Goal: Task Accomplishment & Management: Manage account settings

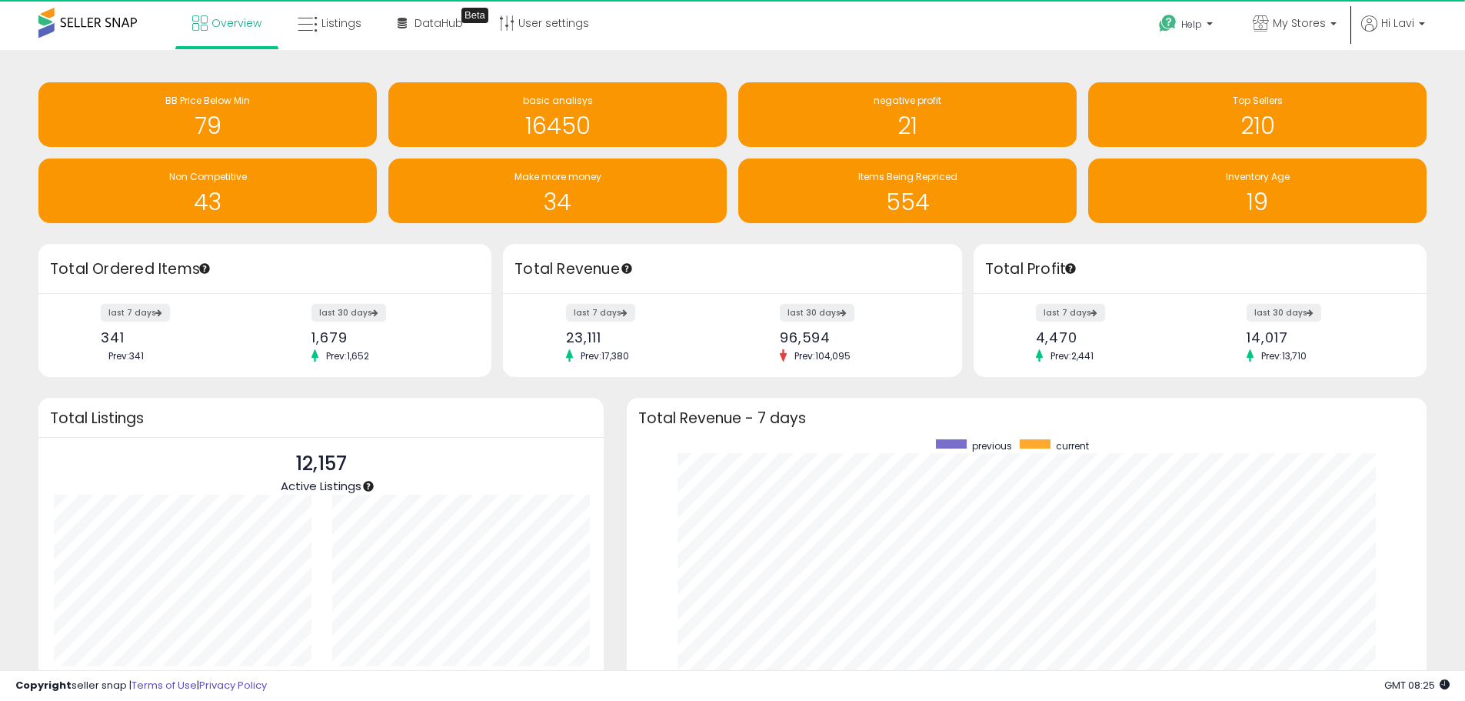
scroll to position [768941, 768462]
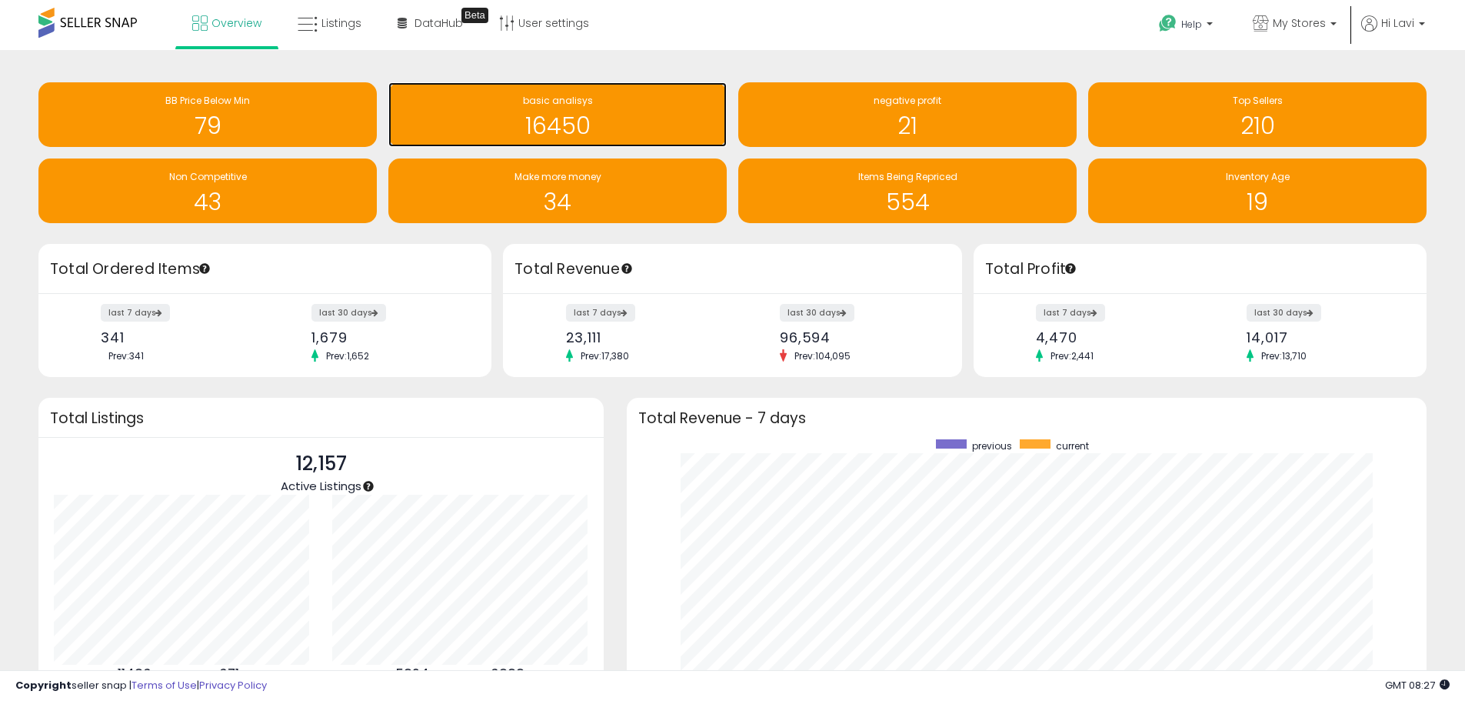
click at [503, 114] on h1 "16450" at bounding box center [557, 125] width 323 height 25
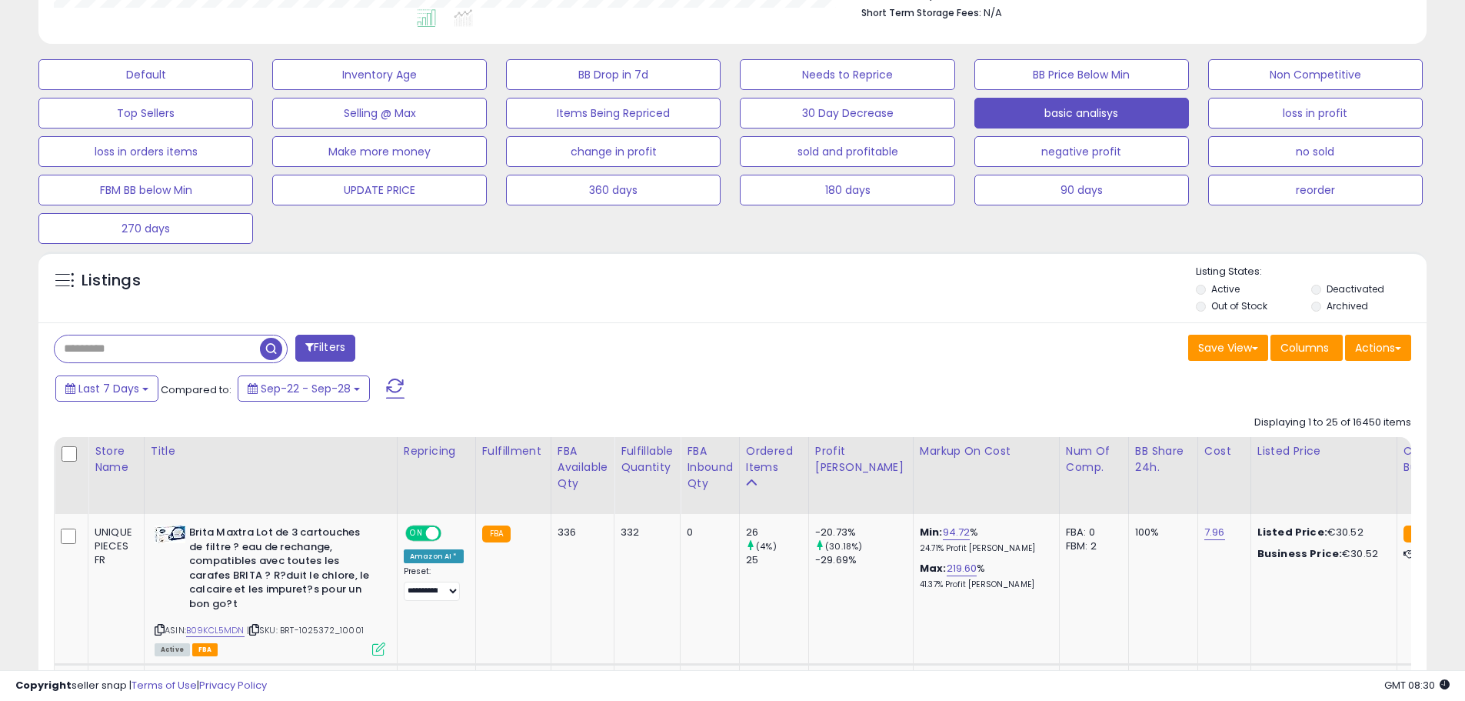
scroll to position [462, 0]
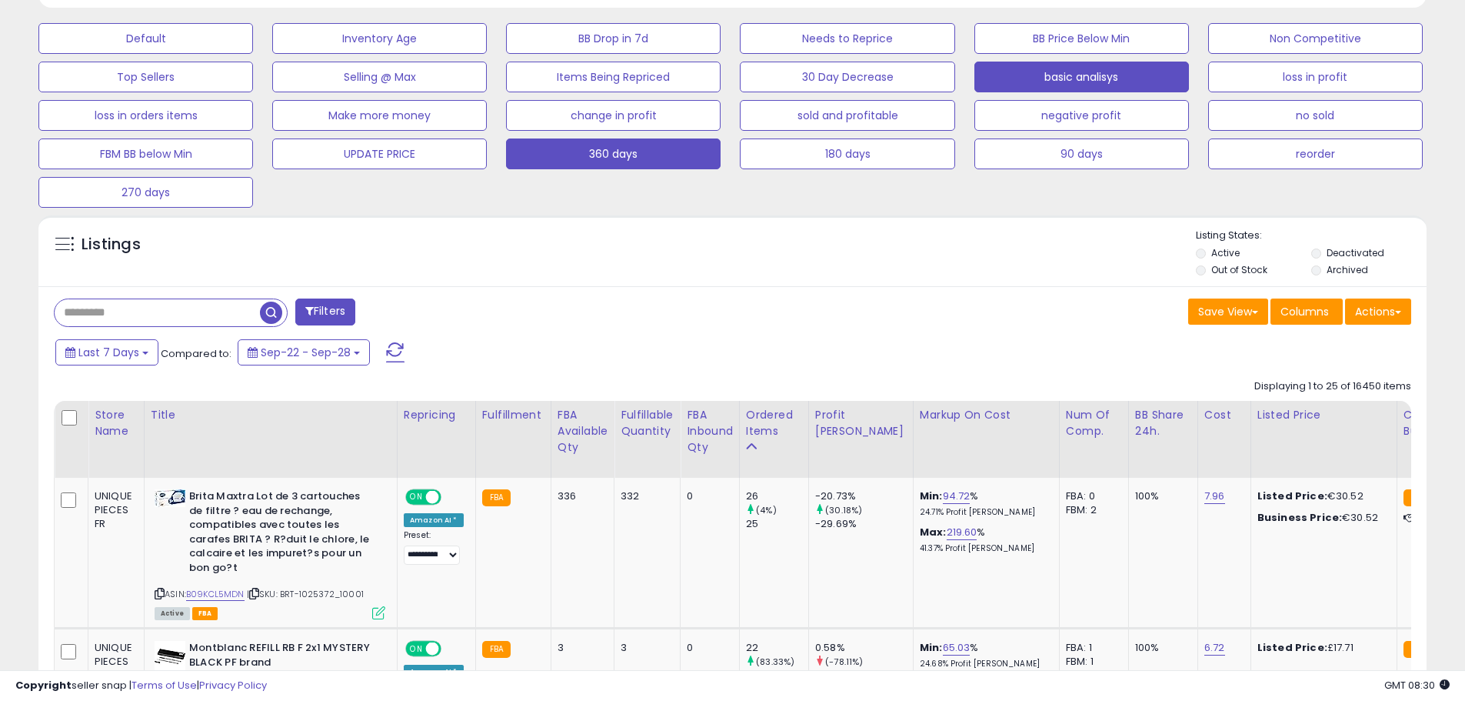
click at [662, 160] on button "360 days" at bounding box center [613, 153] width 215 height 31
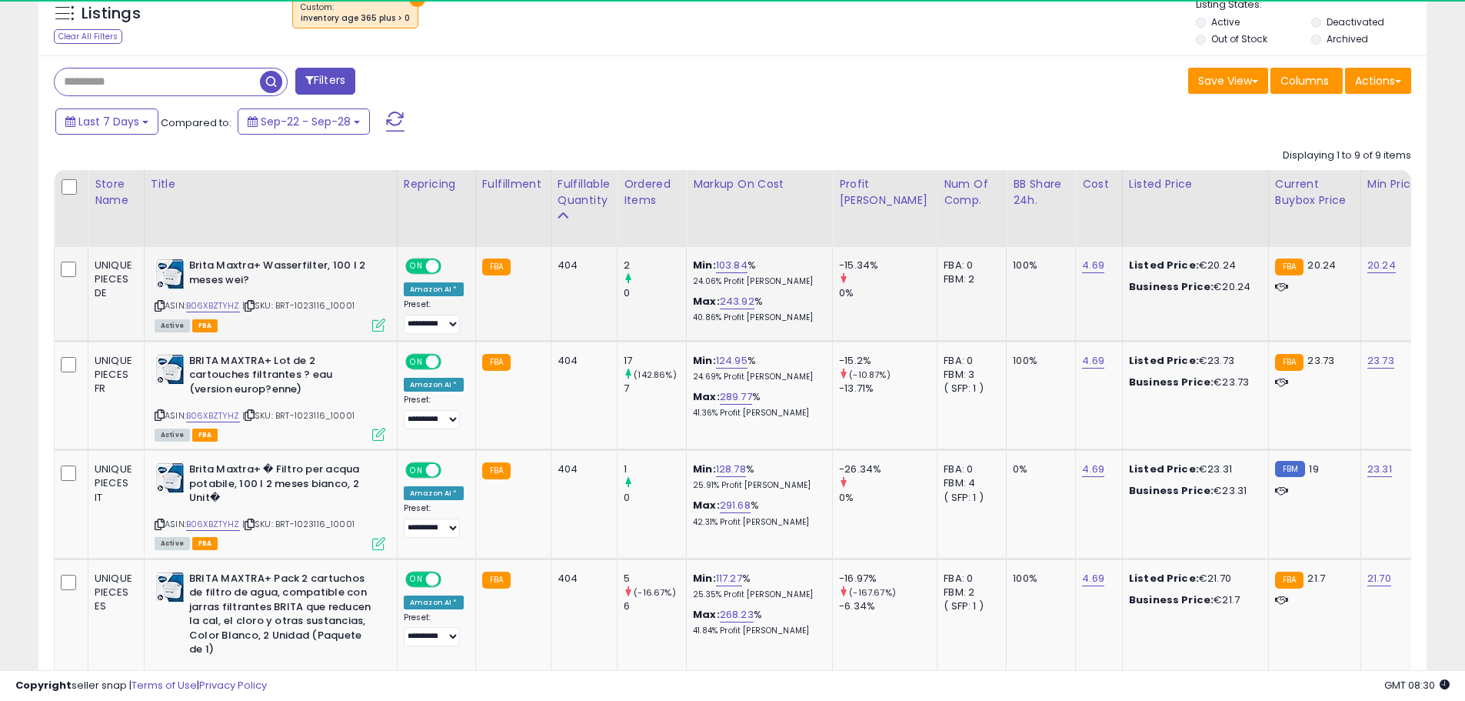
scroll to position [315, 805]
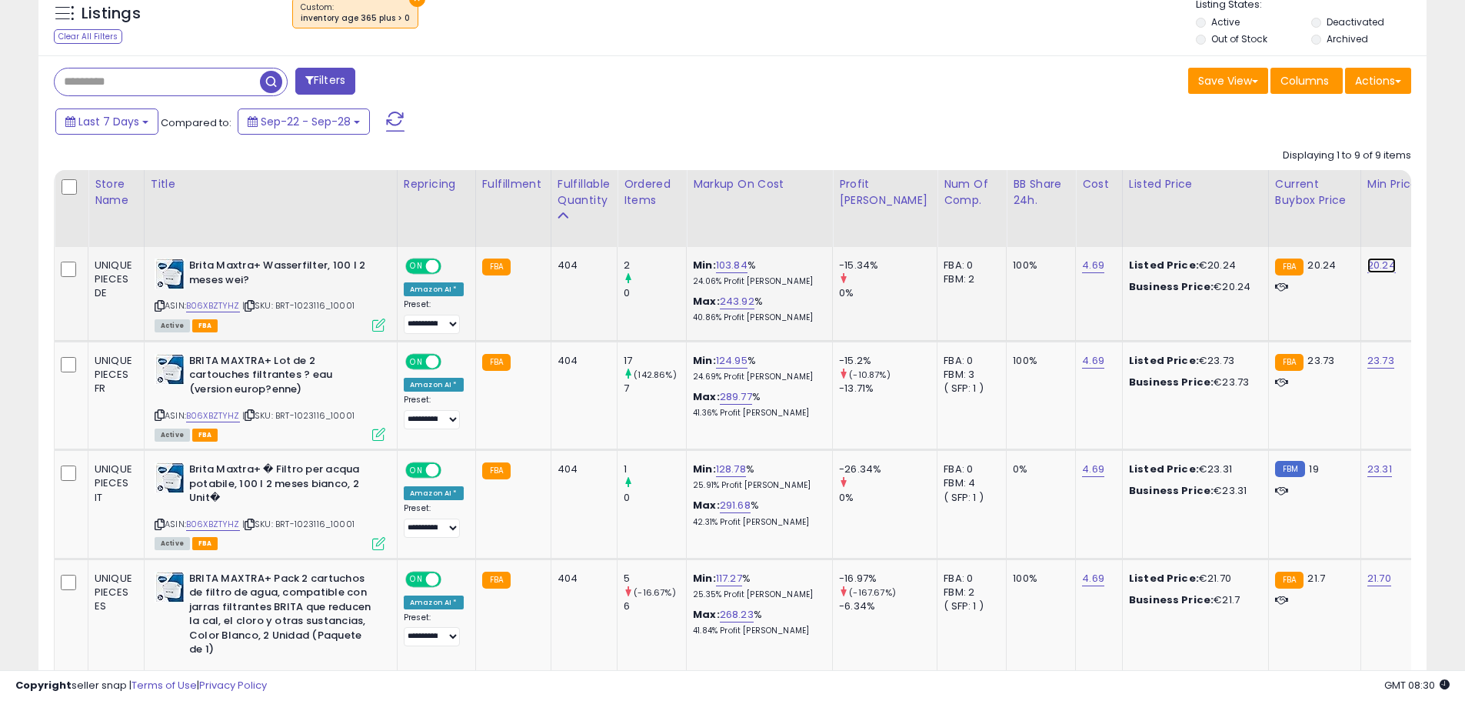
click at [1368, 265] on link "20.24" at bounding box center [1382, 265] width 28 height 15
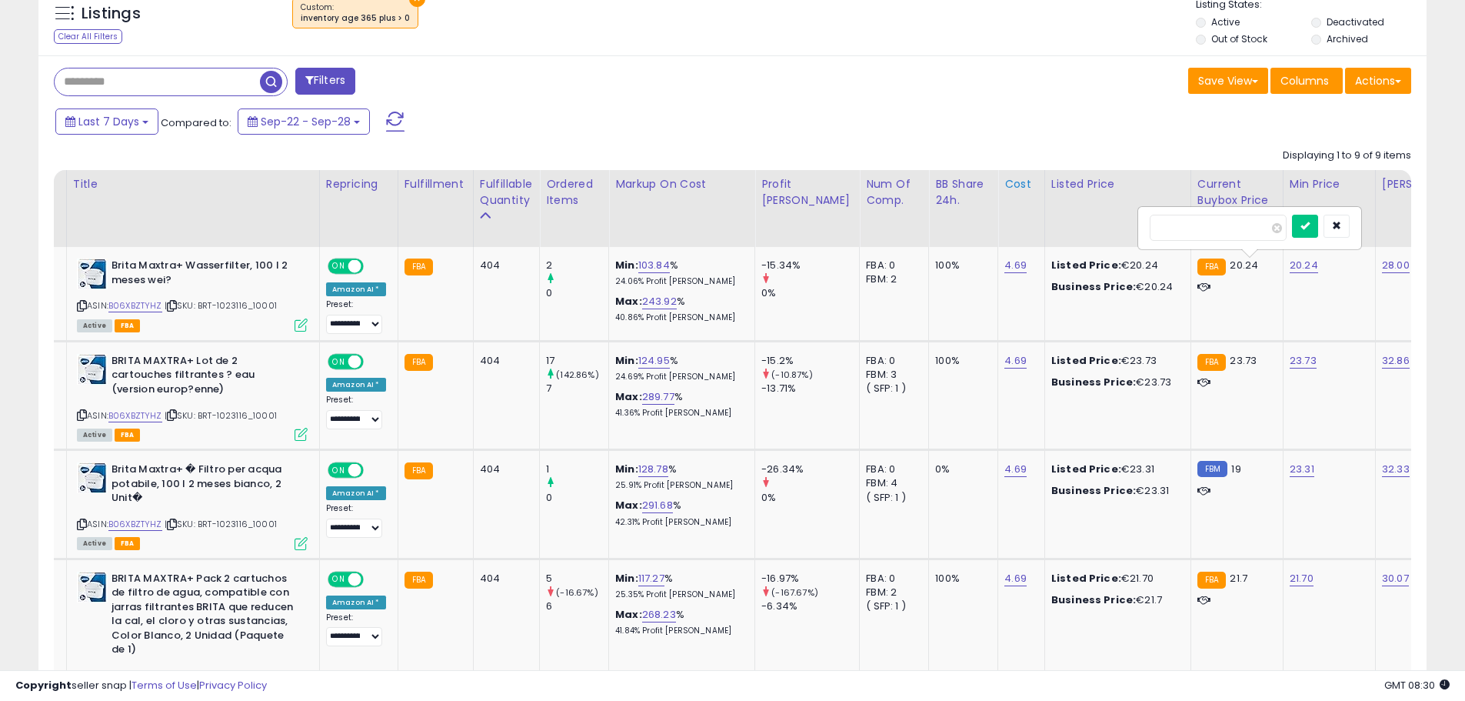
drag, startPoint x: 1232, startPoint y: 232, endPoint x: 971, endPoint y: 238, distance: 260.8
type input "**"
click button "submit" at bounding box center [1305, 226] width 26 height 23
click at [1290, 359] on link "23.73" at bounding box center [1303, 360] width 27 height 15
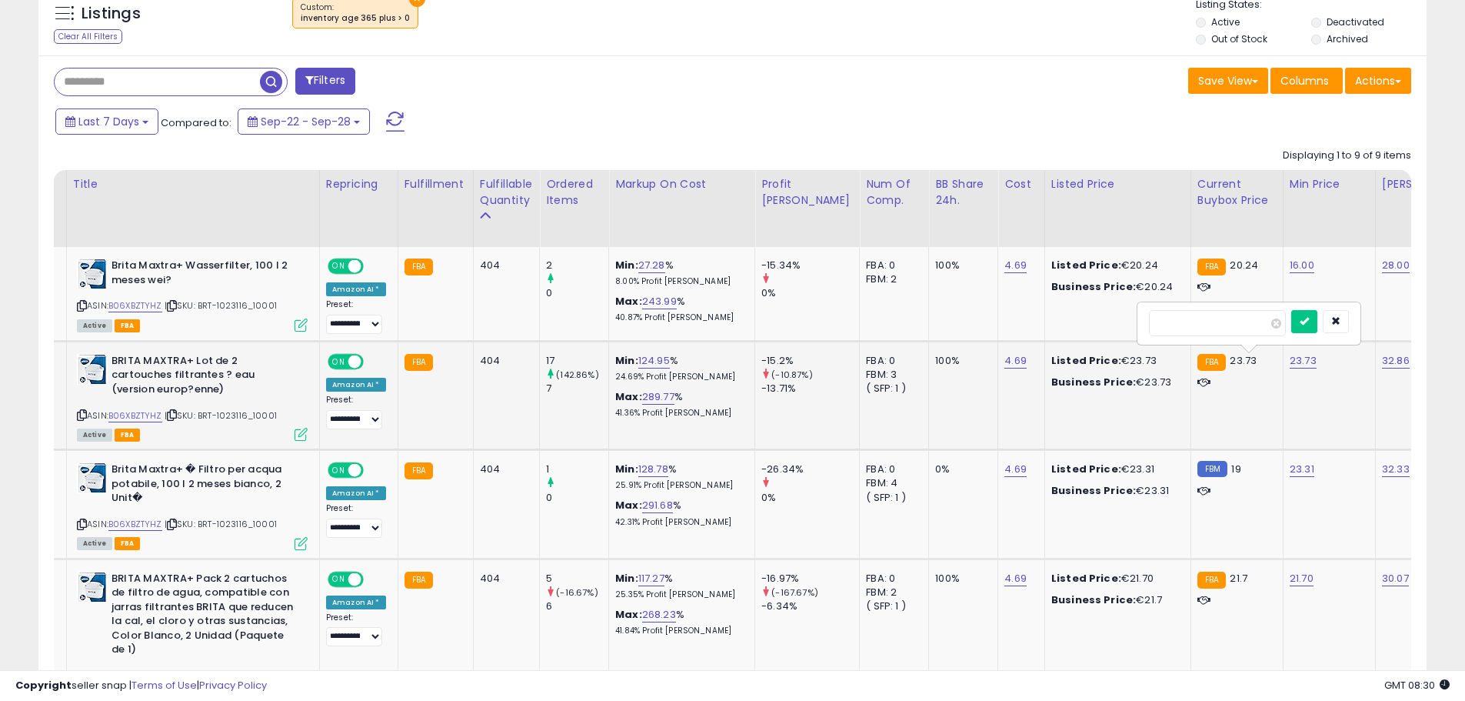
drag, startPoint x: 1256, startPoint y: 317, endPoint x: 859, endPoint y: 342, distance: 397.7
click at [859, 342] on tr "UNIQUE PIECES FR BRITA MAXTRA+ Lot de 2 cartouches filtrantes ? eau (version eu…" at bounding box center [1203, 395] width 2452 height 108
type input "****"
click button "submit" at bounding box center [1305, 321] width 26 height 23
click at [1290, 465] on link "23.31" at bounding box center [1302, 469] width 25 height 15
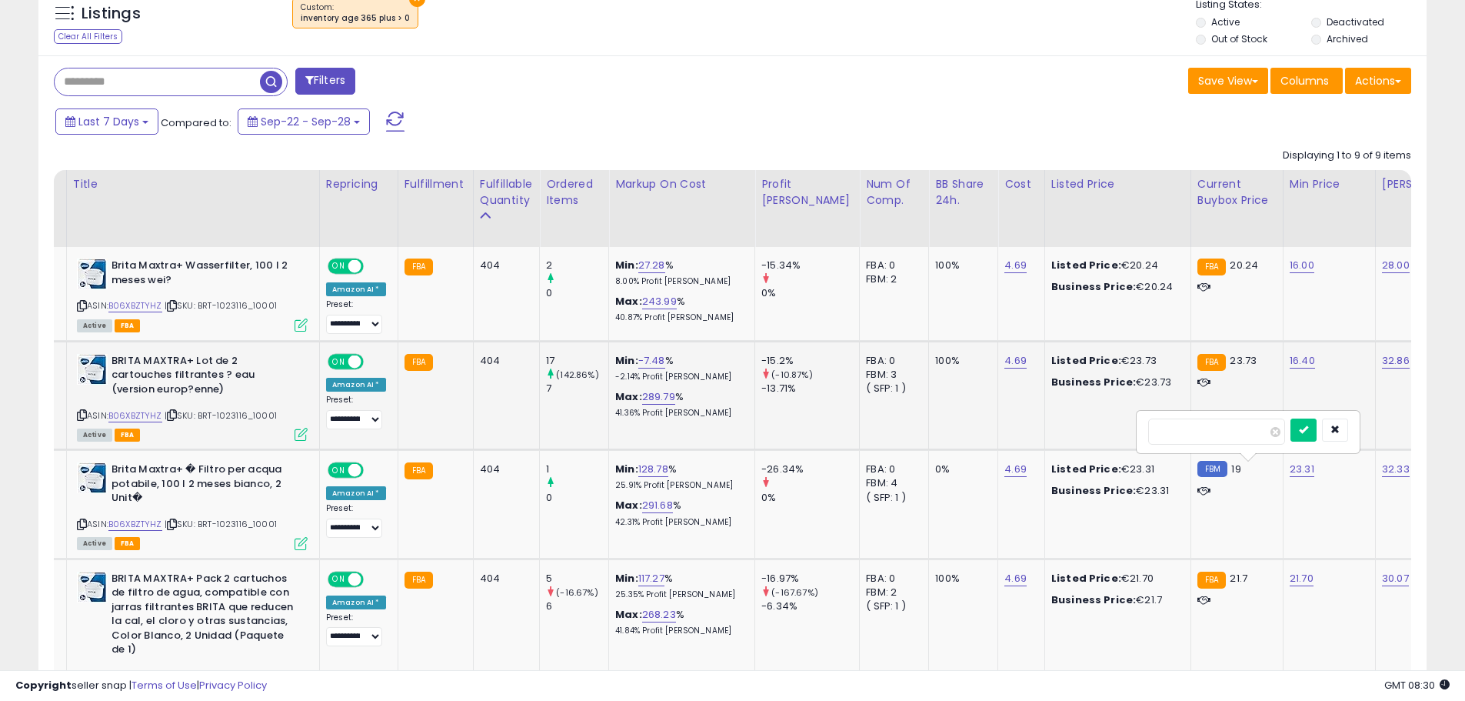
drag, startPoint x: 1206, startPoint y: 437, endPoint x: 812, endPoint y: 434, distance: 393.9
type input "**"
click button "submit" at bounding box center [1304, 429] width 26 height 23
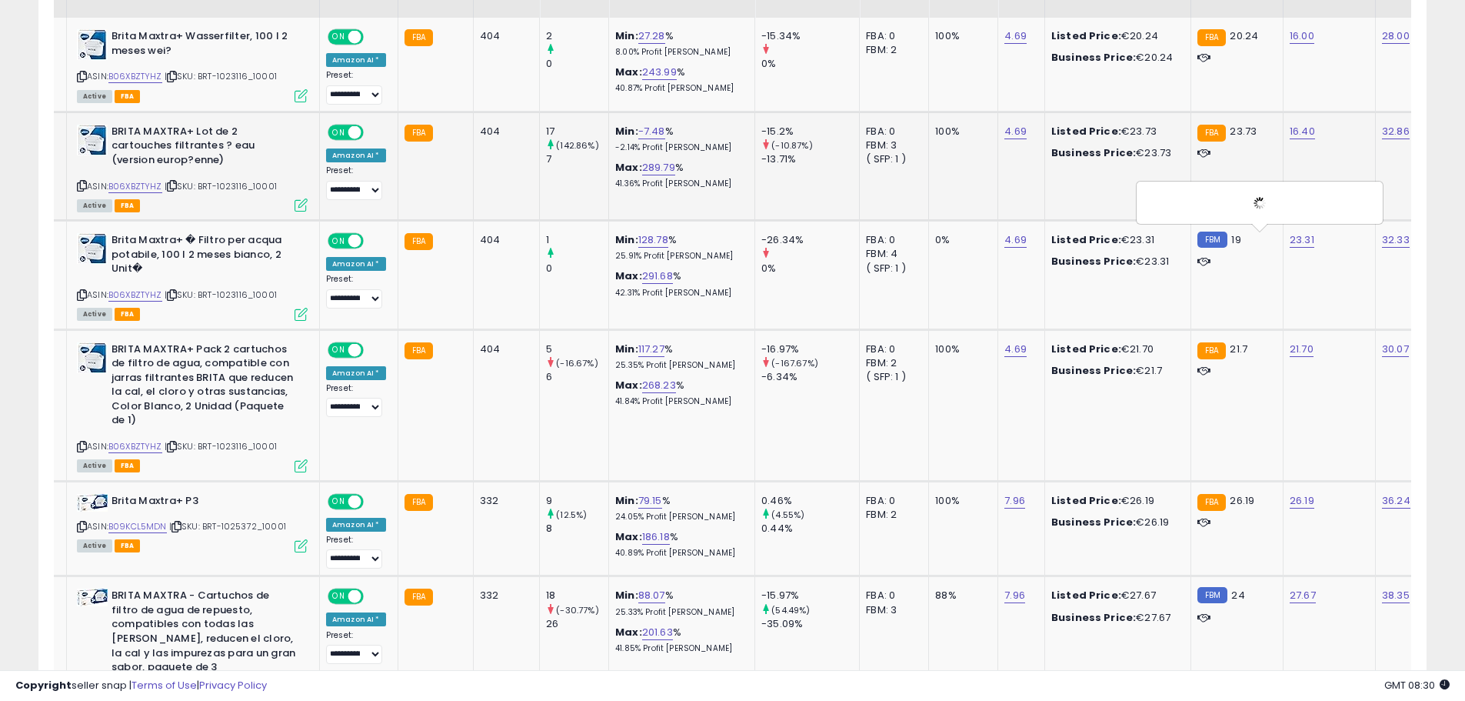
scroll to position [923, 0]
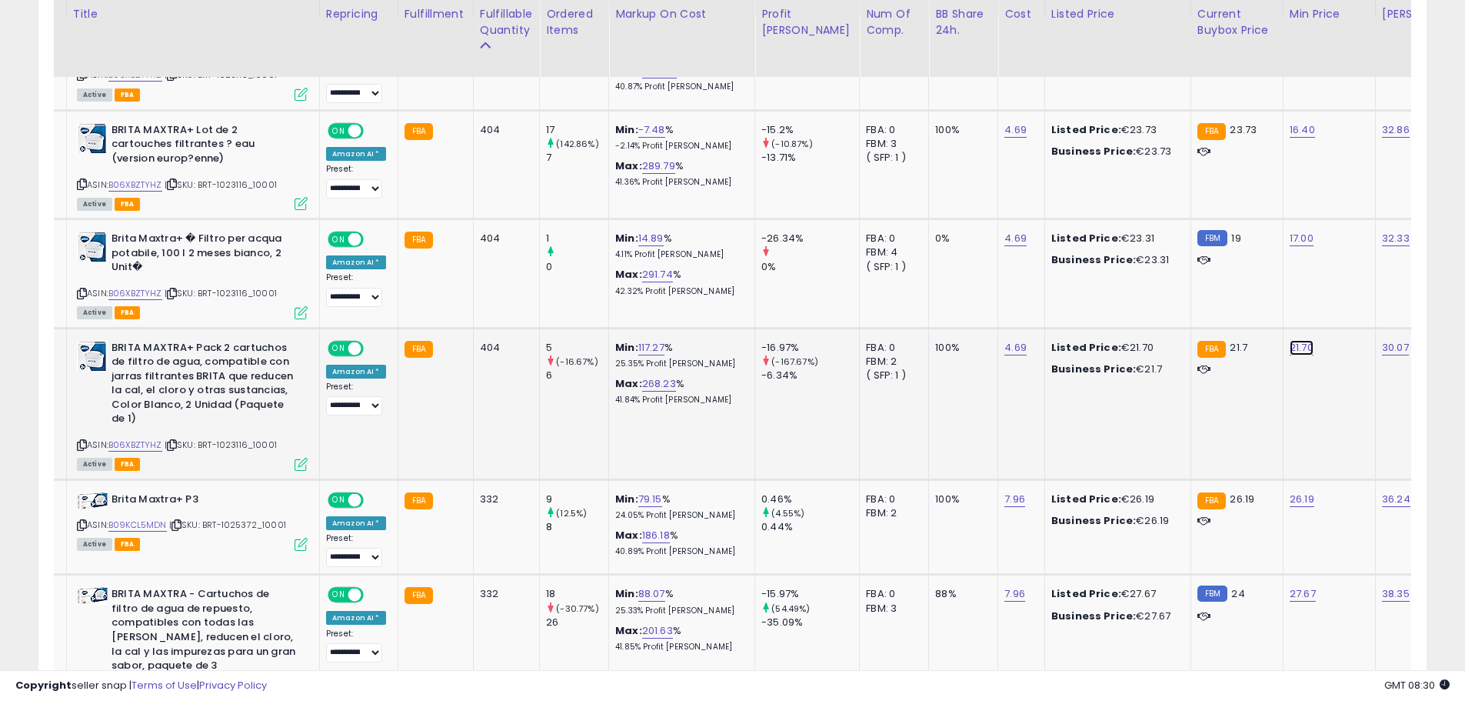
click at [1290, 351] on link "21.70" at bounding box center [1302, 347] width 24 height 15
drag, startPoint x: 1105, startPoint y: 312, endPoint x: 749, endPoint y: 305, distance: 355.5
click at [983, 312] on tbody "UNIQUE PIECES DE Brita Maxtra+ Wasserfilter, 100 l 2 meses wei? ASIN: B06XBZTYH…" at bounding box center [1203, 542] width 2452 height 1052
type input "**"
click button "submit" at bounding box center [1304, 307] width 26 height 23
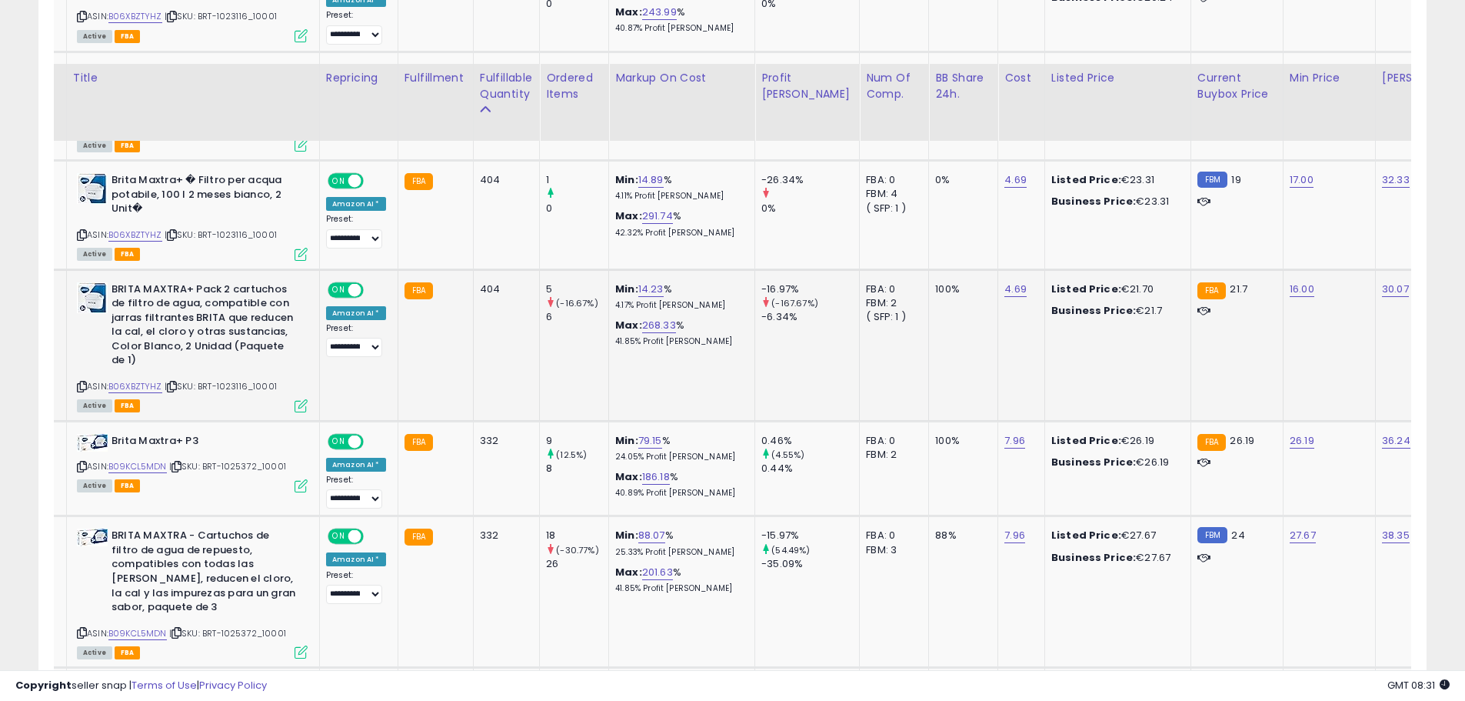
scroll to position [1077, 0]
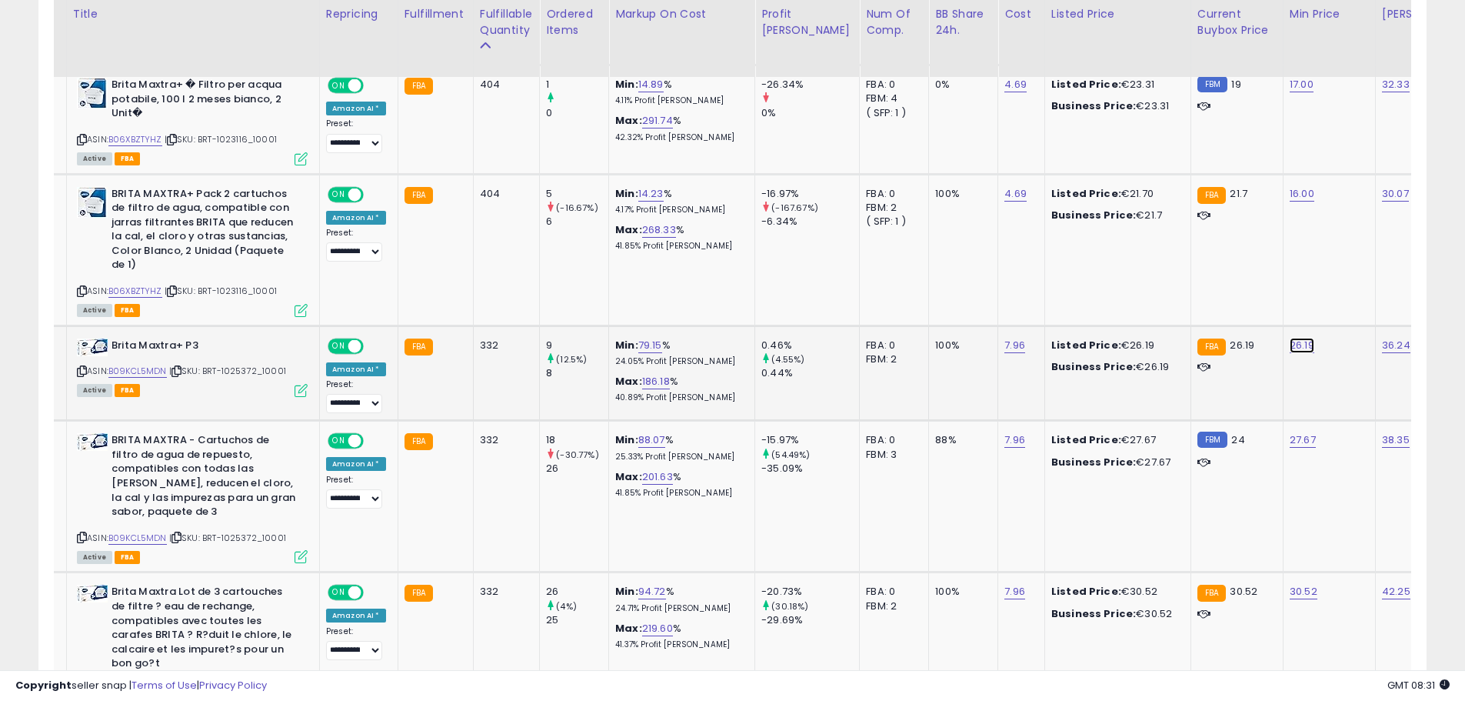
click at [1290, 341] on link "26.19" at bounding box center [1302, 345] width 25 height 15
drag, startPoint x: 1219, startPoint y: 304, endPoint x: 1080, endPoint y: 304, distance: 139.2
click at [1087, 304] on tbody "UNIQUE PIECES DE Brita Maxtra+ Wasserfilter, 100 l 2 meses wei? ASIN: B06XBZTYH…" at bounding box center [1203, 388] width 2452 height 1052
type input "**"
click button "submit" at bounding box center [1304, 306] width 26 height 23
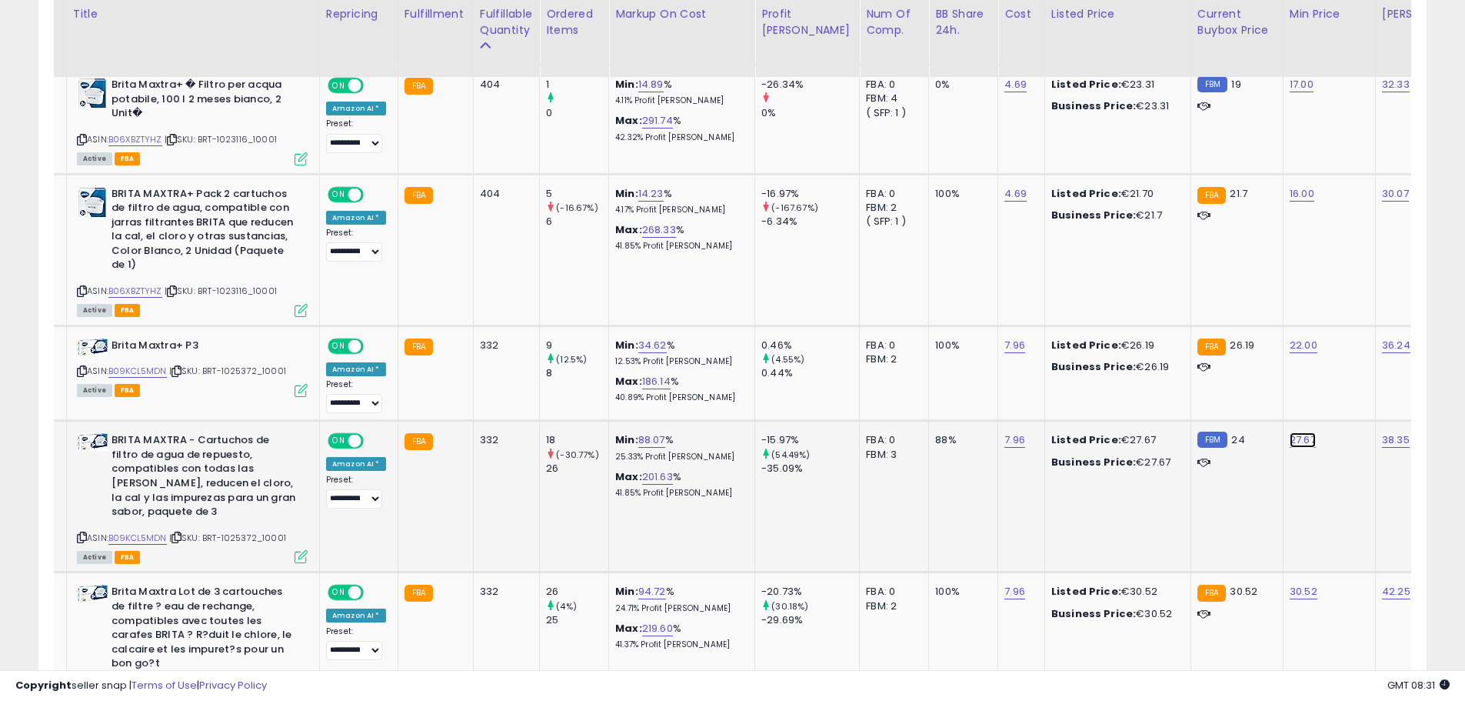
click at [1290, 444] on link "27.67" at bounding box center [1303, 439] width 26 height 15
drag, startPoint x: 1218, startPoint y: 402, endPoint x: 1002, endPoint y: 407, distance: 216.2
click at [1044, 405] on tbody "UNIQUE PIECES DE Brita Maxtra+ Wasserfilter, 100 l 2 meses wei? ASIN: B06XBZTYH…" at bounding box center [1203, 388] width 2452 height 1052
type input "**"
click button "submit" at bounding box center [1305, 400] width 26 height 23
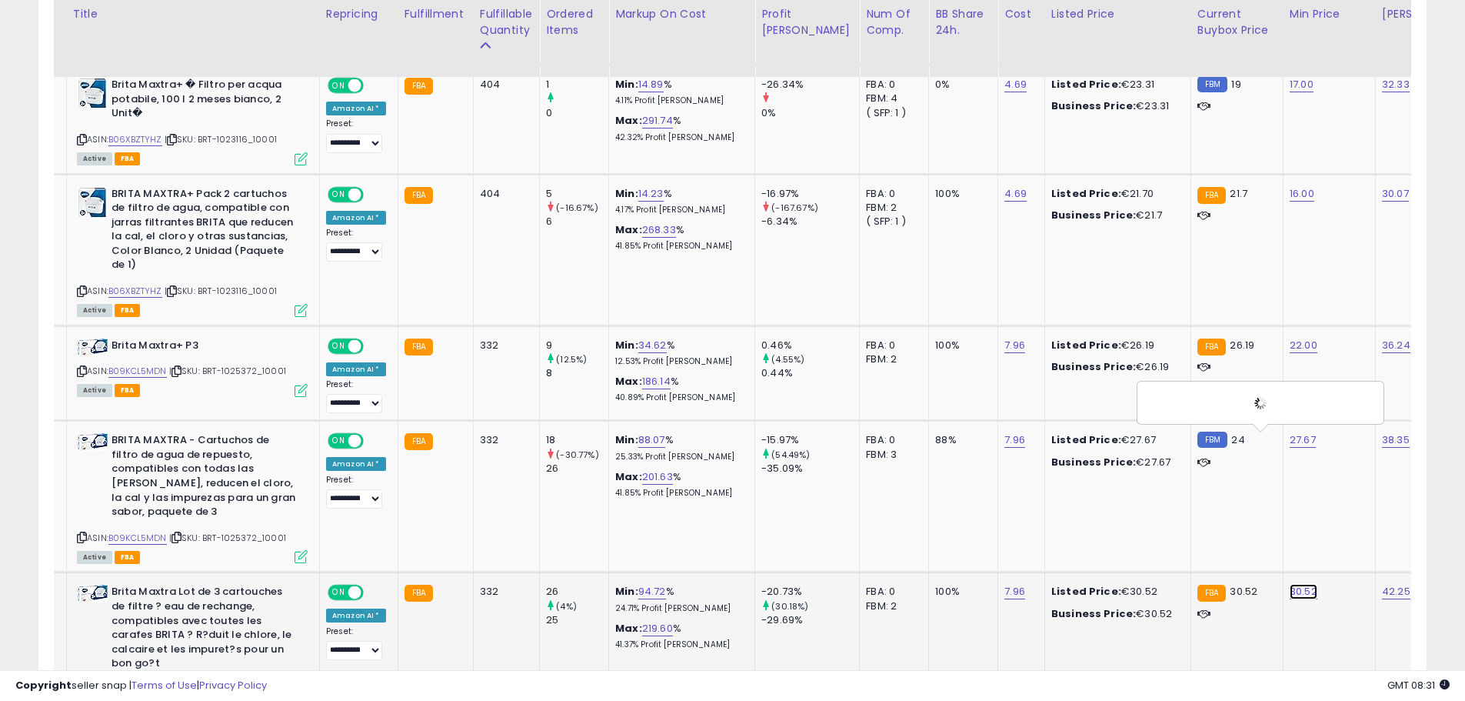
click at [1290, 584] on link "30.52" at bounding box center [1304, 591] width 28 height 15
drag, startPoint x: 1225, startPoint y: 534, endPoint x: 1103, endPoint y: 535, distance: 122.3
click at [1103, 535] on tbody "UNIQUE PIECES DE Brita Maxtra+ Wasserfilter, 100 l 2 meses wei? ASIN: B06XBZTYH…" at bounding box center [1202, 388] width 2452 height 1052
type input "**"
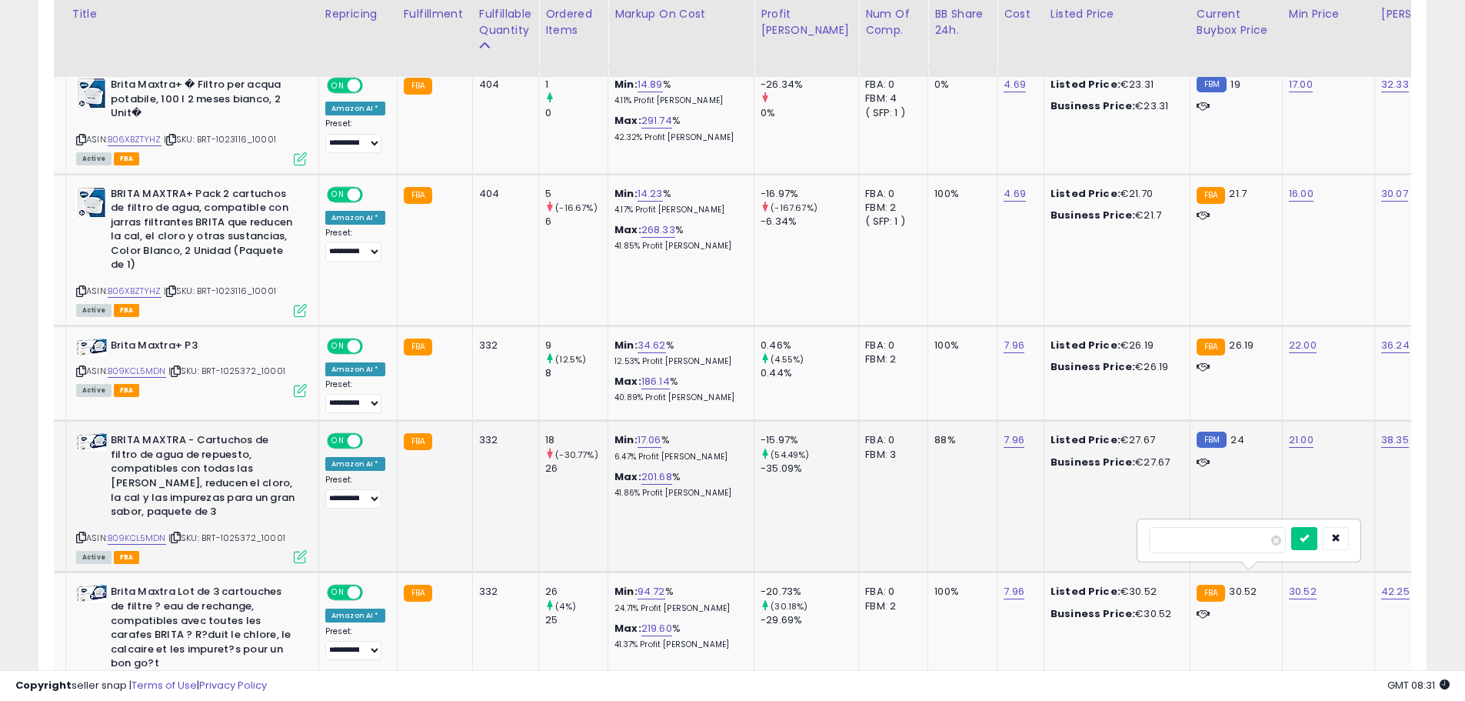
click button "submit" at bounding box center [1305, 538] width 26 height 23
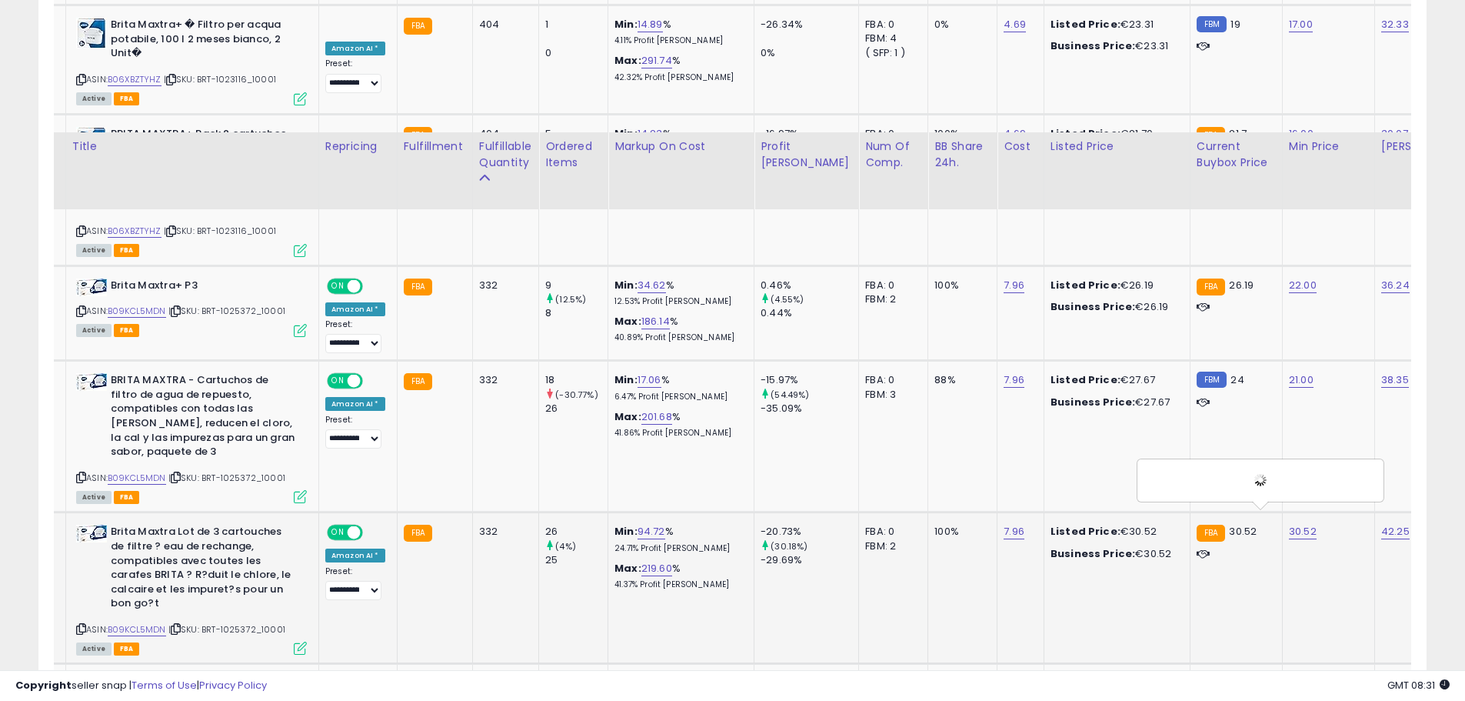
scroll to position [1385, 0]
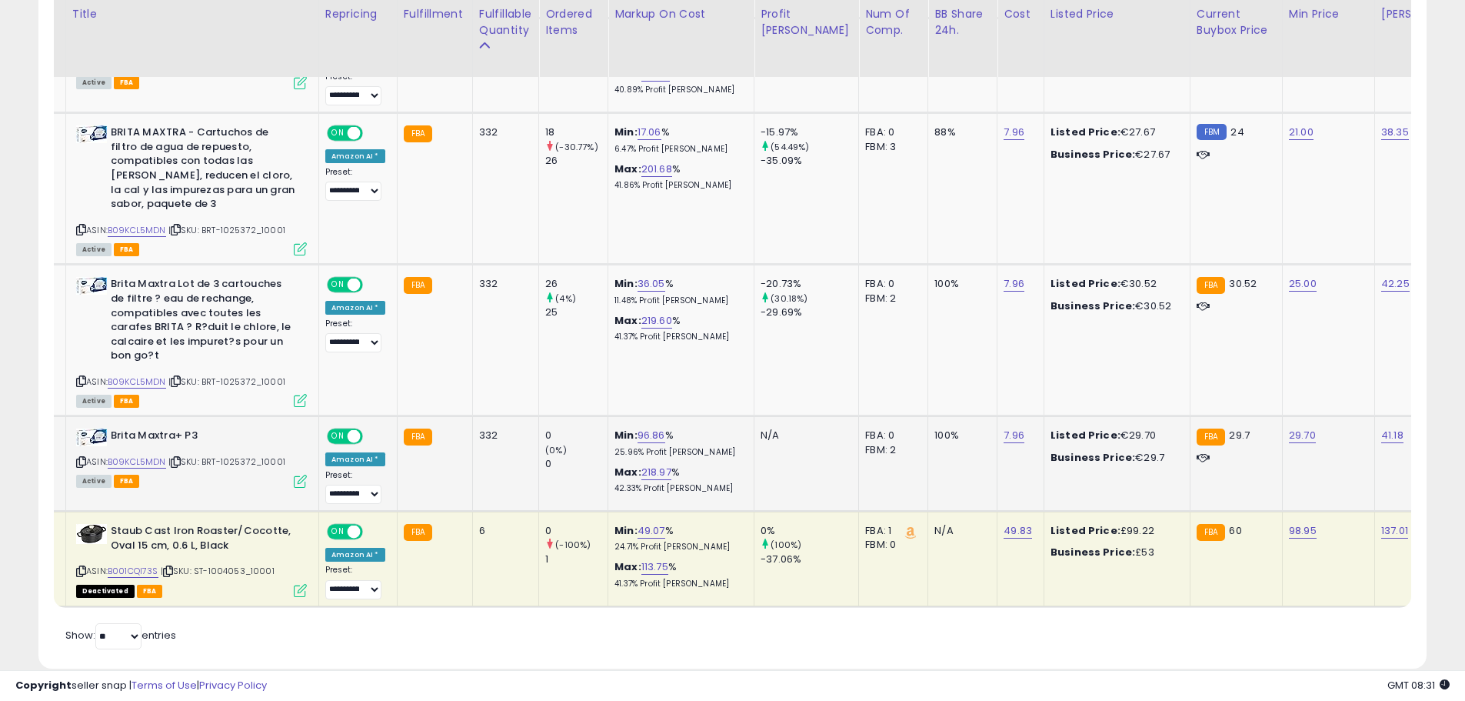
click at [1282, 430] on td "29.70" at bounding box center [1328, 463] width 92 height 95
click at [1289, 428] on link "29.70" at bounding box center [1302, 435] width 27 height 15
drag, startPoint x: 1242, startPoint y: 397, endPoint x: 1016, endPoint y: 395, distance: 226.2
click at [1016, 395] on tbody "UNIQUE PIECES DE Brita Maxtra+ Wasserfilter, 100 l 2 meses wei? ASIN: B06XBZTYH…" at bounding box center [1202, 81] width 2452 height 1052
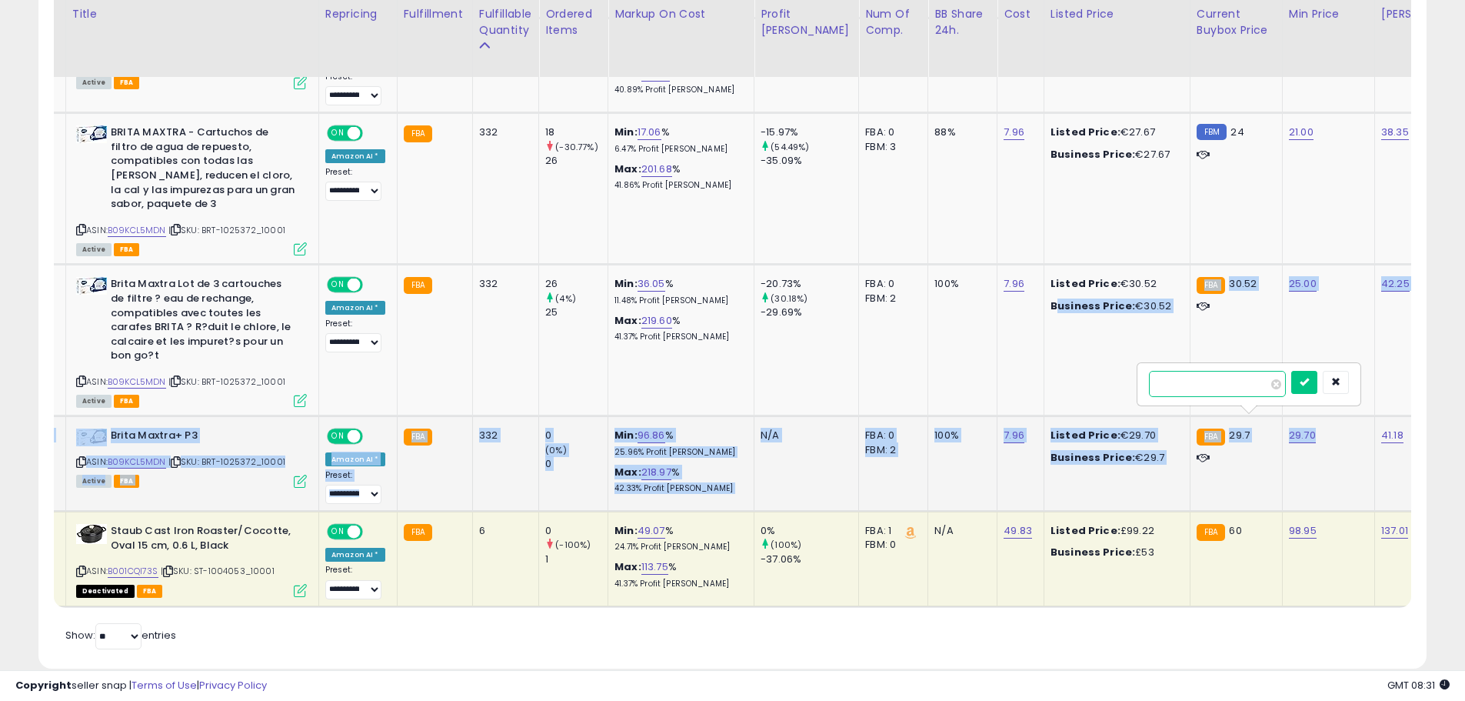
click at [1255, 384] on input "*****" at bounding box center [1217, 384] width 137 height 26
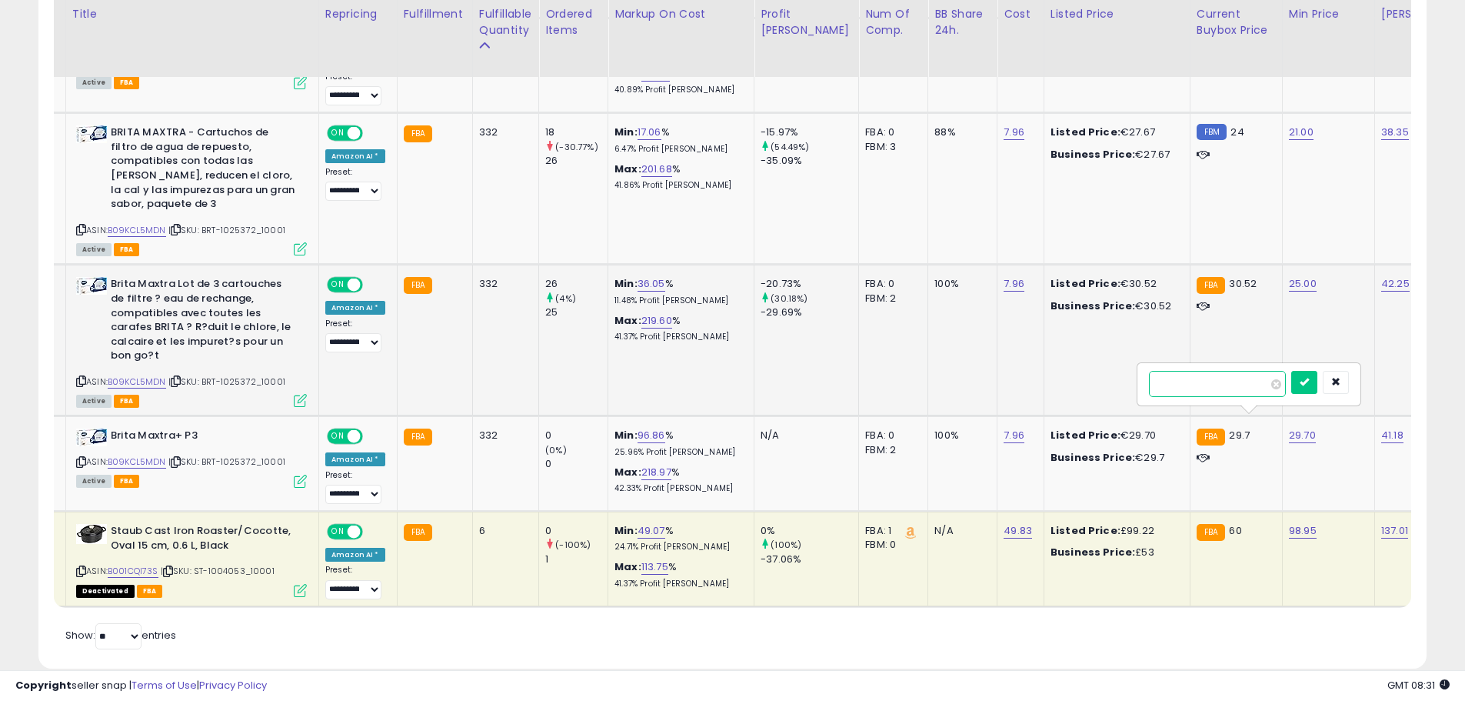
drag, startPoint x: 1180, startPoint y: 375, endPoint x: 998, endPoint y: 385, distance: 181.8
click at [1065, 378] on tbody "UNIQUE PIECES DE Brita Maxtra+ Wasserfilter, 100 l 2 meses wei? ASIN: B06XBZTYH…" at bounding box center [1202, 81] width 2452 height 1052
type input "**"
click button "submit" at bounding box center [1305, 382] width 26 height 23
click at [1282, 532] on td "98.95" at bounding box center [1328, 559] width 92 height 95
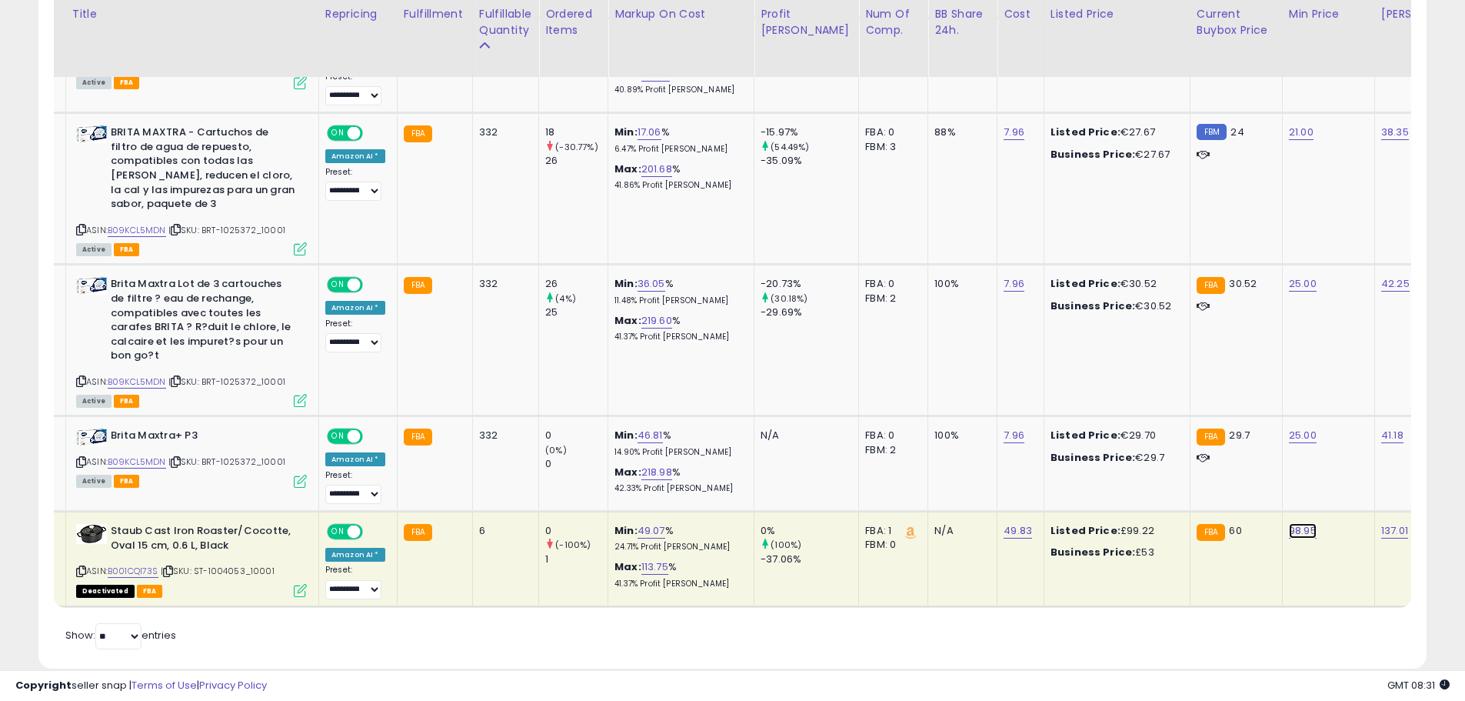
click at [1289, 523] on link "98.95" at bounding box center [1303, 530] width 28 height 15
drag, startPoint x: 1238, startPoint y: 473, endPoint x: 938, endPoint y: 486, distance: 299.5
click at [993, 478] on tbody "UNIQUE PIECES DE Brita Maxtra+ Wasserfilter, 100 l 2 meses wei? ASIN: B06XBZTYH…" at bounding box center [1202, 81] width 2452 height 1052
type input "**"
click button "submit" at bounding box center [1305, 477] width 26 height 23
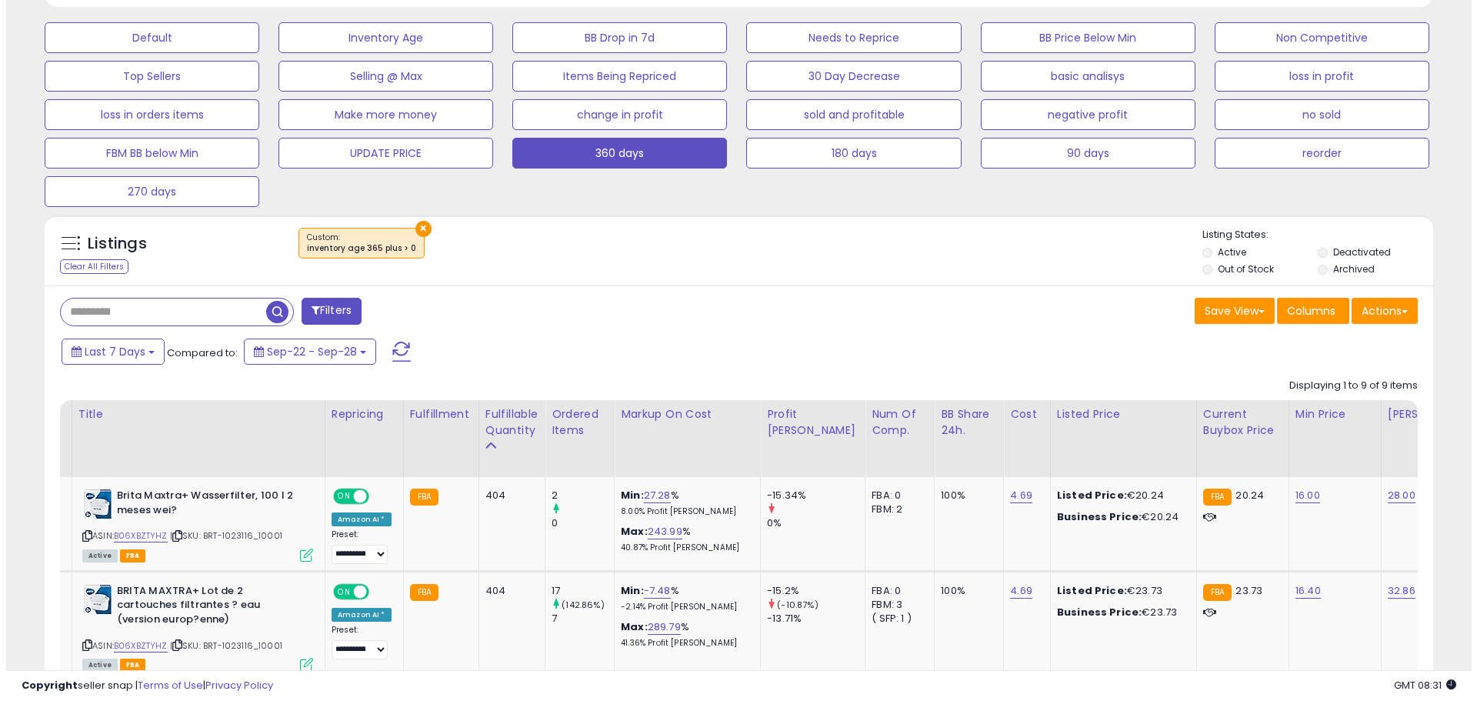
scroll to position [231, 0]
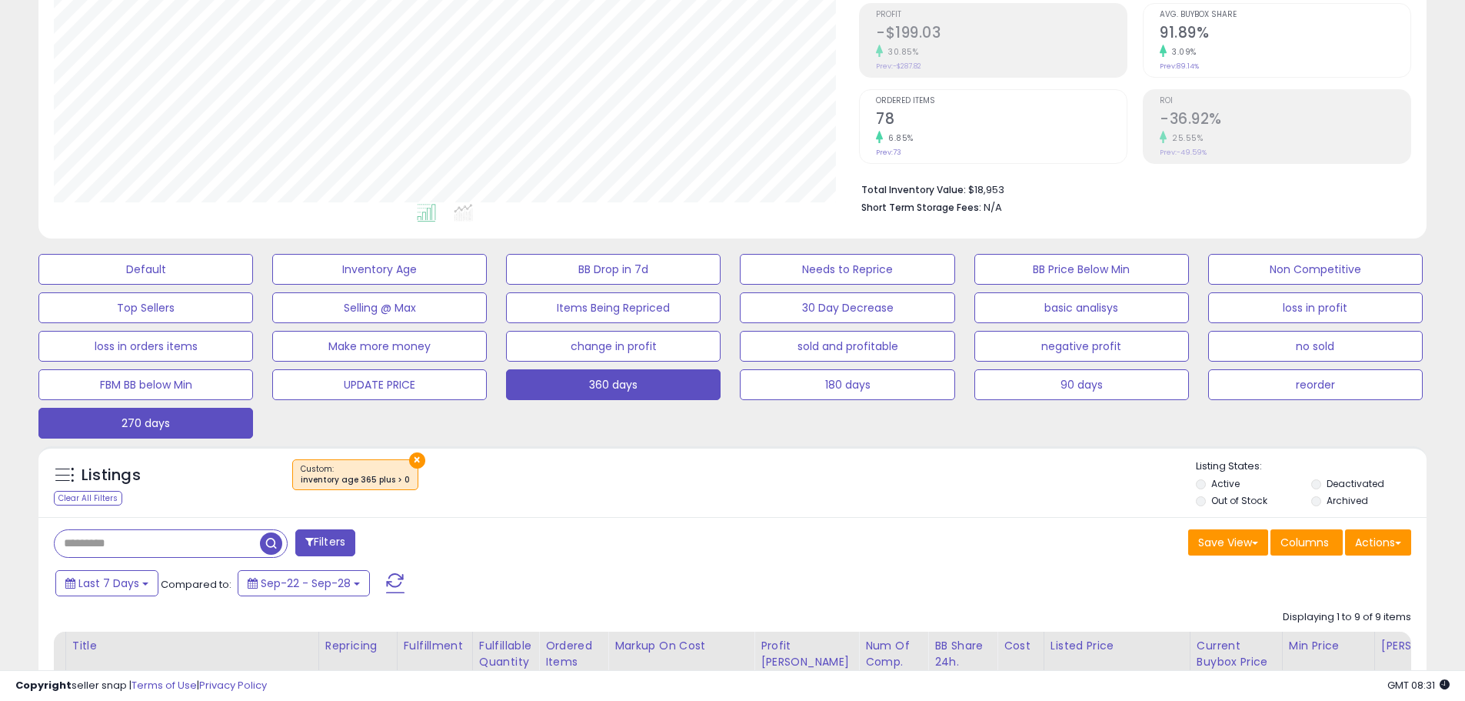
click at [214, 427] on button "270 days" at bounding box center [145, 423] width 215 height 31
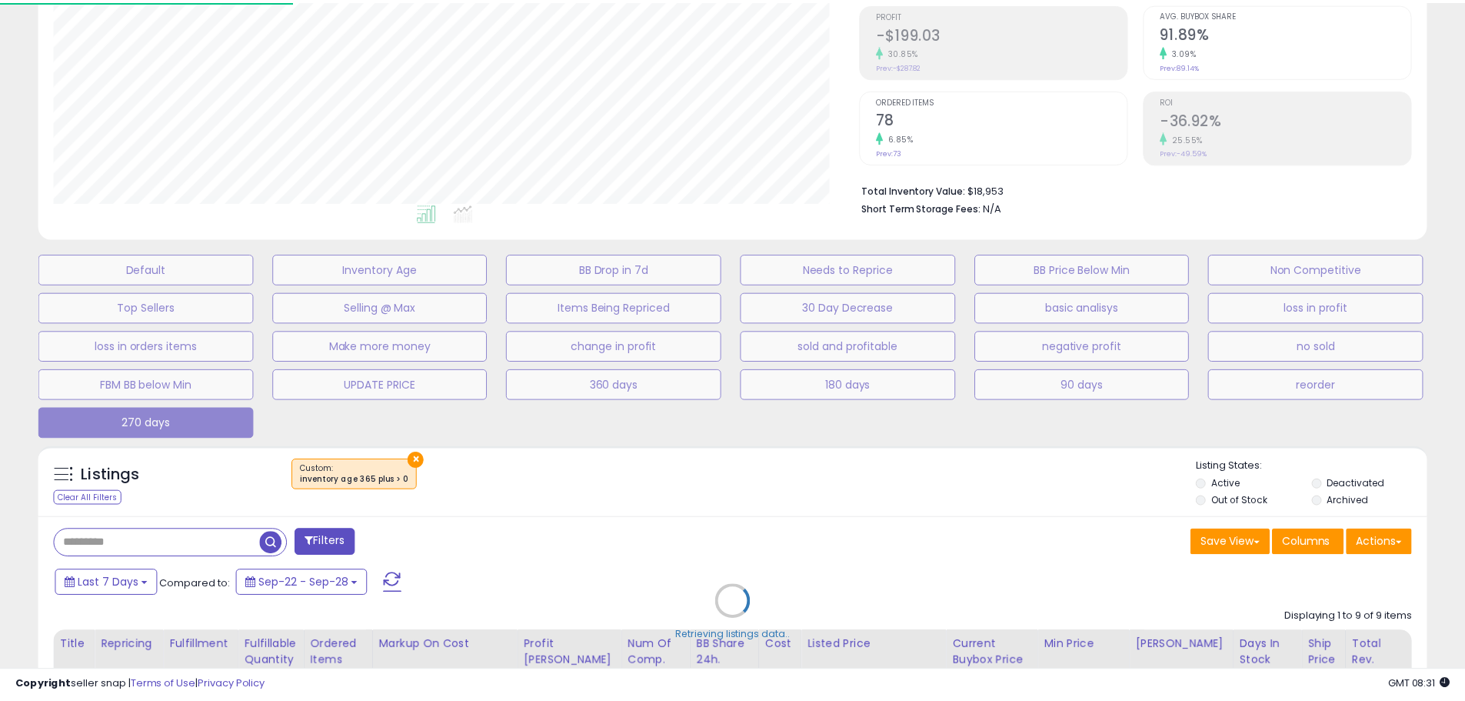
scroll to position [315, 812]
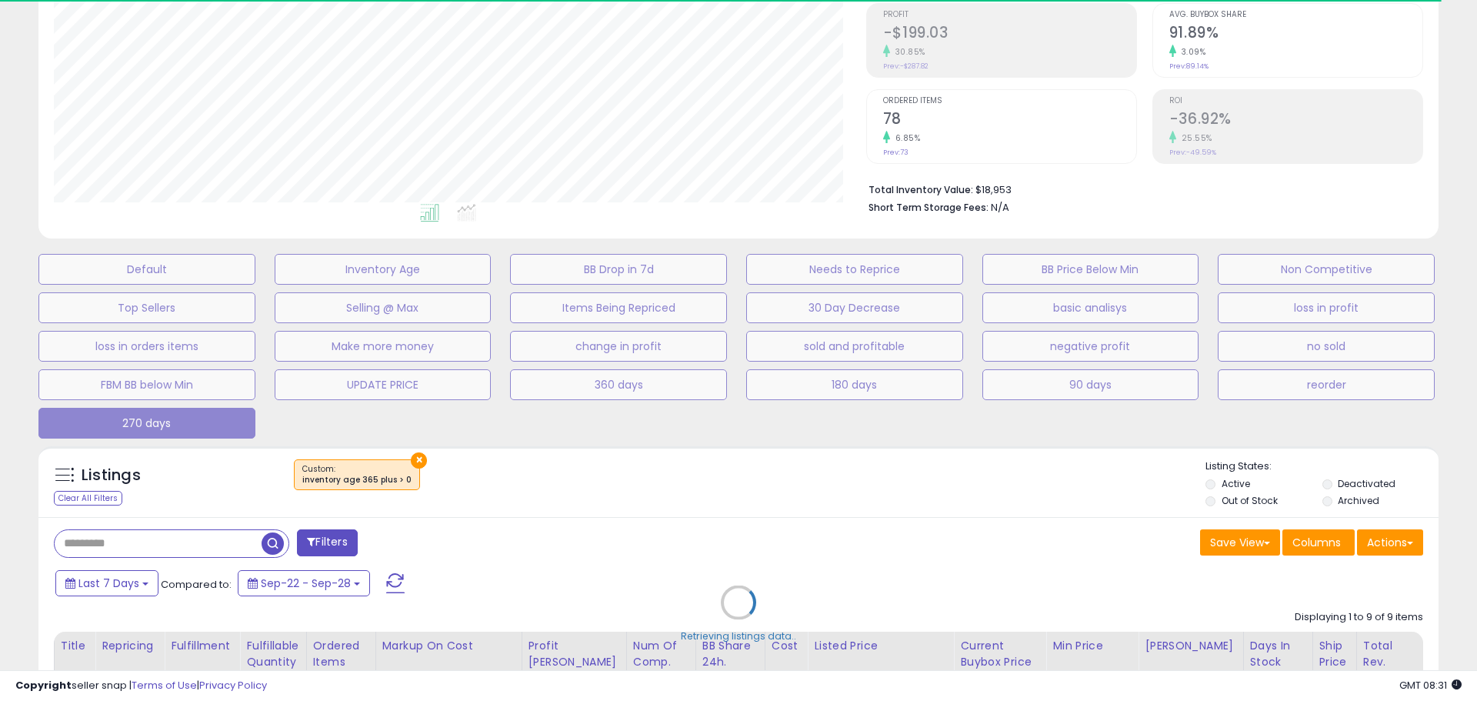
select select "**"
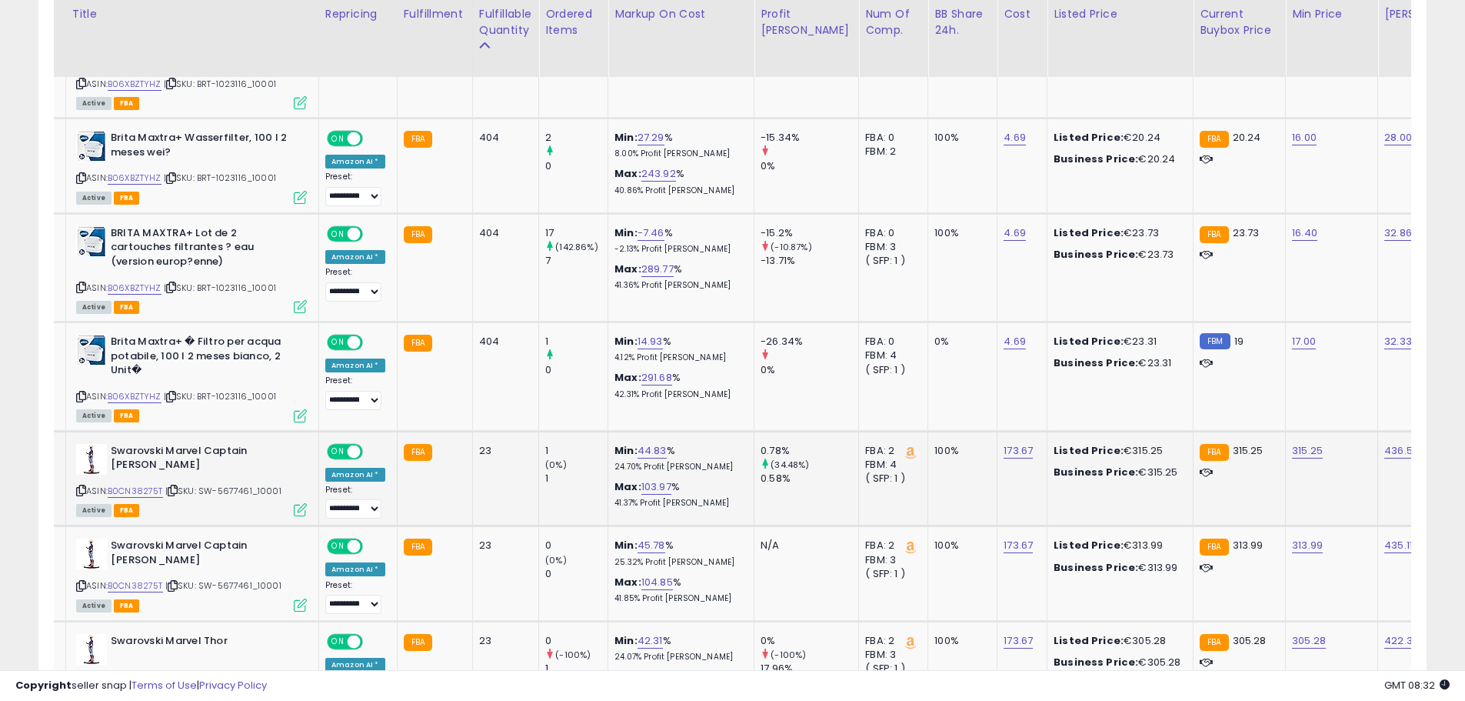
scroll to position [1000, 0]
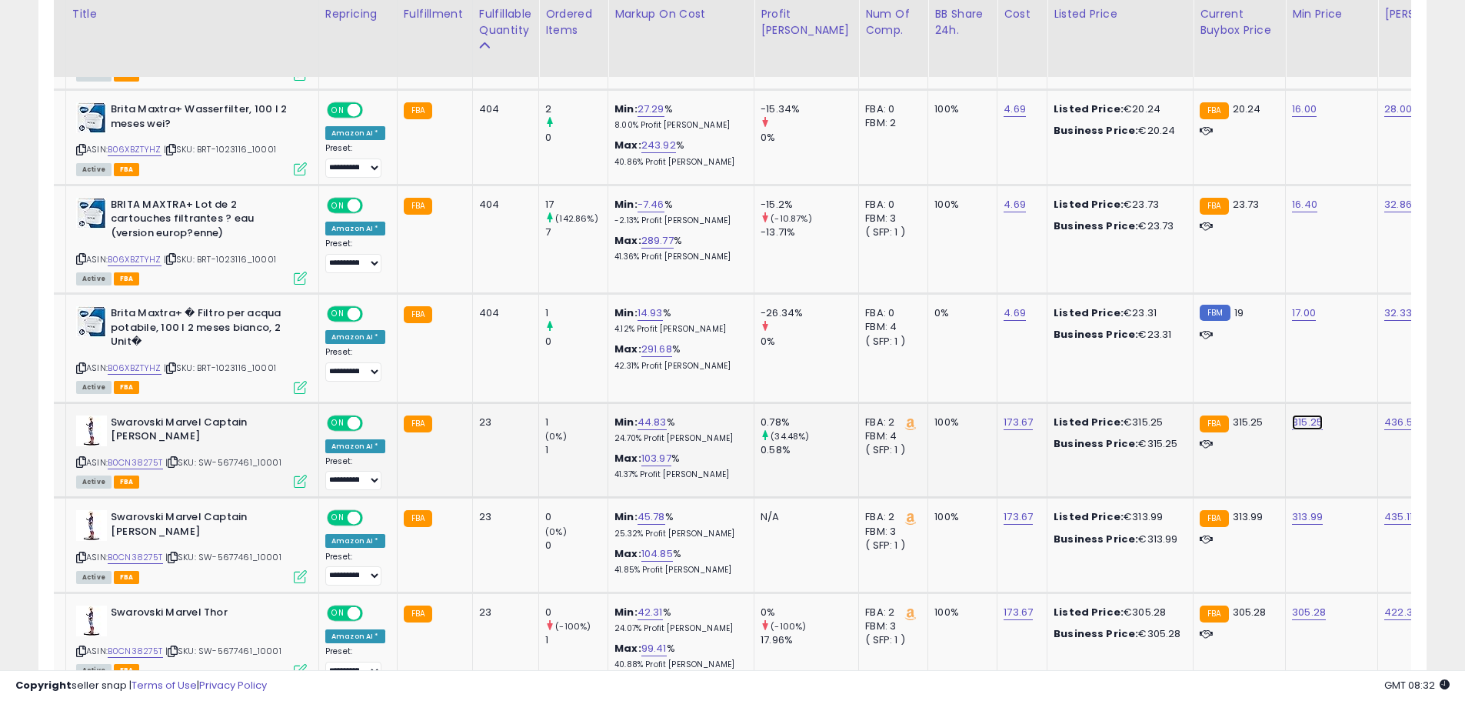
click at [1292, 419] on link "315.25" at bounding box center [1307, 422] width 31 height 15
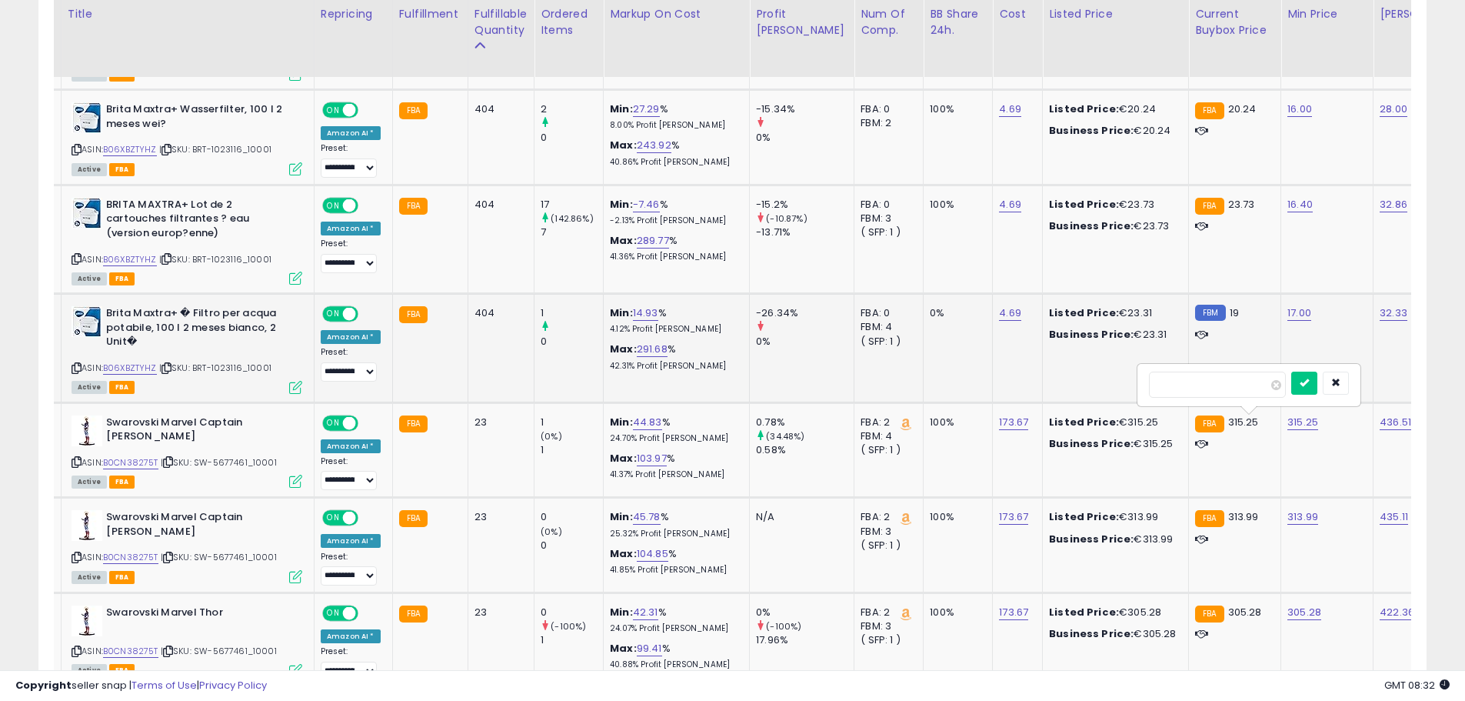
drag, startPoint x: 1227, startPoint y: 382, endPoint x: 948, endPoint y: 372, distance: 278.7
type input "***"
click button "submit" at bounding box center [1305, 383] width 26 height 23
click at [1282, 527] on td "313.99" at bounding box center [1328, 545] width 92 height 95
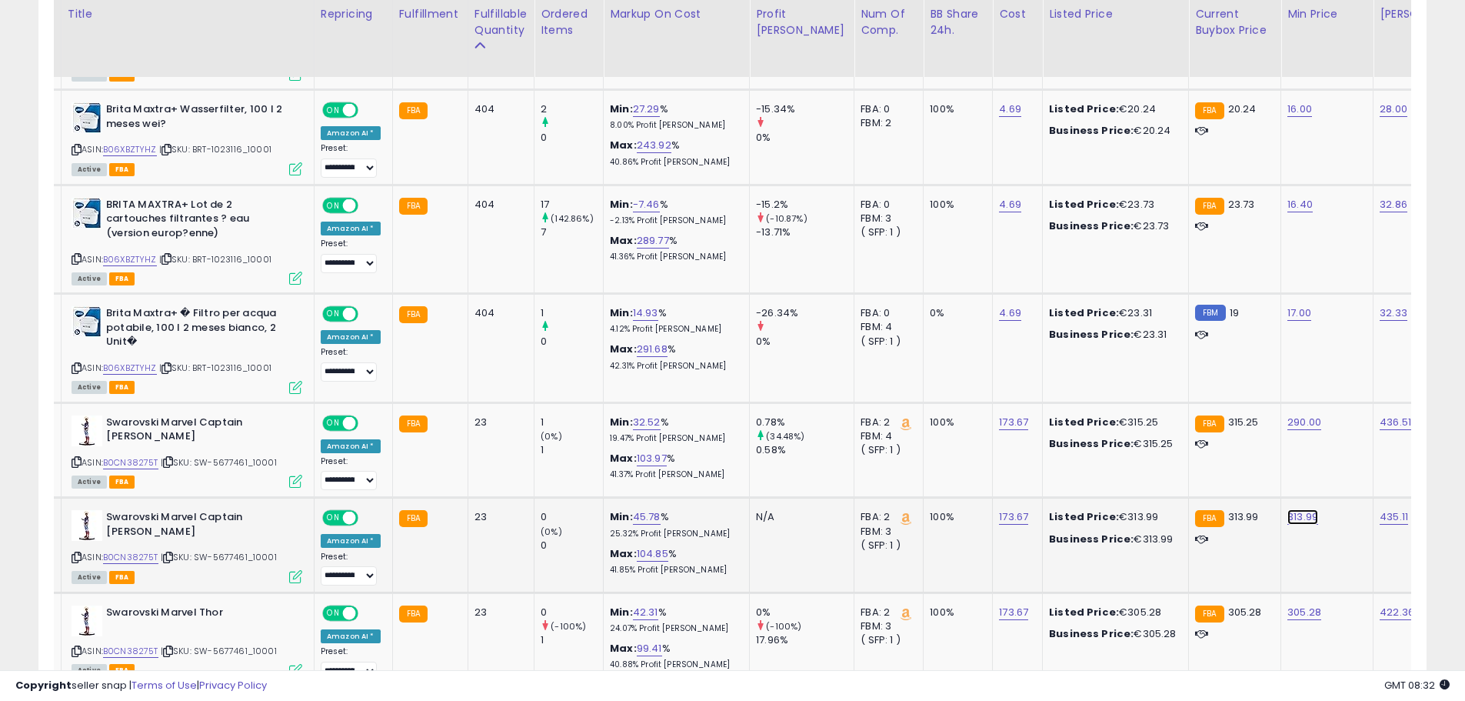
click at [1288, 519] on link "313.99" at bounding box center [1303, 516] width 31 height 15
drag, startPoint x: 1244, startPoint y: 485, endPoint x: 1085, endPoint y: 483, distance: 159.2
type input "***"
click button "submit" at bounding box center [1305, 477] width 26 height 23
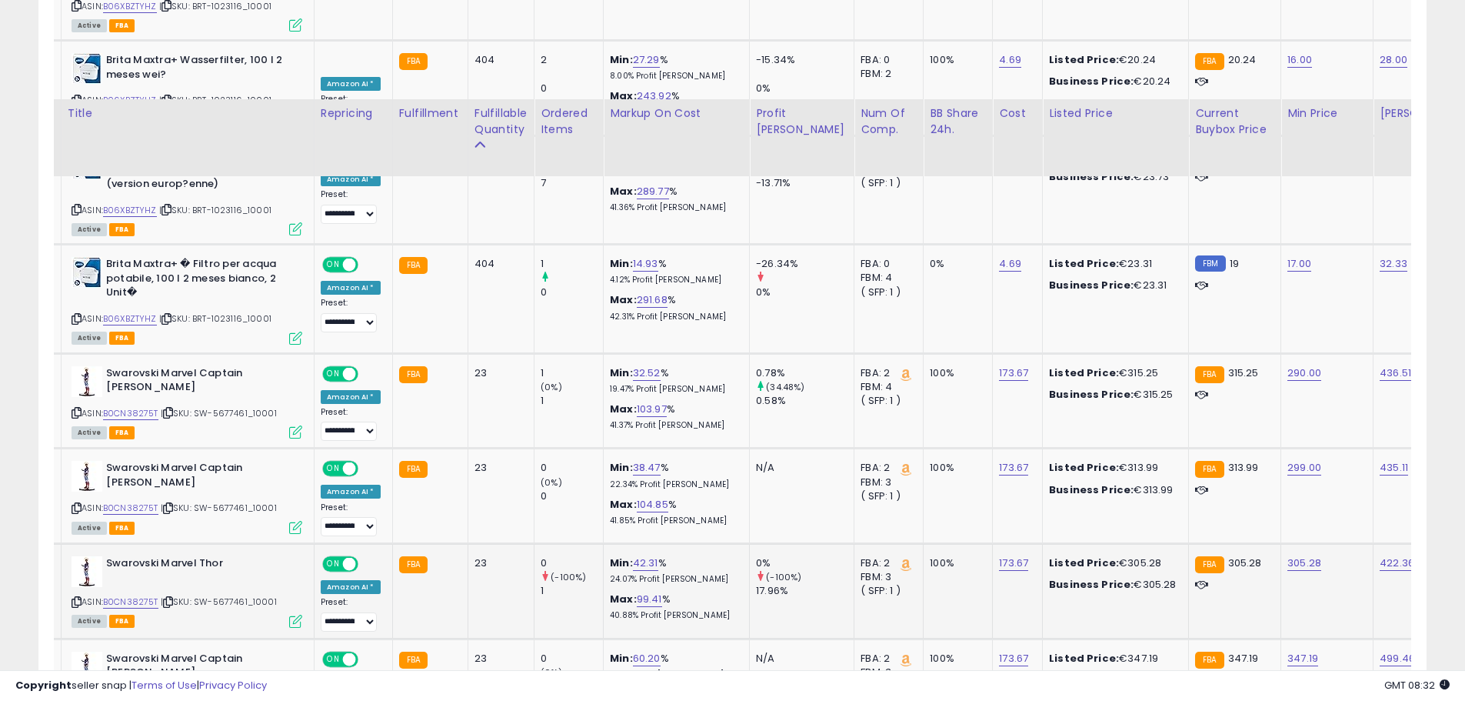
scroll to position [1154, 0]
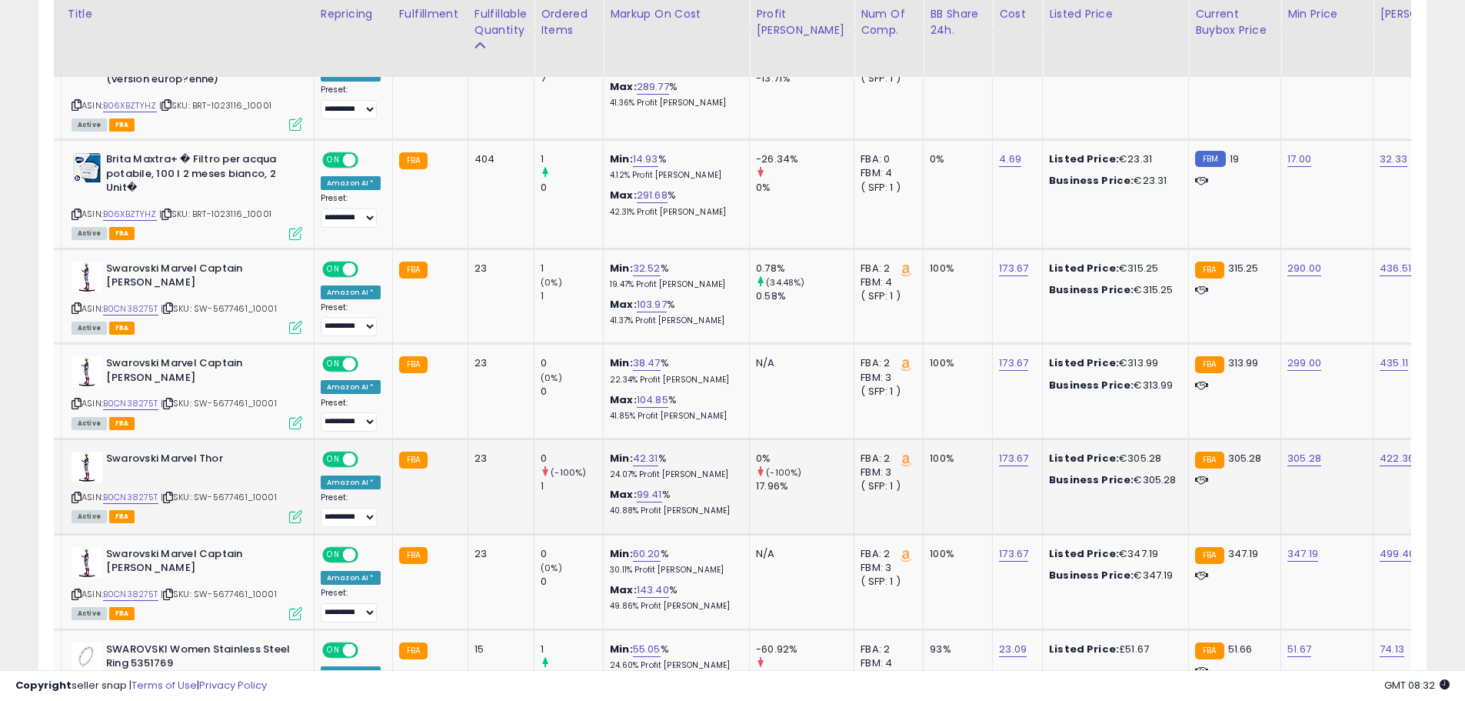
click at [1282, 469] on td "305.28" at bounding box center [1328, 486] width 92 height 95
click at [1288, 455] on link "305.28" at bounding box center [1305, 458] width 34 height 15
drag, startPoint x: 1229, startPoint y: 421, endPoint x: 695, endPoint y: 512, distance: 542.3
click at [888, 460] on tr "UNIQUE PIECES DE Swarovski Marvel Thor ASIN: B0CN38275T | SKU: SW-5677461_10001…" at bounding box center [1172, 486] width 2405 height 95
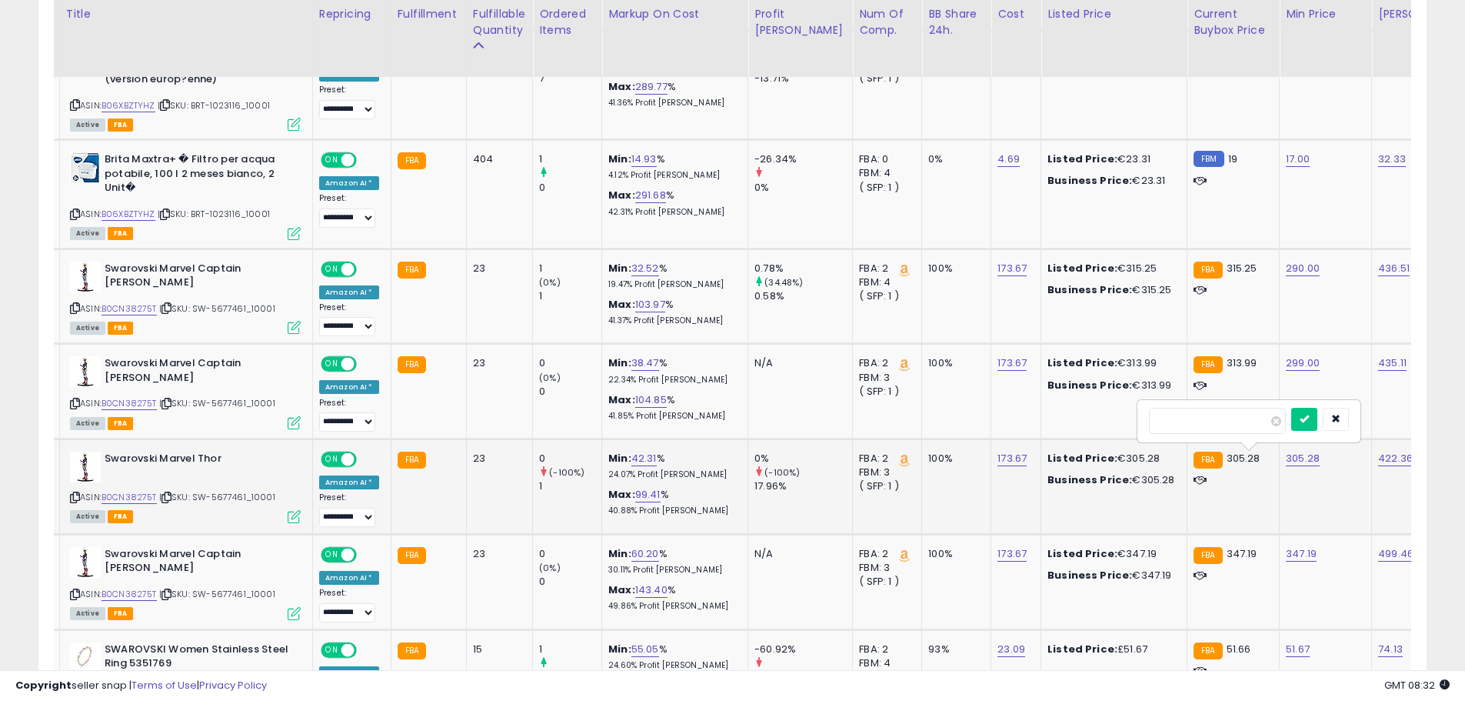
type input "***"
click button "submit" at bounding box center [1305, 419] width 26 height 23
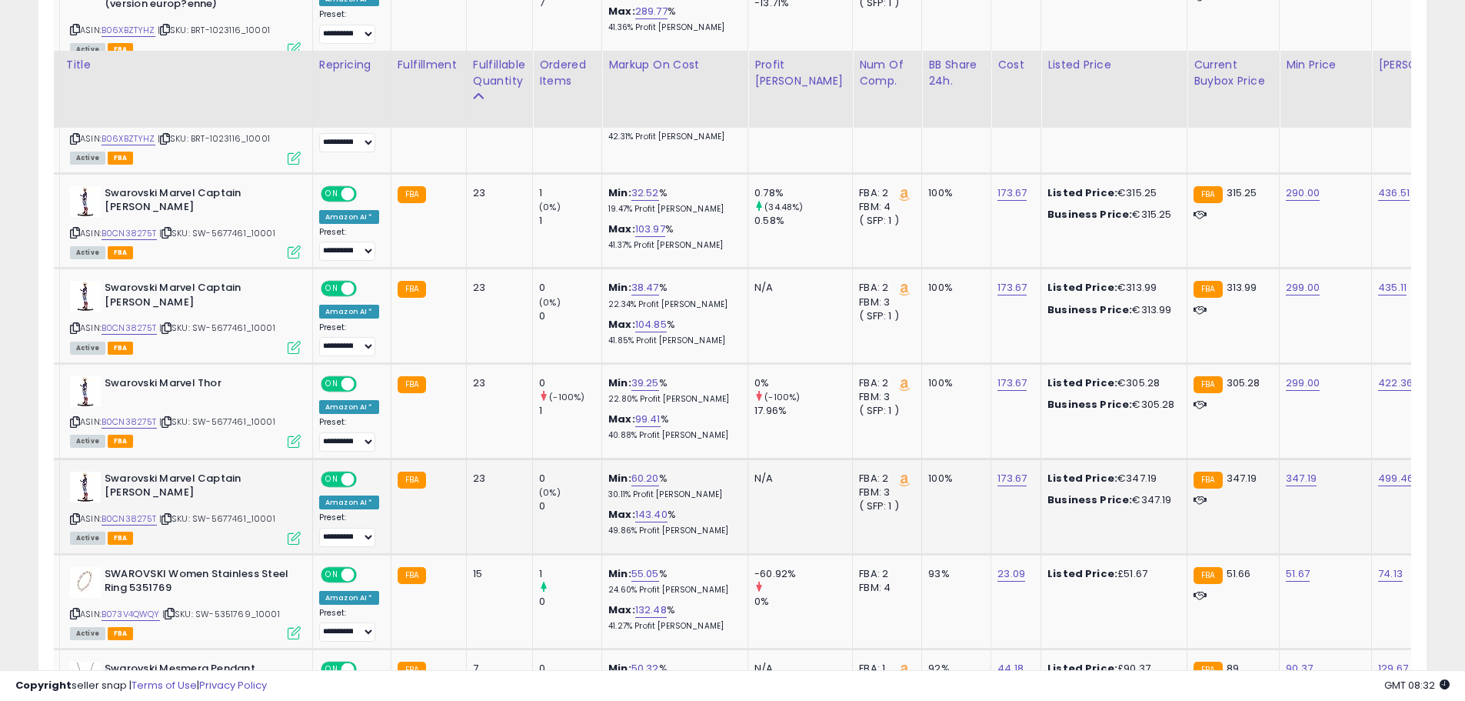
scroll to position [1308, 0]
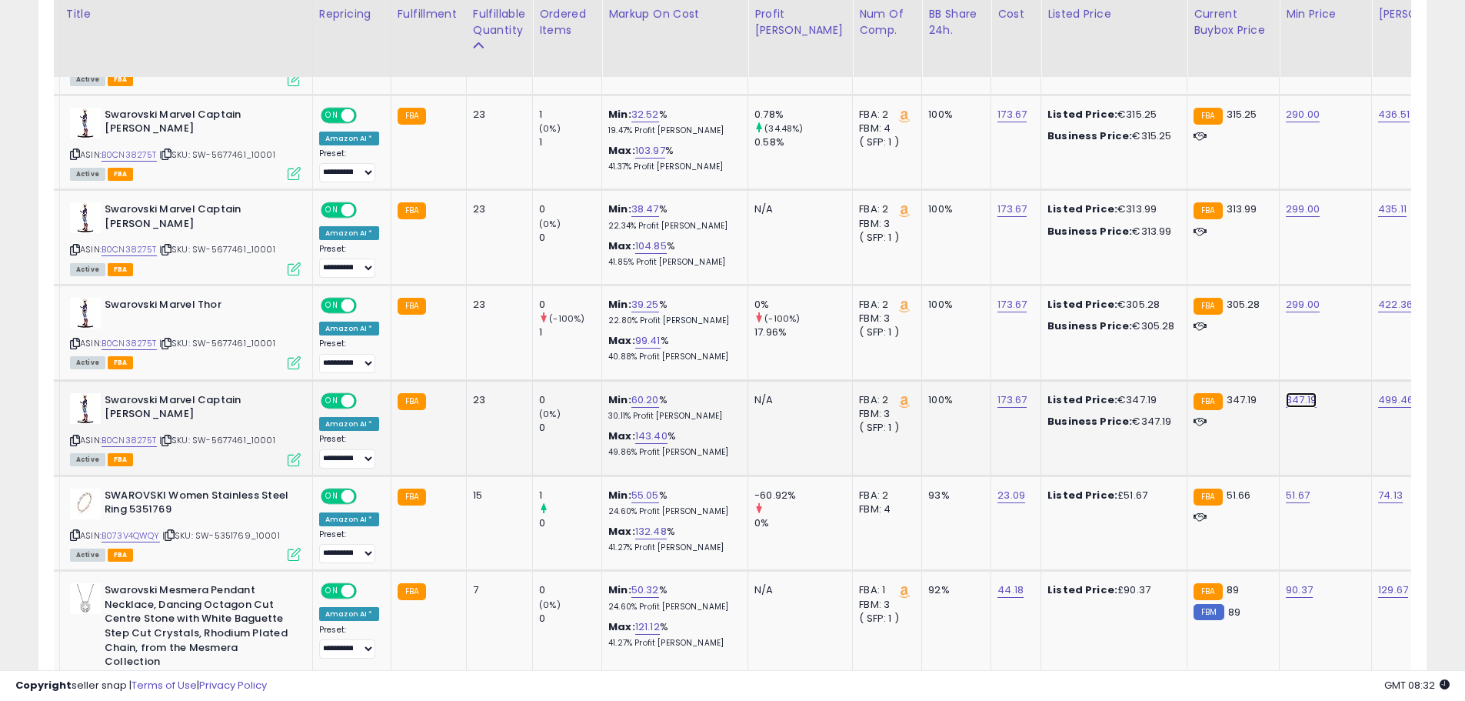
click at [1286, 405] on link "347.19" at bounding box center [1301, 399] width 31 height 15
drag, startPoint x: 1236, startPoint y: 370, endPoint x: 1054, endPoint y: 366, distance: 182.3
type input "***"
click button "submit" at bounding box center [1303, 360] width 26 height 23
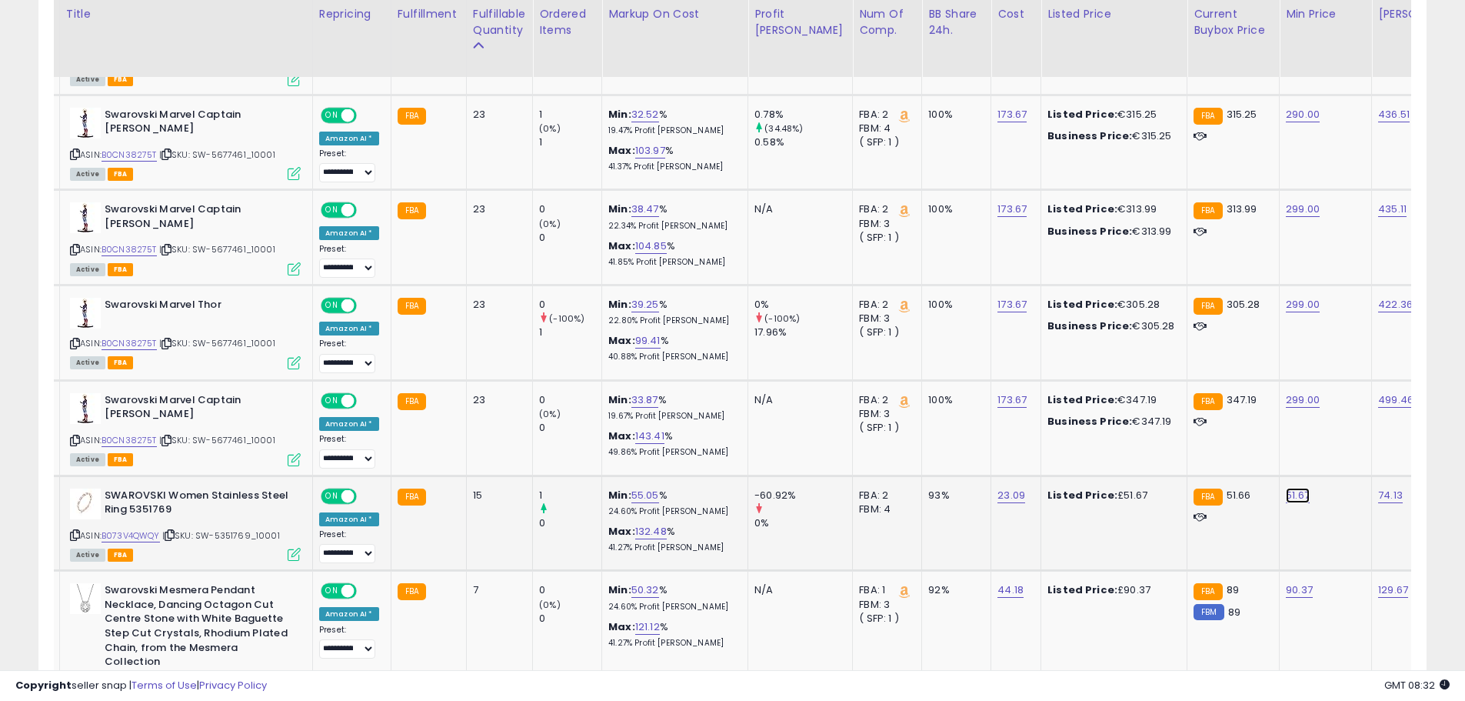
click at [1286, 488] on link "51.67" at bounding box center [1298, 495] width 24 height 15
drag, startPoint x: 1203, startPoint y: 448, endPoint x: 1041, endPoint y: 454, distance: 162.4
type input "**"
click button "submit" at bounding box center [1300, 456] width 26 height 23
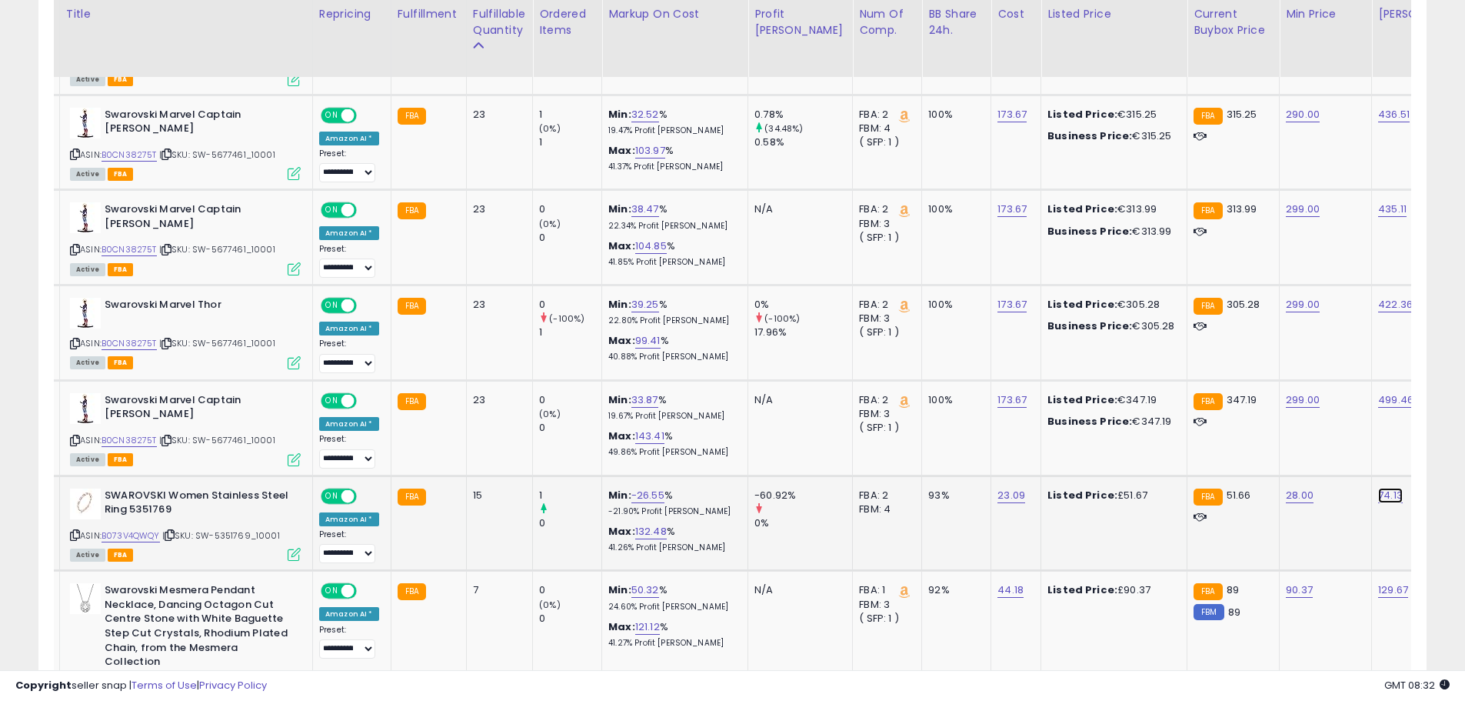
click at [1378, 492] on link "74.13" at bounding box center [1390, 495] width 25 height 15
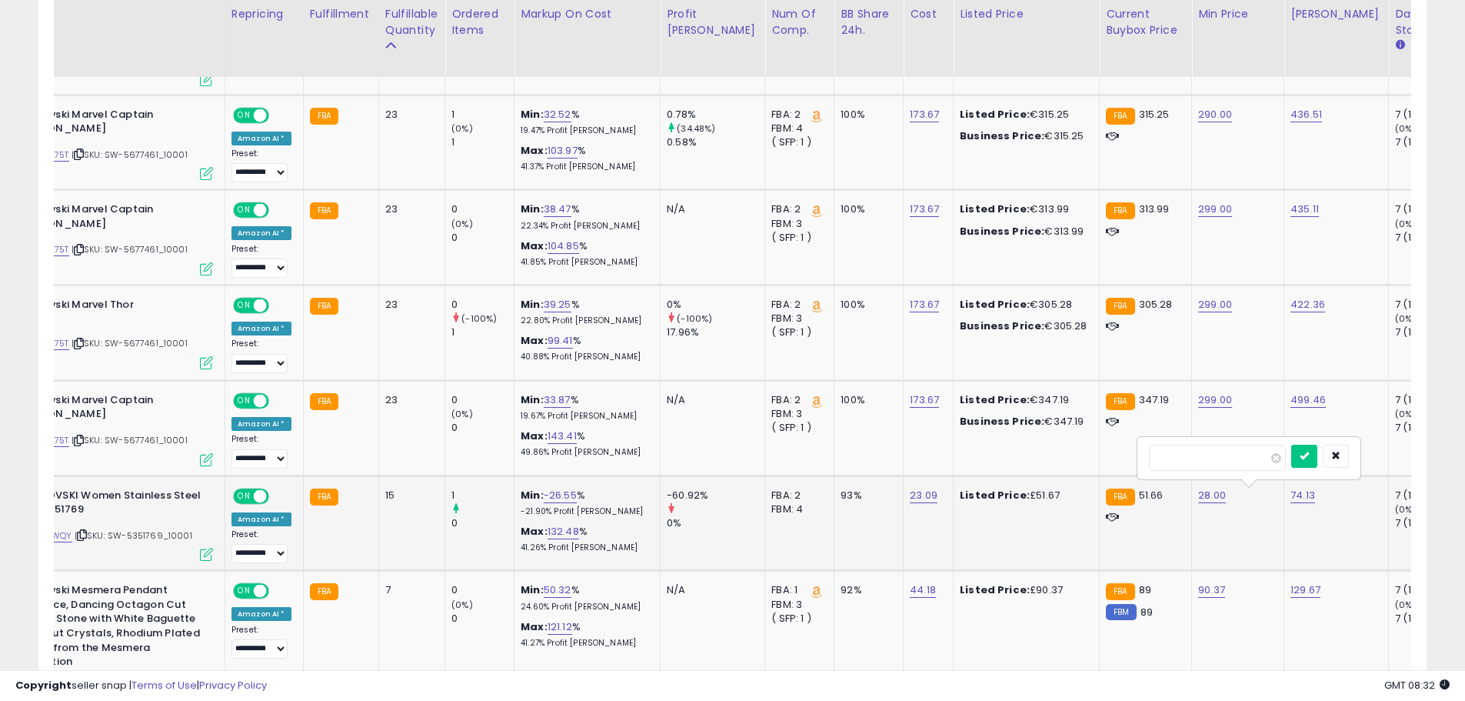
drag, startPoint x: 1199, startPoint y: 452, endPoint x: 752, endPoint y: 487, distance: 448.3
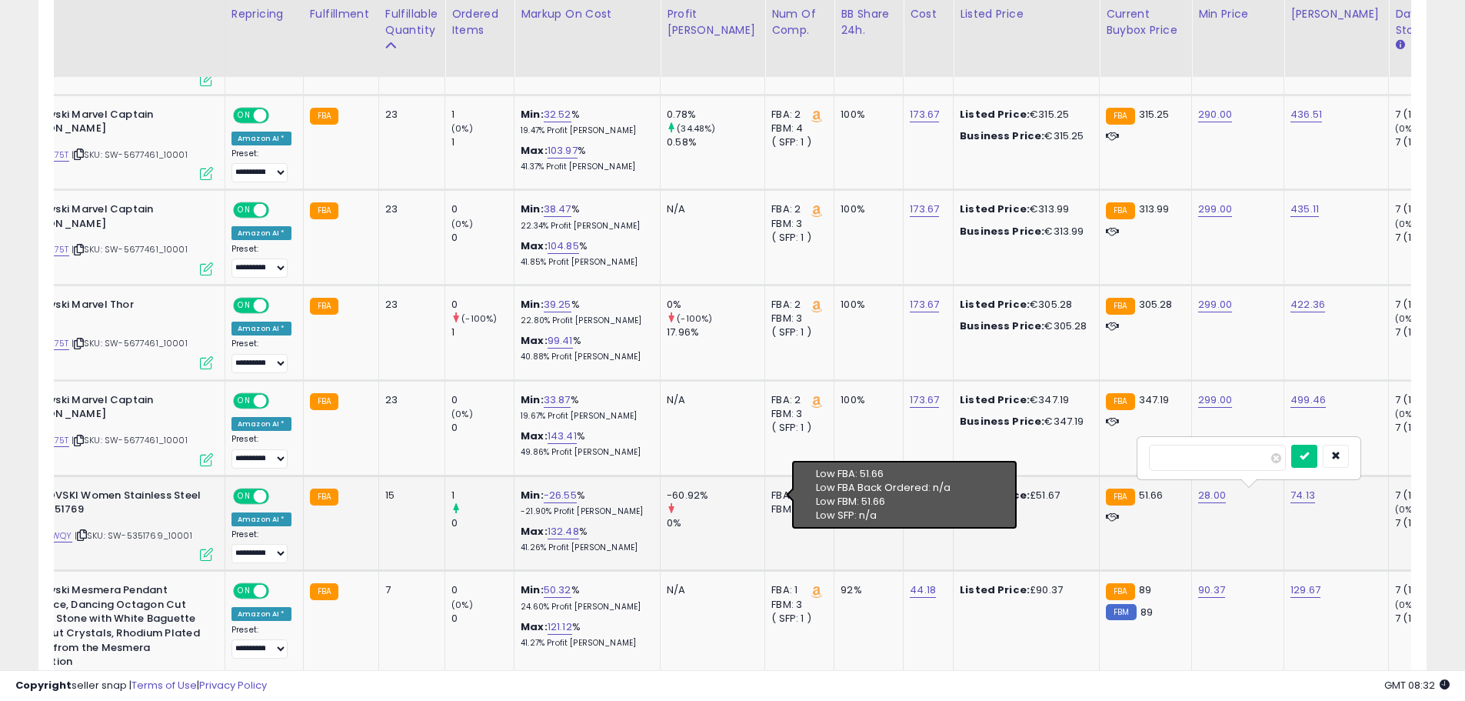
type input "**"
click button "submit" at bounding box center [1305, 456] width 26 height 23
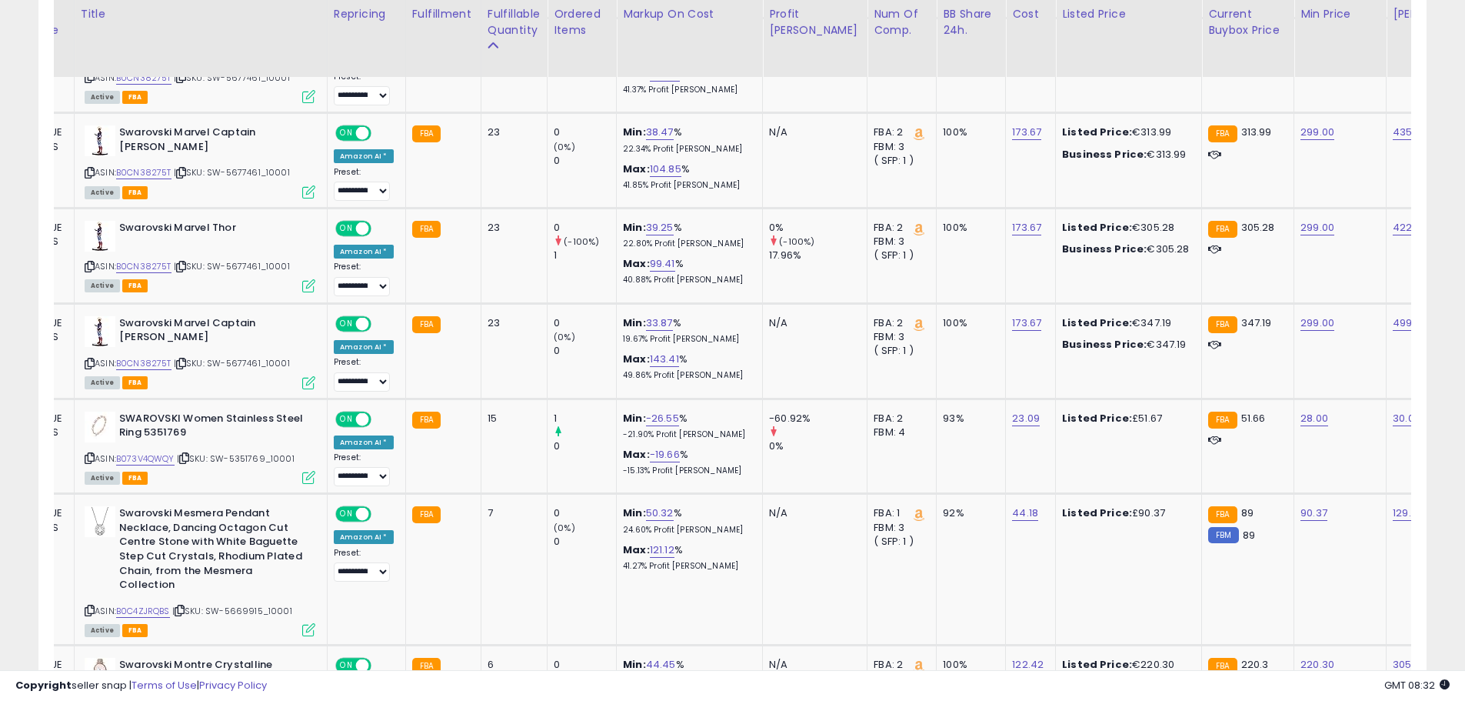
scroll to position [0, 188]
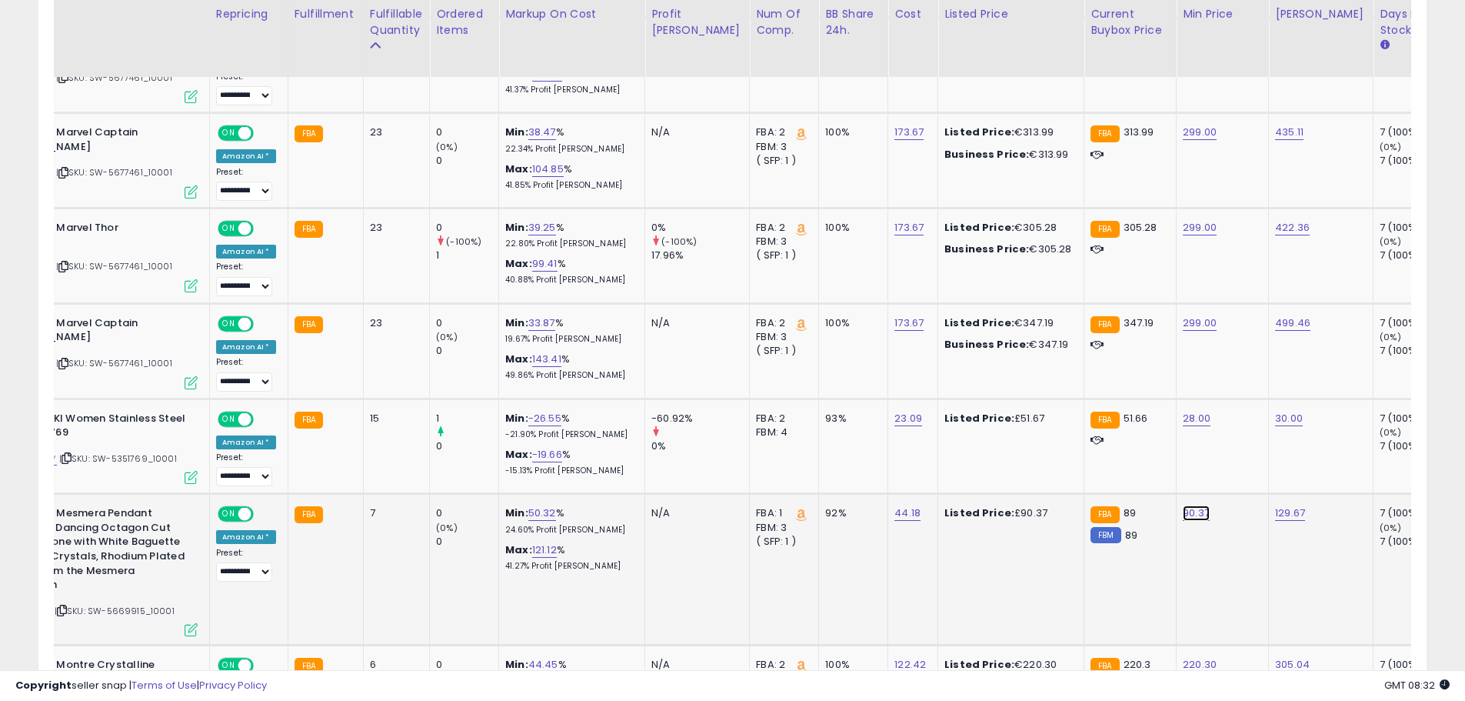
click at [1183, 515] on link "90.37" at bounding box center [1196, 512] width 27 height 15
drag, startPoint x: 1117, startPoint y: 478, endPoint x: 954, endPoint y: 478, distance: 163.1
type input "**"
click button "submit" at bounding box center [1198, 473] width 26 height 23
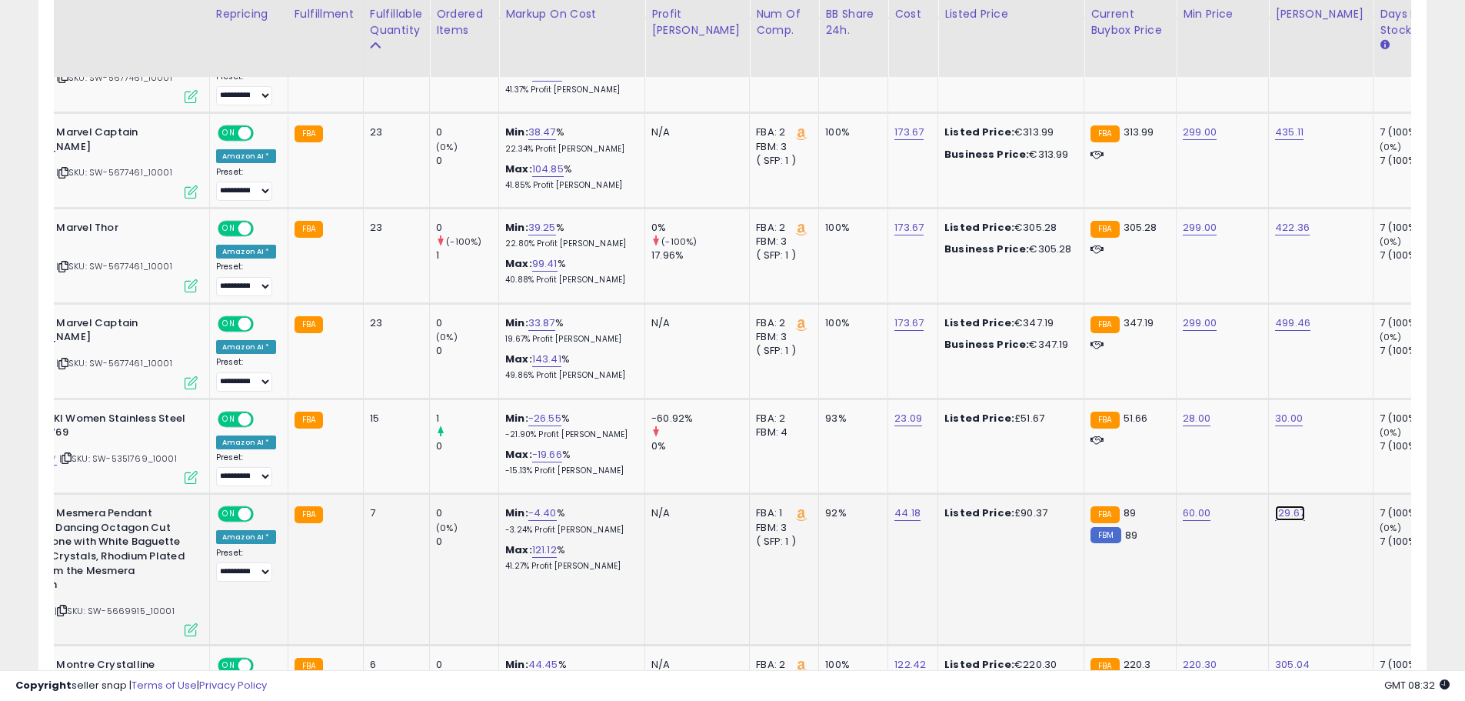
click at [1275, 519] on link "129.67" at bounding box center [1290, 512] width 30 height 15
drag, startPoint x: 1211, startPoint y: 472, endPoint x: 955, endPoint y: 472, distance: 256.2
type input "**"
click button "submit" at bounding box center [1292, 473] width 26 height 23
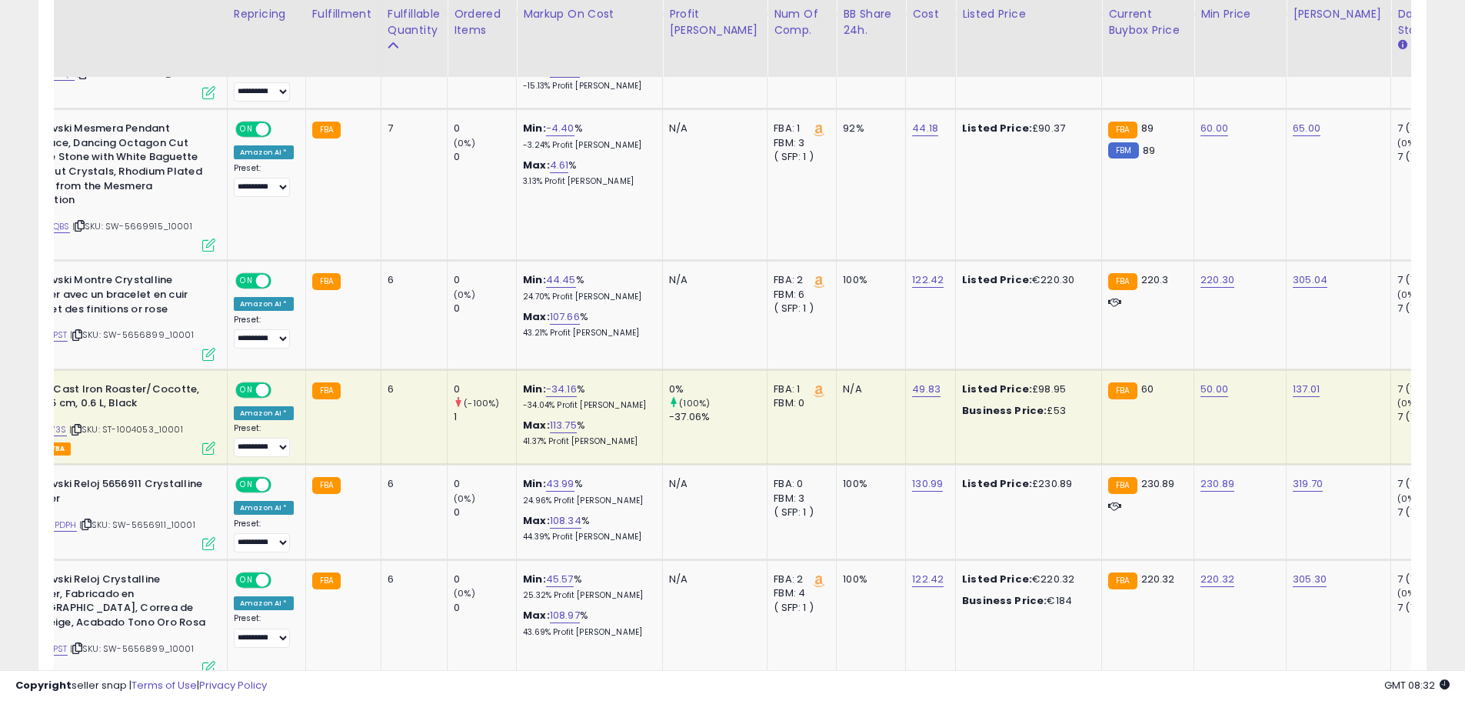
scroll to position [0, 0]
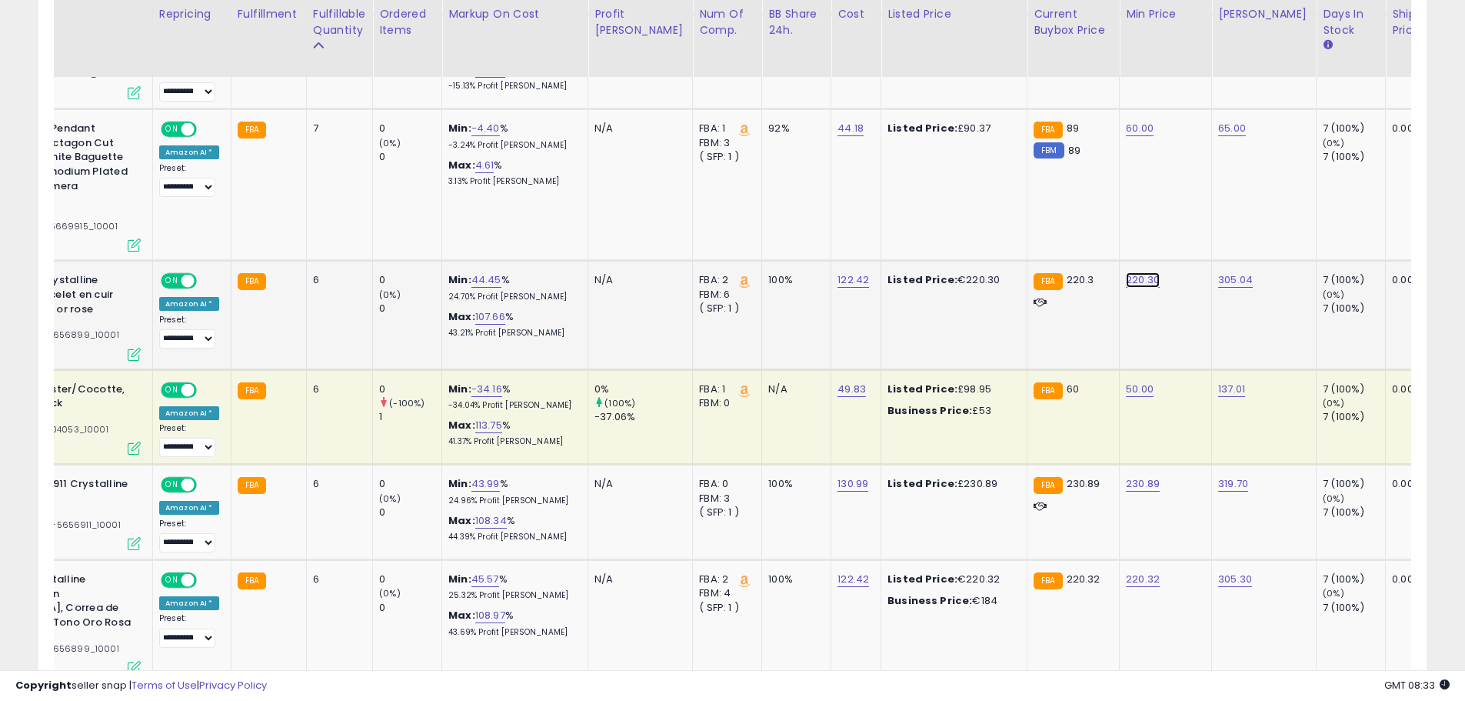
click at [1126, 282] on link "220.30" at bounding box center [1143, 279] width 34 height 15
drag, startPoint x: 1048, startPoint y: 242, endPoint x: 848, endPoint y: 246, distance: 200.1
click at [931, 240] on tbody "UNIQUE PIECES ES BRITA MAXTRA+ Pack 2 cartuchos de filtro de agua, compatible c…" at bounding box center [1012, 654] width 2405 height 2968
type input "***"
click button "submit" at bounding box center [1145, 240] width 26 height 23
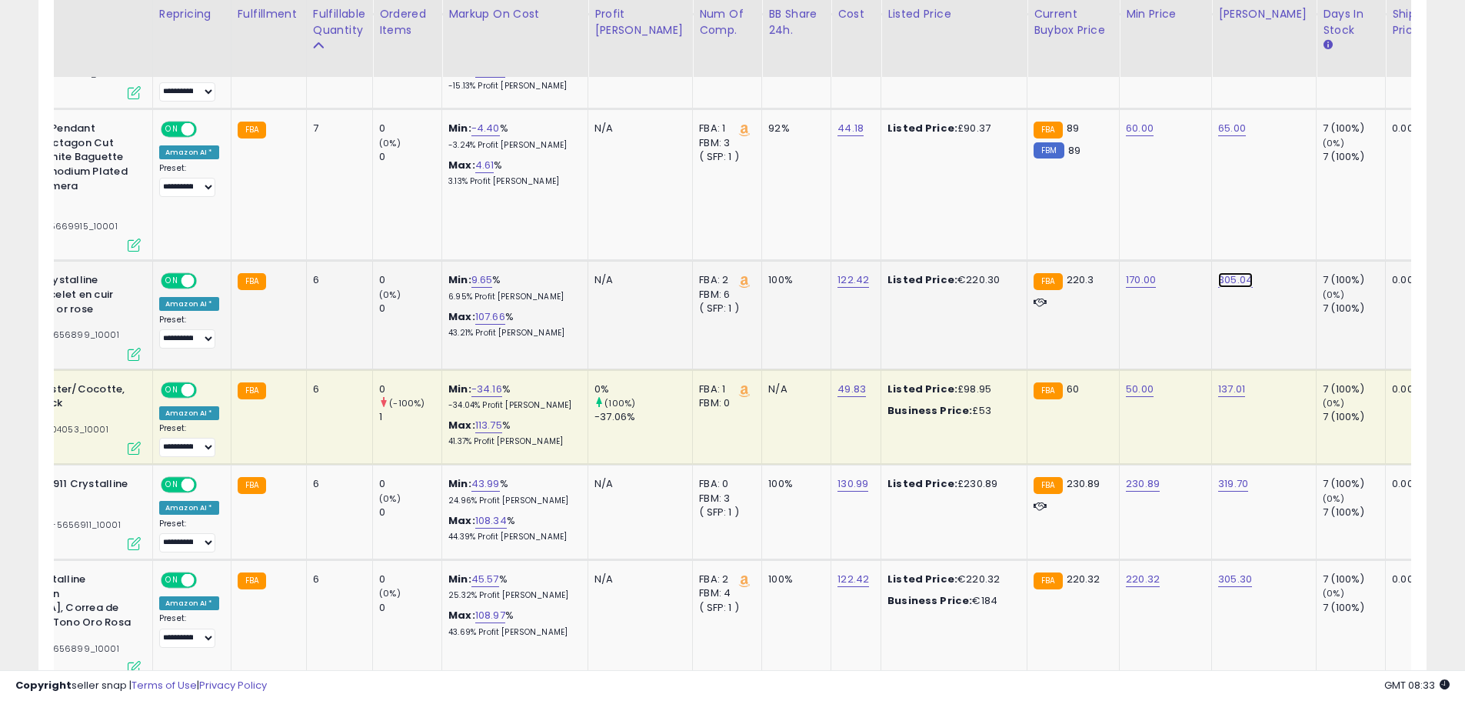
click at [1218, 276] on link "305.04" at bounding box center [1235, 279] width 35 height 15
drag, startPoint x: 1135, startPoint y: 235, endPoint x: 967, endPoint y: 240, distance: 167.8
click at [995, 240] on tbody "UNIQUE PIECES ES BRITA MAXTRA+ Pack 2 cartuchos de filtro de agua, compatible c…" at bounding box center [1012, 654] width 2405 height 2968
type input "***"
click button "submit" at bounding box center [1238, 240] width 26 height 23
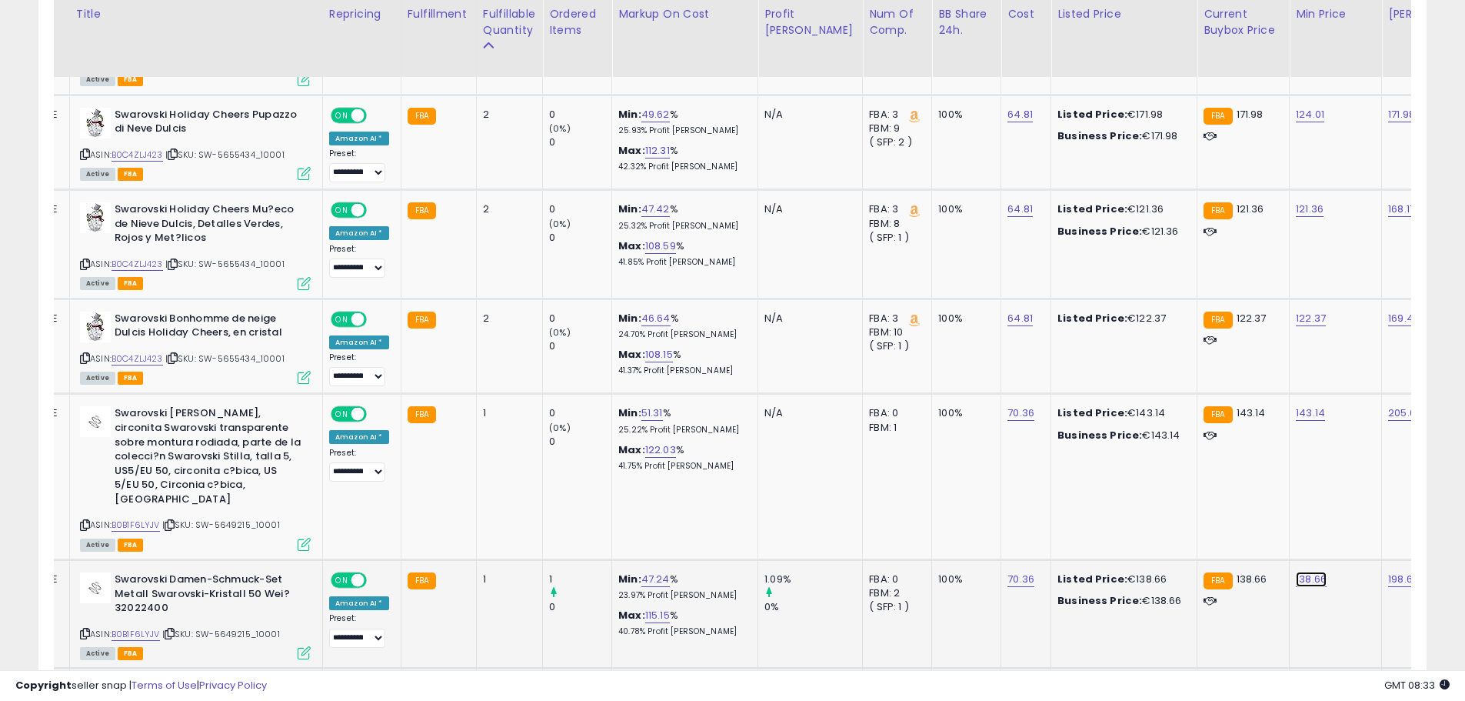
click at [1296, 572] on link "138.66" at bounding box center [1311, 579] width 31 height 15
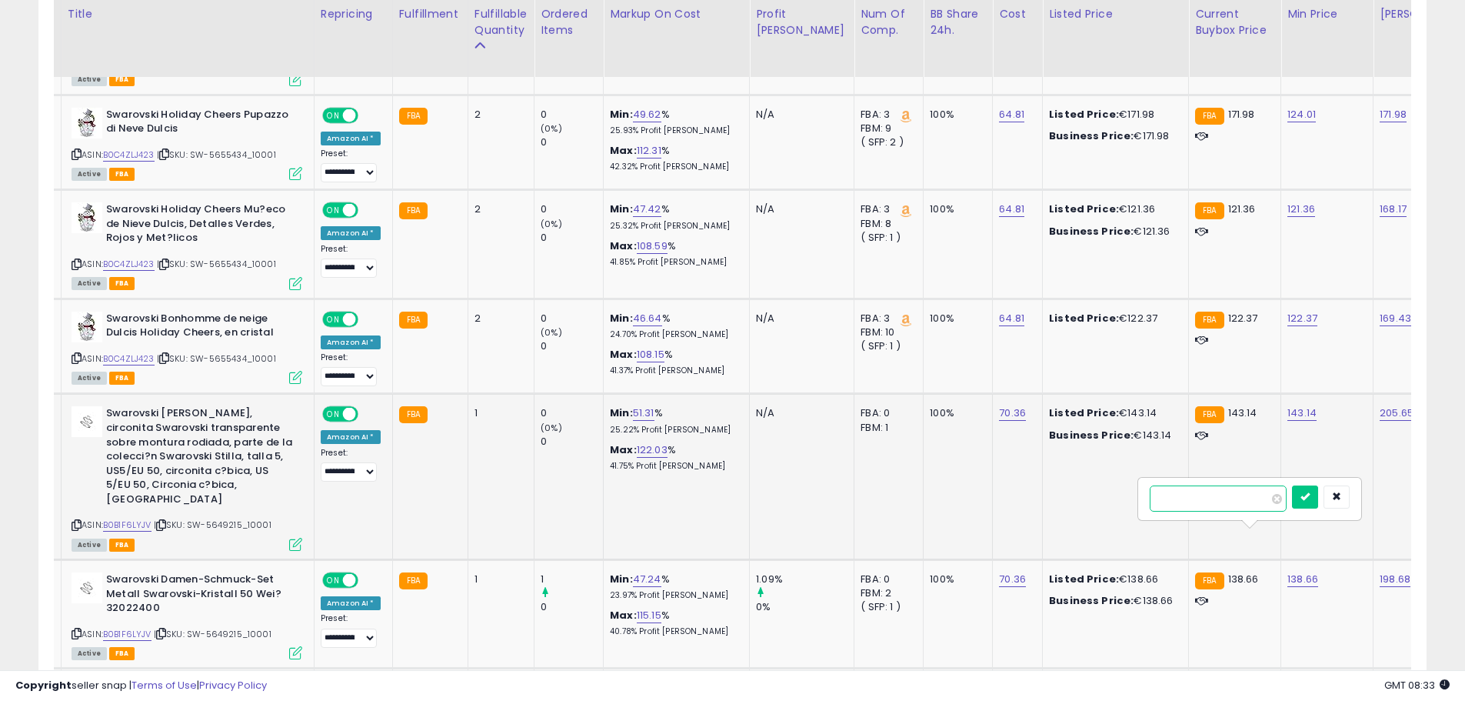
drag, startPoint x: 1239, startPoint y: 503, endPoint x: 1036, endPoint y: 499, distance: 203.1
type input "**"
click button "submit" at bounding box center [1305, 496] width 26 height 23
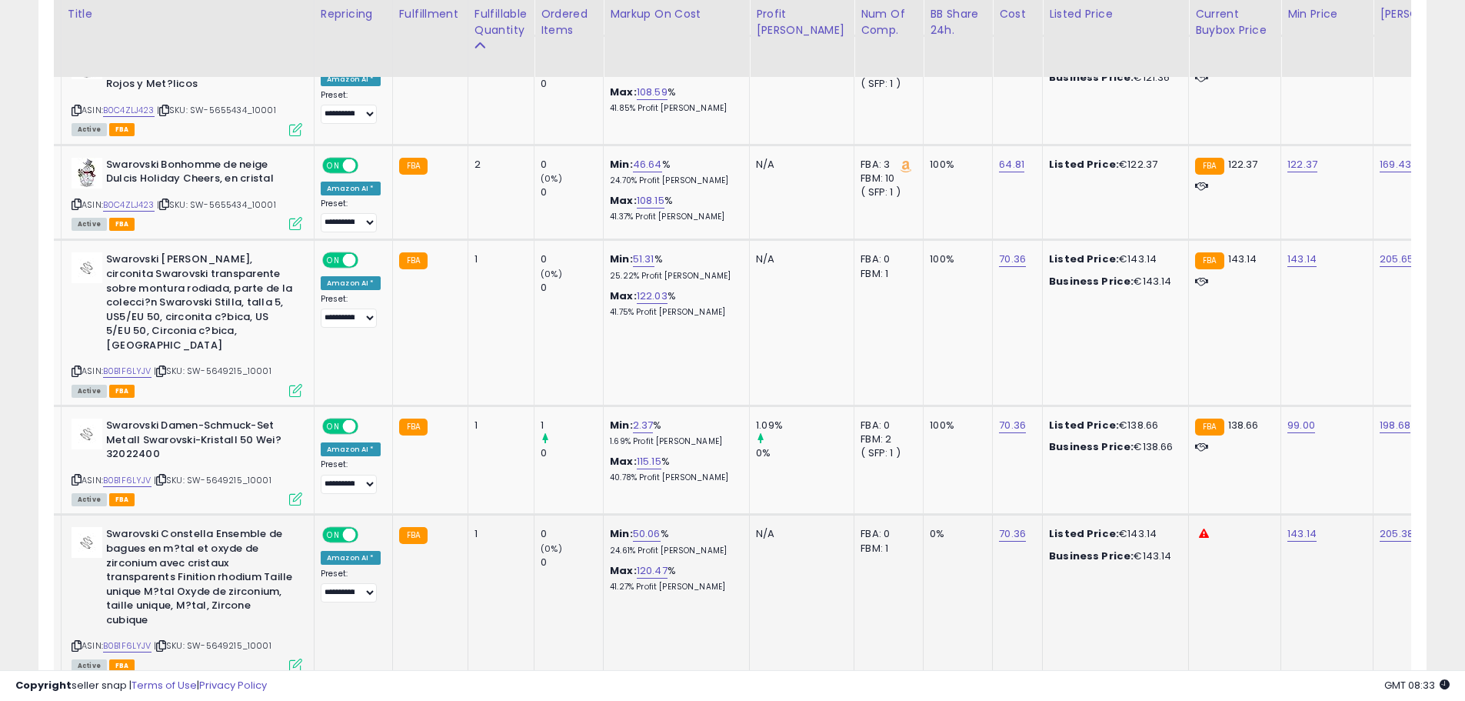
click at [1282, 515] on td "143.14" at bounding box center [1328, 598] width 92 height 166
click at [1288, 526] on link "143.14" at bounding box center [1302, 533] width 29 height 15
drag, startPoint x: 1222, startPoint y: 458, endPoint x: 1095, endPoint y: 457, distance: 126.9
type input "**"
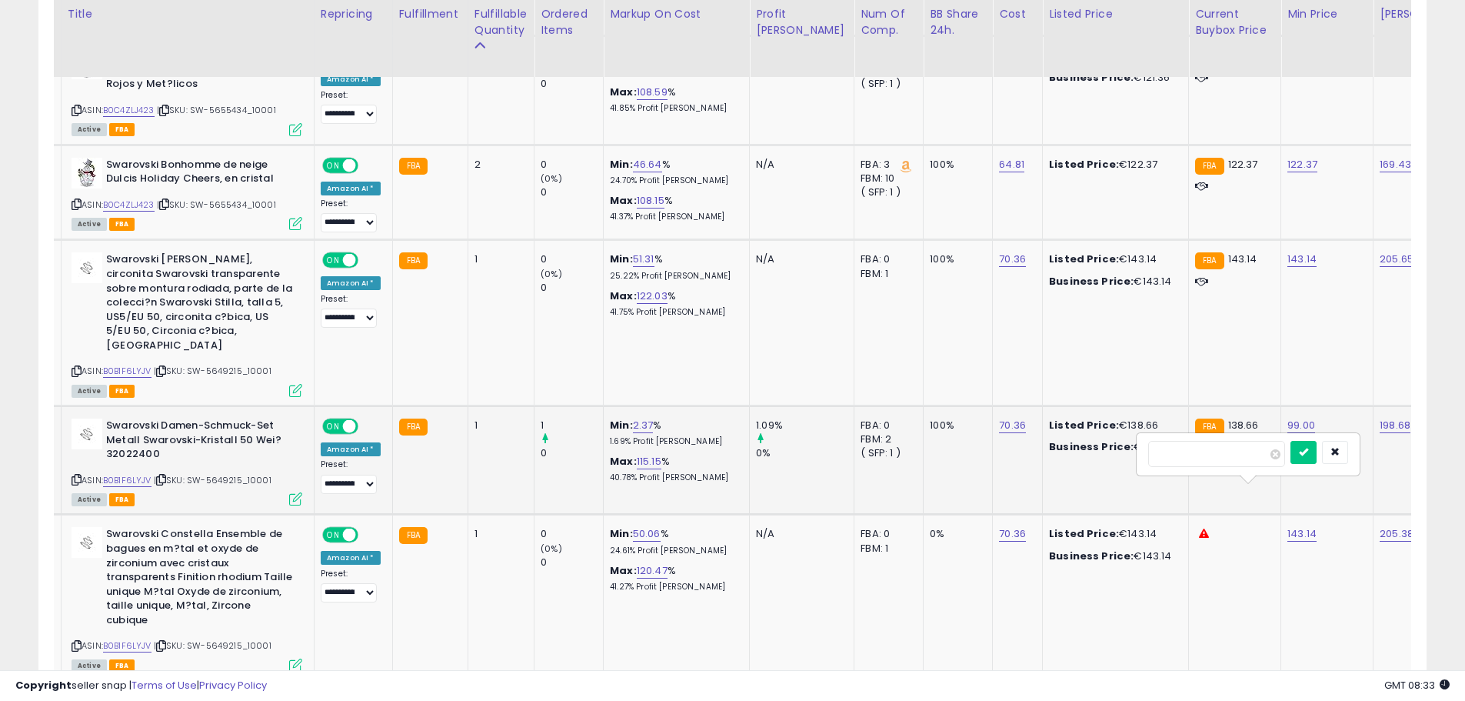
click button "submit" at bounding box center [1304, 452] width 26 height 23
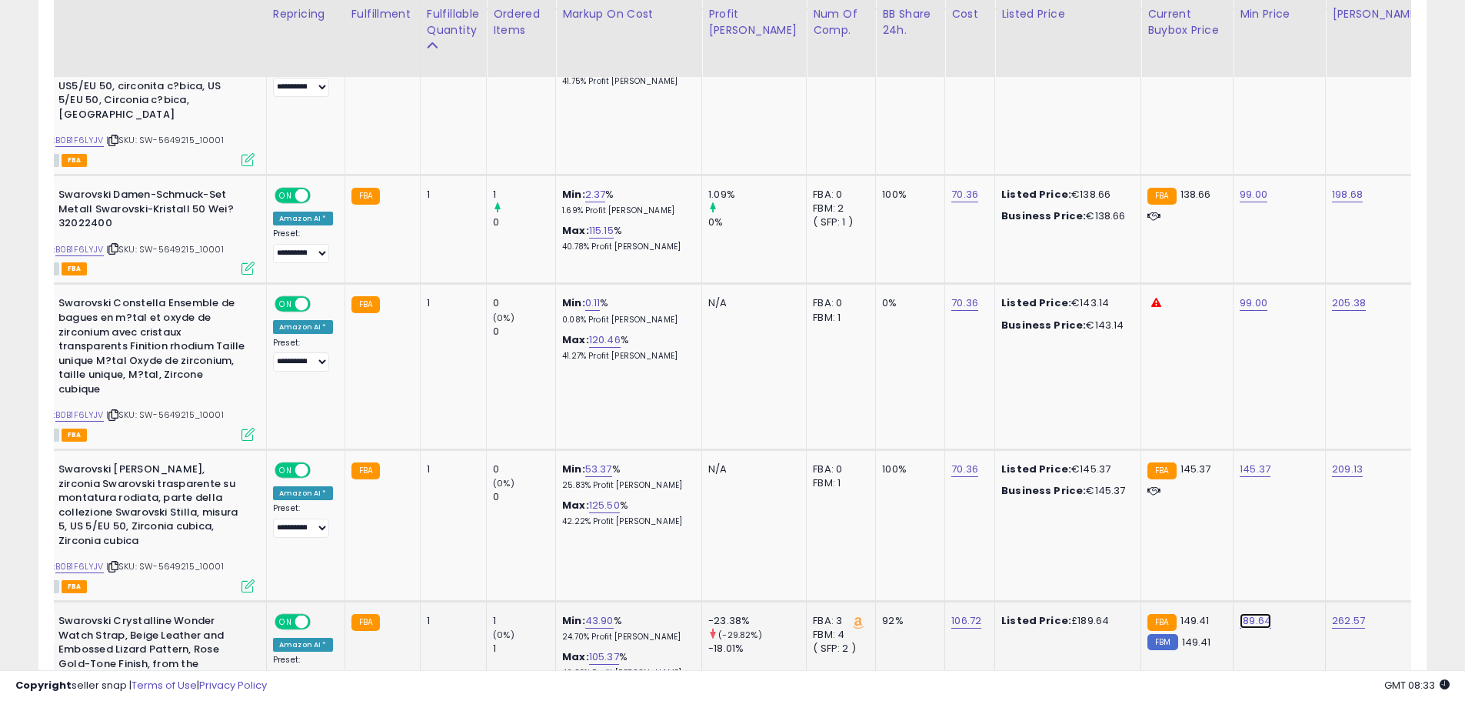
click at [1240, 613] on link "189.64" at bounding box center [1256, 620] width 32 height 15
drag, startPoint x: 1165, startPoint y: 525, endPoint x: 1019, endPoint y: 538, distance: 146.8
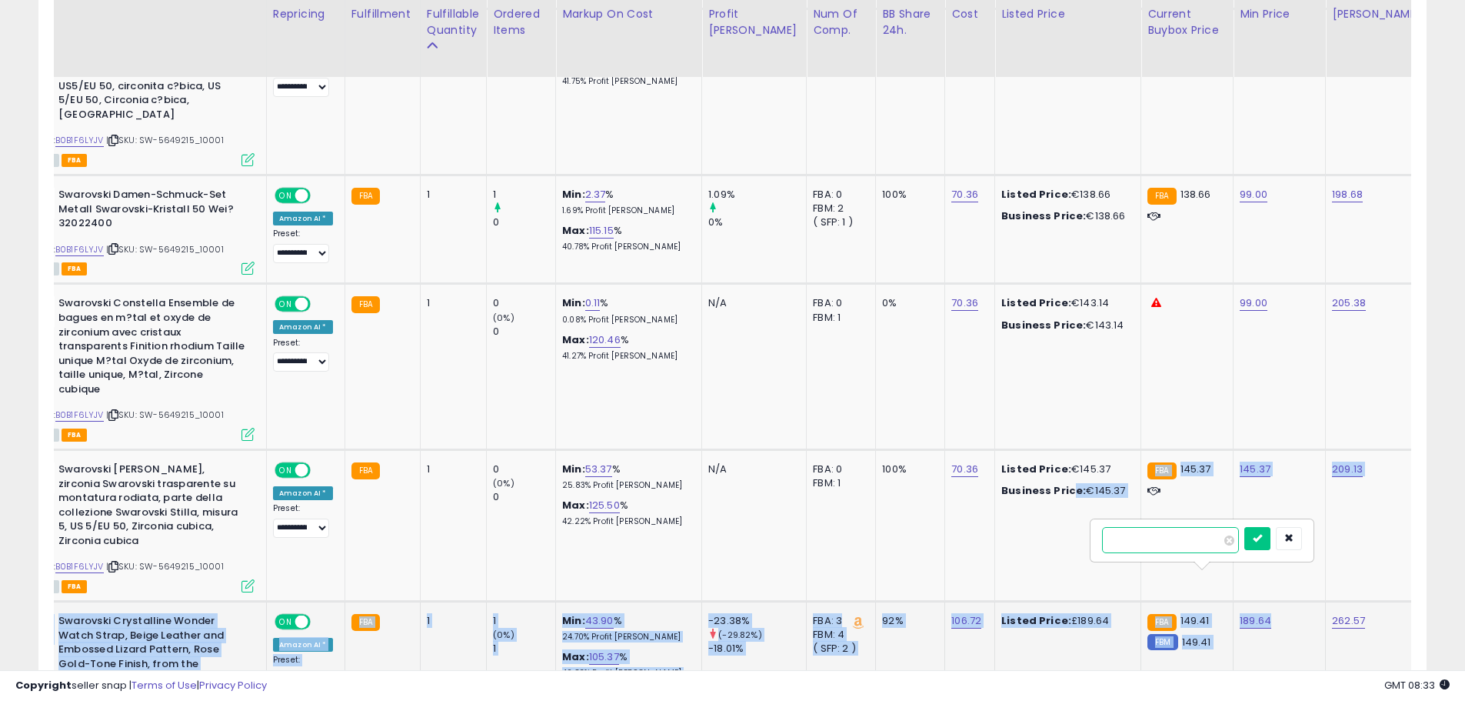
click at [1133, 549] on input "******" at bounding box center [1170, 540] width 137 height 26
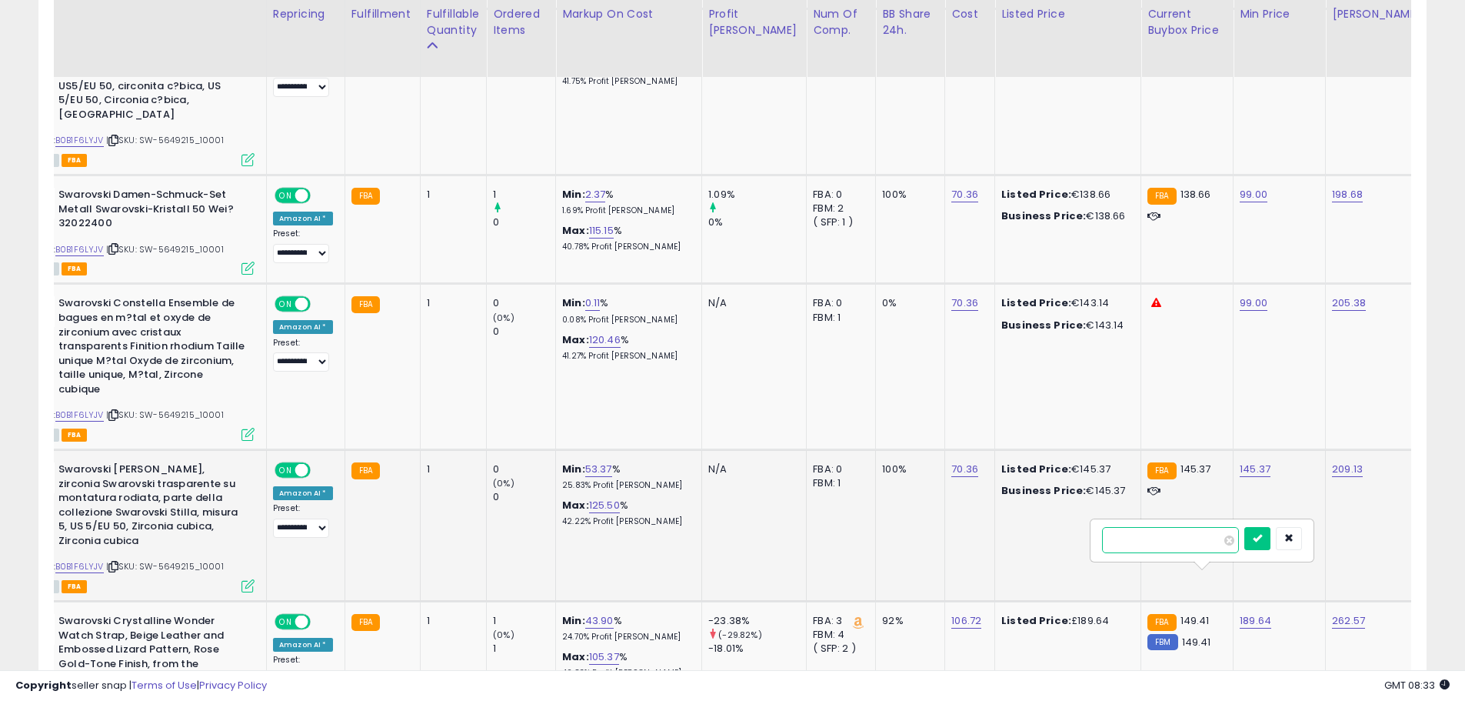
drag, startPoint x: 1187, startPoint y: 529, endPoint x: 954, endPoint y: 525, distance: 233.1
type input "***"
click button "submit" at bounding box center [1258, 538] width 26 height 23
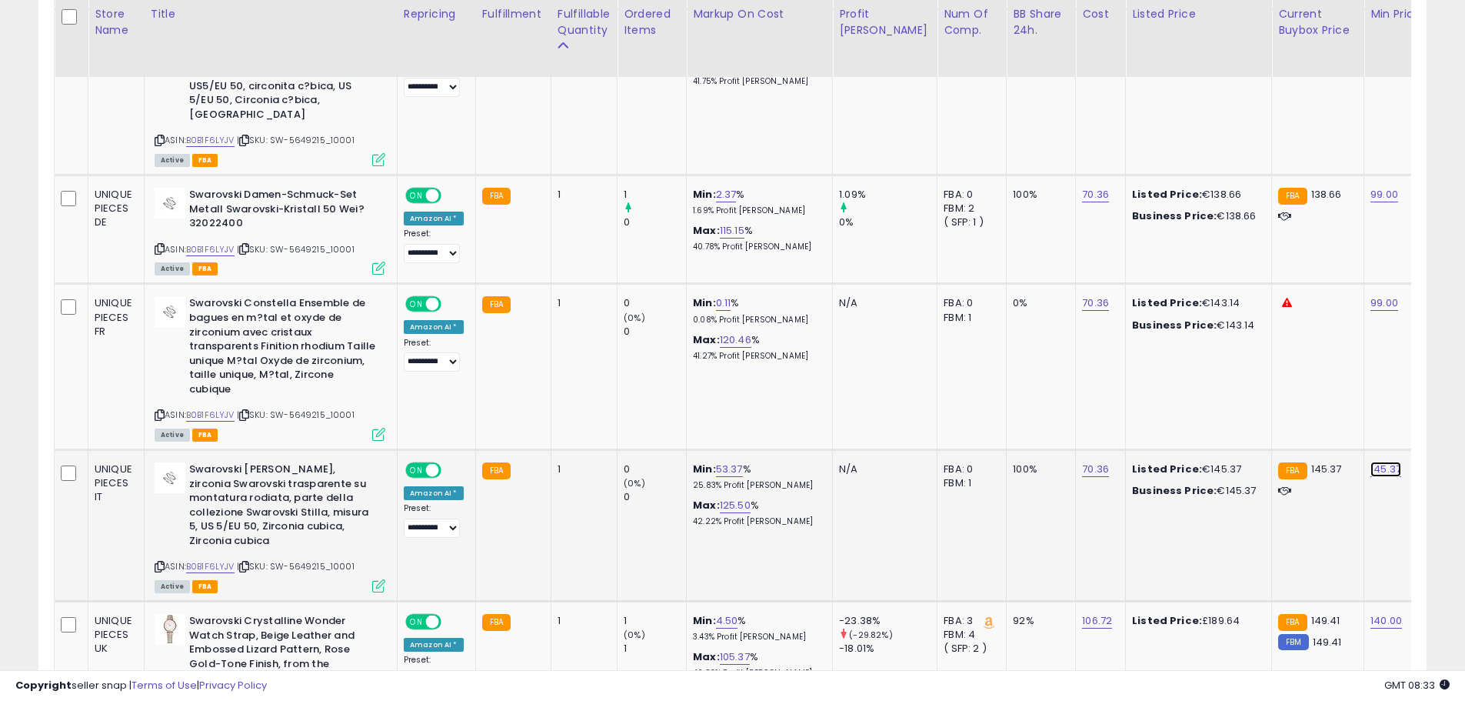
click at [1371, 462] on link "145.37" at bounding box center [1386, 469] width 31 height 15
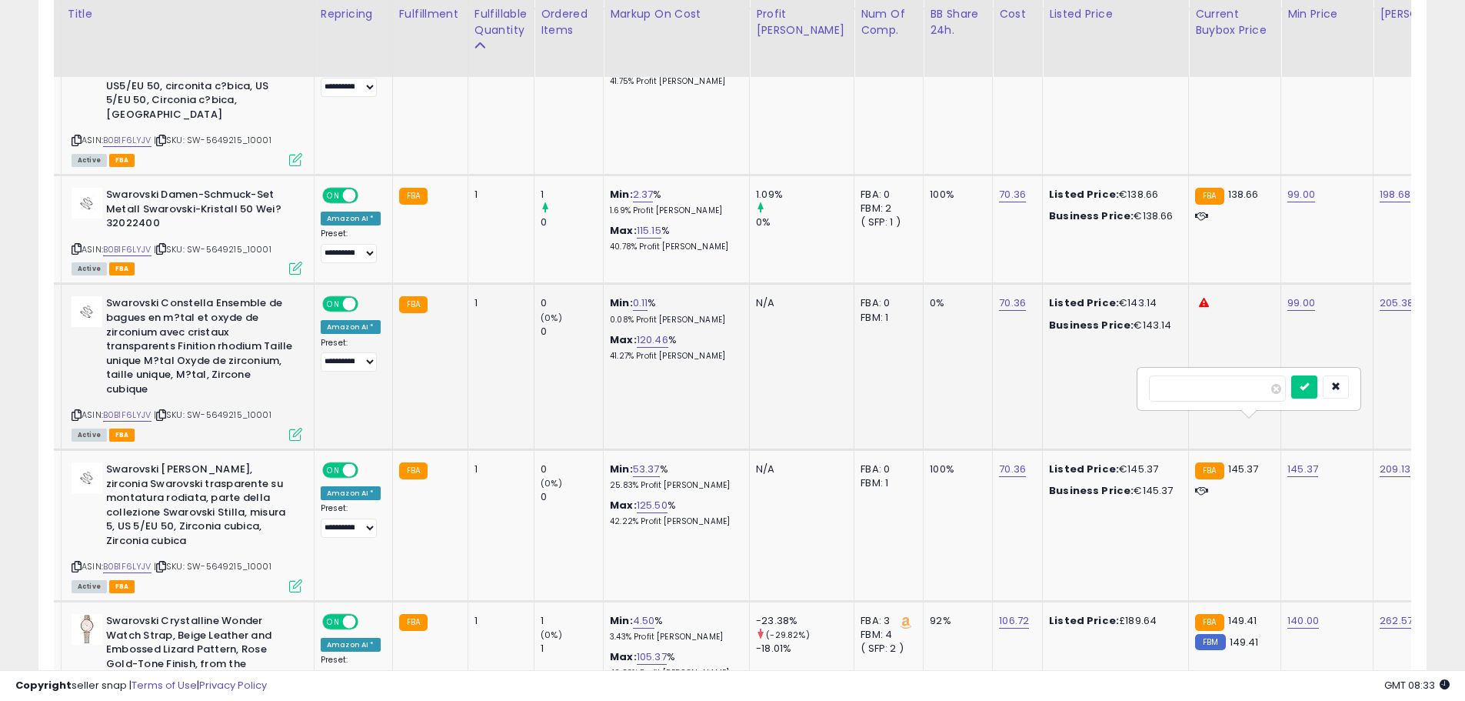
drag, startPoint x: 1235, startPoint y: 387, endPoint x: 579, endPoint y: 349, distance: 656.5
type input "***"
click button "submit" at bounding box center [1305, 386] width 26 height 23
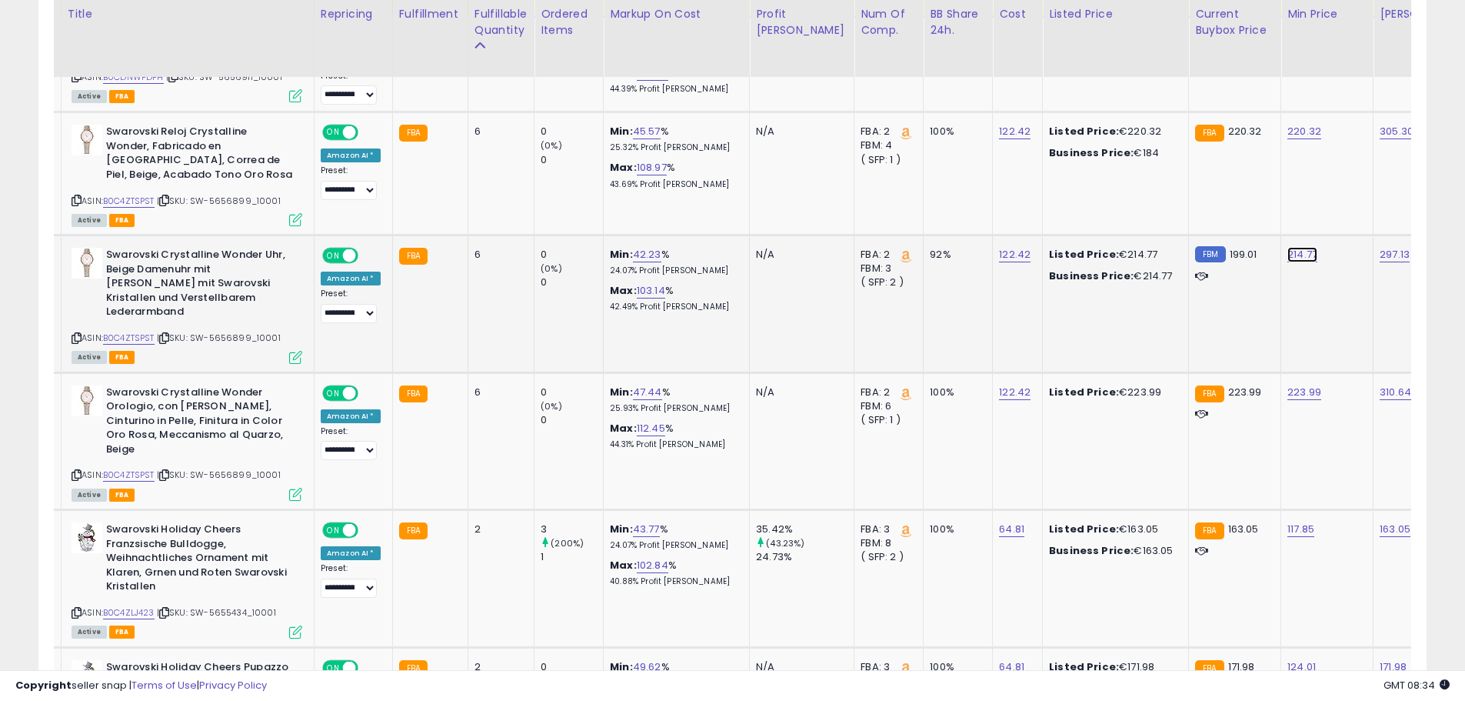
click at [1288, 247] on link "214.77" at bounding box center [1303, 254] width 30 height 15
drag, startPoint x: 1251, startPoint y: 206, endPoint x: 957, endPoint y: 195, distance: 294.0
click at [968, 196] on tbody "UNIQUE PIECES ES BRITA MAXTRA+ Pack 2 cartuchos de filtro de agua, compatible c…" at bounding box center [1174, 206] width 2405 height 2968
type input "***"
click button "submit" at bounding box center [1305, 201] width 26 height 23
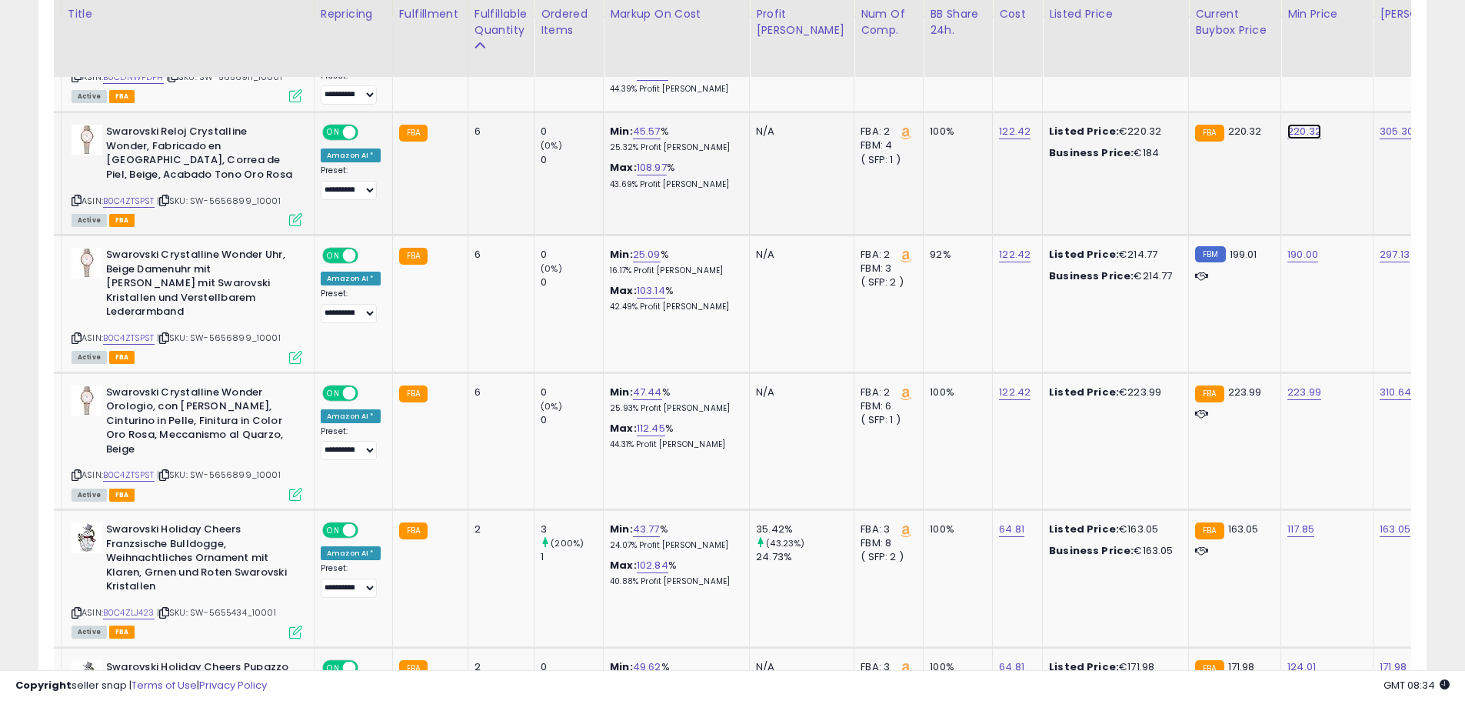
click at [1288, 131] on link "220.32" at bounding box center [1305, 131] width 34 height 15
drag, startPoint x: 1212, startPoint y: 95, endPoint x: 1008, endPoint y: 63, distance: 206.4
click at [1016, 64] on table "Store Name Title" at bounding box center [1172, 167] width 2405 height 3045
type input "***"
click button "submit" at bounding box center [1305, 92] width 26 height 23
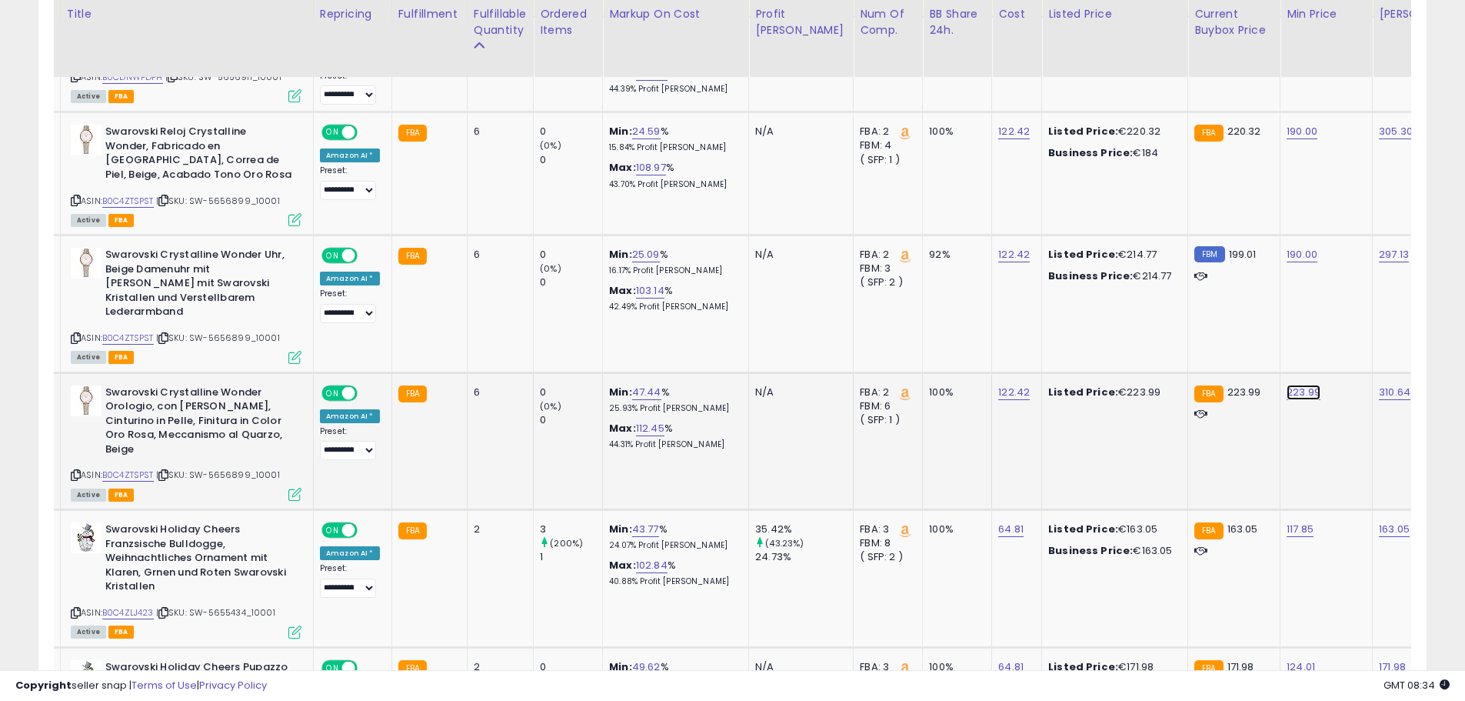
click at [1287, 385] on link "223.99" at bounding box center [1304, 392] width 34 height 15
drag, startPoint x: 1234, startPoint y: 332, endPoint x: 782, endPoint y: 186, distance: 475.1
click at [994, 298] on tbody "UNIQUE PIECES ES BRITA MAXTRA+ Pack 2 cartuchos de filtro de agua, compatible c…" at bounding box center [1172, 206] width 2405 height 2968
type input "***"
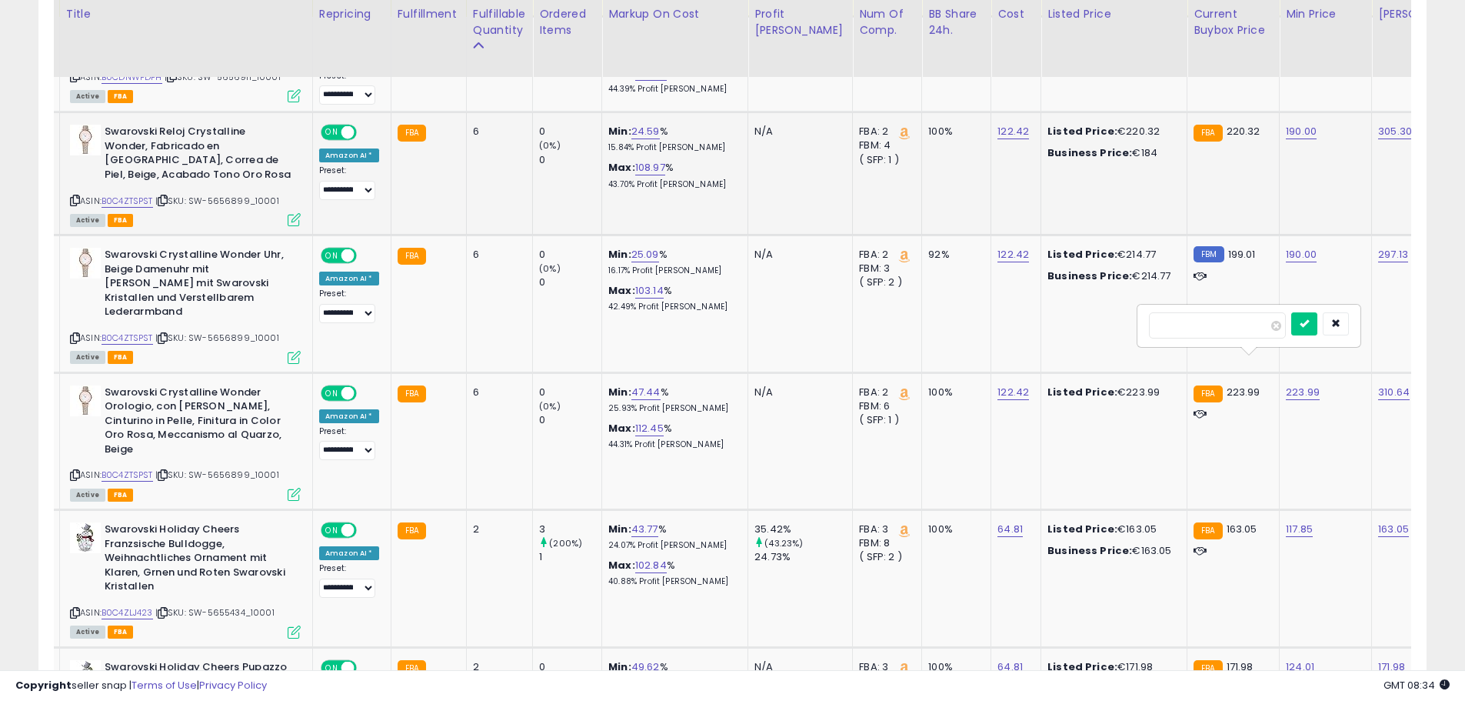
click button "submit" at bounding box center [1305, 323] width 26 height 23
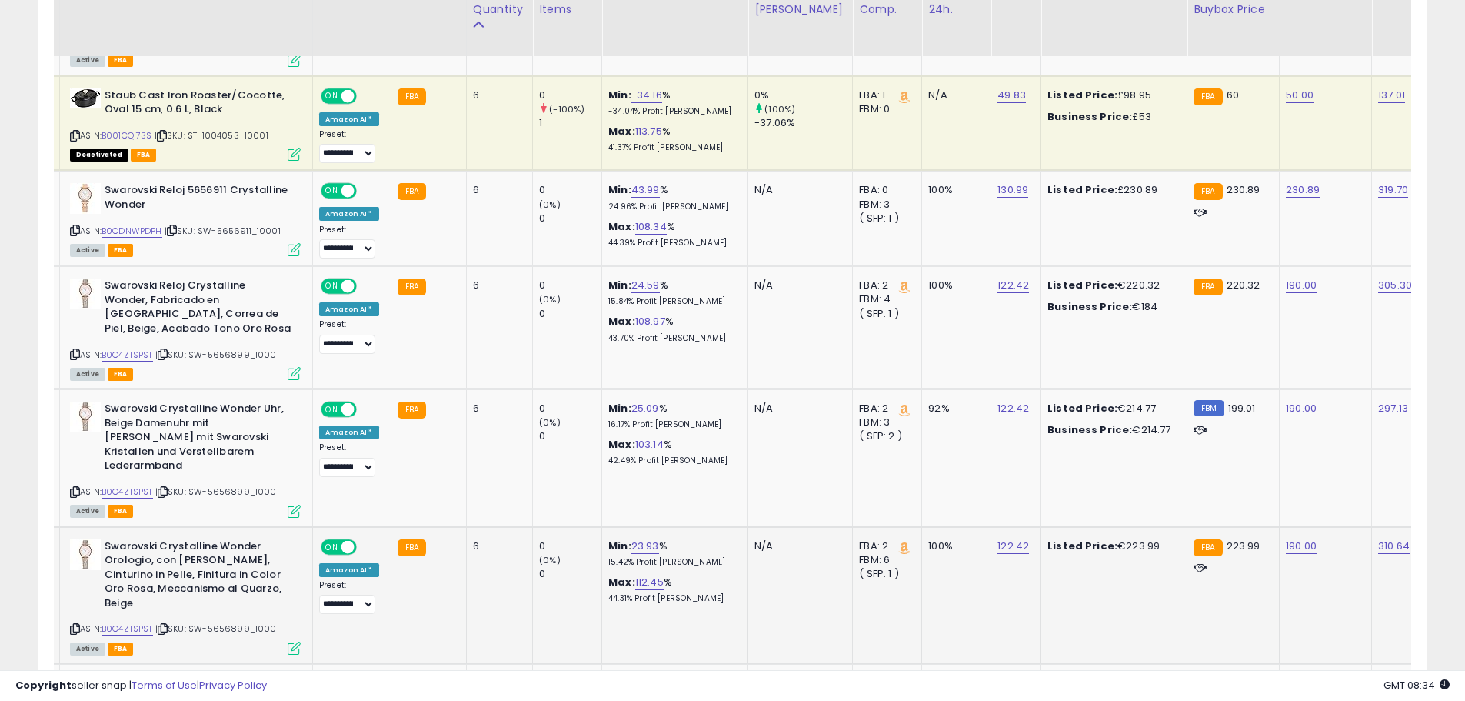
scroll to position [1986, 0]
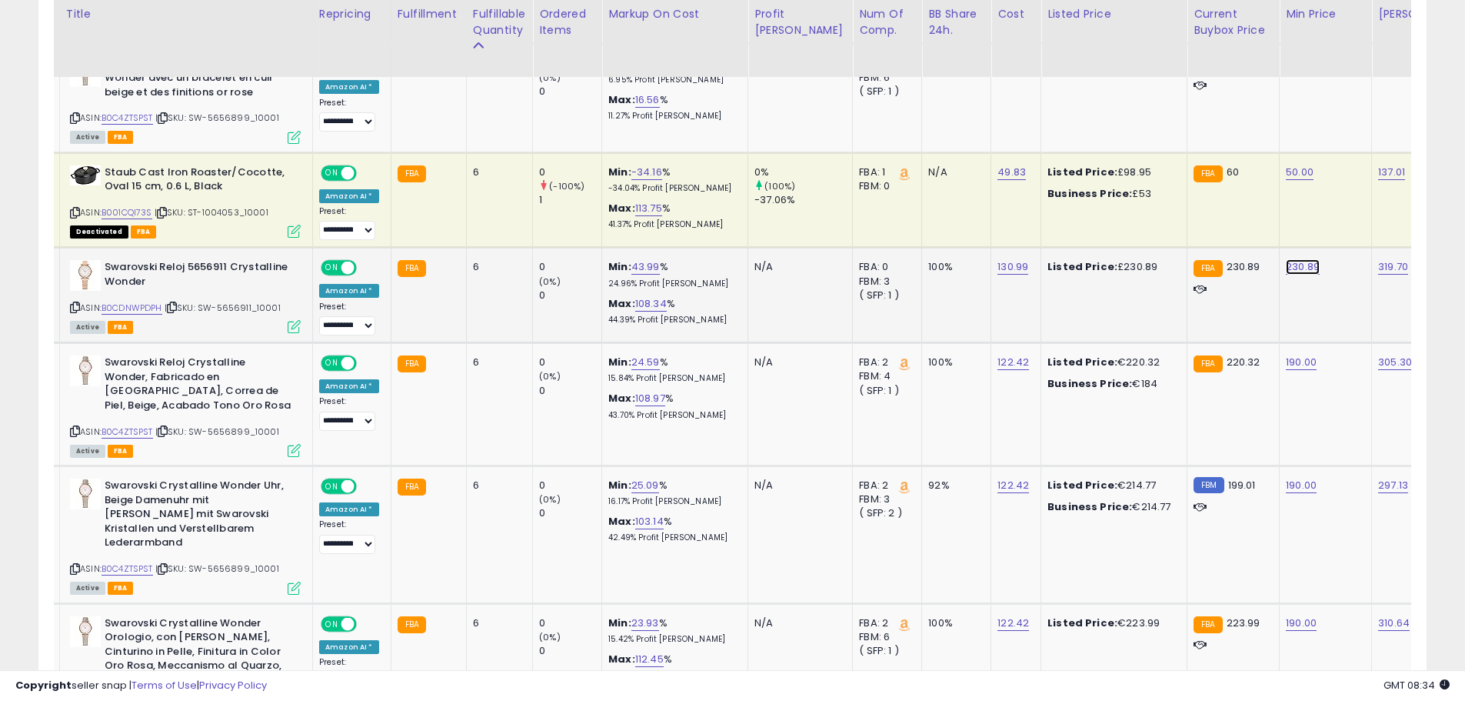
click at [1286, 268] on link "230.89" at bounding box center [1303, 266] width 34 height 15
drag, startPoint x: 1222, startPoint y: 229, endPoint x: 984, endPoint y: 225, distance: 237.7
click at [1106, 225] on tbody "UNIQUE PIECES ES BRITA MAXTRA+ Pack 2 cartuchos de filtro de agua, compatible c…" at bounding box center [1172, 437] width 2405 height 2968
type input "***"
click button "submit" at bounding box center [1305, 227] width 26 height 23
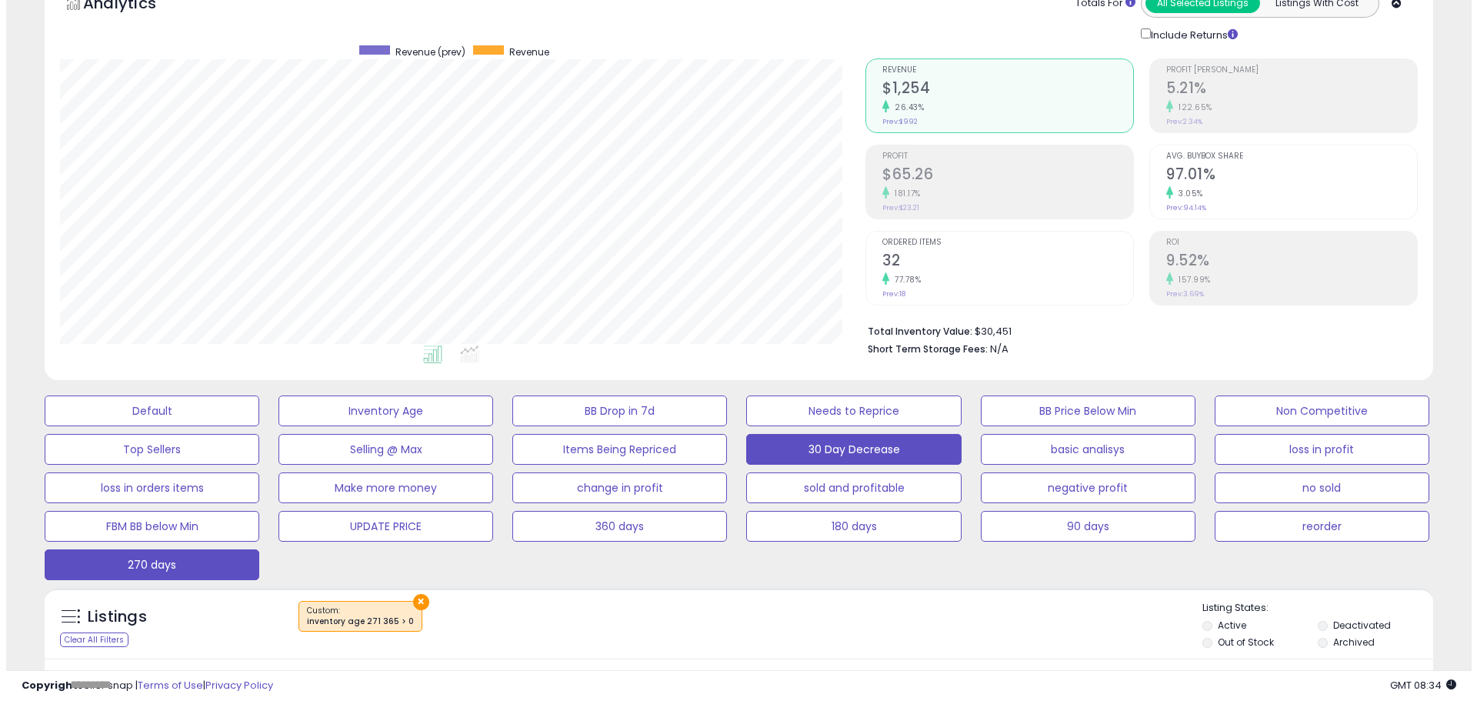
scroll to position [231, 0]
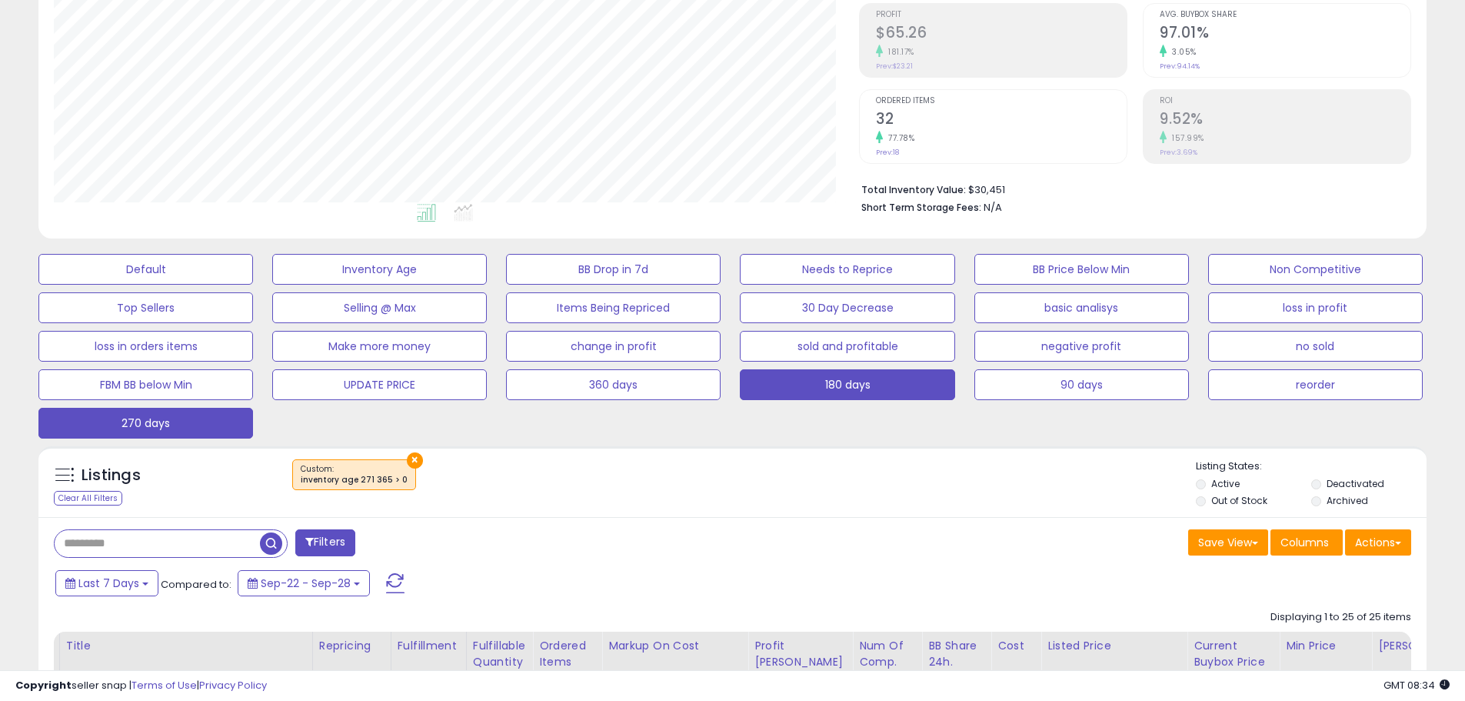
click at [874, 386] on button "180 days" at bounding box center [847, 384] width 215 height 31
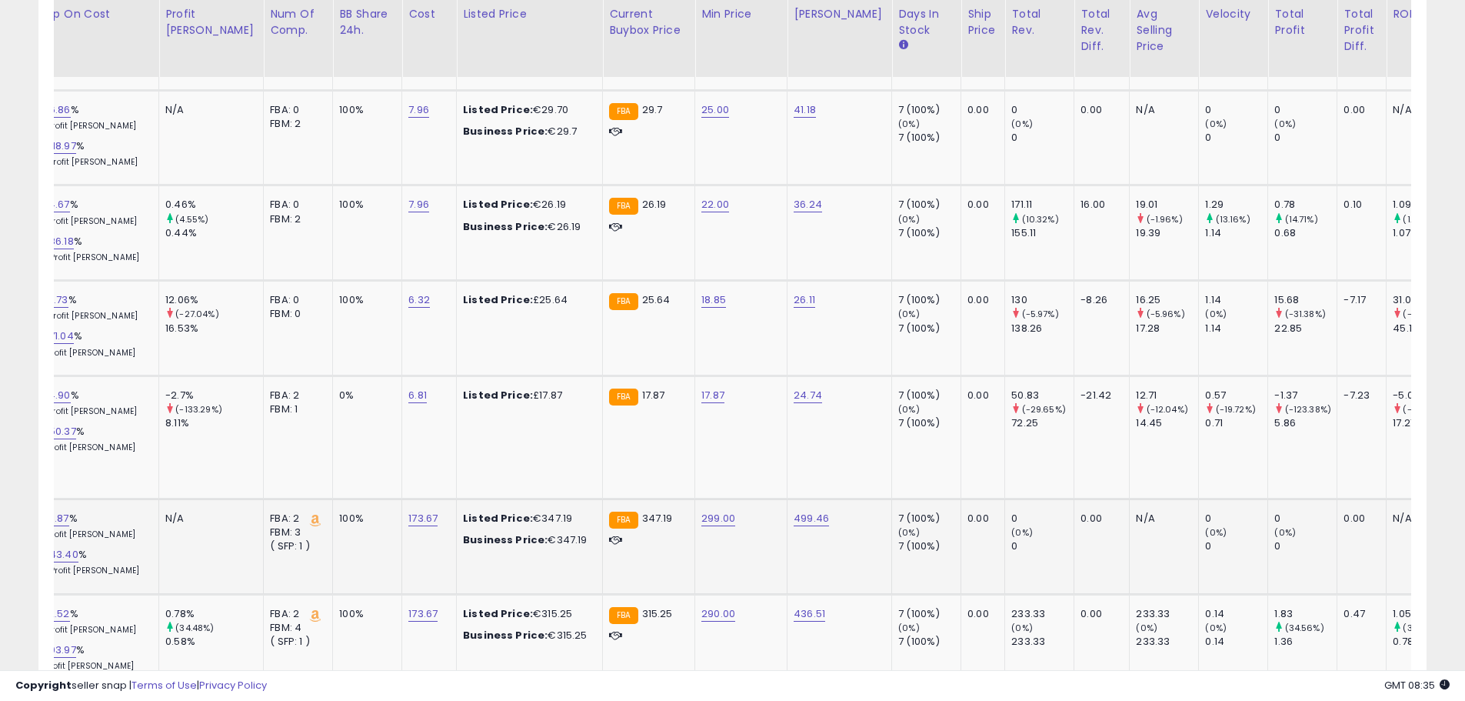
scroll to position [0, 672]
click at [703, 388] on link "17.87" at bounding box center [714, 395] width 23 height 15
drag, startPoint x: 638, startPoint y: 332, endPoint x: 473, endPoint y: 322, distance: 164.9
type input "**"
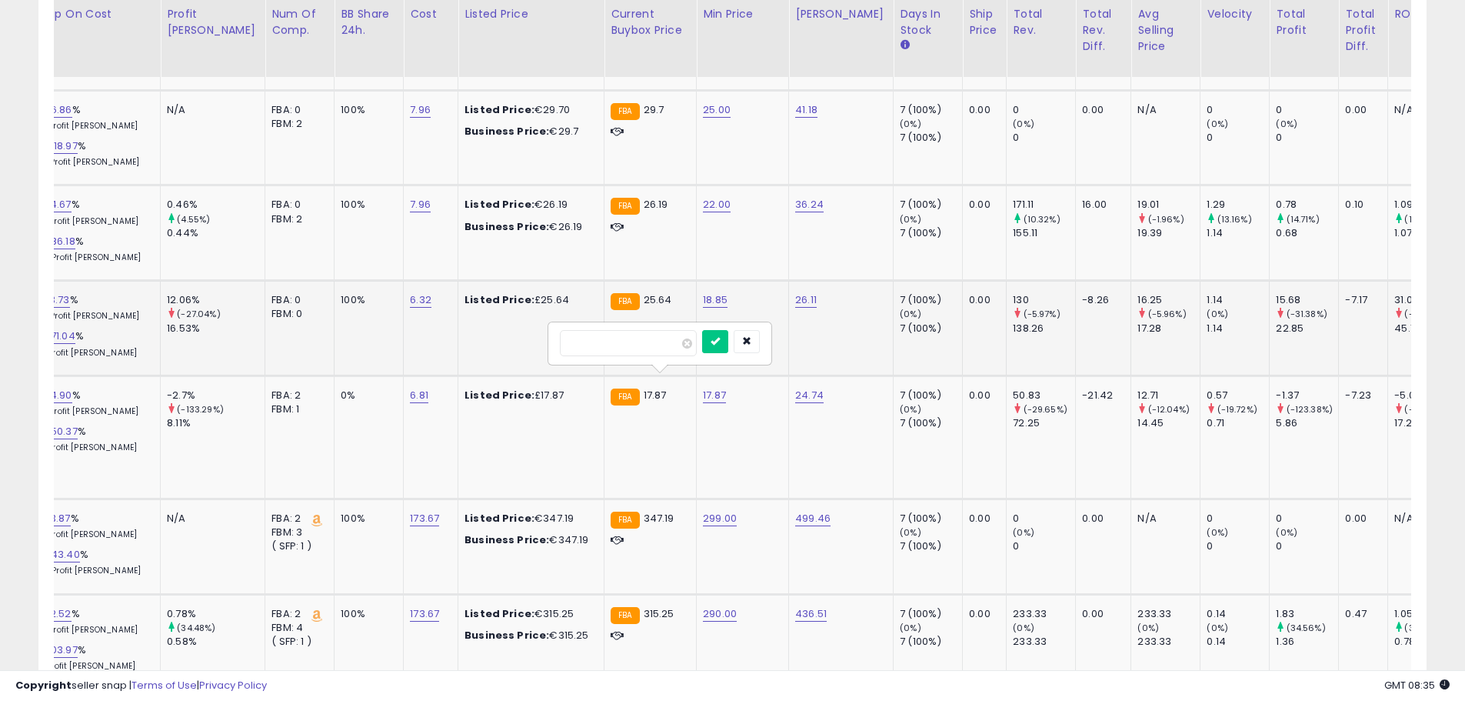
click button "submit" at bounding box center [715, 341] width 26 height 23
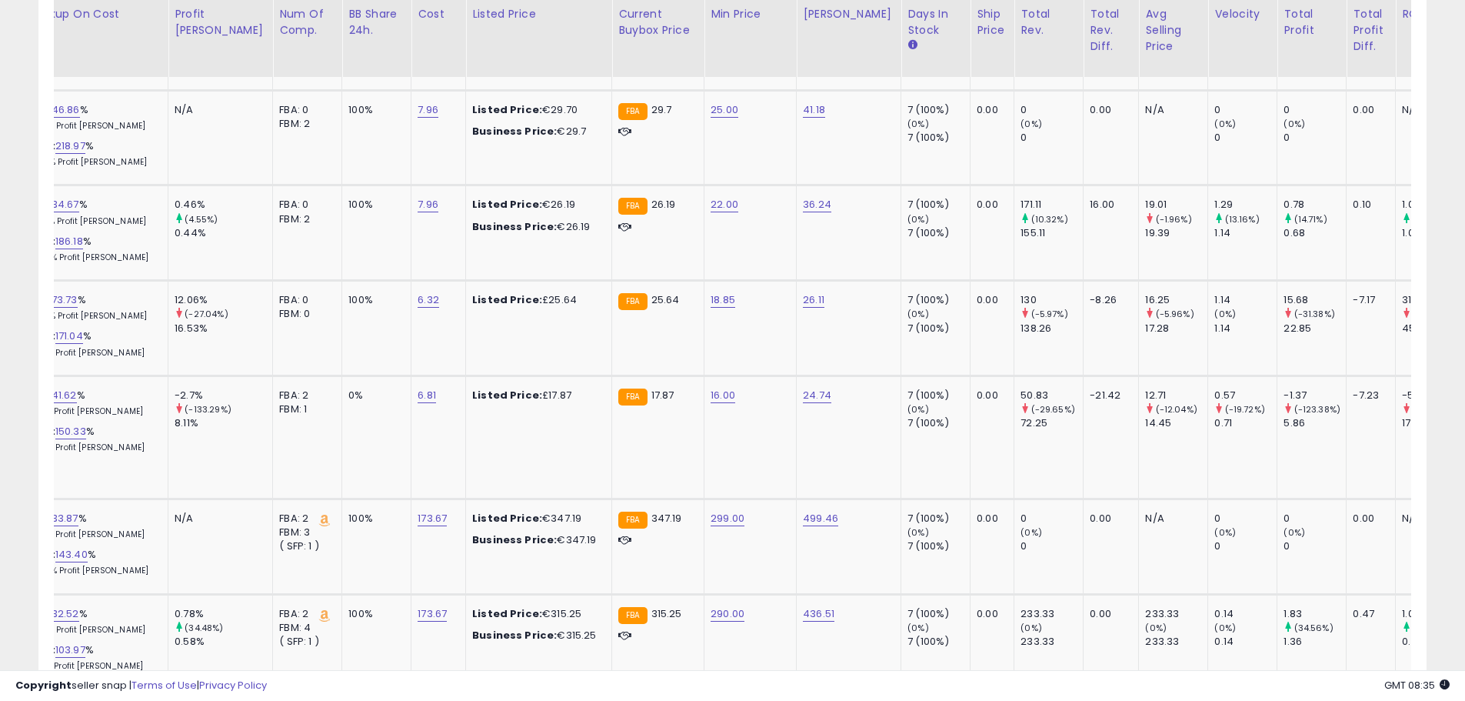
scroll to position [0, 650]
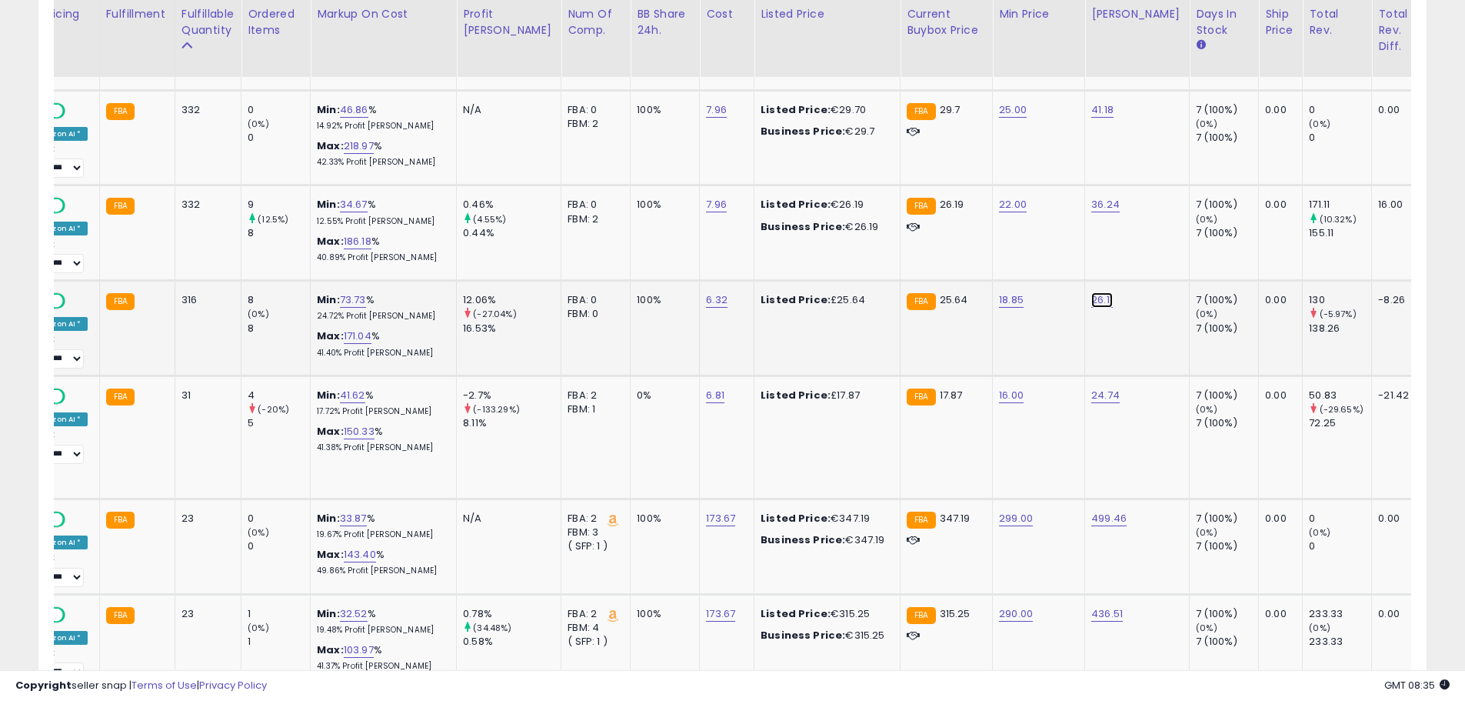
click at [1092, 292] on link "26.11" at bounding box center [1103, 299] width 22 height 15
drag, startPoint x: 1020, startPoint y: 255, endPoint x: 683, endPoint y: 187, distance: 343.7
type input "**"
click button "submit" at bounding box center [1103, 246] width 26 height 23
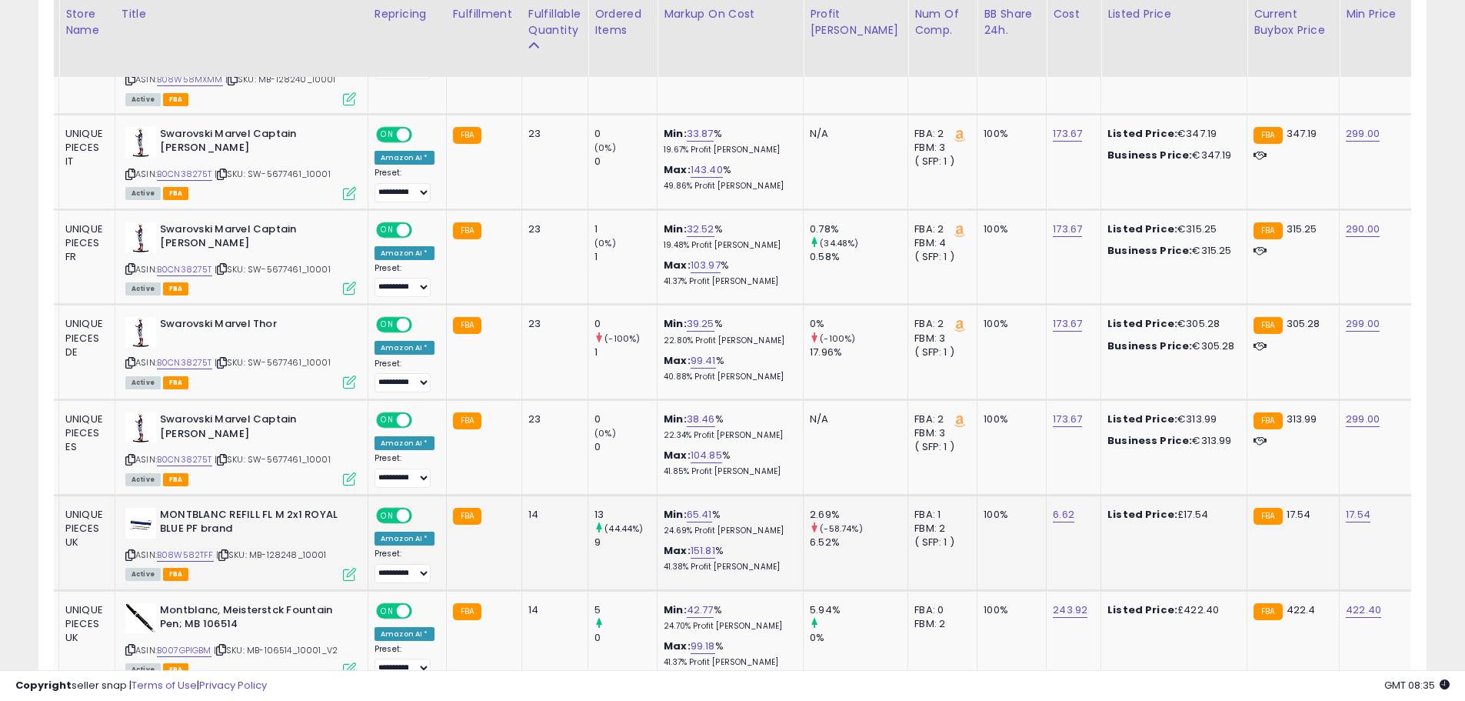
click at [1346, 508] on div "17.54" at bounding box center [1383, 515] width 74 height 14
click at [1346, 507] on link "17.54" at bounding box center [1358, 514] width 25 height 15
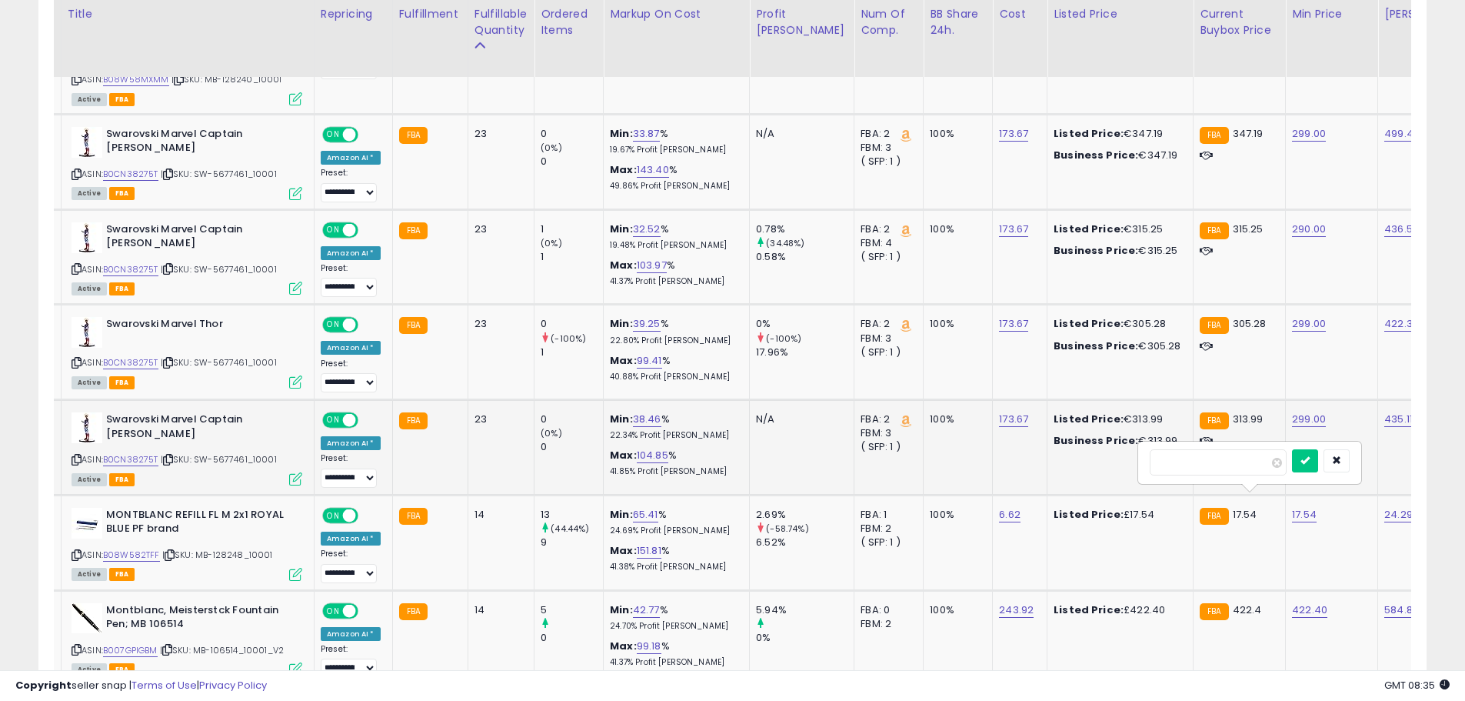
drag, startPoint x: 1203, startPoint y: 457, endPoint x: 1058, endPoint y: 459, distance: 145.4
type input "**"
click button "submit" at bounding box center [1305, 460] width 26 height 23
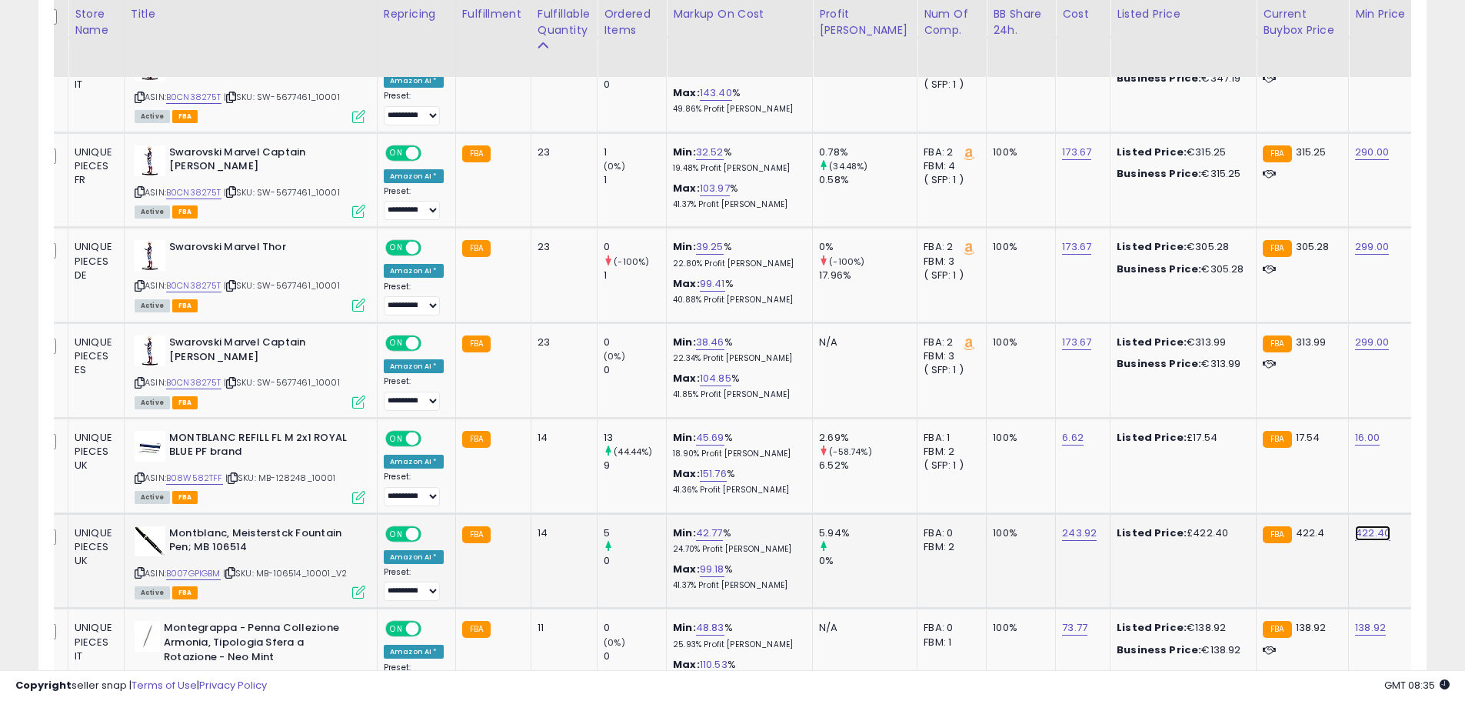
click at [1355, 525] on link "422.40" at bounding box center [1372, 532] width 35 height 15
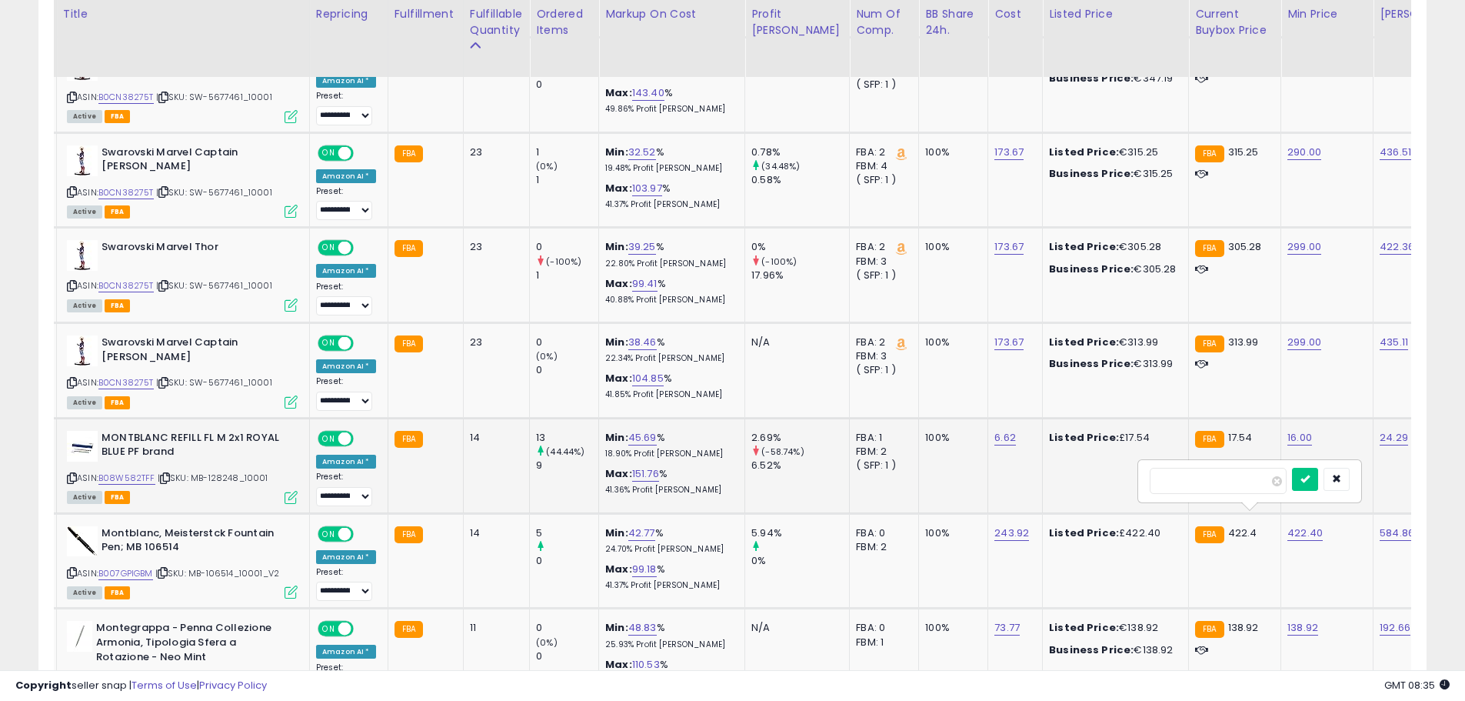
drag, startPoint x: 1203, startPoint y: 482, endPoint x: 955, endPoint y: 452, distance: 249.6
type input "***"
click button "submit" at bounding box center [1305, 479] width 26 height 23
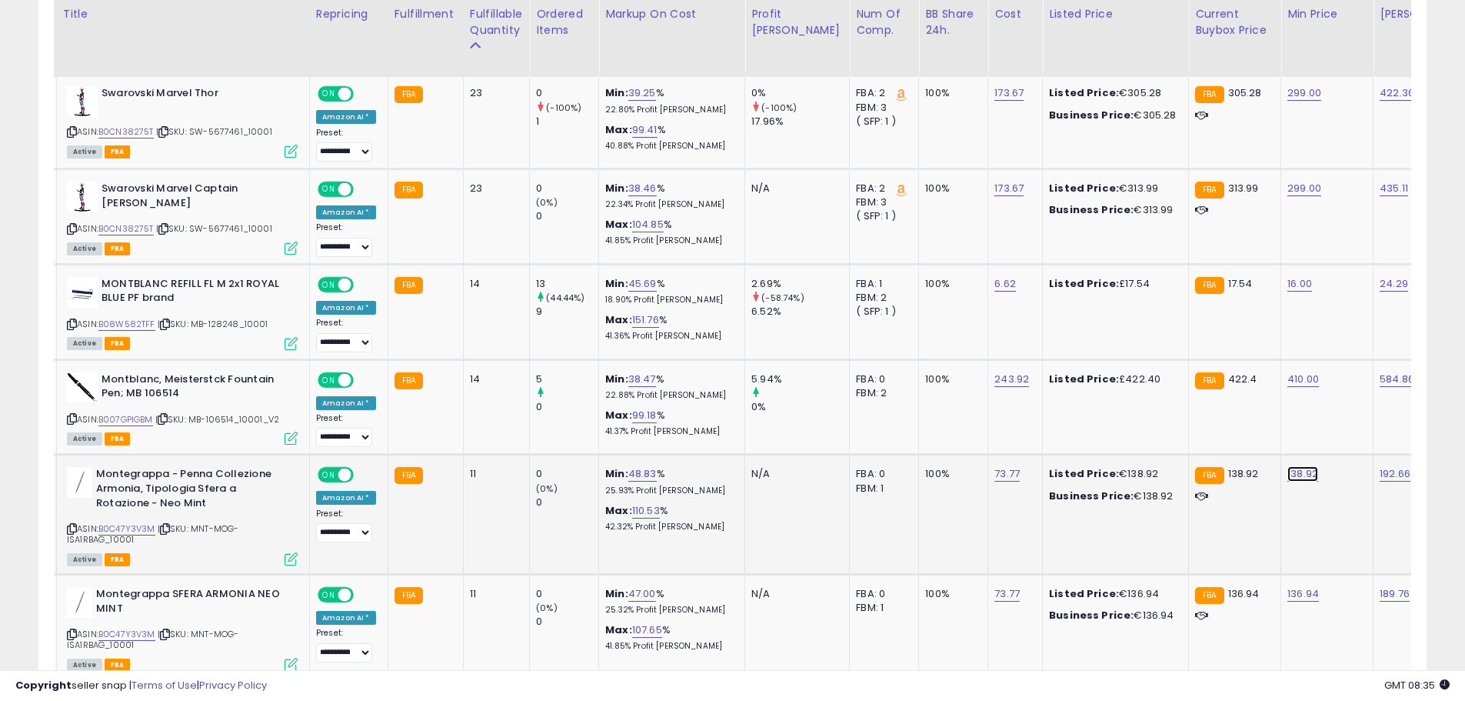
click at [1288, 466] on link "138.92" at bounding box center [1303, 473] width 31 height 15
click at [1061, 419] on tbody "UNIQUE PIECES FR BRITA MAXTRA+ Lot de 2 cartouches filtrantes ? eau (version eu…" at bounding box center [1172, 639] width 2411 height 3862
type input "**"
click button "submit" at bounding box center [1304, 420] width 26 height 23
click at [1288, 586] on link "136.94" at bounding box center [1304, 593] width 32 height 15
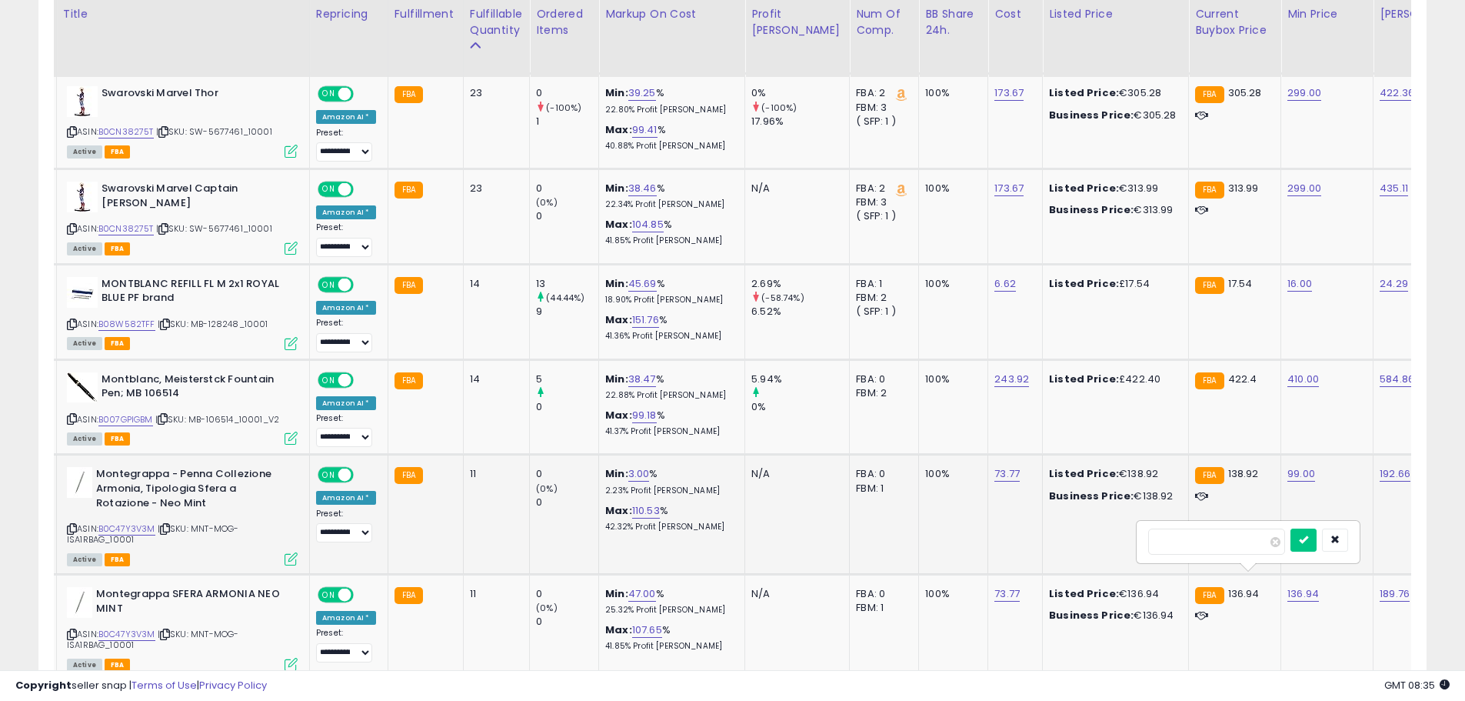
drag, startPoint x: 1221, startPoint y: 544, endPoint x: 1015, endPoint y: 545, distance: 206.2
click at [1072, 545] on tbody "UNIQUE PIECES FR BRITA MAXTRA+ Lot de 2 cartouches filtrantes ? eau (version eu…" at bounding box center [1172, 639] width 2411 height 3862
type input "**"
click button "submit" at bounding box center [1304, 539] width 26 height 23
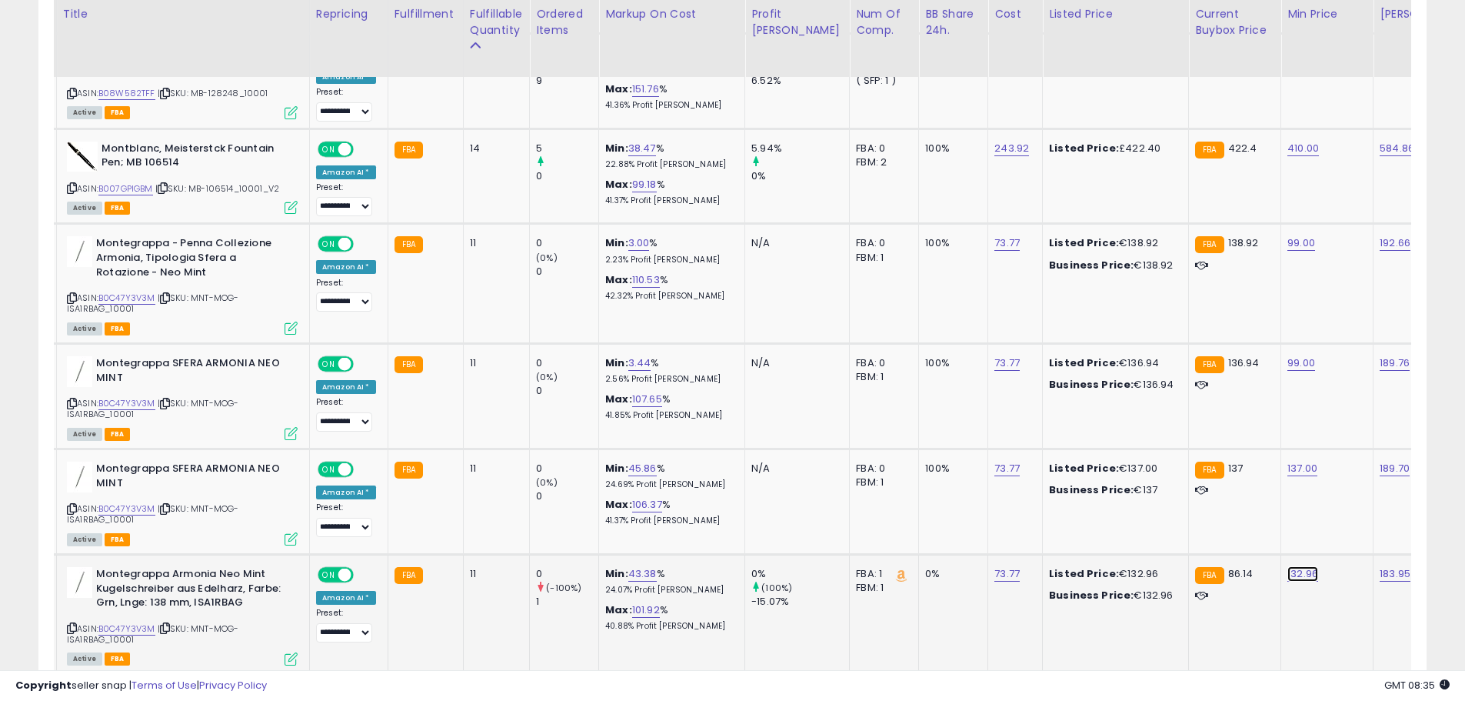
click at [1288, 566] on link "132.96" at bounding box center [1303, 573] width 31 height 15
drag, startPoint x: 1259, startPoint y: 521, endPoint x: 1138, endPoint y: 520, distance: 121.5
click at [1138, 520] on div "******" at bounding box center [1249, 522] width 222 height 41
type input "**"
click button "submit" at bounding box center [1304, 519] width 26 height 23
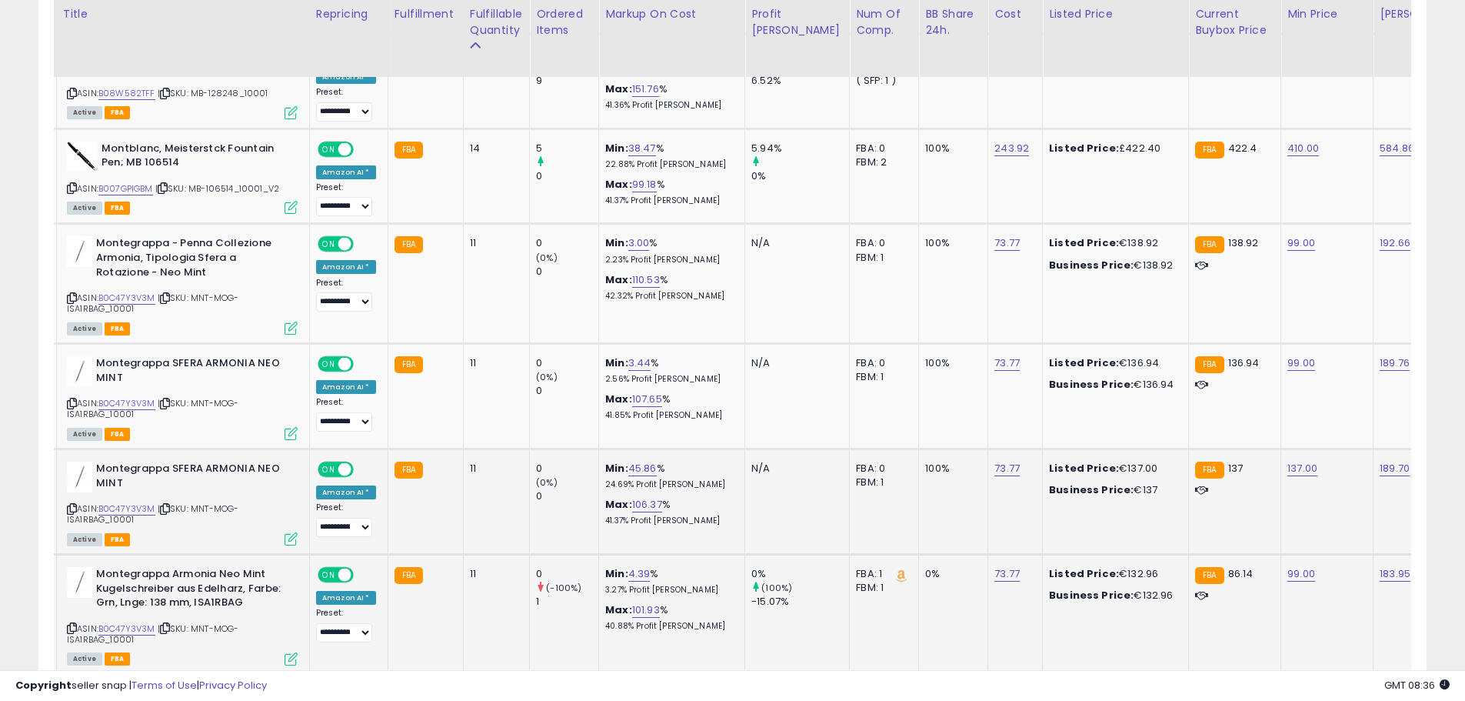
click at [1282, 465] on td "137.00" at bounding box center [1328, 501] width 92 height 105
click at [1282, 464] on td "137.00" at bounding box center [1328, 501] width 92 height 105
click at [1288, 461] on link "137.00" at bounding box center [1303, 468] width 30 height 15
drag, startPoint x: 1227, startPoint y: 418, endPoint x: 719, endPoint y: 435, distance: 508.0
click at [885, 425] on tbody "UNIQUE PIECES FR BRITA MAXTRA+ Lot de 2 cartouches filtrantes ? eau (version eu…" at bounding box center [1172, 409] width 2411 height 3862
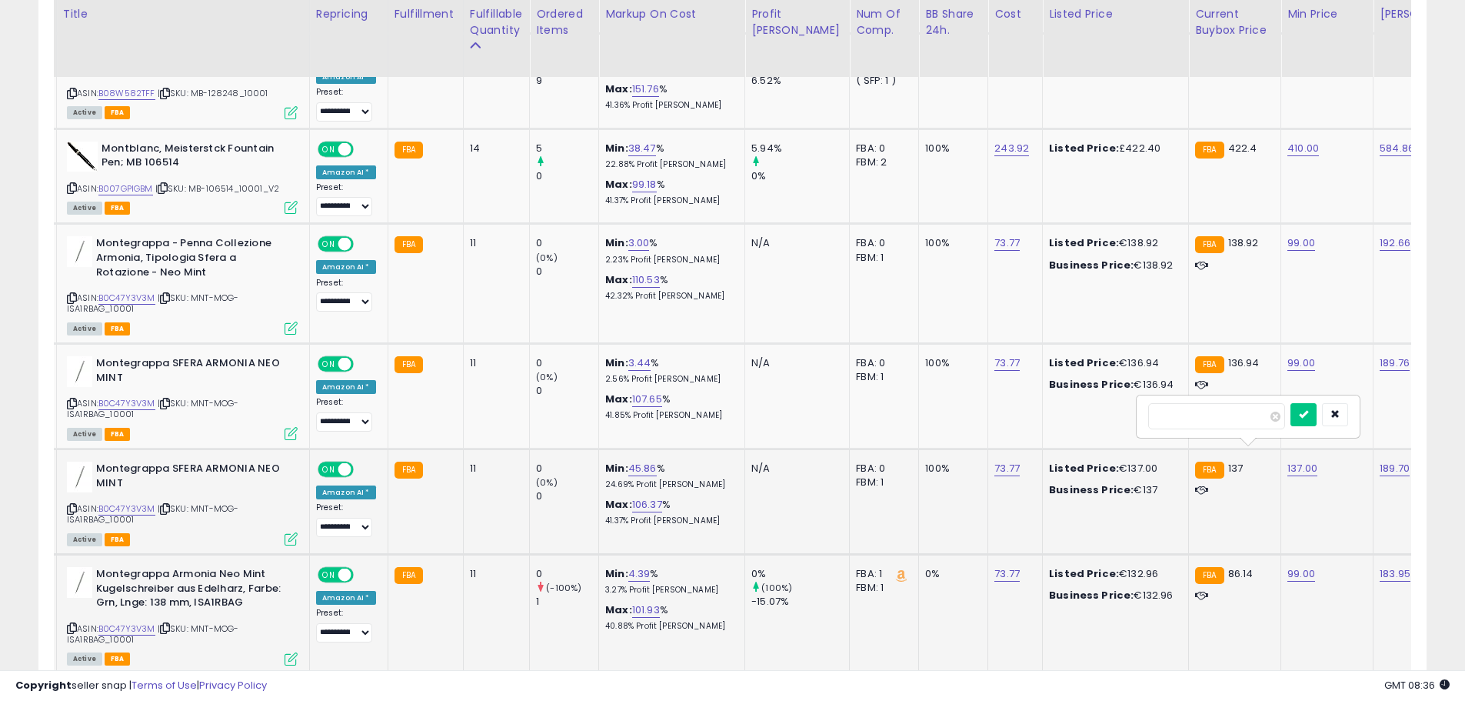
type input "**"
click button "submit" at bounding box center [1304, 414] width 26 height 23
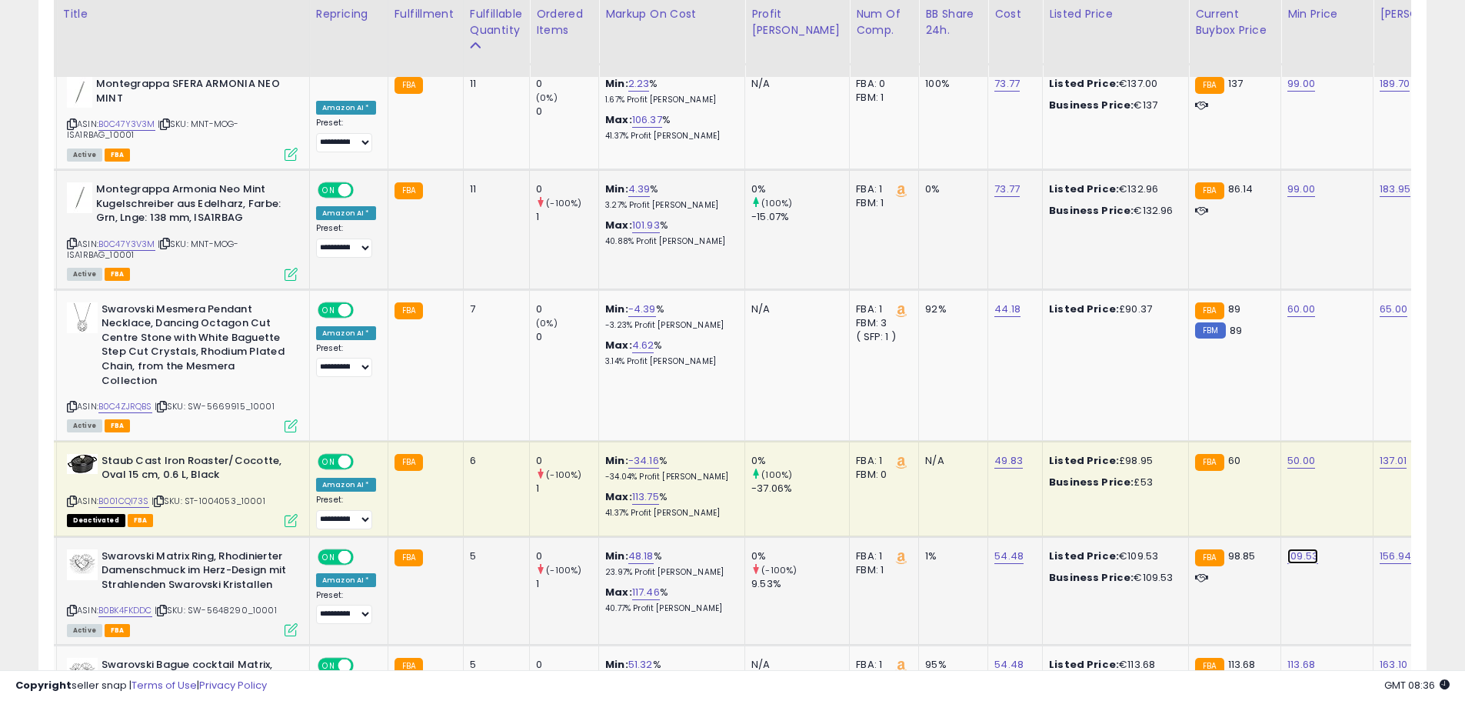
click at [1288, 548] on link "109.53" at bounding box center [1303, 555] width 31 height 15
drag, startPoint x: 1228, startPoint y: 506, endPoint x: 924, endPoint y: 499, distance: 303.9
click at [938, 499] on tbody "UNIQUE PIECES FR BRITA MAXTRA+ Lot de 2 cartouches filtrantes ? eau (version eu…" at bounding box center [1172, 24] width 2411 height 3862
type input "**"
click button "submit" at bounding box center [1304, 502] width 26 height 23
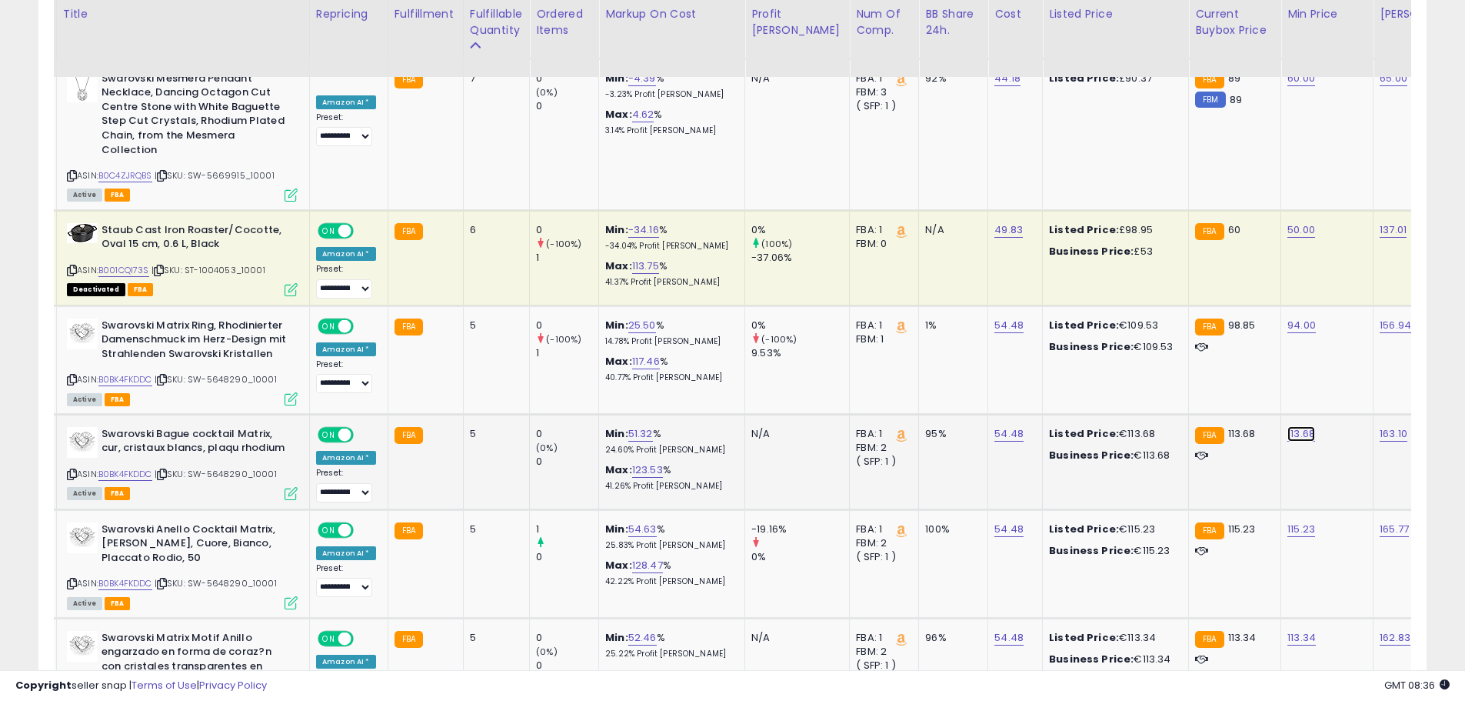
click at [1288, 428] on link "113.68" at bounding box center [1302, 433] width 28 height 15
drag, startPoint x: 1184, startPoint y: 402, endPoint x: 994, endPoint y: 425, distance: 191.5
type input "**"
click button "submit" at bounding box center [1302, 394] width 26 height 23
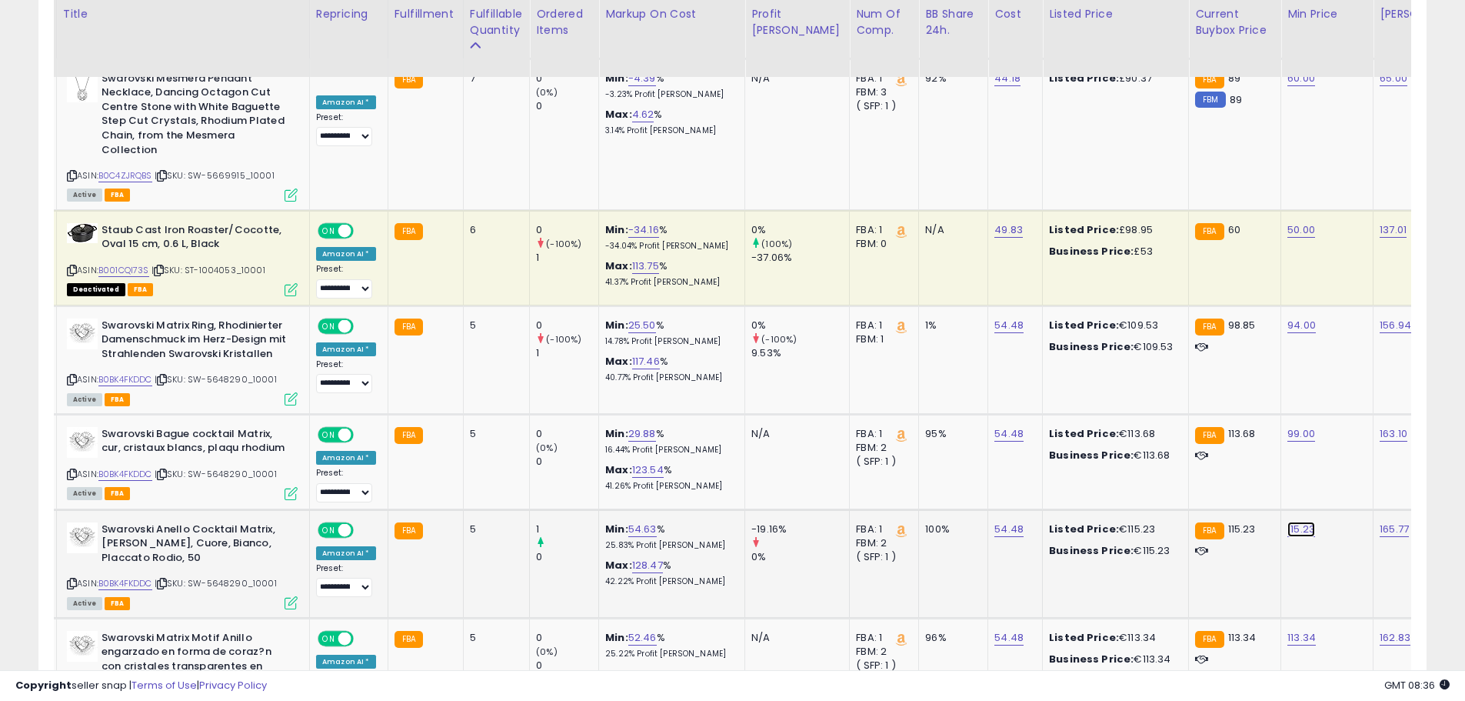
click at [1288, 526] on link "115.23" at bounding box center [1302, 529] width 28 height 15
drag, startPoint x: 1234, startPoint y: 496, endPoint x: 1012, endPoint y: 494, distance: 221.6
type input "**"
click button "submit" at bounding box center [1302, 489] width 26 height 23
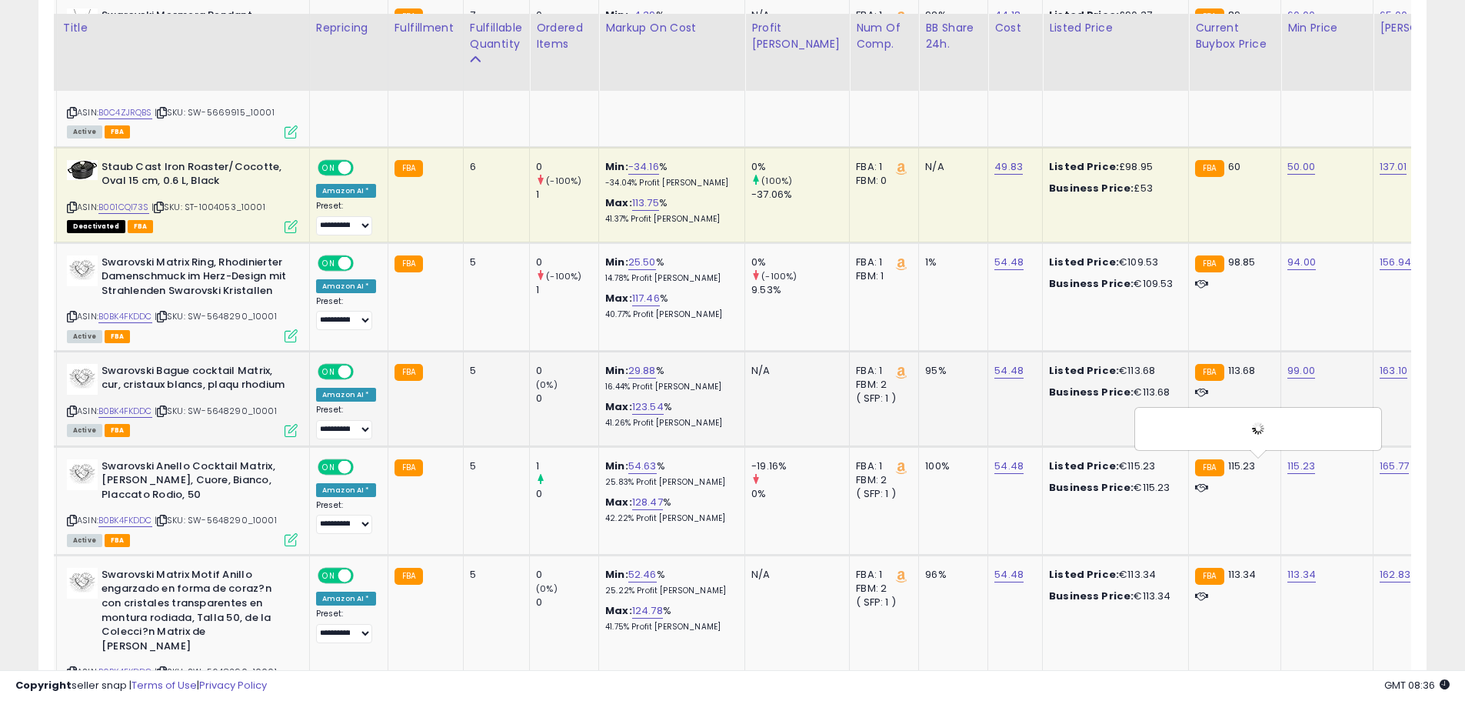
scroll to position [3154, 0]
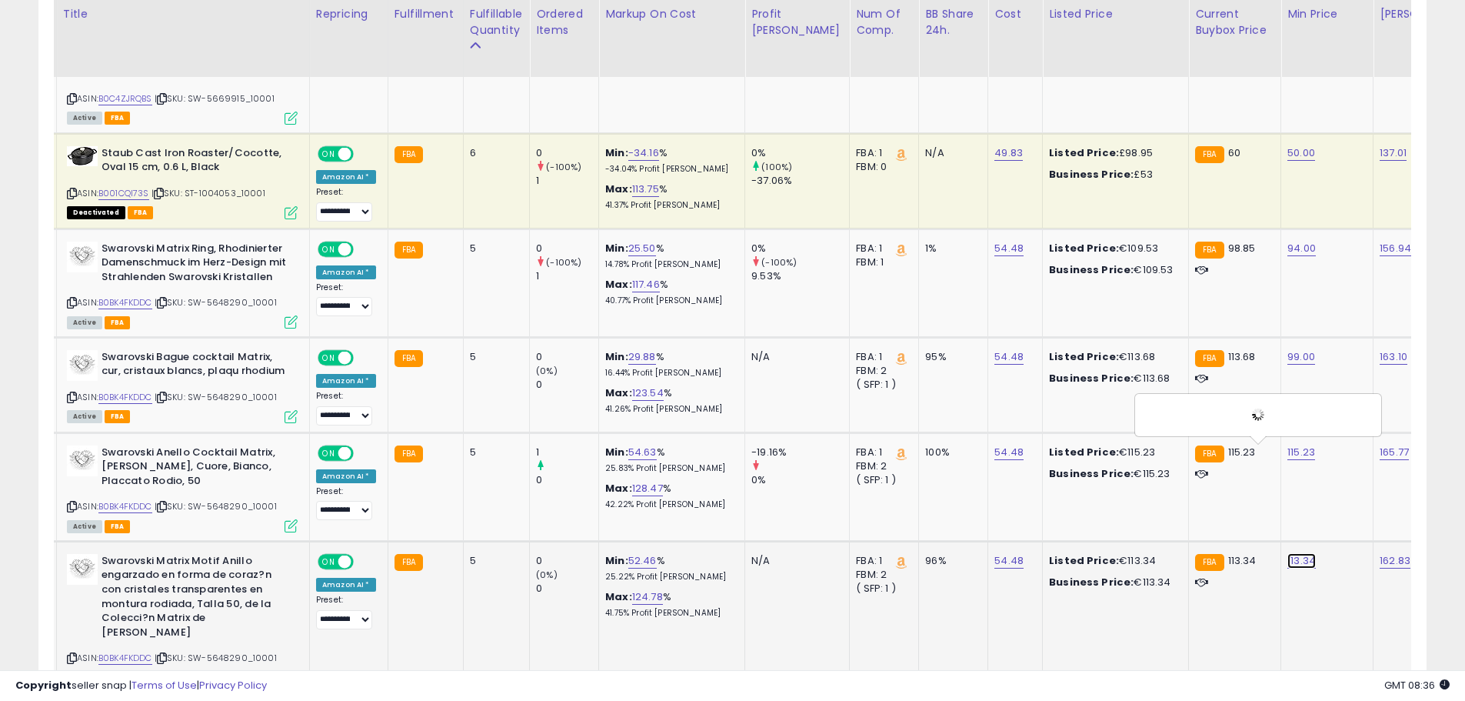
click at [1288, 565] on link "113.34" at bounding box center [1302, 560] width 28 height 15
drag, startPoint x: 1221, startPoint y: 525, endPoint x: 998, endPoint y: 525, distance: 222.3
type input "**"
click button "submit" at bounding box center [1302, 521] width 26 height 23
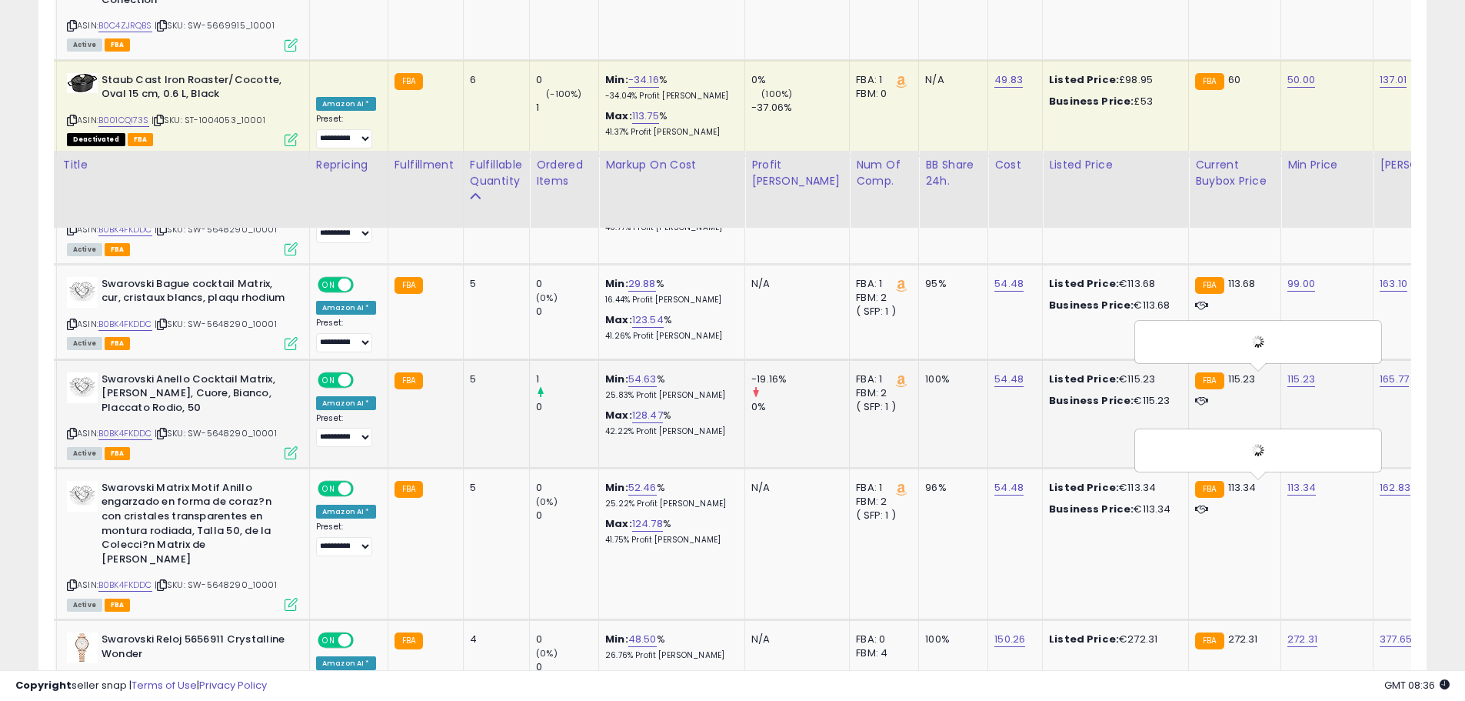
scroll to position [3385, 0]
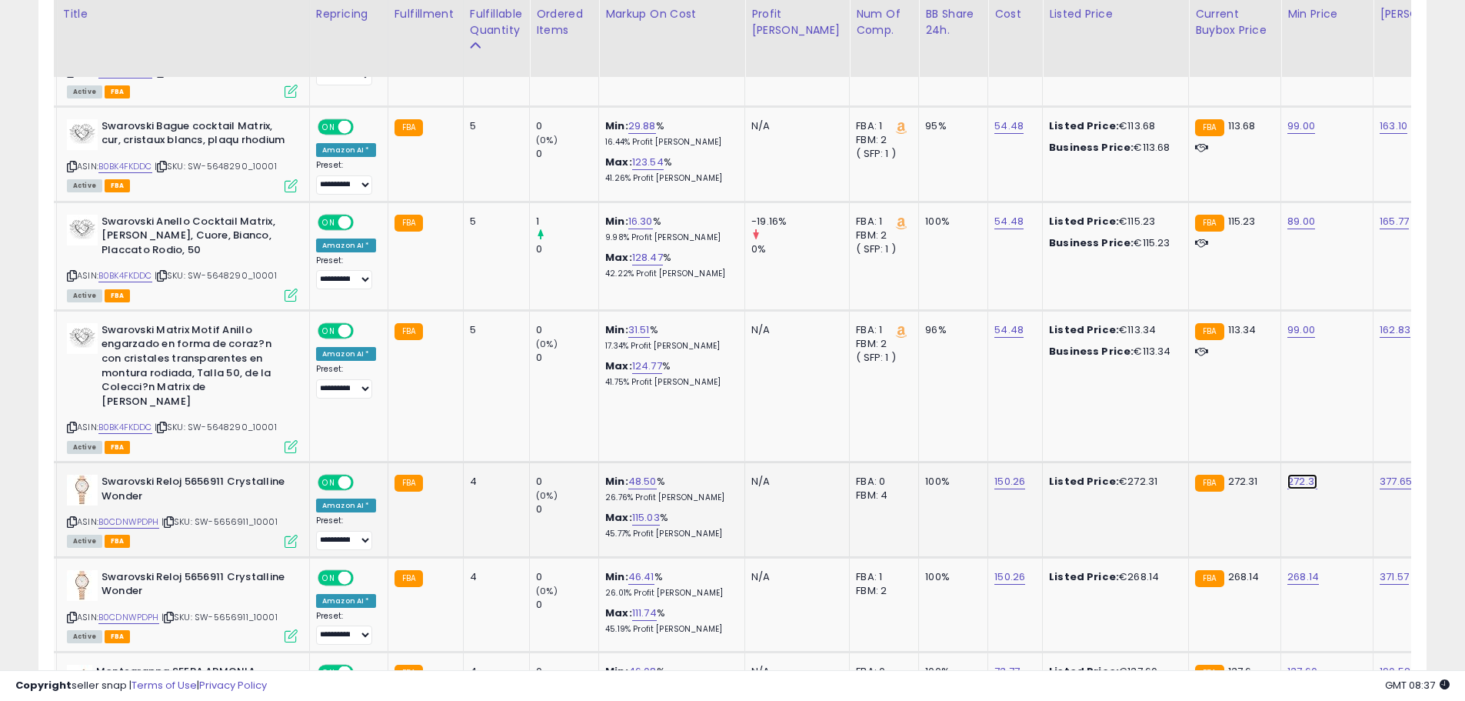
click at [1288, 474] on link "272.31" at bounding box center [1303, 481] width 30 height 15
drag, startPoint x: 1231, startPoint y: 428, endPoint x: 1040, endPoint y: 427, distance: 190.8
type input "***"
click button "submit" at bounding box center [1303, 427] width 26 height 23
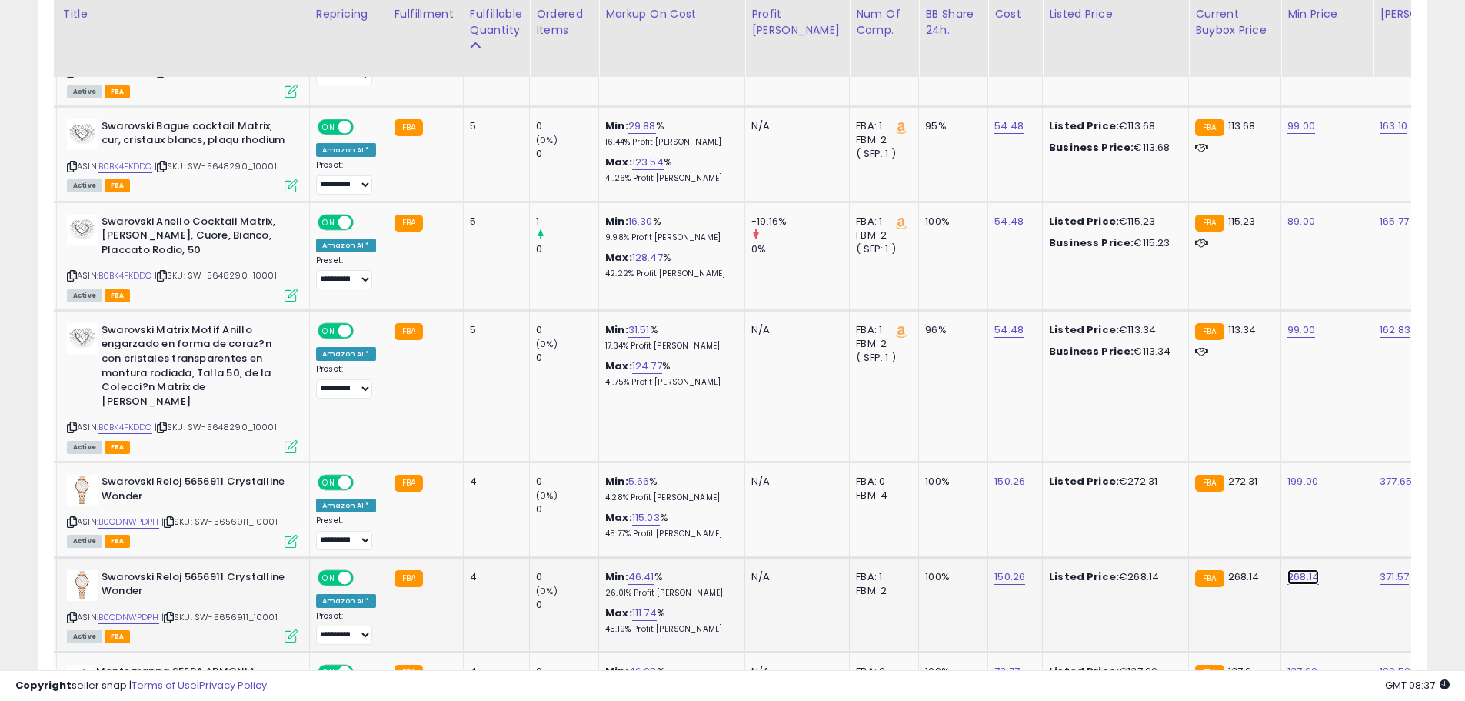
click at [1288, 569] on link "268.14" at bounding box center [1304, 576] width 32 height 15
drag, startPoint x: 1203, startPoint y: 520, endPoint x: 1068, endPoint y: 519, distance: 135.4
type input "***"
click button "submit" at bounding box center [1304, 523] width 26 height 23
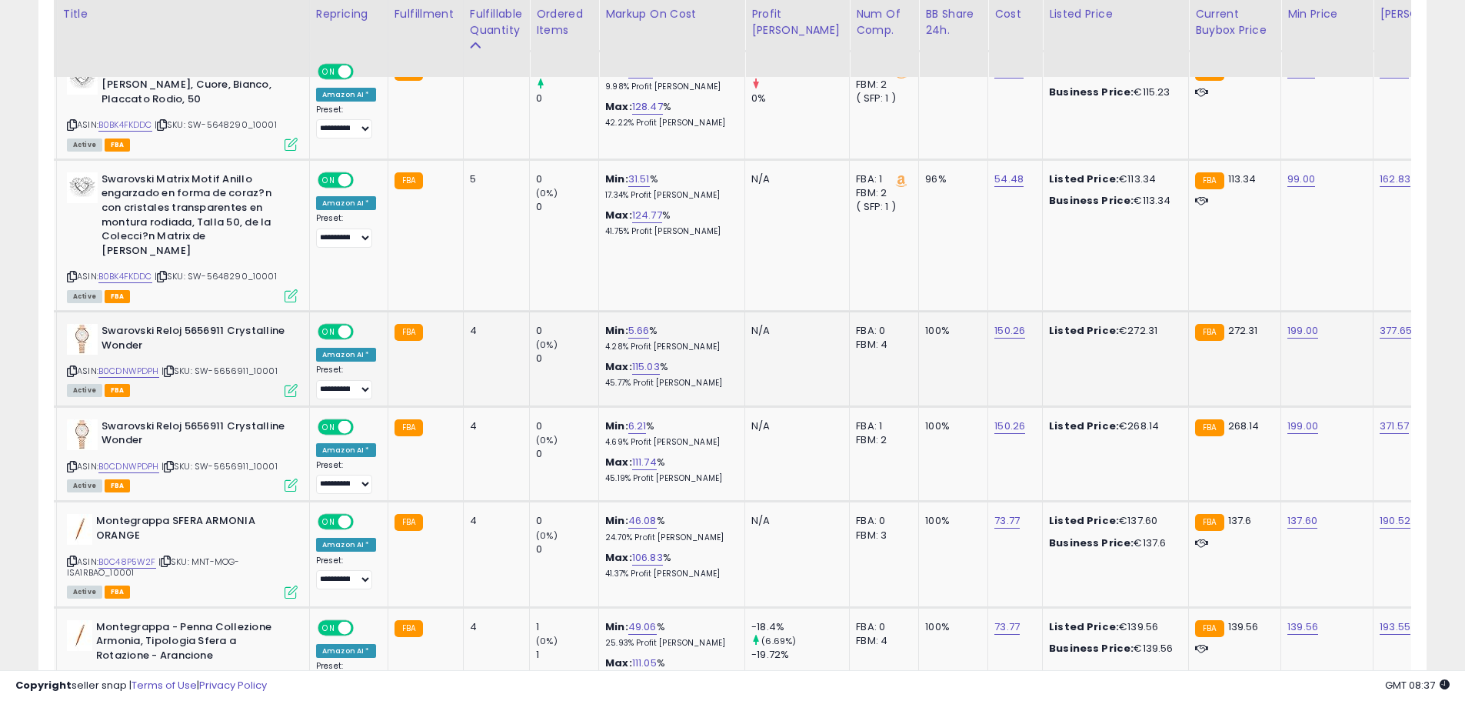
scroll to position [3538, 0]
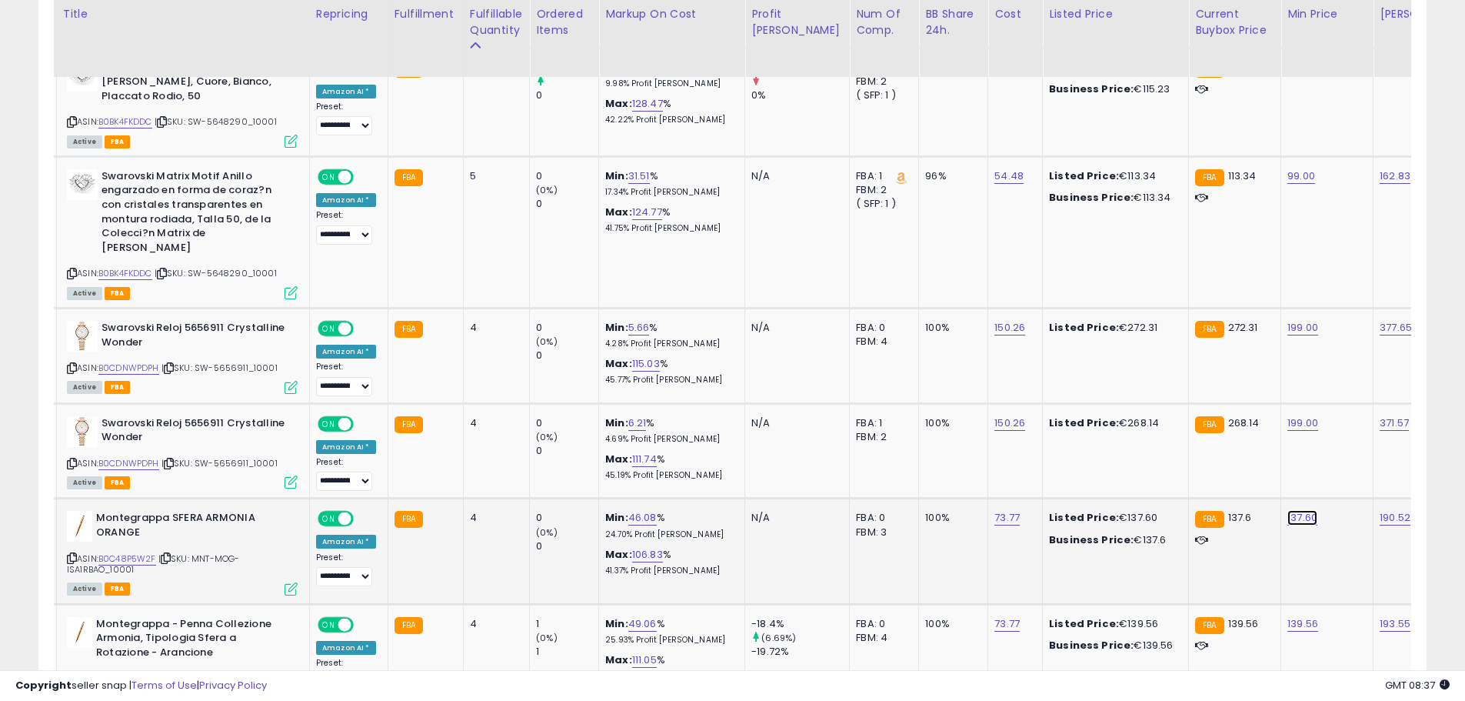
click at [1288, 510] on link "137.60" at bounding box center [1303, 517] width 30 height 15
type input "**"
click button "submit" at bounding box center [1304, 464] width 26 height 23
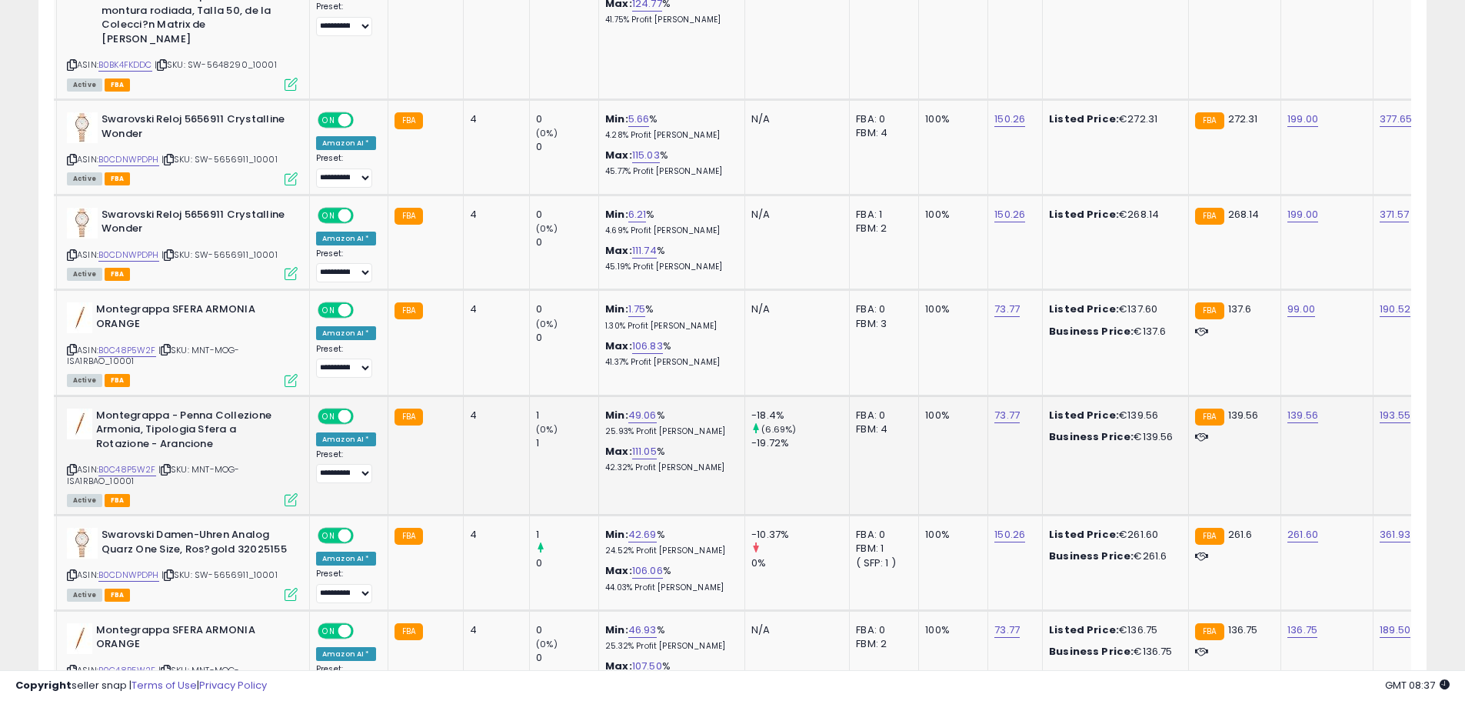
scroll to position [3769, 0]
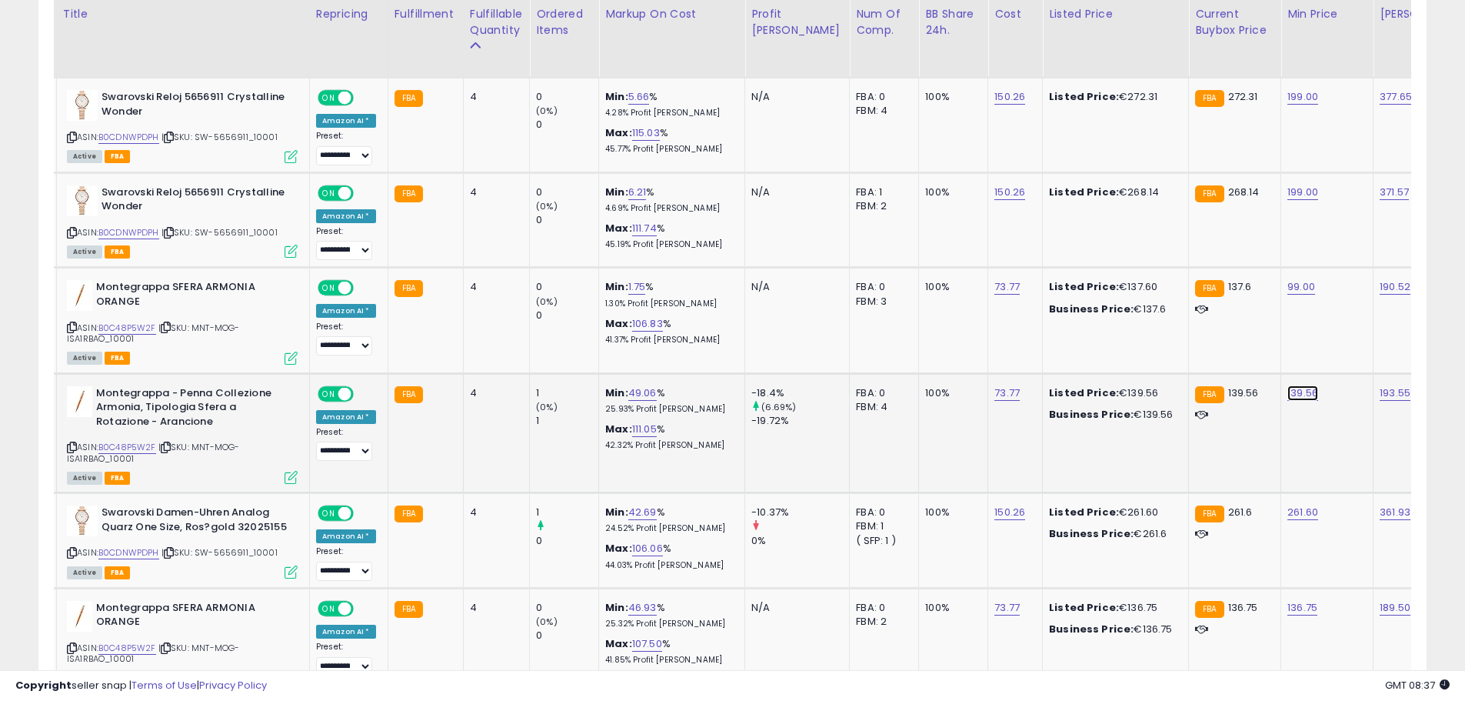
click at [1288, 385] on link "139.56" at bounding box center [1303, 392] width 31 height 15
drag, startPoint x: 1212, startPoint y: 345, endPoint x: 847, endPoint y: 343, distance: 365.4
type input "**"
click button "submit" at bounding box center [1304, 339] width 26 height 23
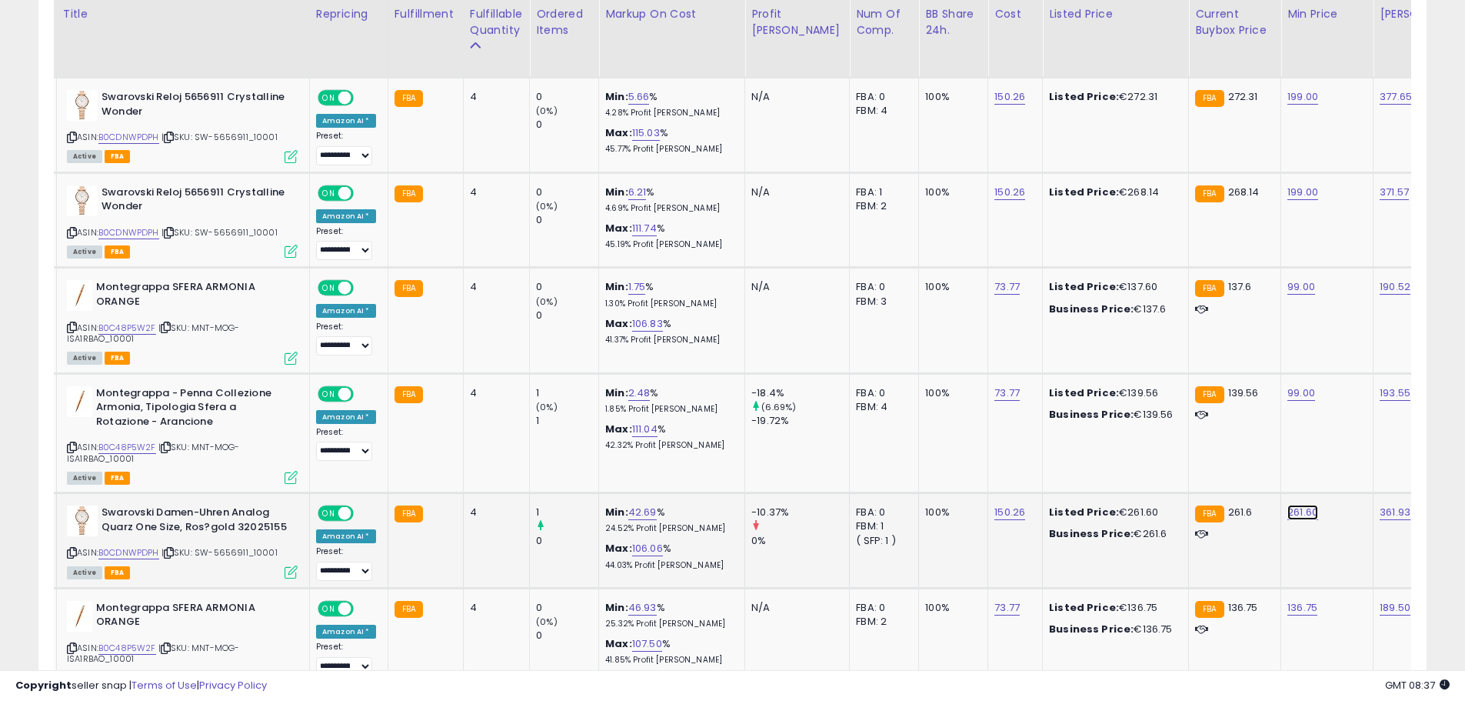
click at [1288, 505] on link "261.60" at bounding box center [1303, 512] width 31 height 15
drag, startPoint x: 1249, startPoint y: 458, endPoint x: 874, endPoint y: 422, distance: 377.0
type input "***"
click button "submit" at bounding box center [1304, 459] width 26 height 23
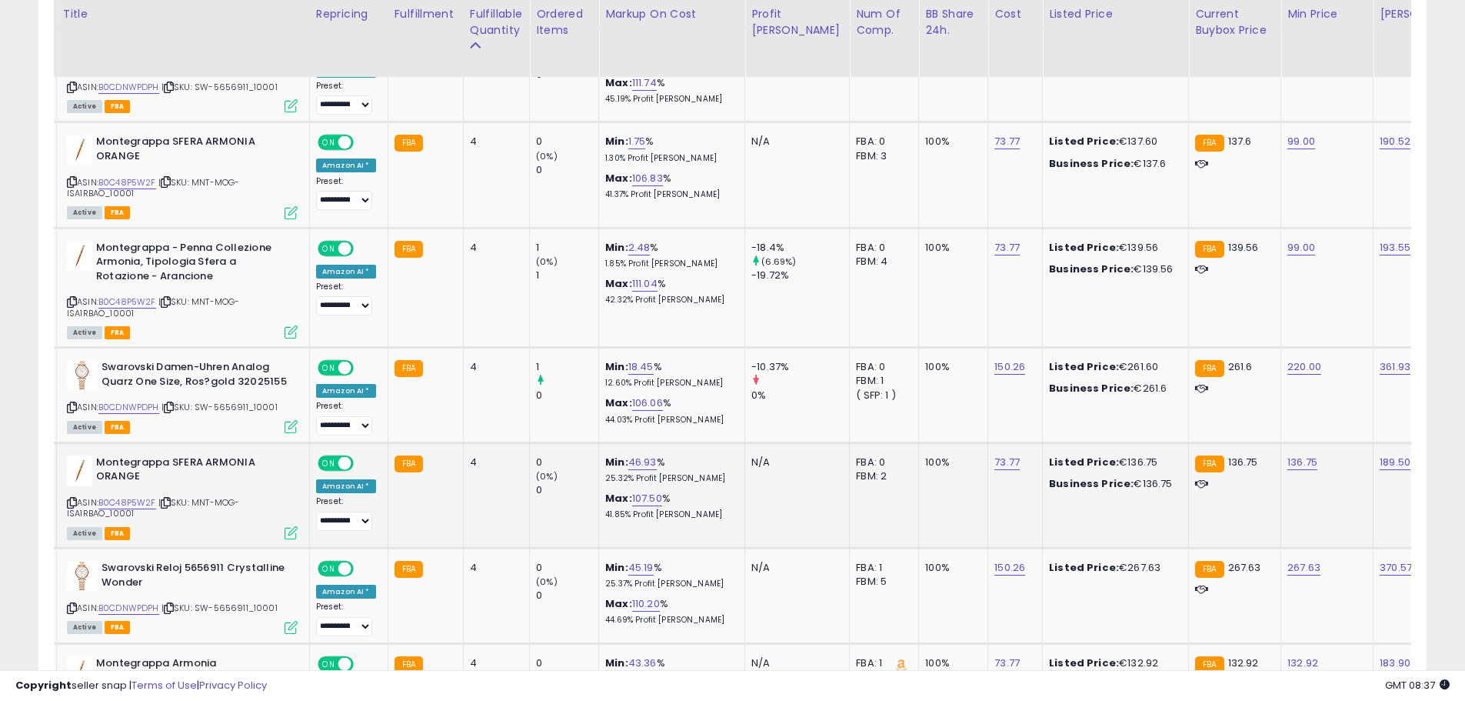
scroll to position [3923, 0]
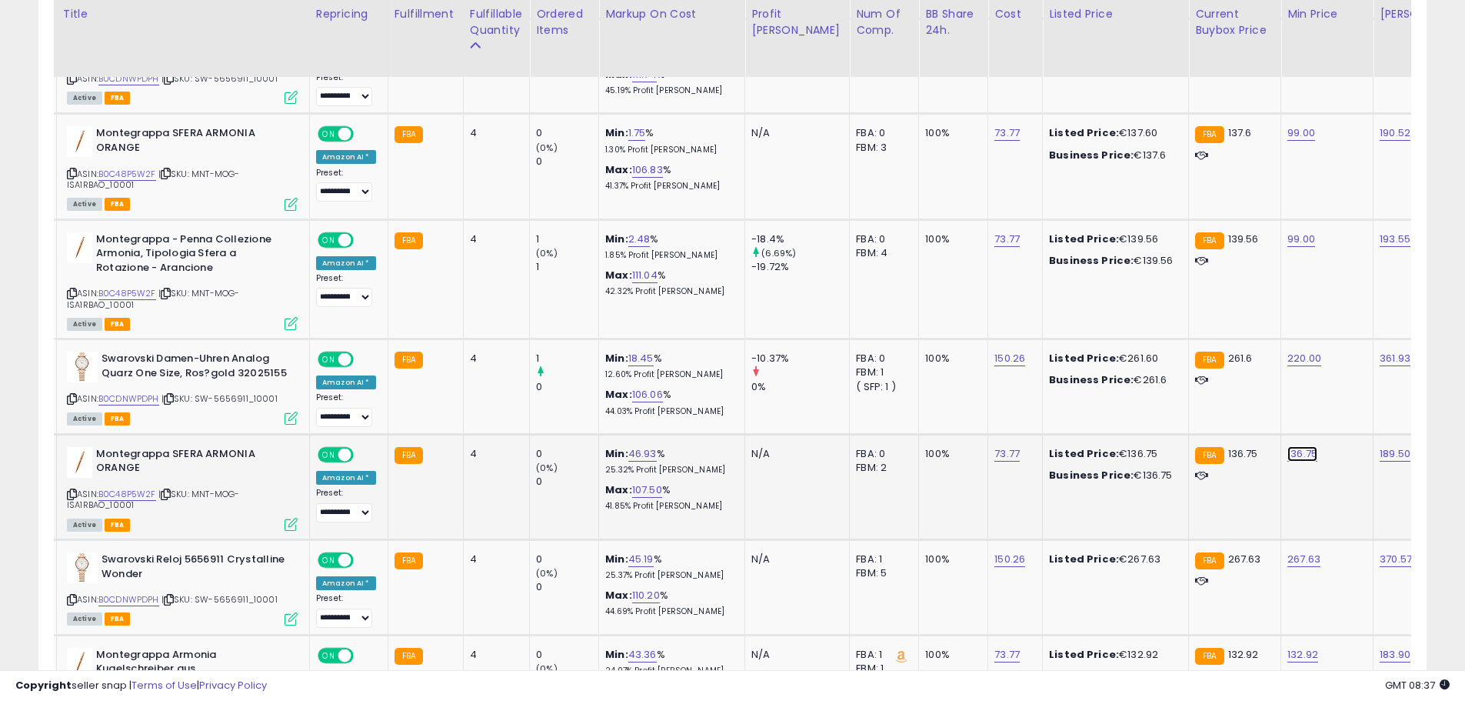
click at [1288, 446] on link "136.75" at bounding box center [1303, 453] width 30 height 15
drag, startPoint x: 1240, startPoint y: 404, endPoint x: 1019, endPoint y: 397, distance: 220.9
type input "**"
click button "submit" at bounding box center [1304, 399] width 26 height 23
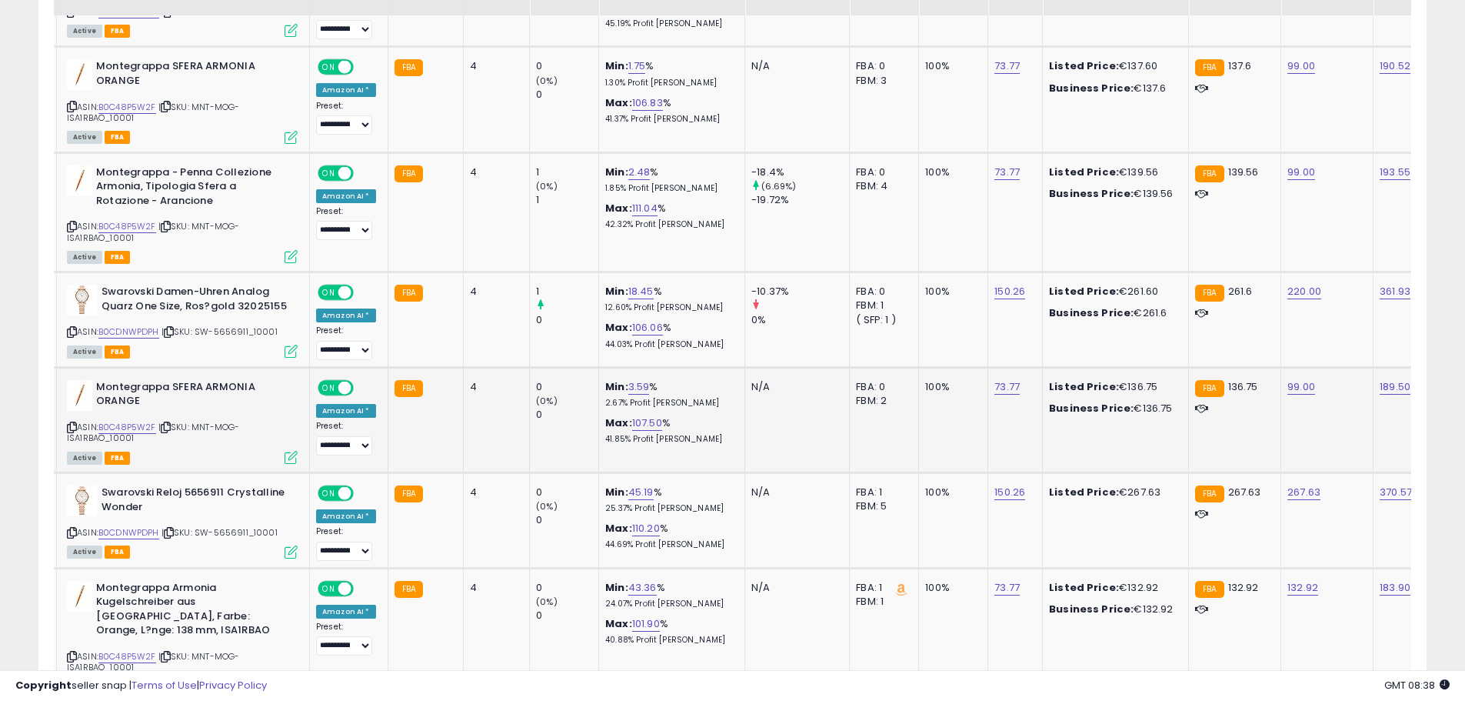
scroll to position [4000, 0]
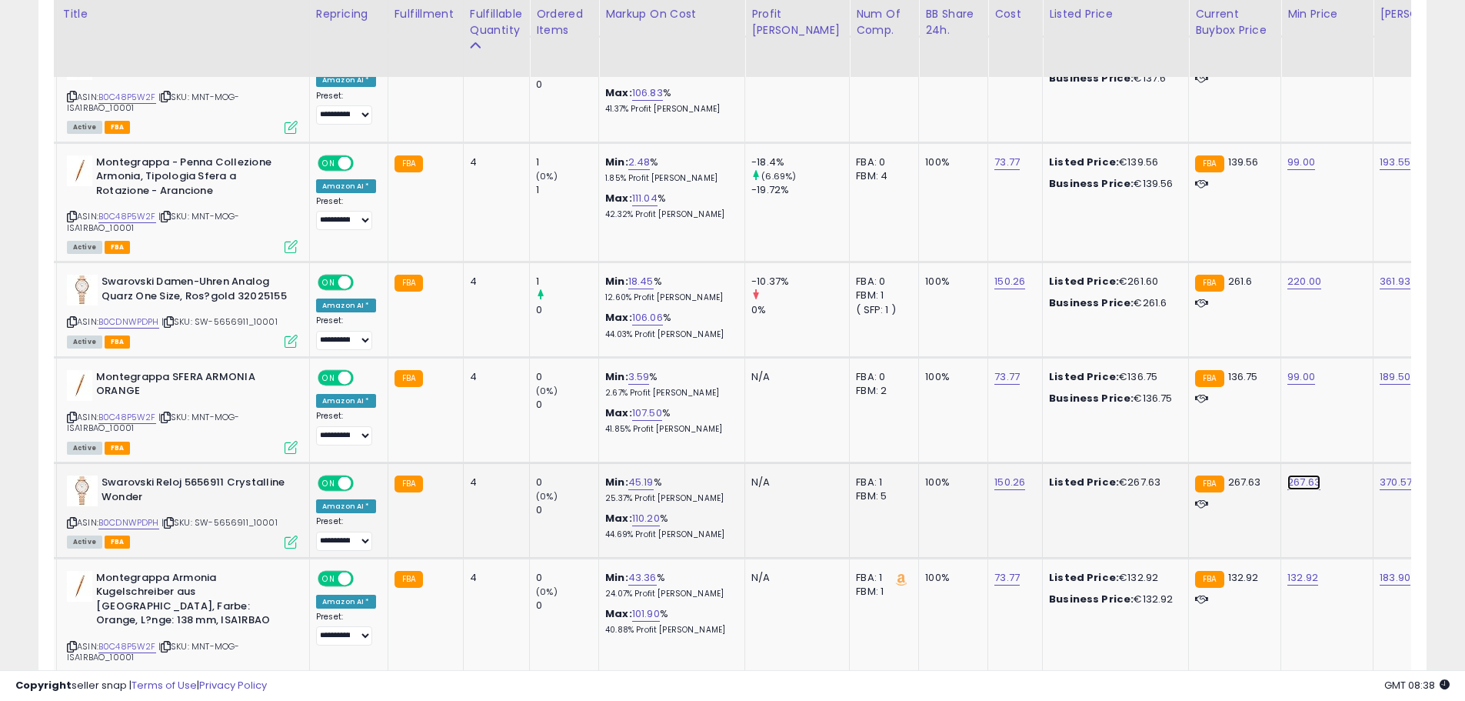
click at [1288, 475] on link "267.63" at bounding box center [1304, 482] width 33 height 15
drag, startPoint x: 1228, startPoint y: 435, endPoint x: 940, endPoint y: 412, distance: 288.6
type input "***"
click button "submit" at bounding box center [1305, 428] width 26 height 23
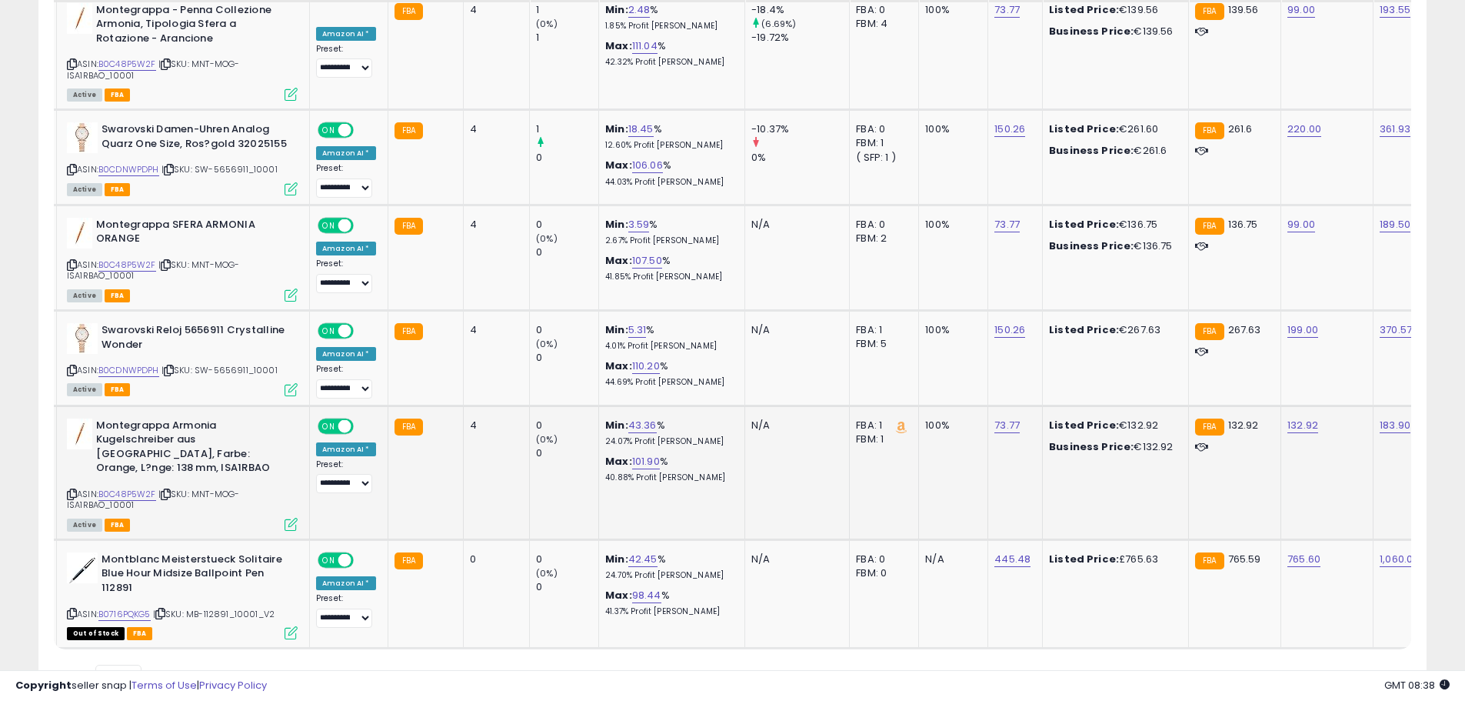
scroll to position [4154, 0]
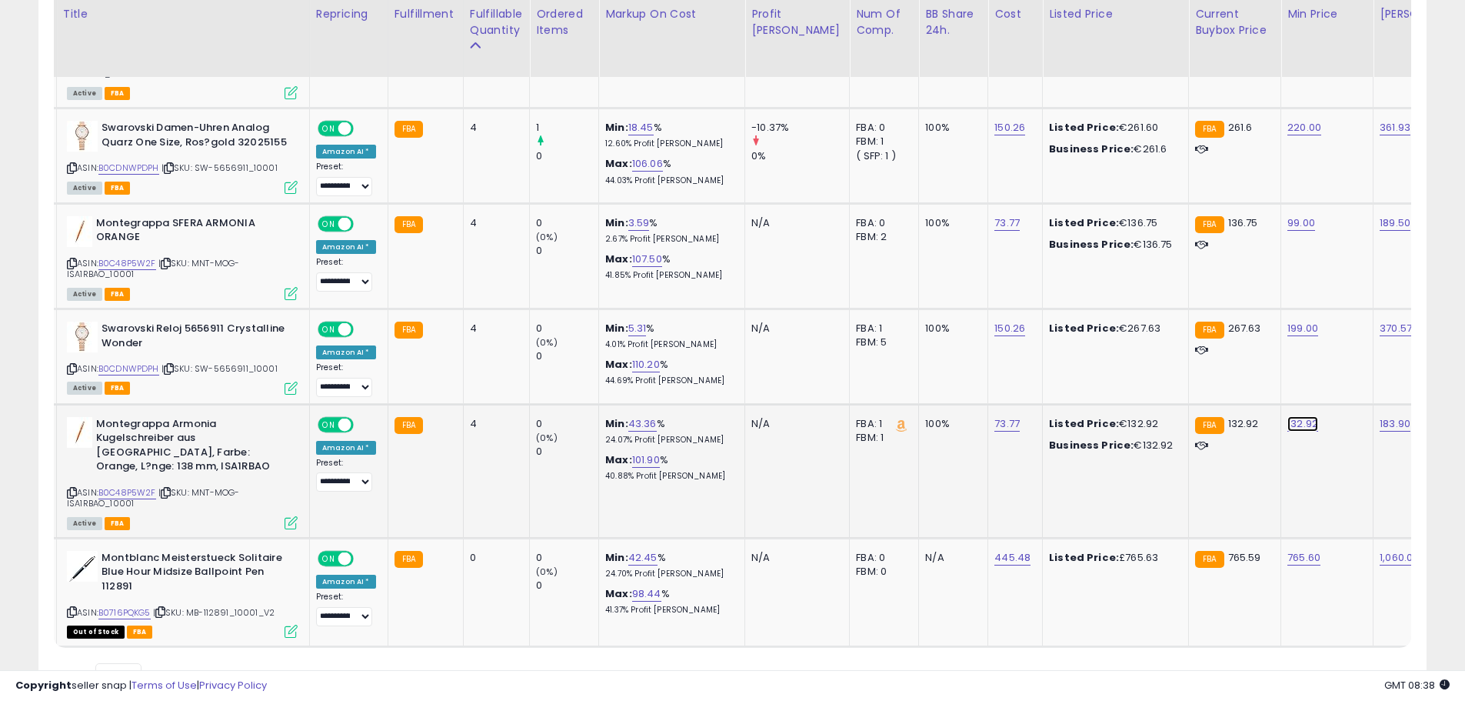
click at [1288, 416] on link "132.92" at bounding box center [1303, 423] width 31 height 15
drag, startPoint x: 1228, startPoint y: 370, endPoint x: 1047, endPoint y: 365, distance: 180.8
type input "**"
click button "submit" at bounding box center [1304, 369] width 26 height 23
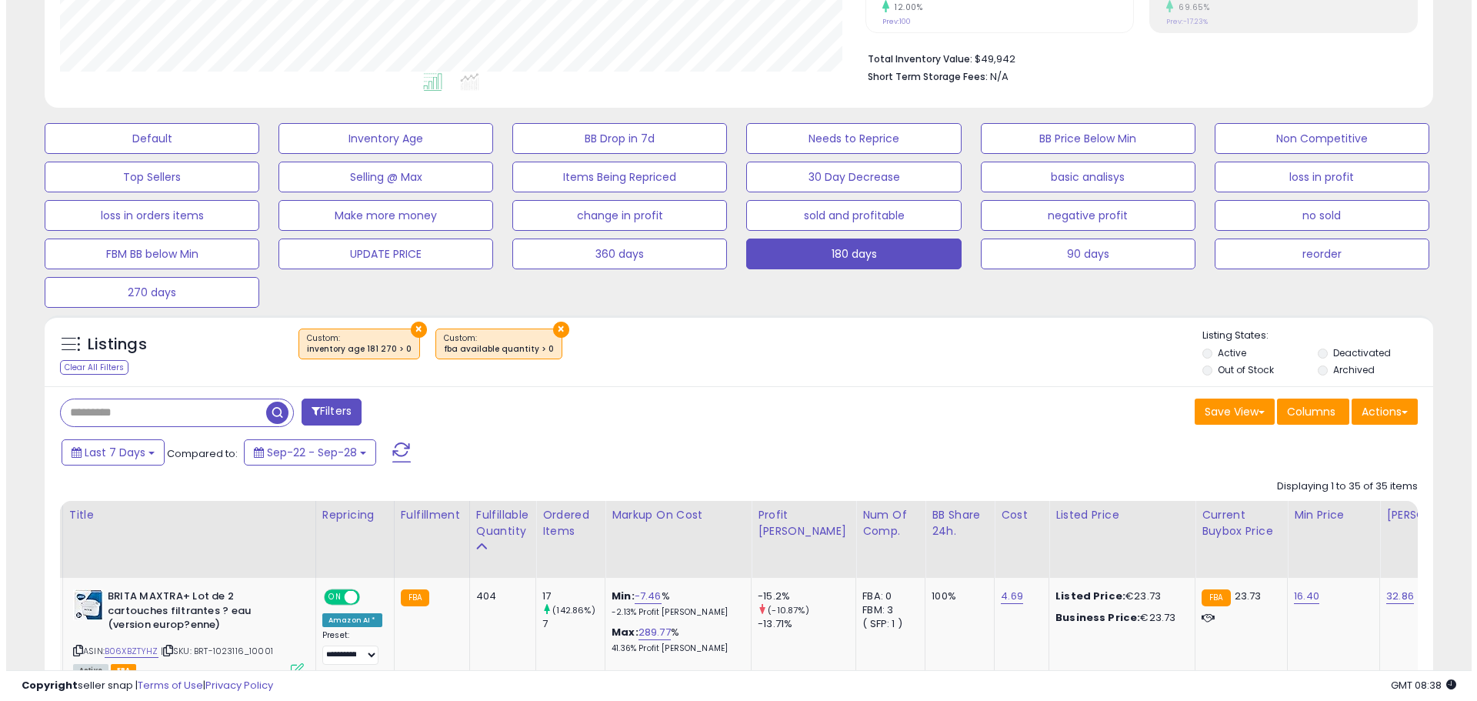
scroll to position [279, 0]
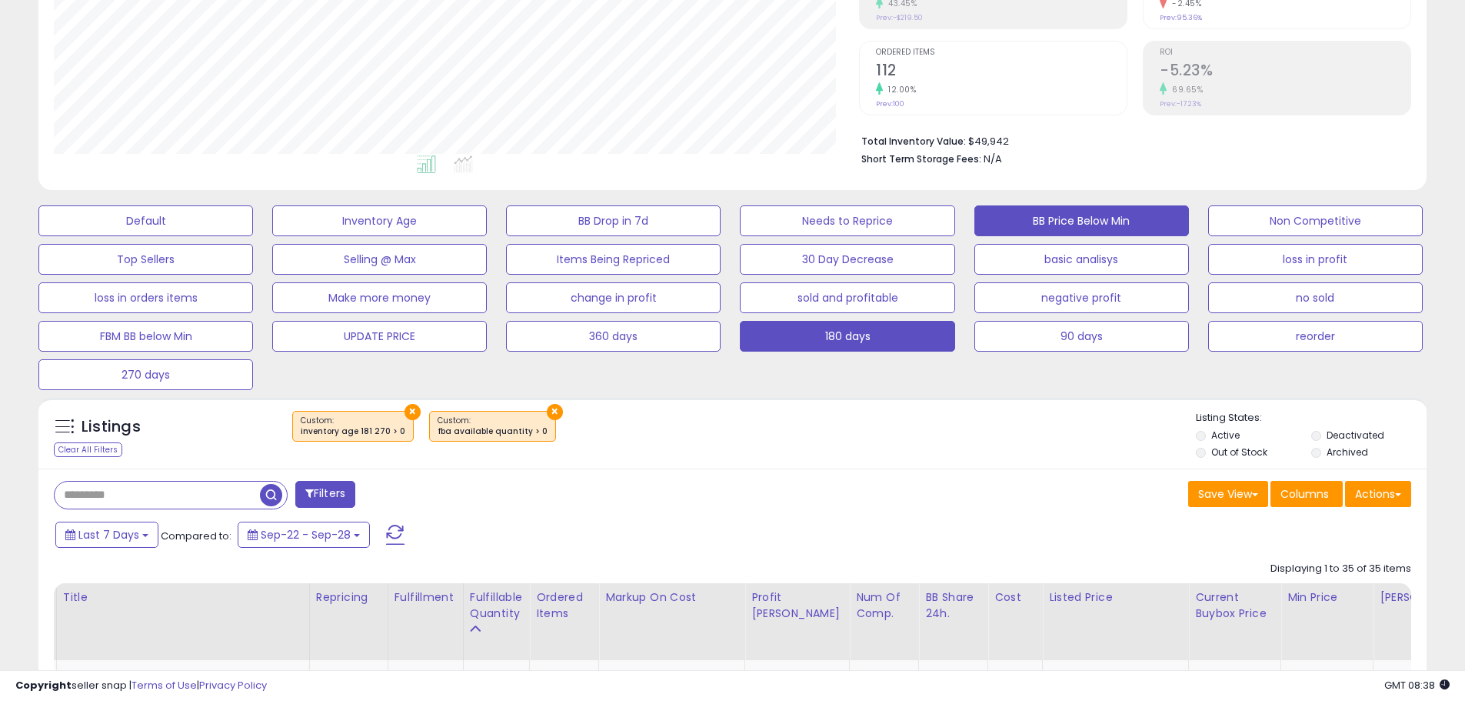
click at [1114, 225] on button "BB Price Below Min" at bounding box center [1082, 220] width 215 height 31
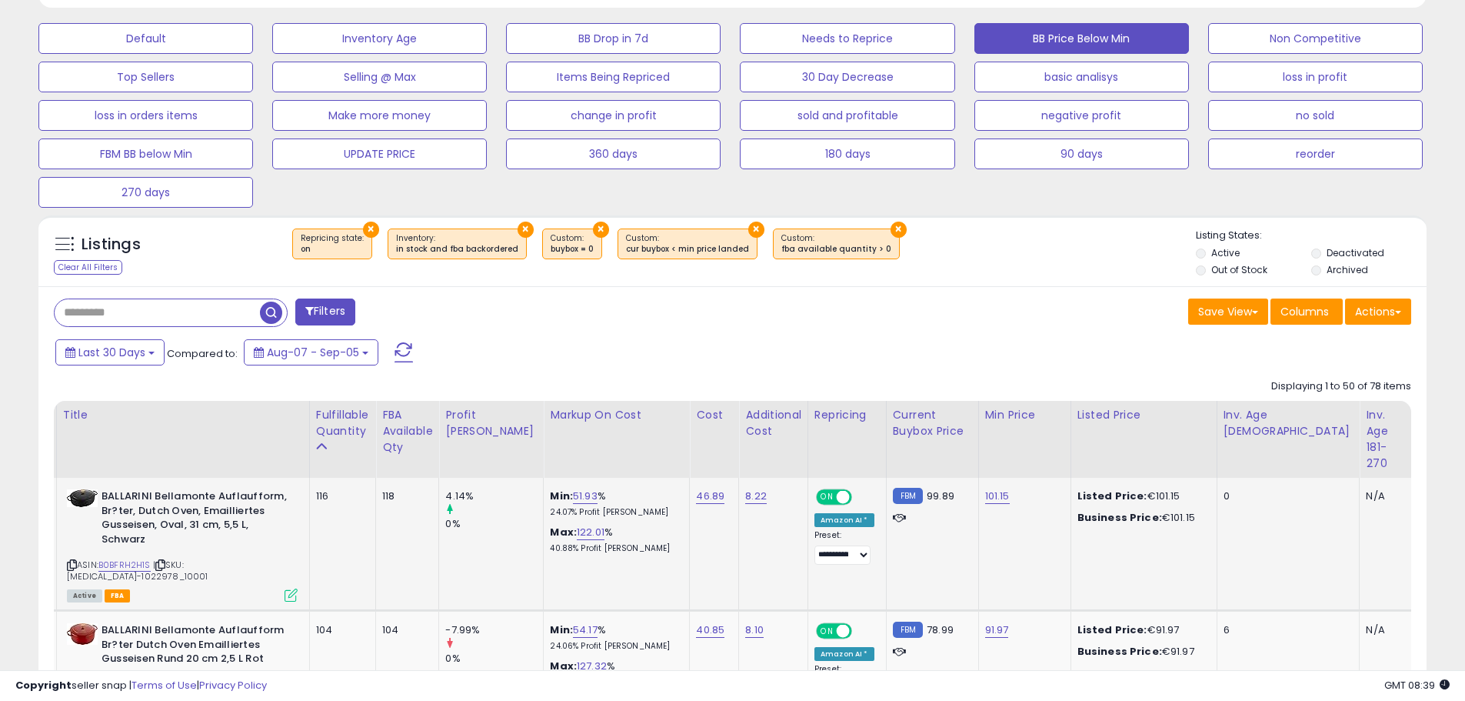
scroll to position [664, 0]
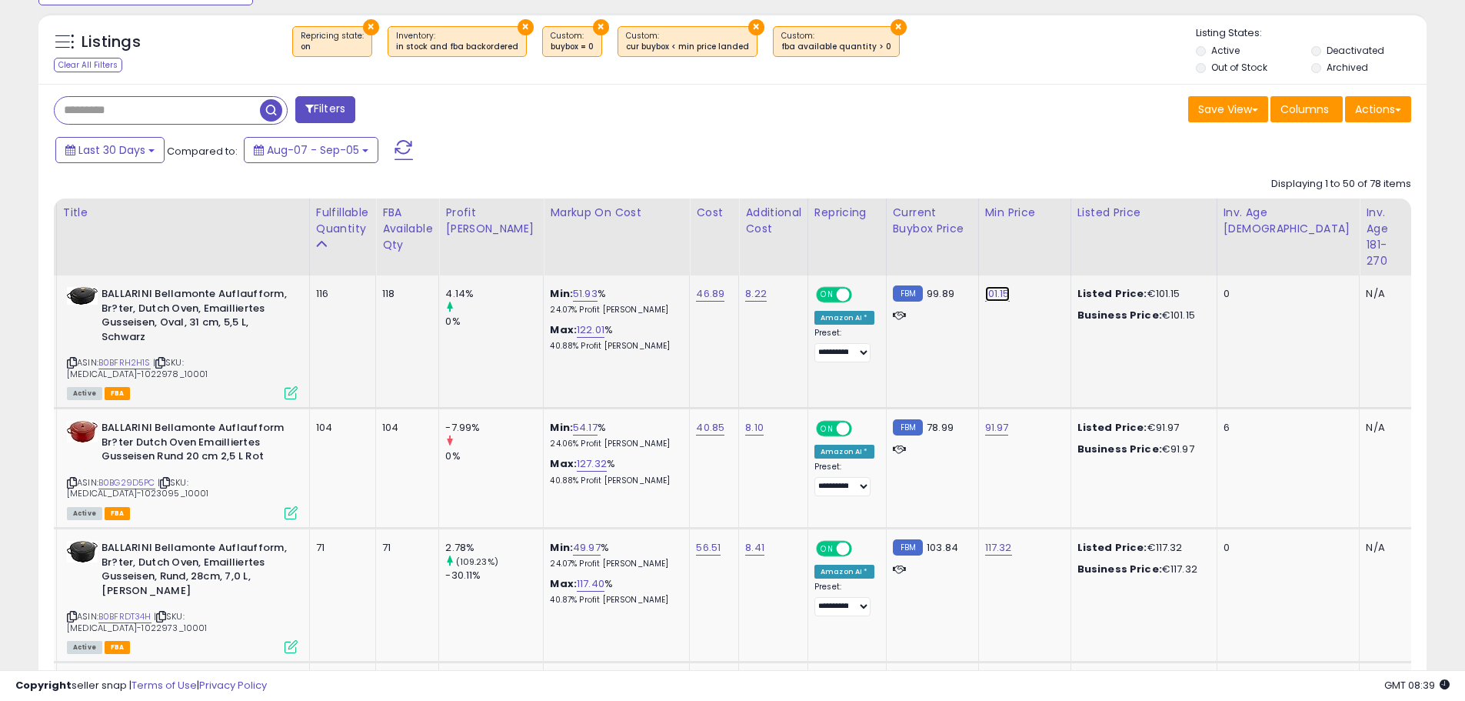
click at [985, 300] on link "101.15" at bounding box center [997, 293] width 25 height 15
drag, startPoint x: 934, startPoint y: 252, endPoint x: 595, endPoint y: 212, distance: 341.6
type input "**"
click button "submit" at bounding box center [1005, 254] width 26 height 23
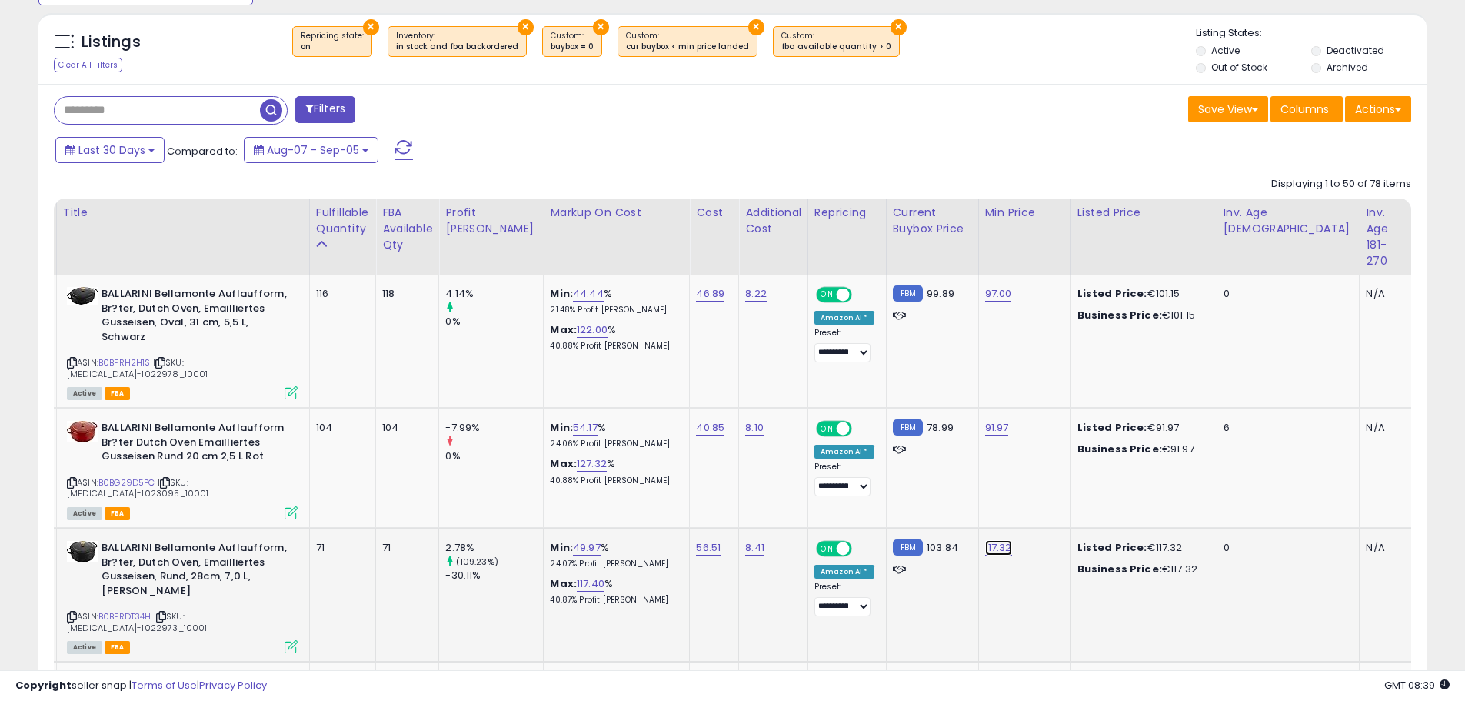
click at [985, 540] on link "117.32" at bounding box center [998, 547] width 27 height 15
drag, startPoint x: 938, startPoint y: 495, endPoint x: 650, endPoint y: 458, distance: 290.8
type input "**"
click button "submit" at bounding box center [1006, 486] width 26 height 23
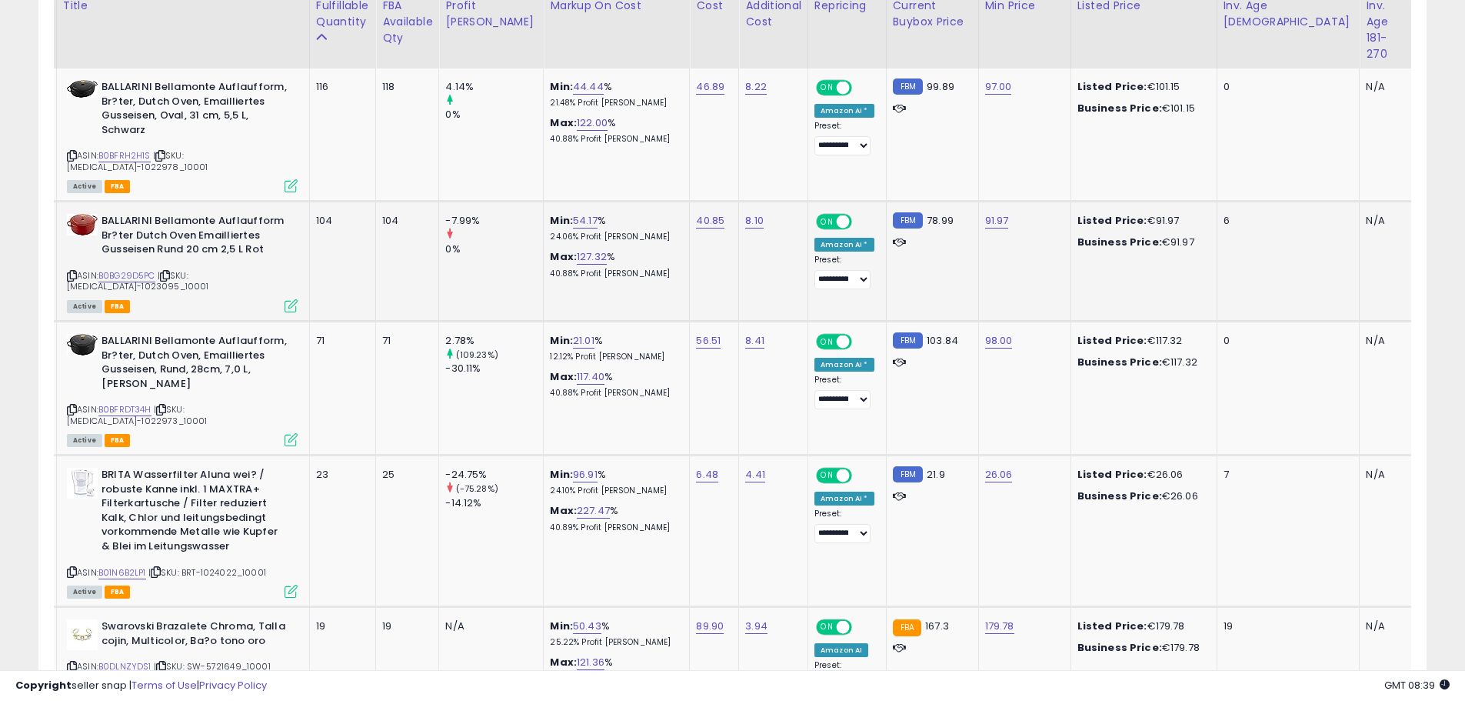
scroll to position [895, 0]
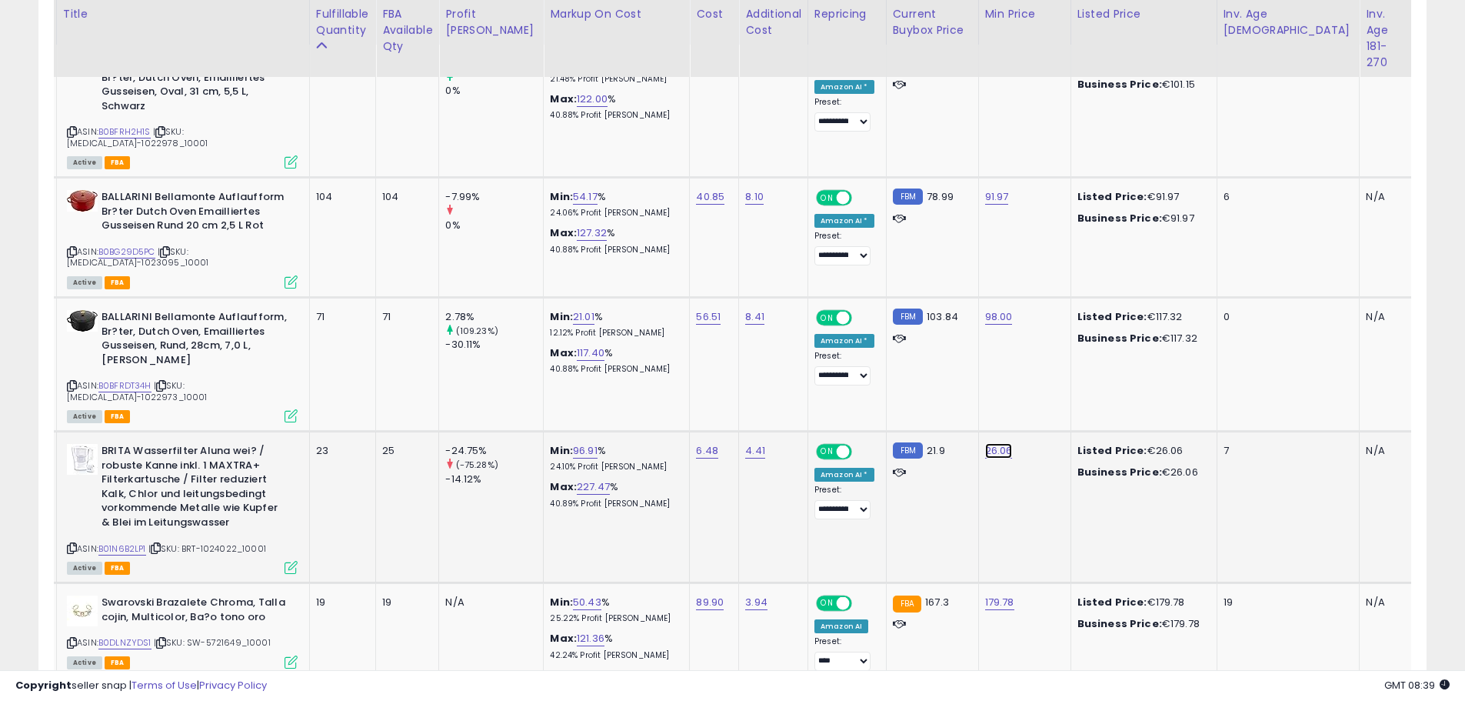
click at [985, 443] on link "26.06" at bounding box center [999, 450] width 28 height 15
drag, startPoint x: 887, startPoint y: 382, endPoint x: 744, endPoint y: 372, distance: 143.4
type input "**"
click button "submit" at bounding box center [1007, 378] width 26 height 23
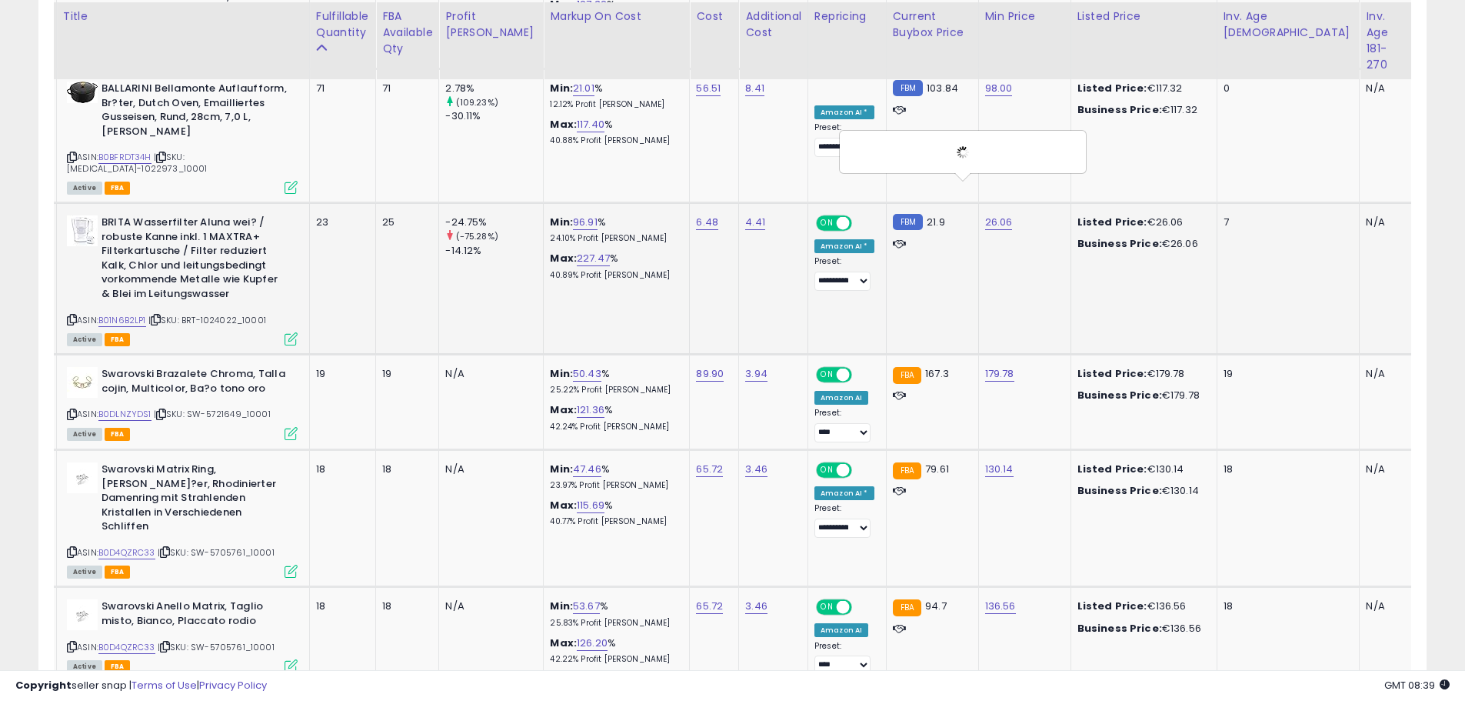
scroll to position [1125, 0]
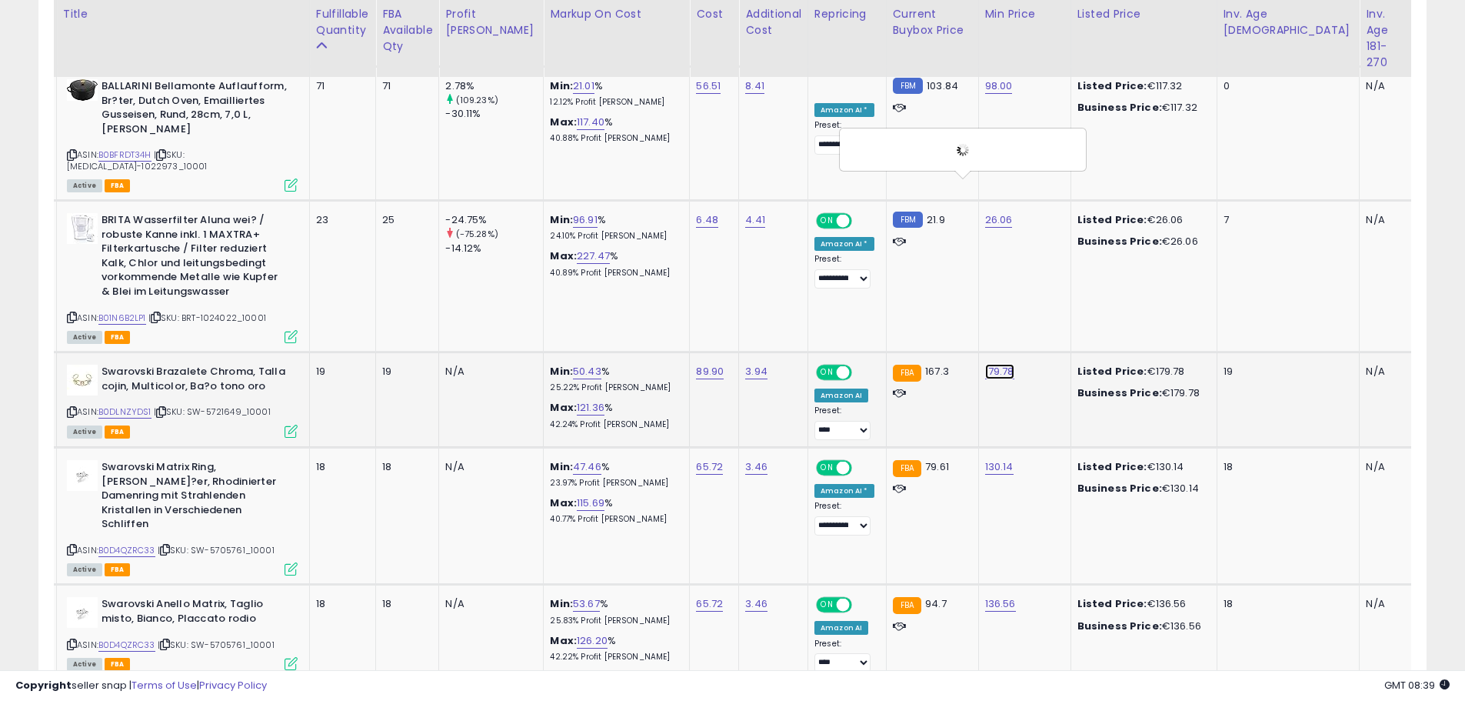
click at [985, 364] on link "179.78" at bounding box center [999, 371] width 29 height 15
drag, startPoint x: 942, startPoint y: 302, endPoint x: 668, endPoint y: 282, distance: 274.6
type input "***"
click button "submit" at bounding box center [1008, 299] width 26 height 23
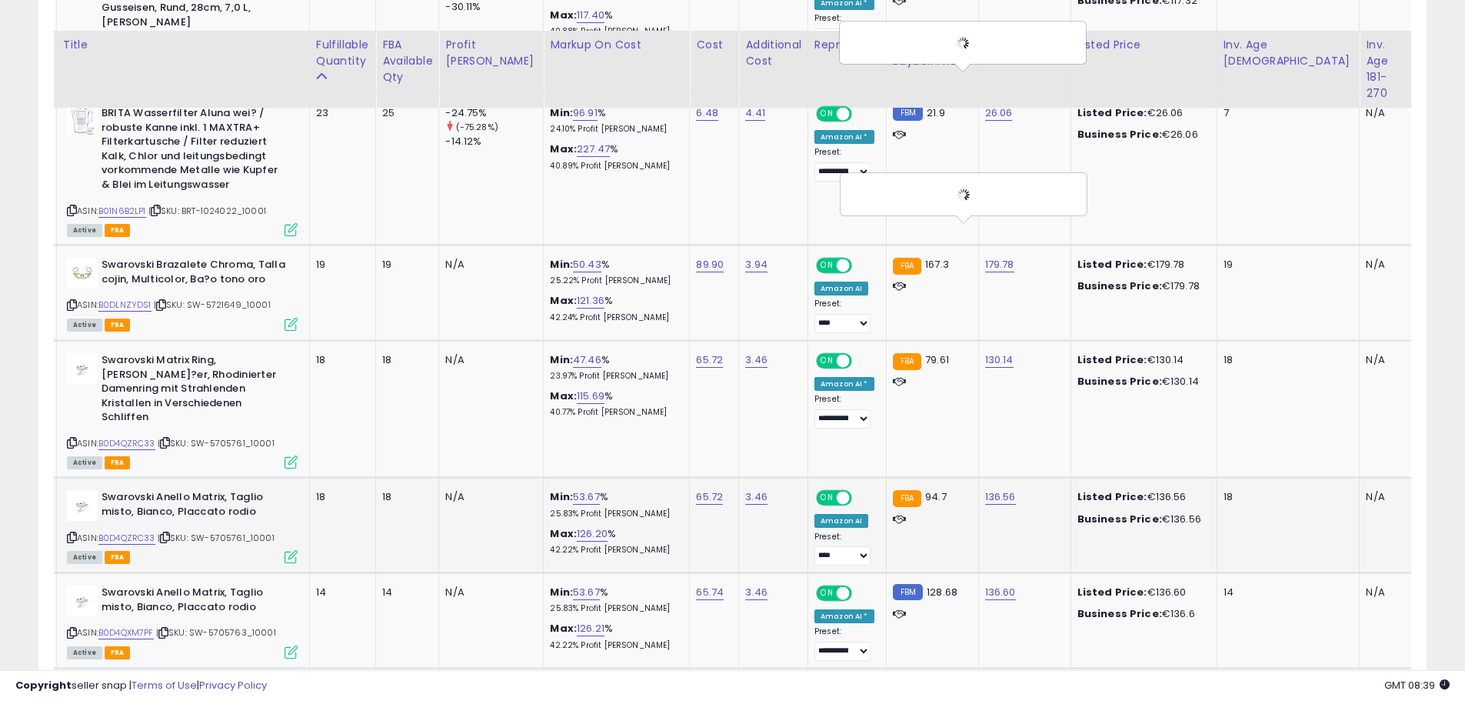
scroll to position [1279, 0]
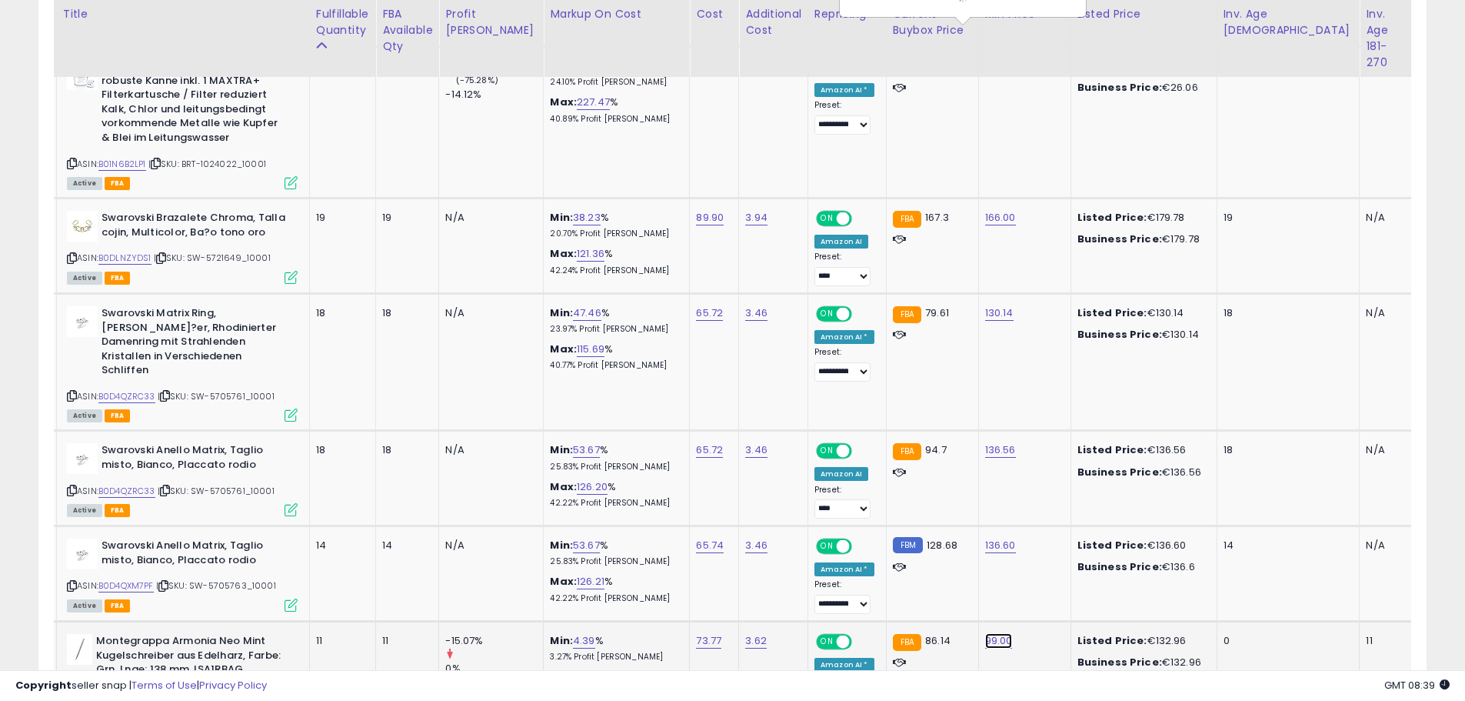
click at [985, 633] on link "99.00" at bounding box center [999, 640] width 28 height 15
drag, startPoint x: 941, startPoint y: 542, endPoint x: 765, endPoint y: 538, distance: 175.4
type input "**"
click button "submit" at bounding box center [1007, 553] width 26 height 23
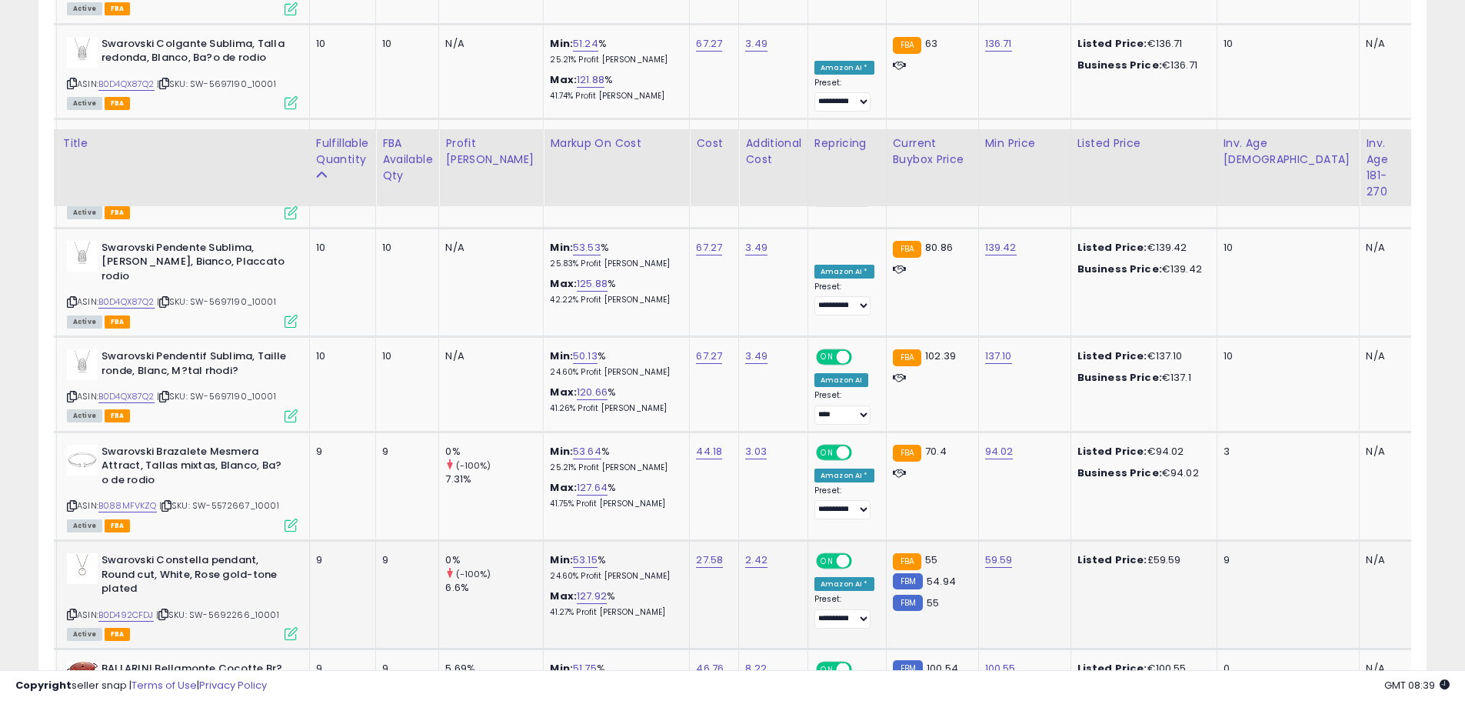
scroll to position [2125, 0]
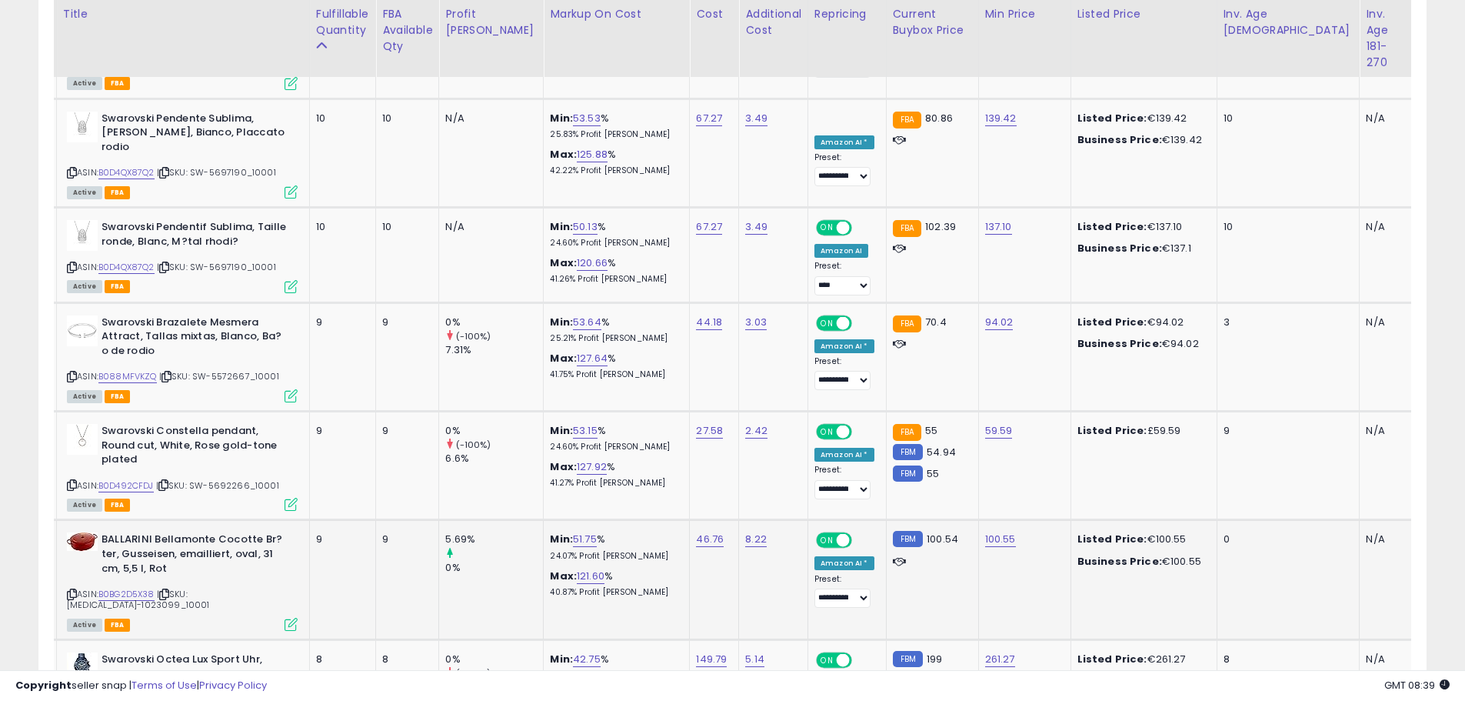
click at [978, 520] on td "100.55" at bounding box center [1024, 580] width 92 height 120
click at [985, 532] on link "100.55" at bounding box center [1000, 539] width 31 height 15
drag, startPoint x: 932, startPoint y: 439, endPoint x: 643, endPoint y: 394, distance: 292.8
type input "**"
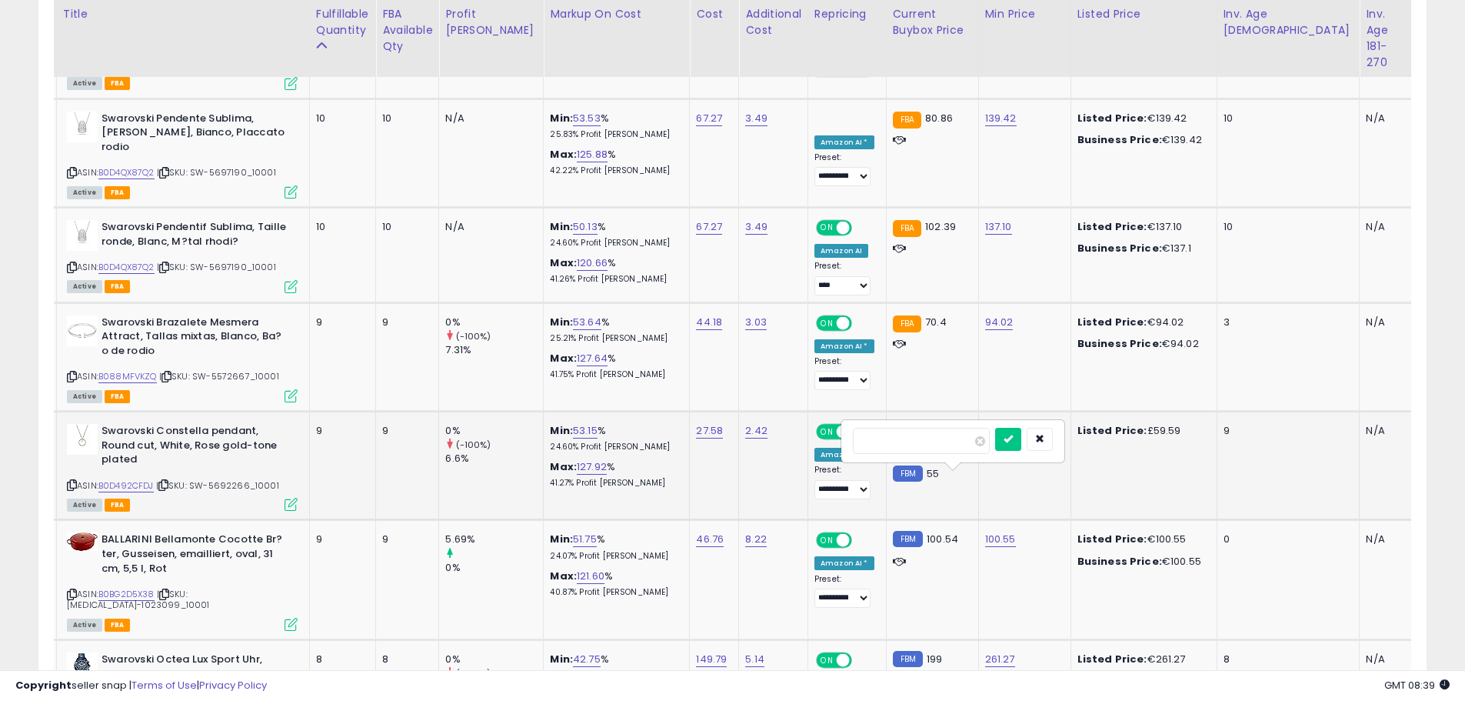
click button "submit" at bounding box center [1008, 439] width 26 height 23
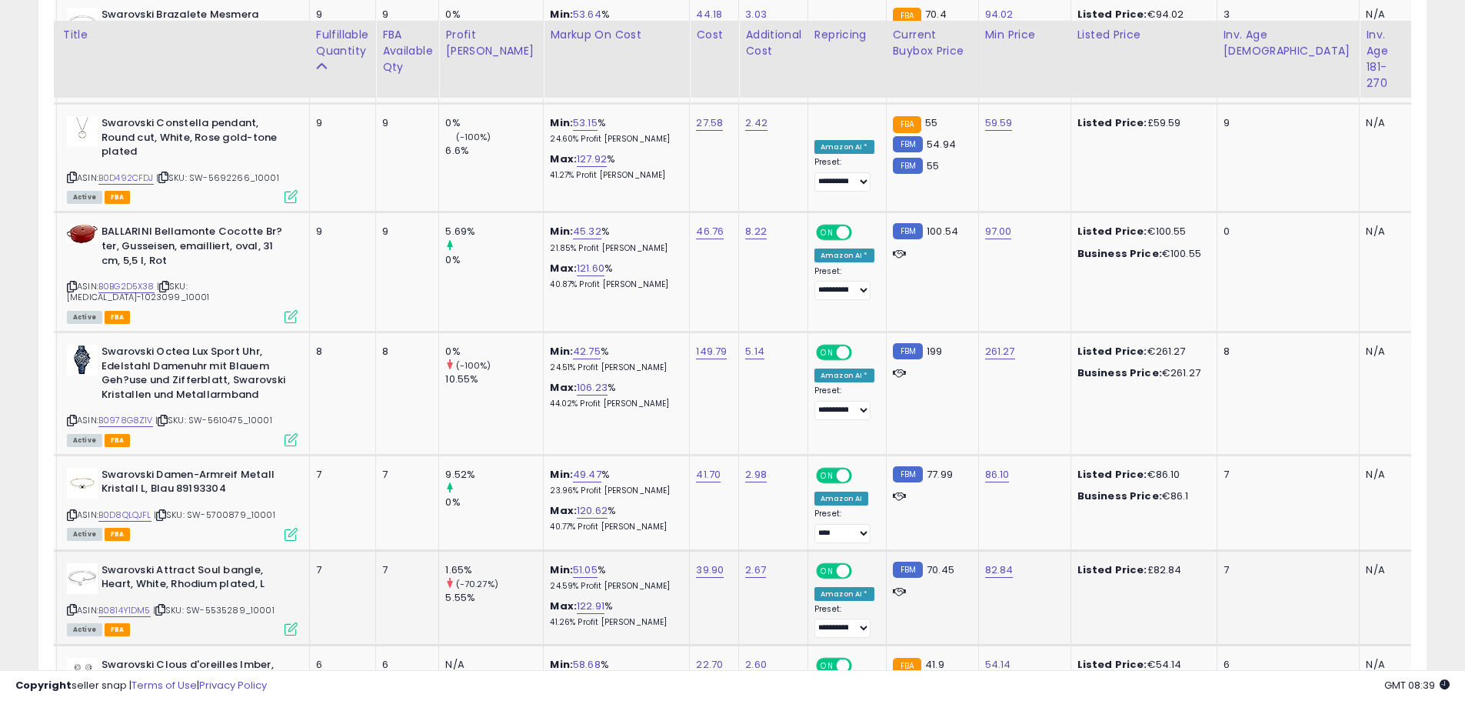
scroll to position [2510, 0]
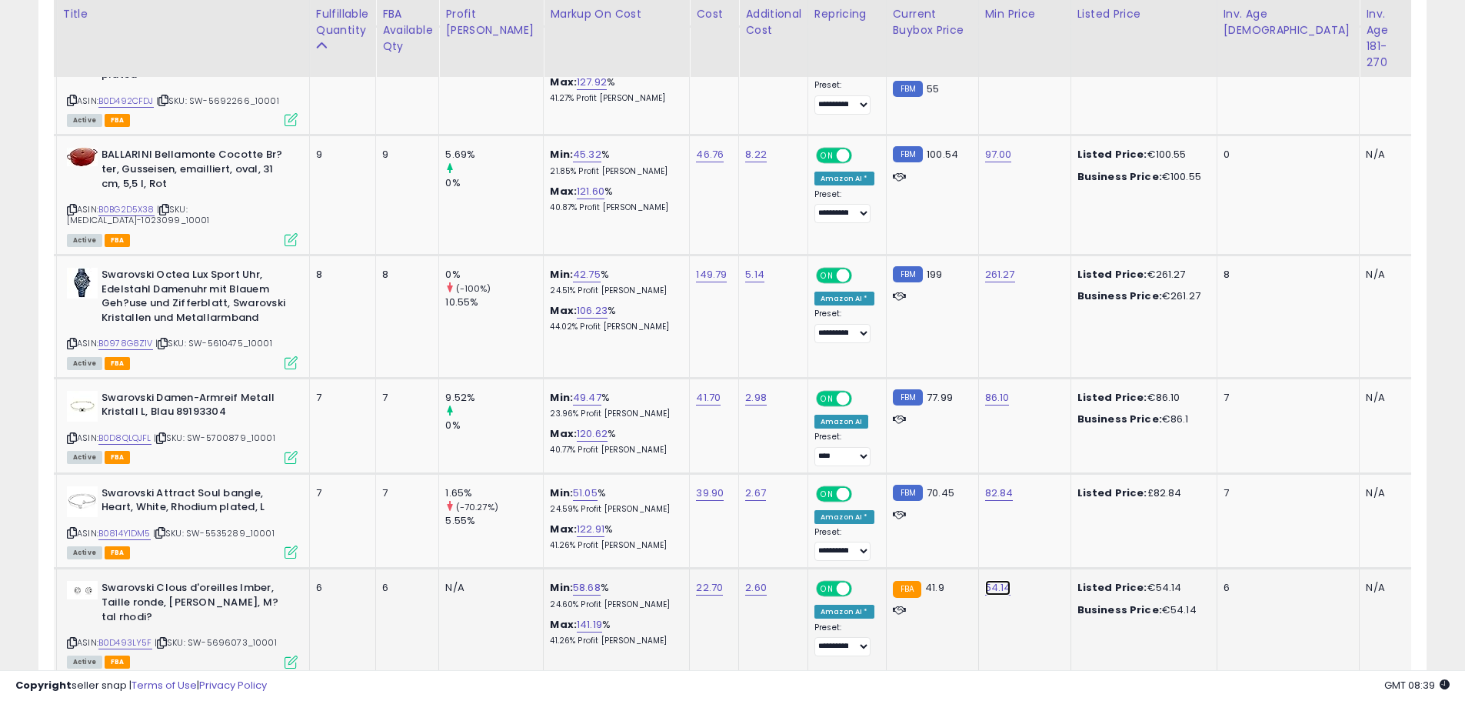
click at [985, 580] on link "54.14" at bounding box center [998, 587] width 26 height 15
drag, startPoint x: 918, startPoint y: 475, endPoint x: 742, endPoint y: 452, distance: 177.7
type input "**"
click button "submit" at bounding box center [1005, 476] width 26 height 23
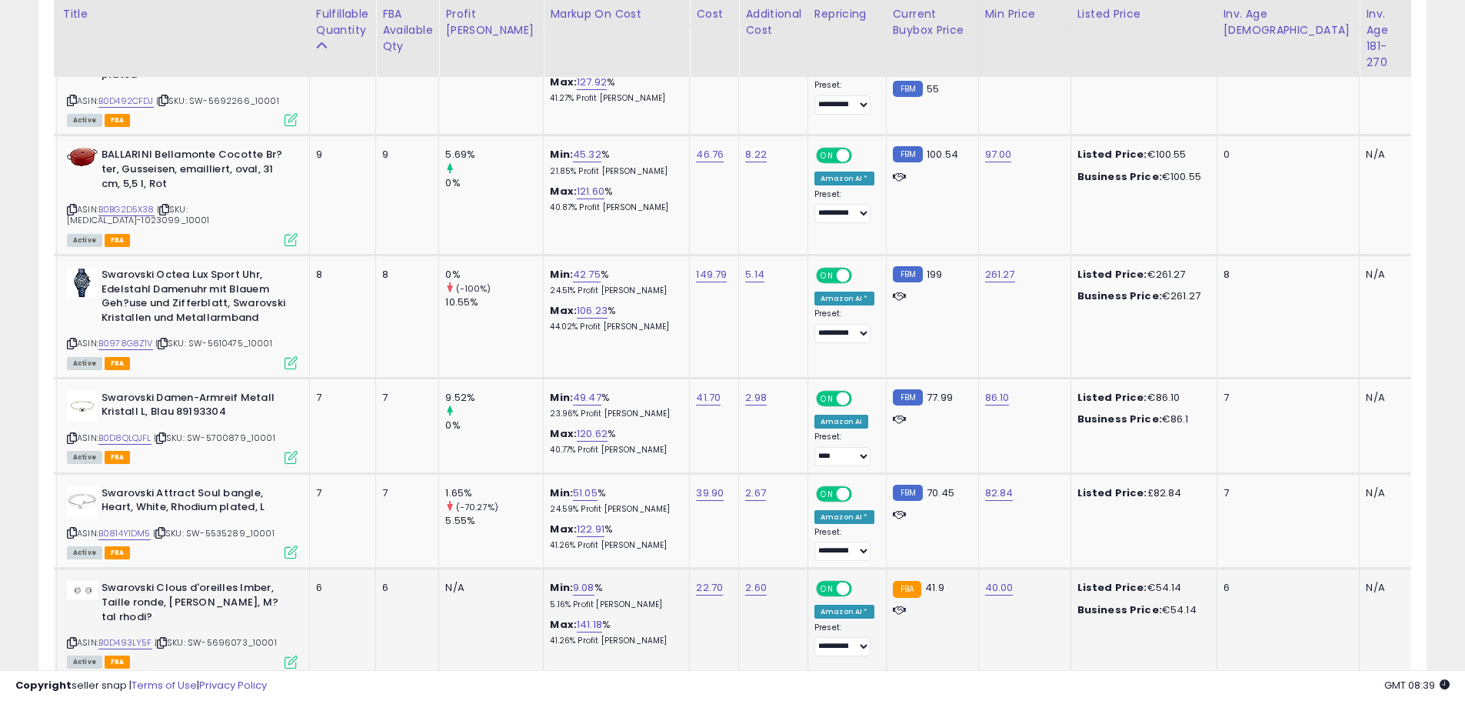
scroll to position [2741, 0]
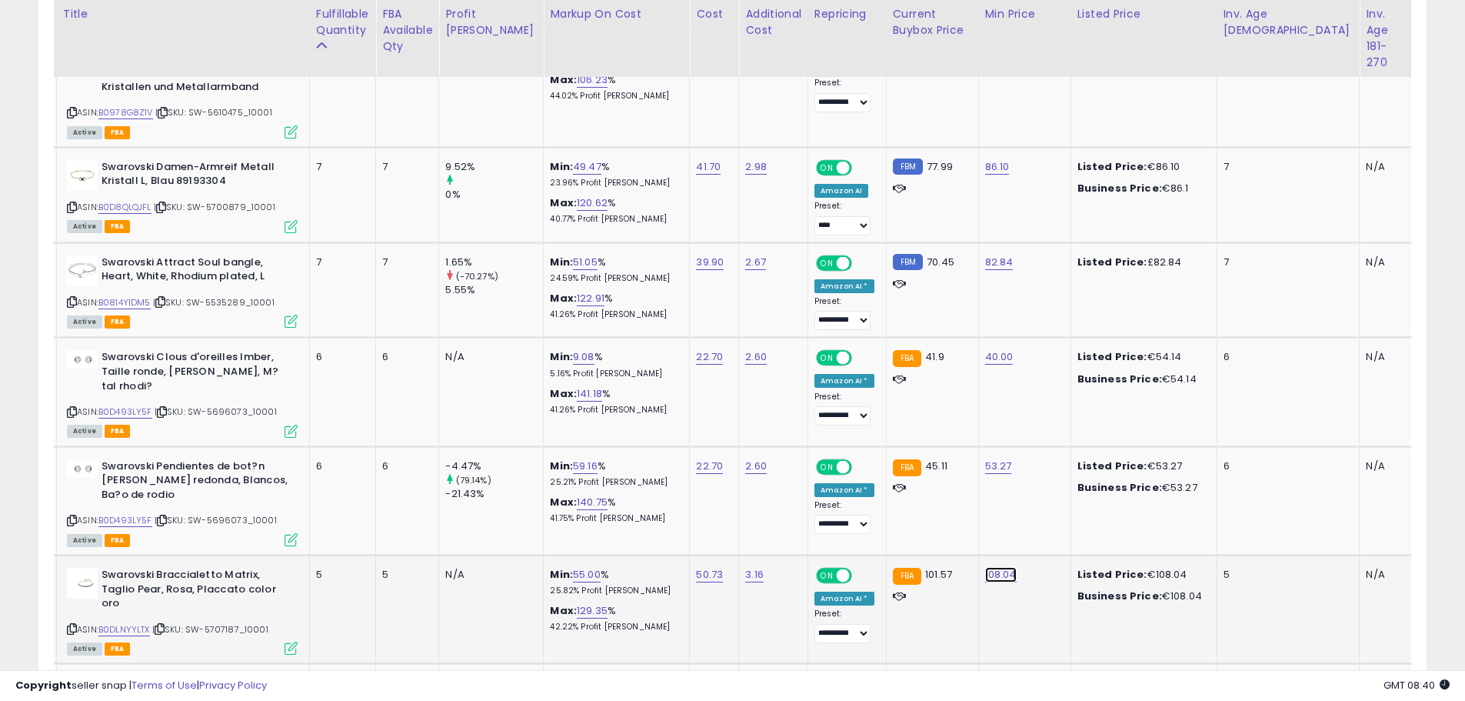
click at [985, 567] on link "108.04" at bounding box center [1001, 574] width 32 height 15
drag, startPoint x: 942, startPoint y: 451, endPoint x: 569, endPoint y: 385, distance: 378.9
type input "**"
click button "submit" at bounding box center [1008, 449] width 26 height 23
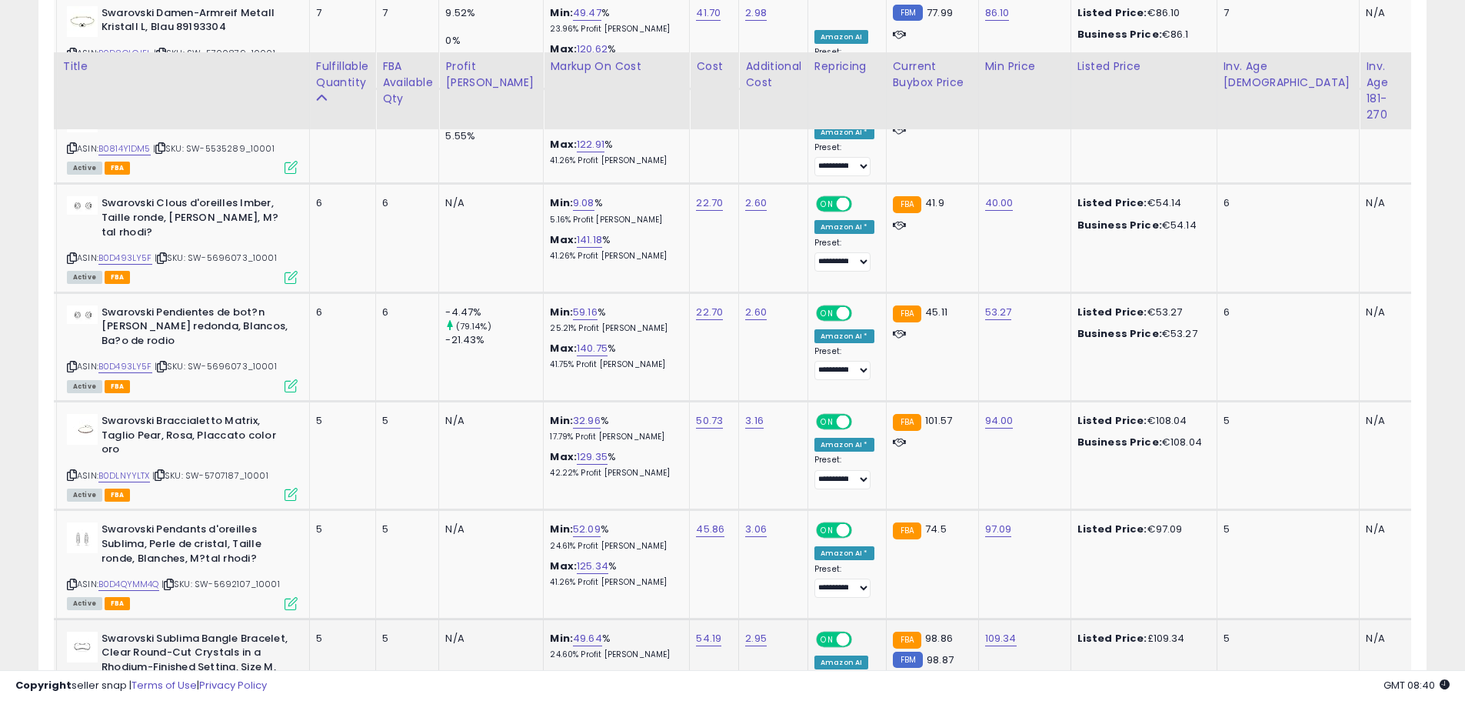
scroll to position [2972, 0]
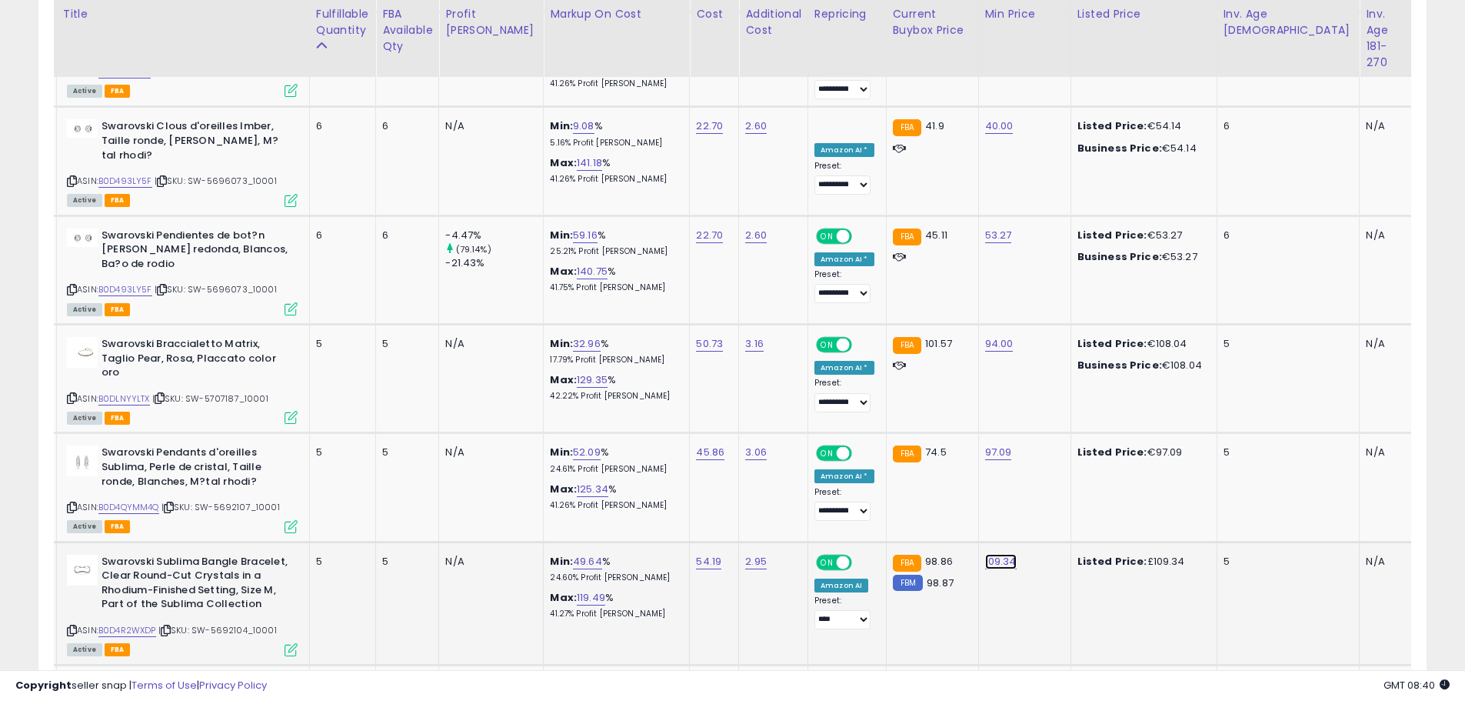
click at [985, 554] on link "109.34" at bounding box center [1001, 561] width 32 height 15
drag, startPoint x: 912, startPoint y: 445, endPoint x: 612, endPoint y: 433, distance: 300.2
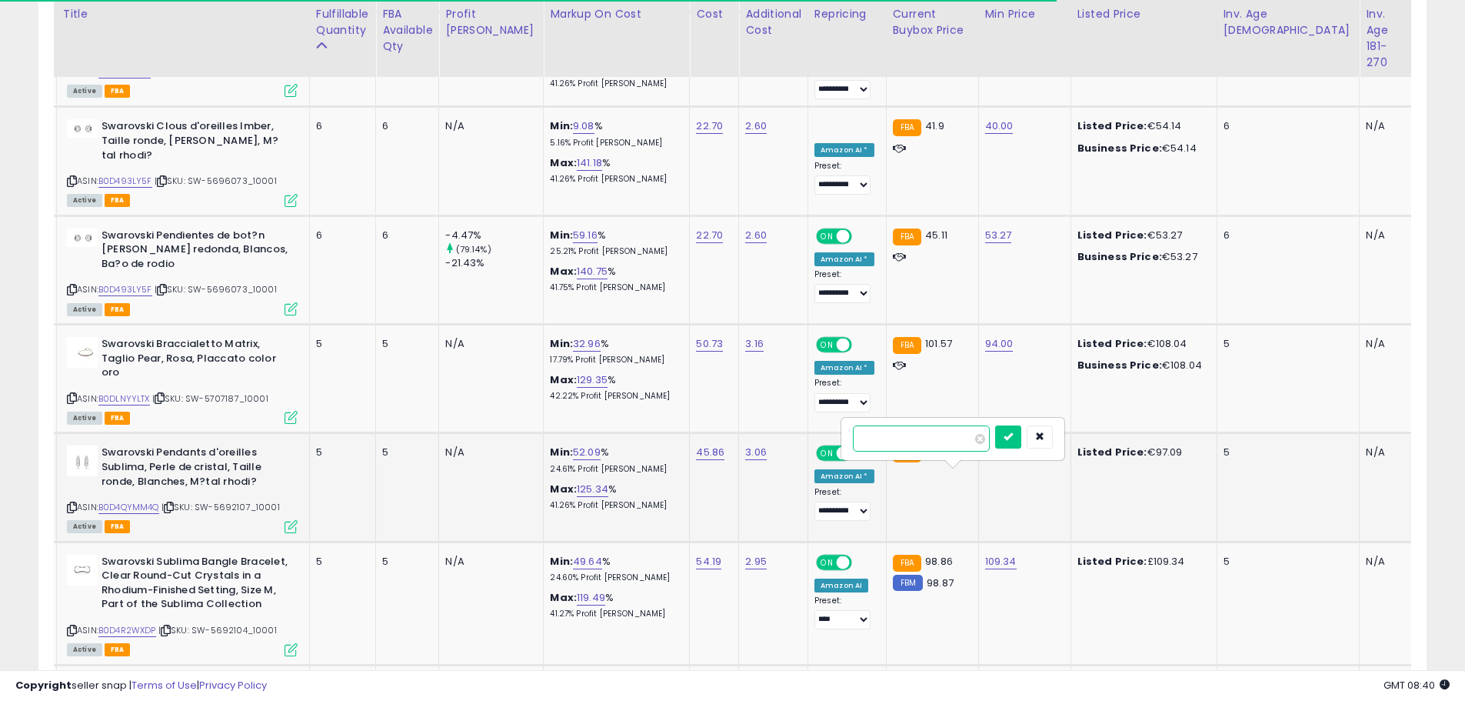
type input "**"
click button "submit" at bounding box center [1008, 436] width 26 height 23
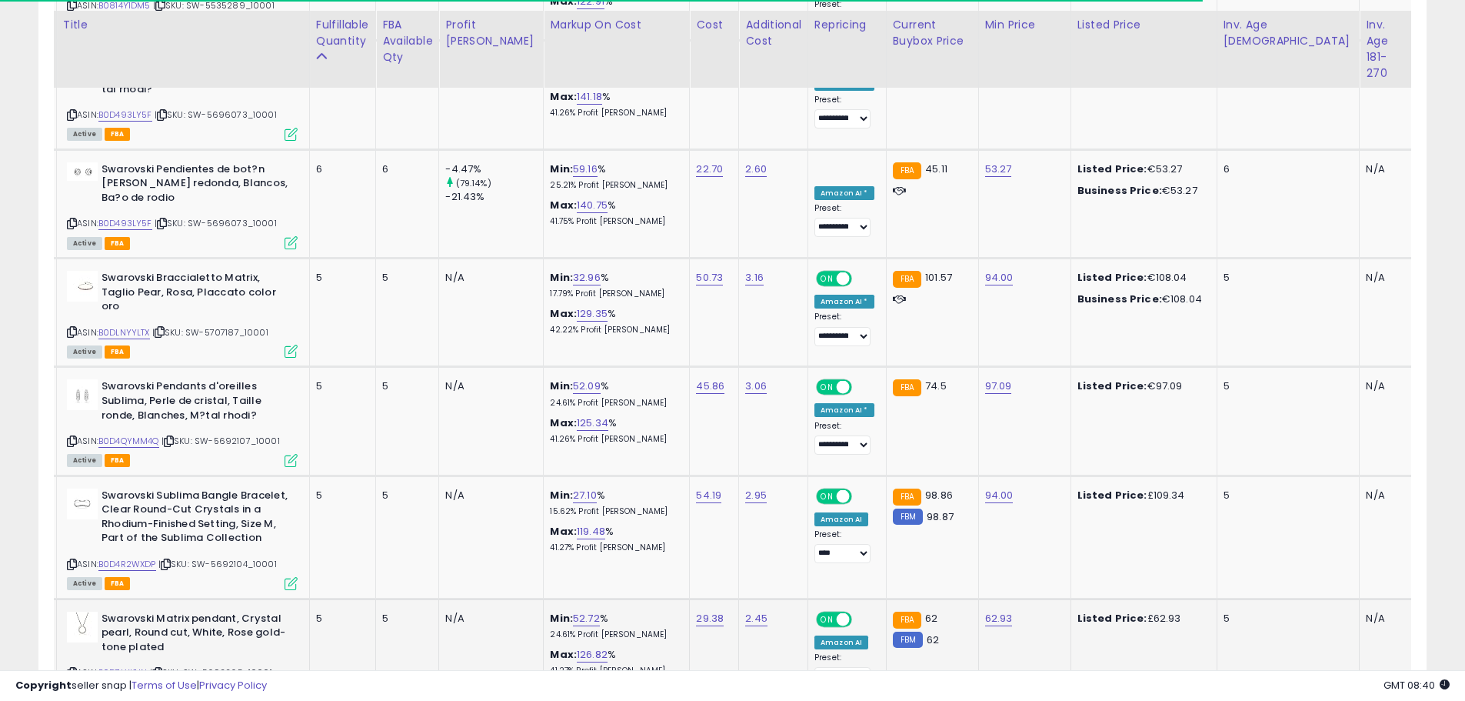
scroll to position [3125, 0]
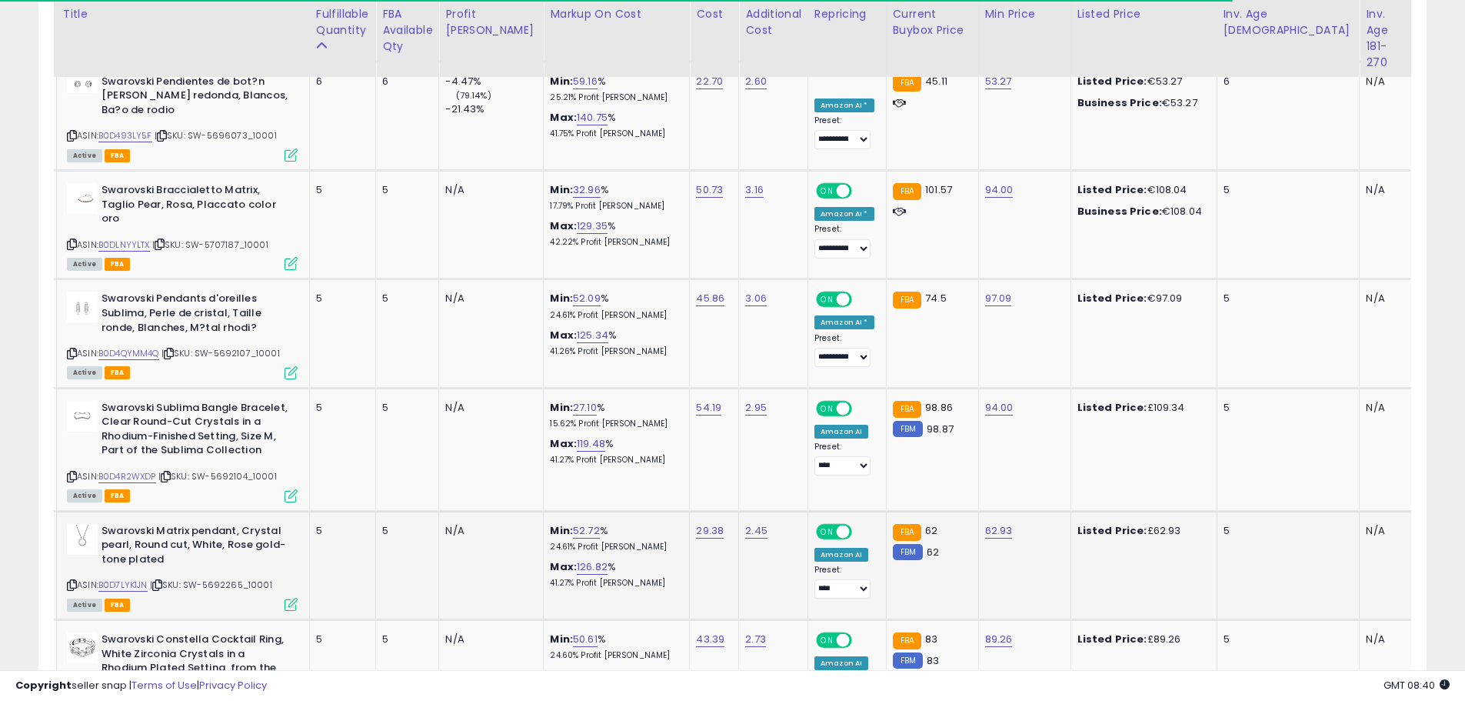
click at [978, 511] on td "62.93" at bounding box center [1024, 565] width 92 height 108
click at [985, 523] on link "62.93" at bounding box center [999, 530] width 28 height 15
drag, startPoint x: 908, startPoint y: 409, endPoint x: 744, endPoint y: 401, distance: 164.1
click at [787, 400] on tbody "UNIQUE PIECES DE BALLARINI Bellamonte Auflaufform, Br?ter, Dutch Oven, Emaillie…" at bounding box center [1080, 620] width 2227 height 5613
type input "**"
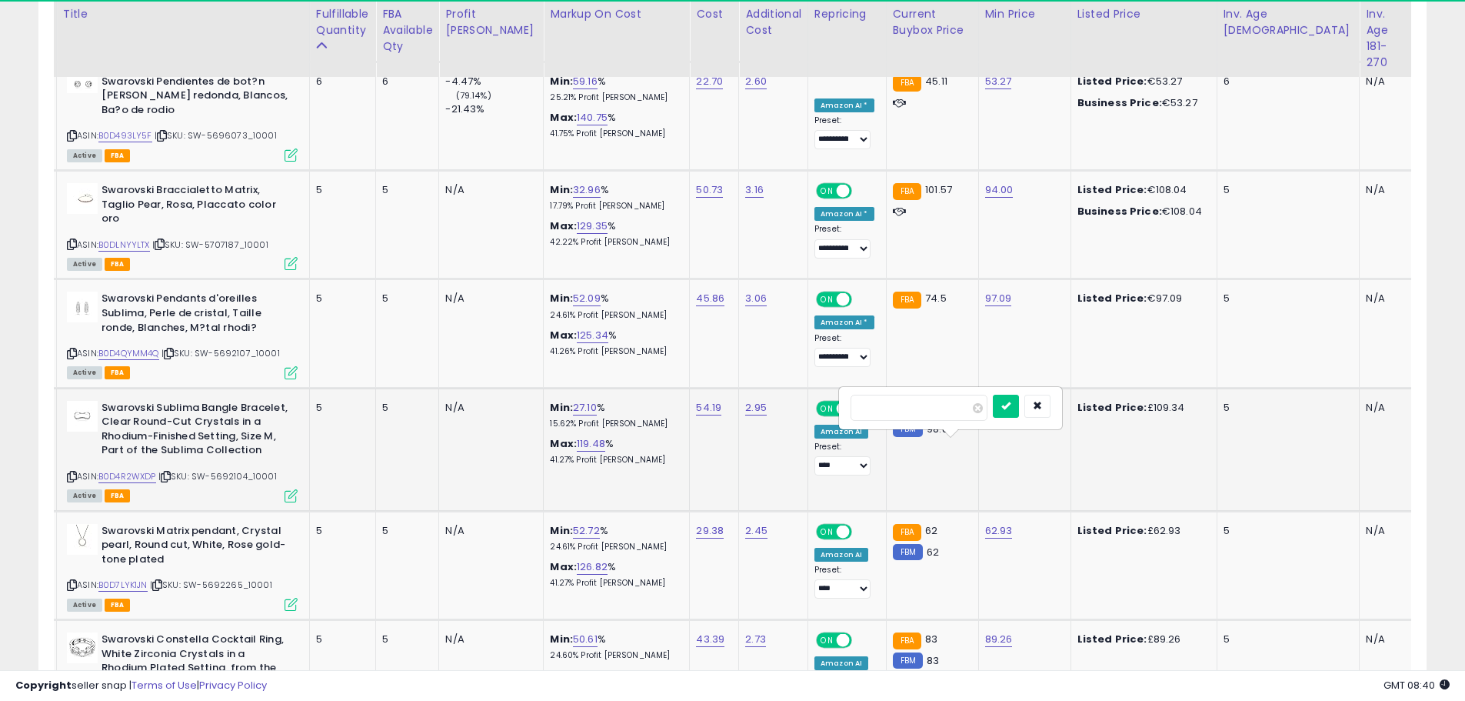
click button "submit" at bounding box center [1006, 406] width 26 height 23
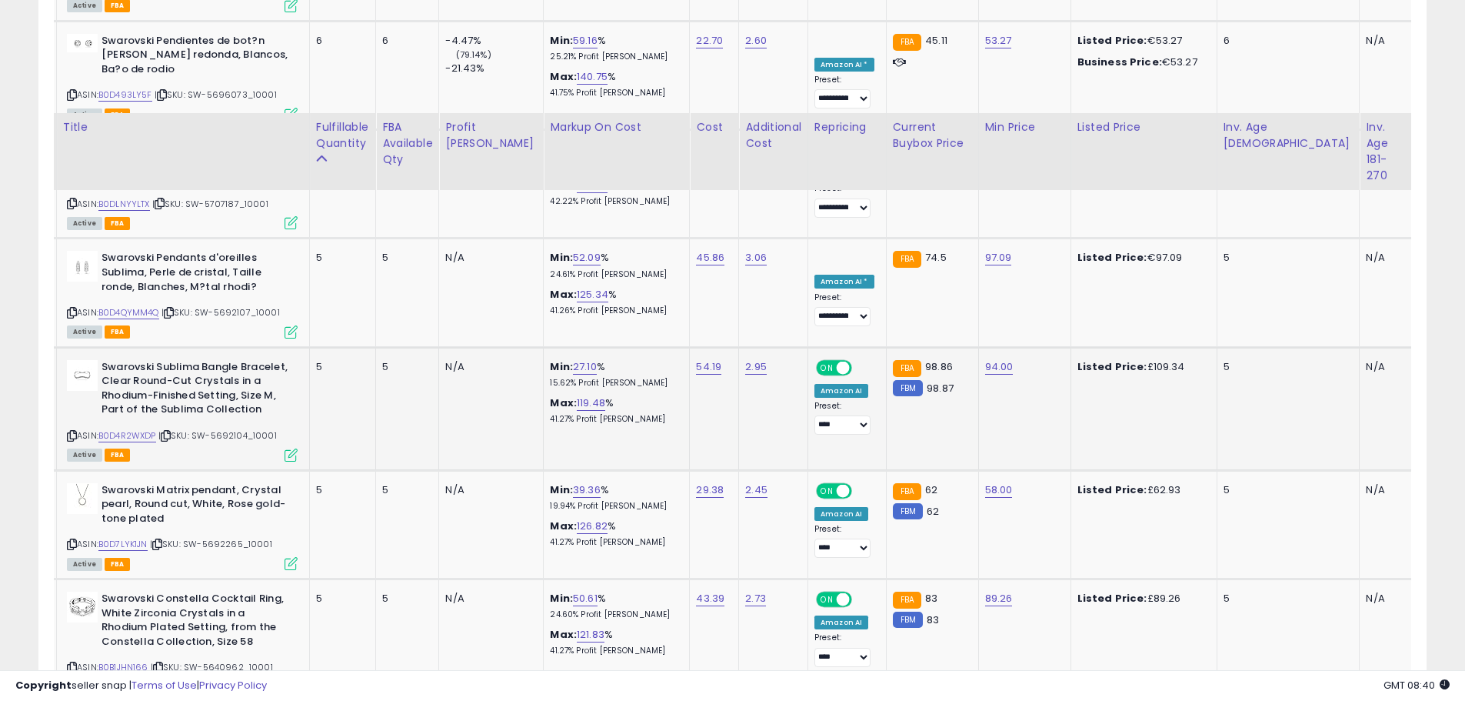
scroll to position [3279, 0]
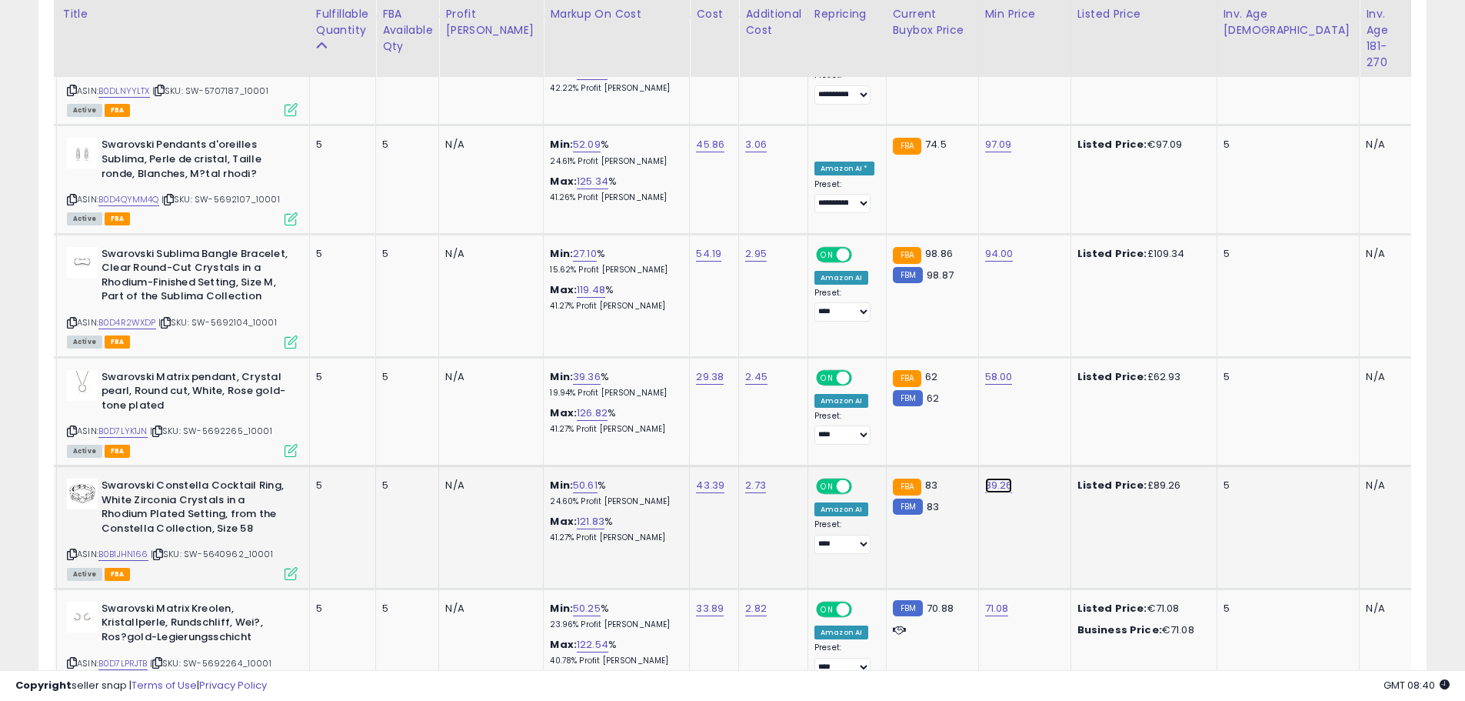
click at [985, 478] on link "89.26" at bounding box center [999, 485] width 28 height 15
drag, startPoint x: 922, startPoint y: 372, endPoint x: 792, endPoint y: 362, distance: 129.6
click at [802, 365] on tbody "UNIQUE PIECES DE BALLARINI Bellamonte Auflaufform, Br?ter, Dutch Oven, Emaillie…" at bounding box center [1080, 466] width 2227 height 5613
type input "**"
click button "submit" at bounding box center [1007, 360] width 26 height 23
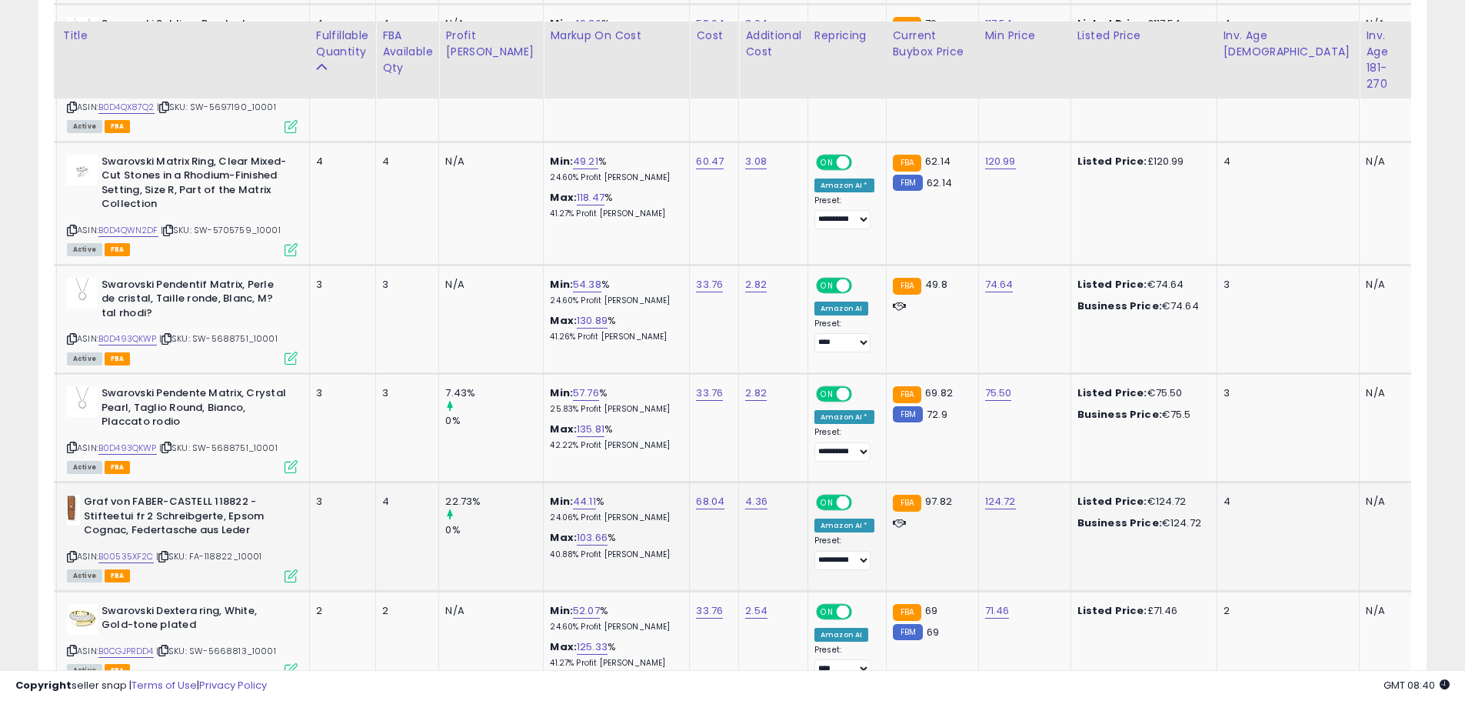
scroll to position [4202, 0]
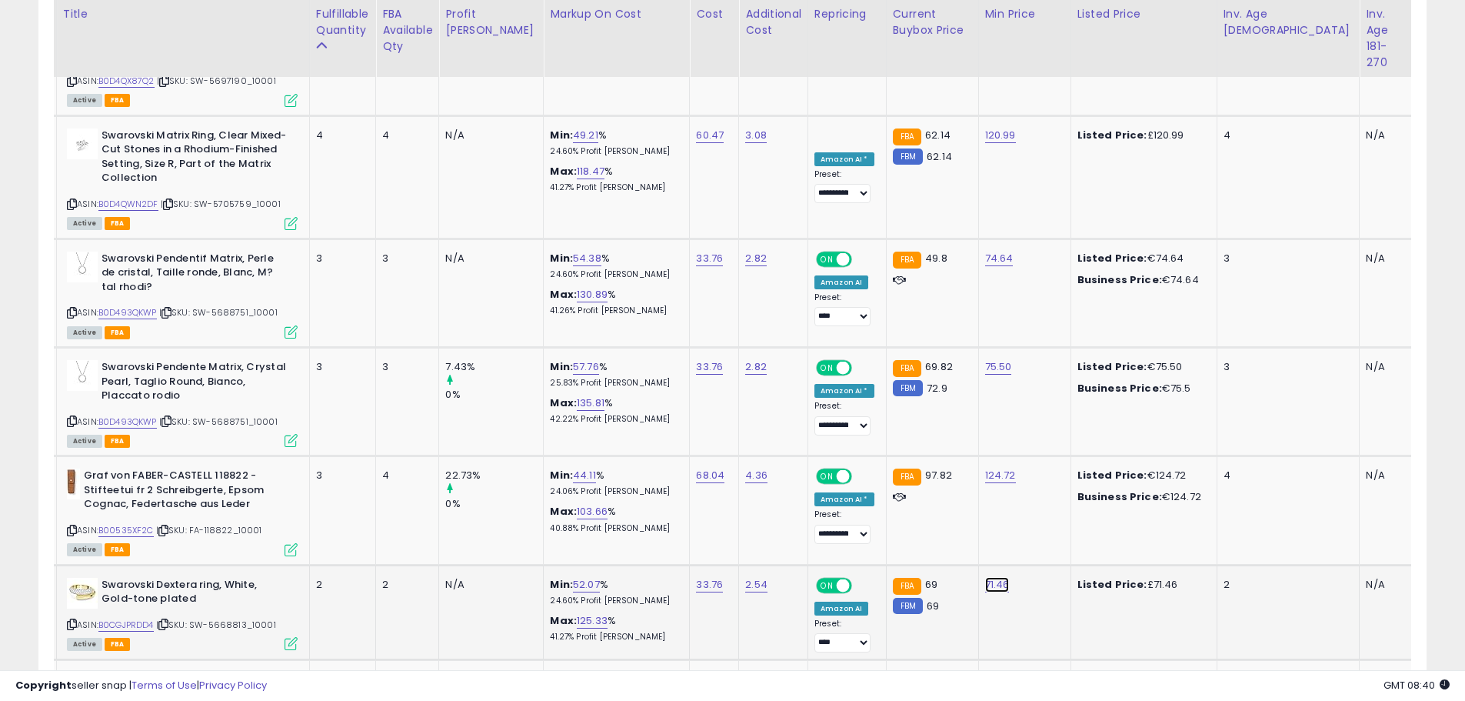
click at [985, 577] on link "71.46" at bounding box center [997, 584] width 25 height 15
drag, startPoint x: 941, startPoint y: 465, endPoint x: 644, endPoint y: 432, distance: 298.8
type input "**"
click button "submit" at bounding box center [1005, 459] width 26 height 23
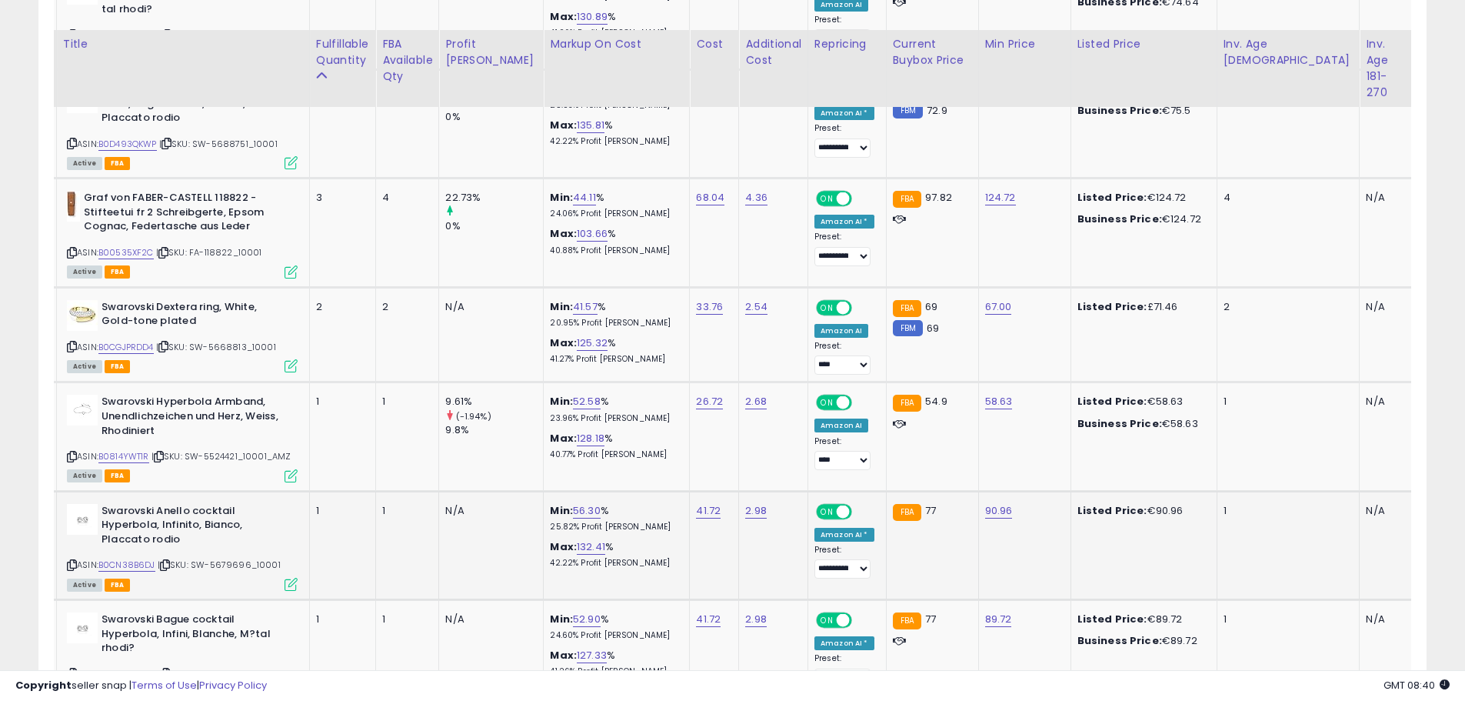
scroll to position [4510, 0]
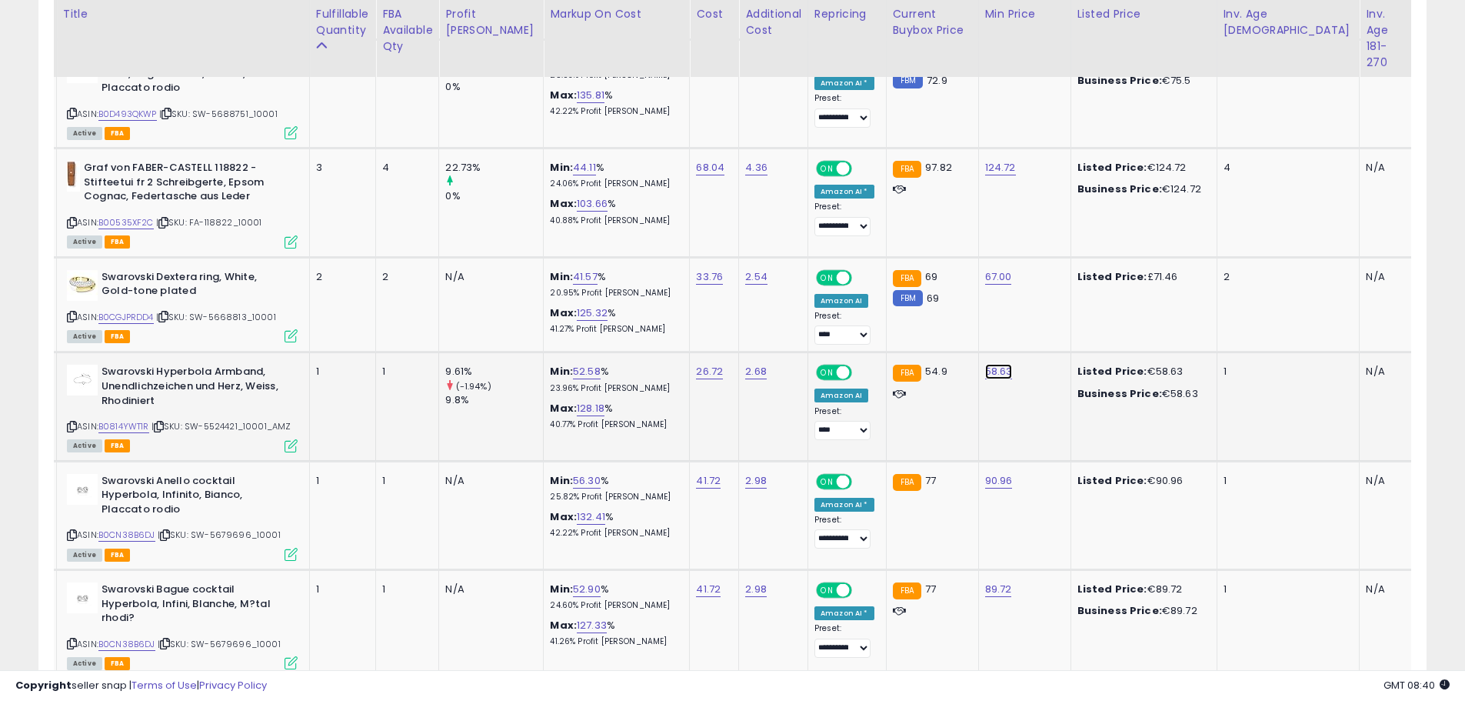
click at [985, 364] on link "58.63" at bounding box center [999, 371] width 28 height 15
drag, startPoint x: 920, startPoint y: 242, endPoint x: 651, endPoint y: 218, distance: 270.3
type input "**"
click button "submit" at bounding box center [1007, 246] width 26 height 23
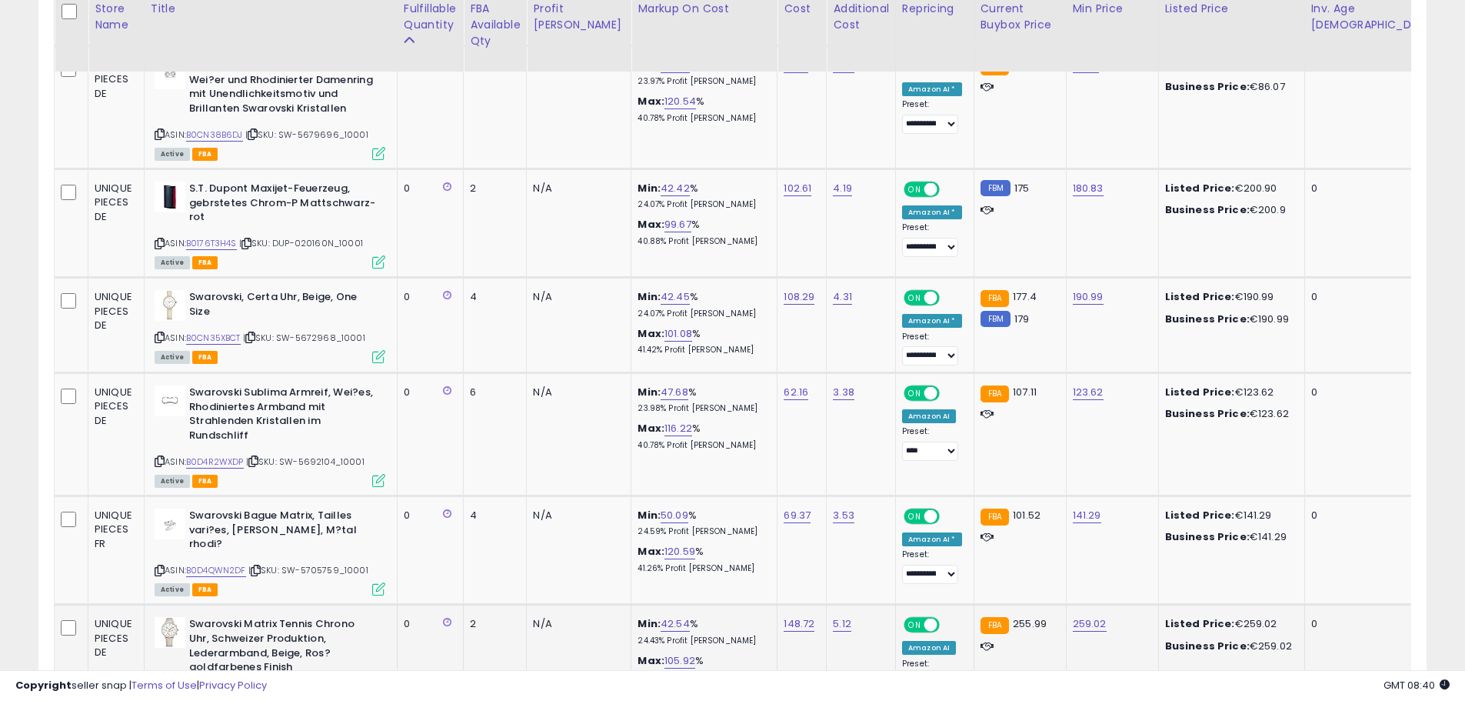
scroll to position [5664, 0]
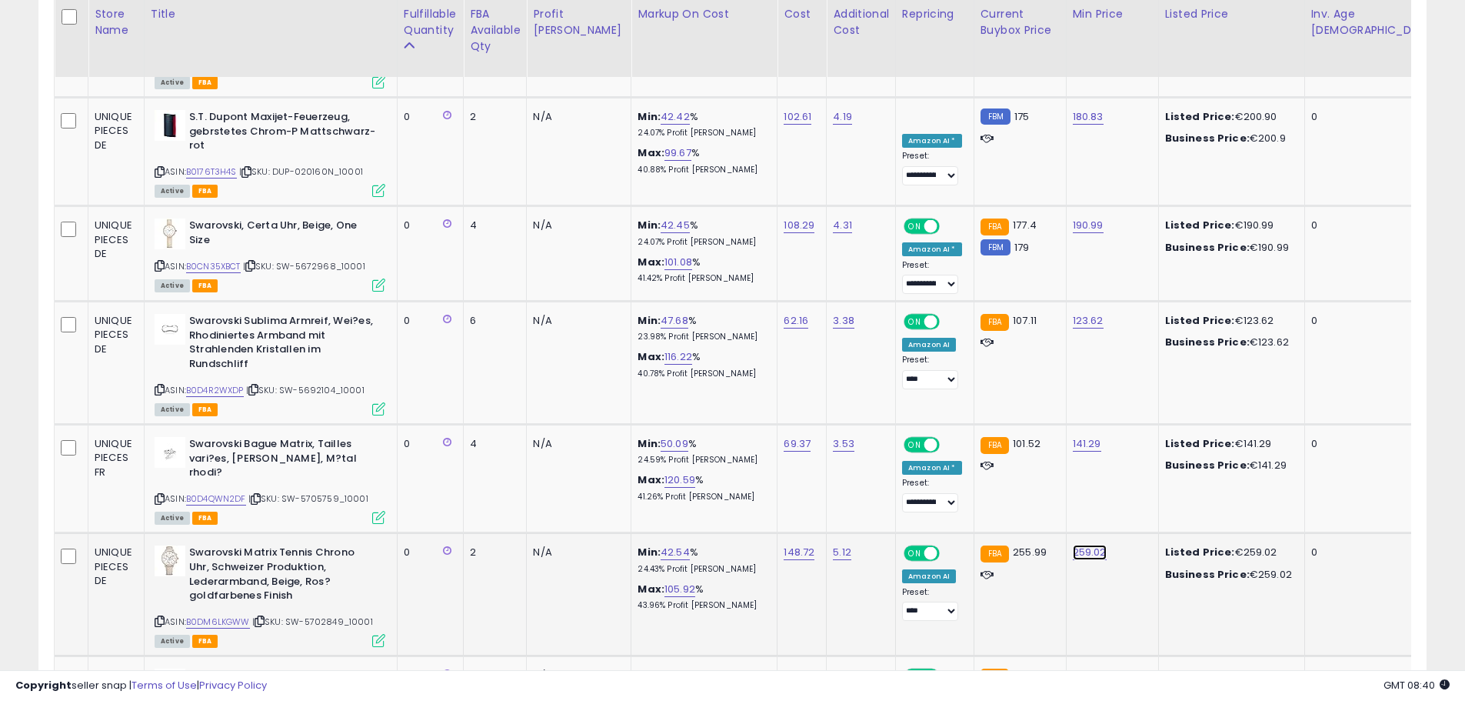
click at [1073, 545] on link "259.02" at bounding box center [1090, 552] width 34 height 15
drag, startPoint x: 1014, startPoint y: 419, endPoint x: 892, endPoint y: 411, distance: 121.8
type input "***"
click button "submit" at bounding box center [1097, 414] width 26 height 23
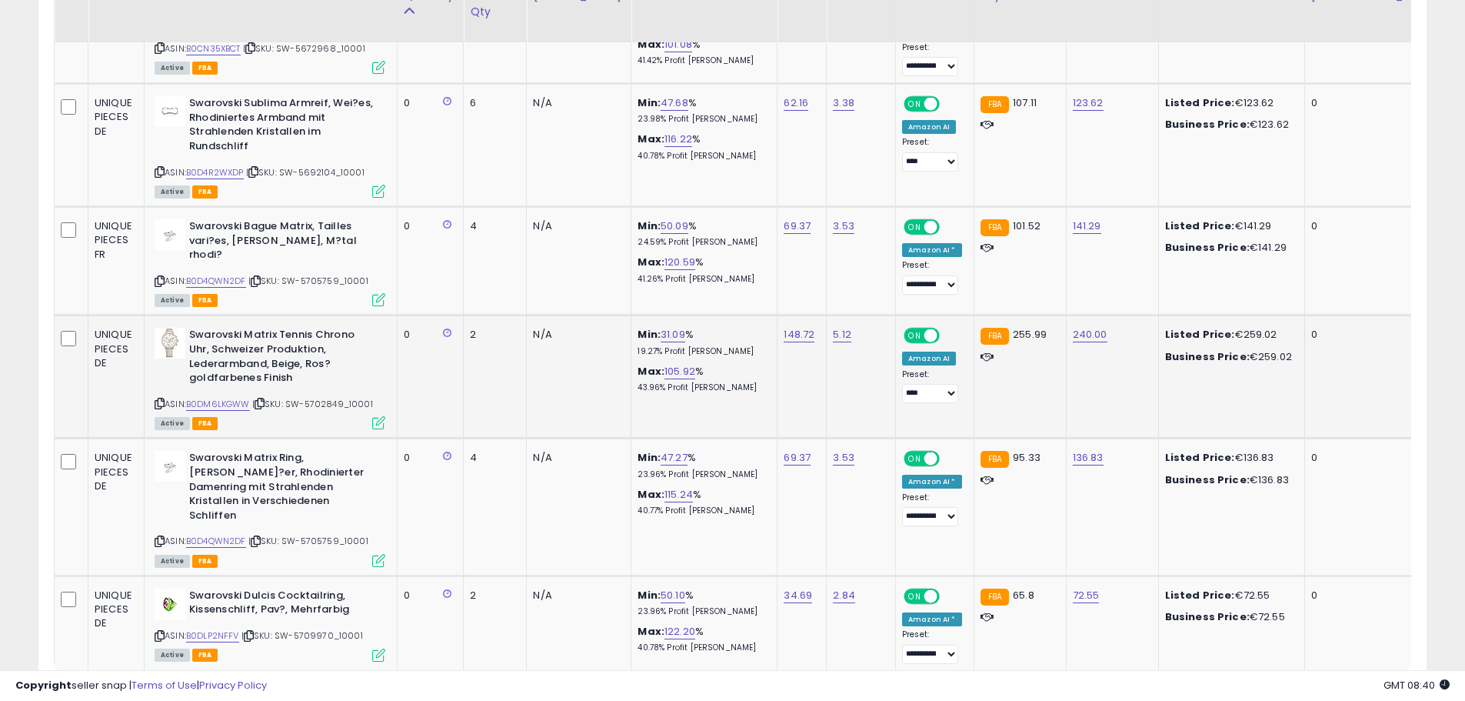
scroll to position [5885, 0]
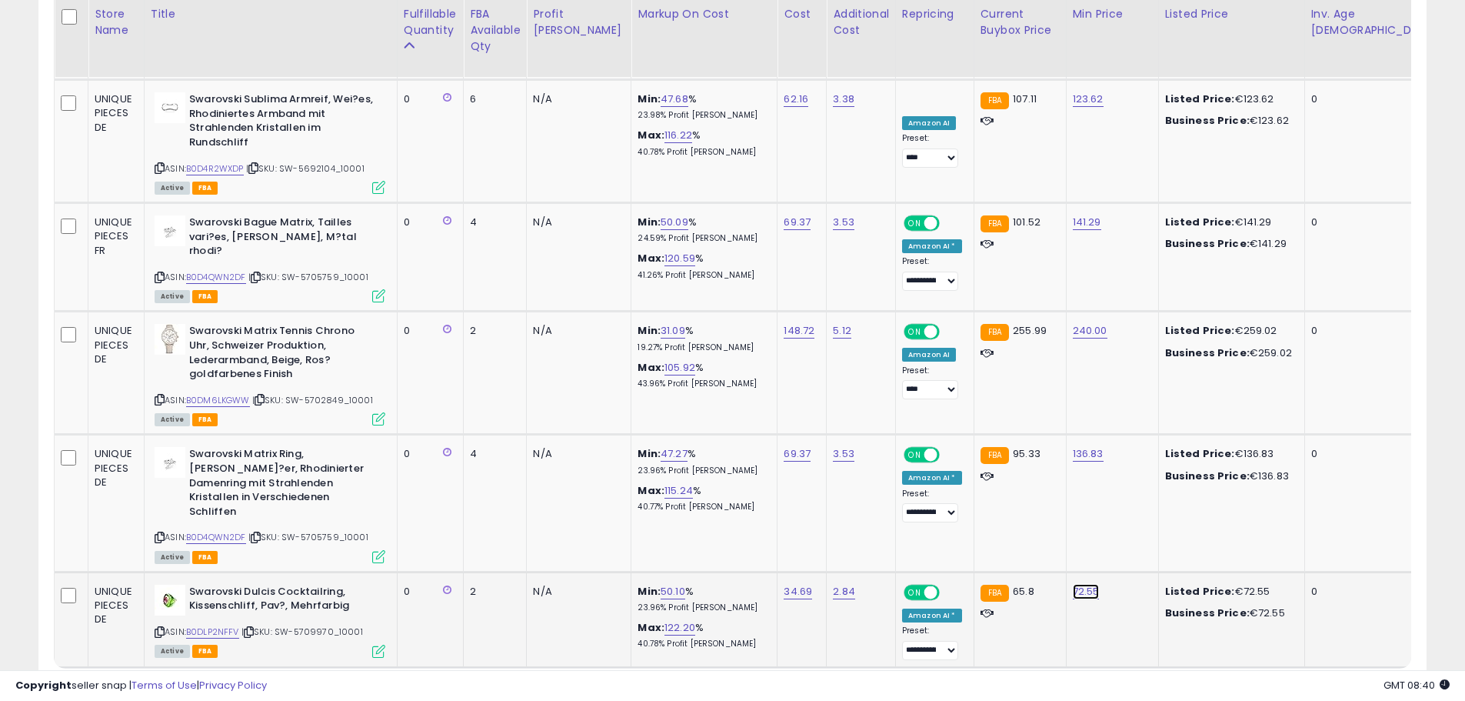
click at [1073, 584] on link "72.55" at bounding box center [1086, 591] width 27 height 15
drag, startPoint x: 976, startPoint y: 440, endPoint x: 638, endPoint y: 388, distance: 342.4
type input "**"
click button "submit" at bounding box center [1094, 439] width 26 height 23
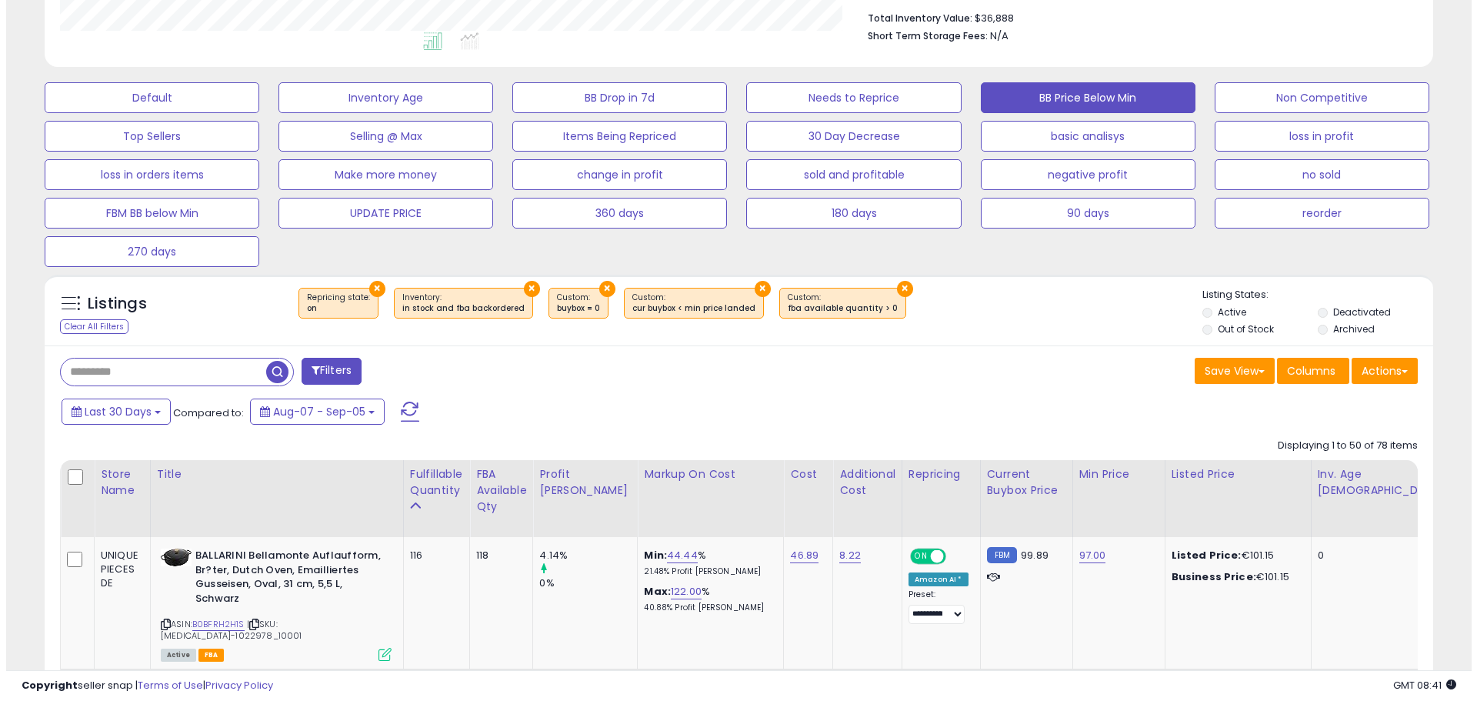
scroll to position [347, 0]
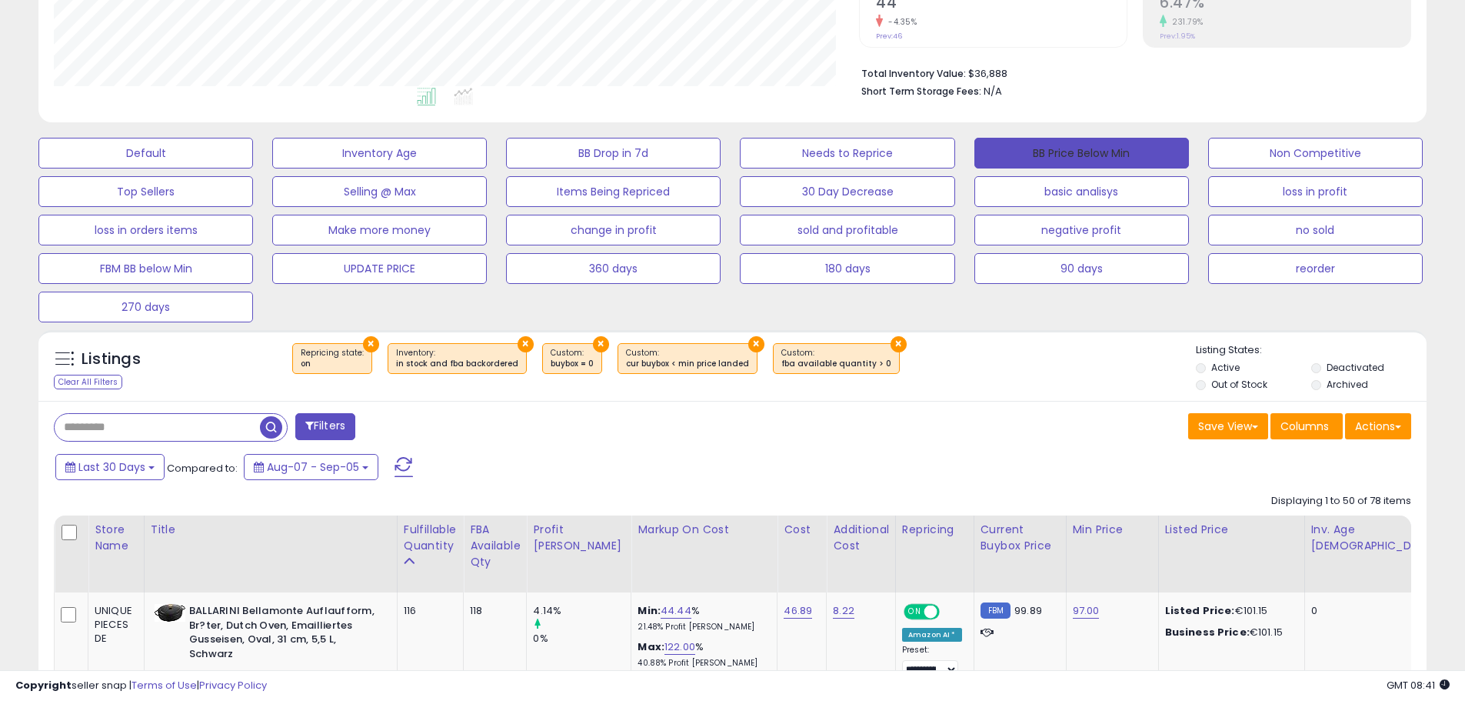
click at [1097, 151] on button "BB Price Below Min" at bounding box center [1082, 153] width 215 height 31
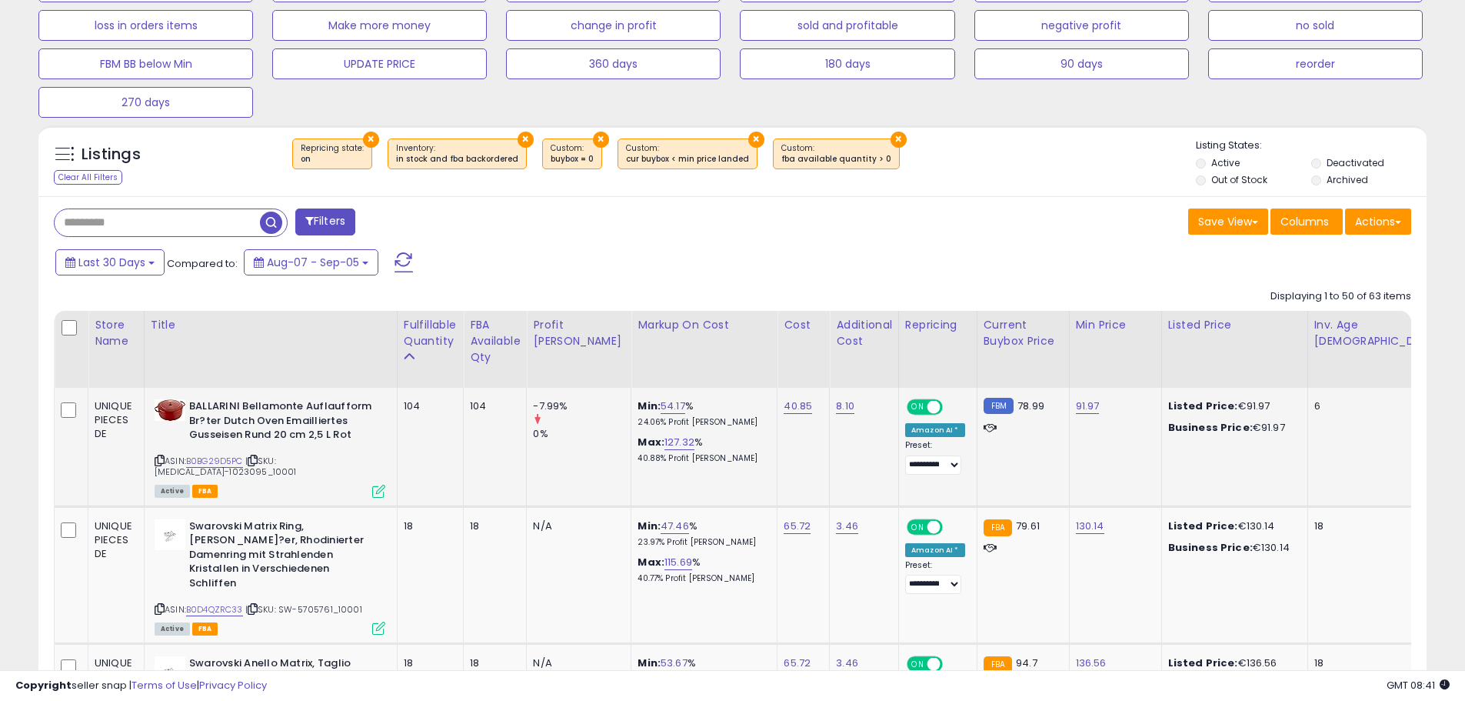
scroll to position [578, 0]
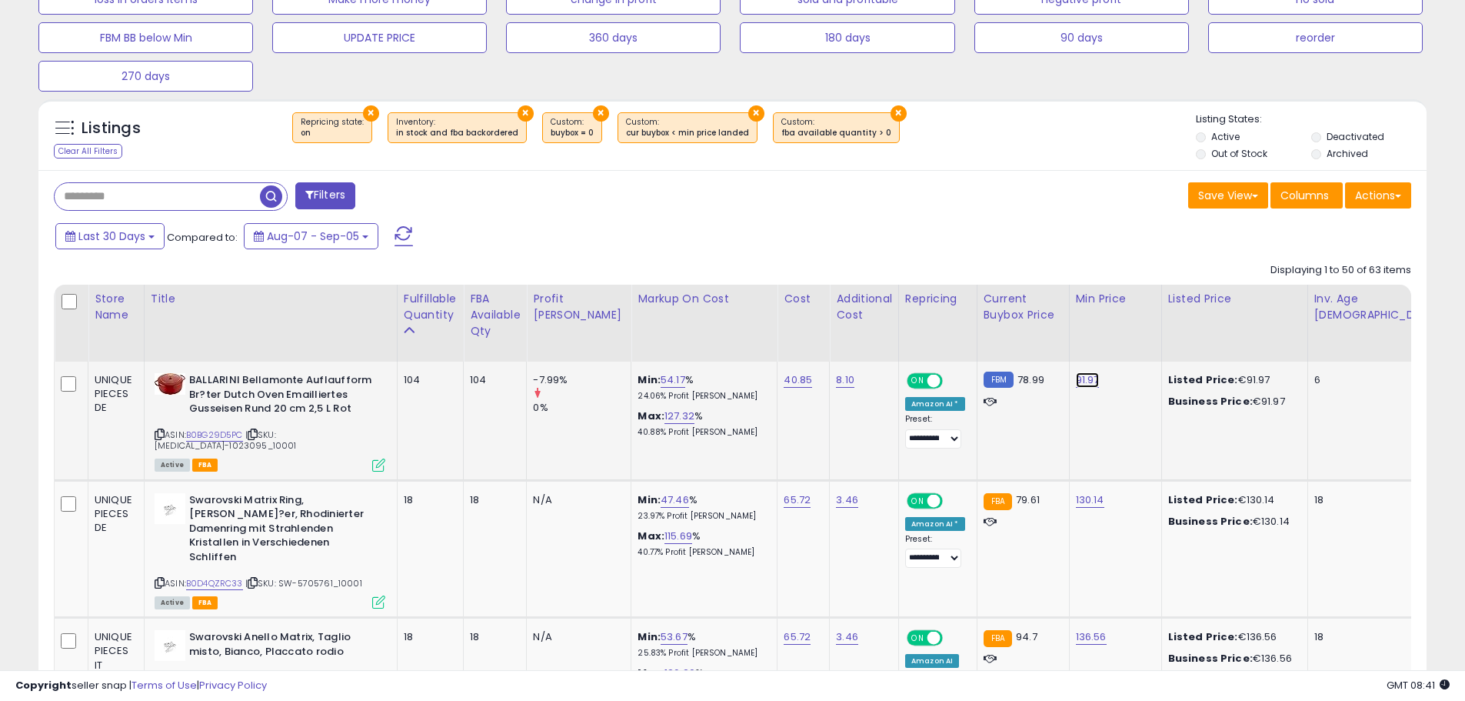
click at [1076, 377] on link "91.97" at bounding box center [1088, 379] width 24 height 15
drag, startPoint x: 1020, startPoint y: 341, endPoint x: 608, endPoint y: 322, distance: 412.0
type input "**"
click button "submit" at bounding box center [1095, 340] width 26 height 23
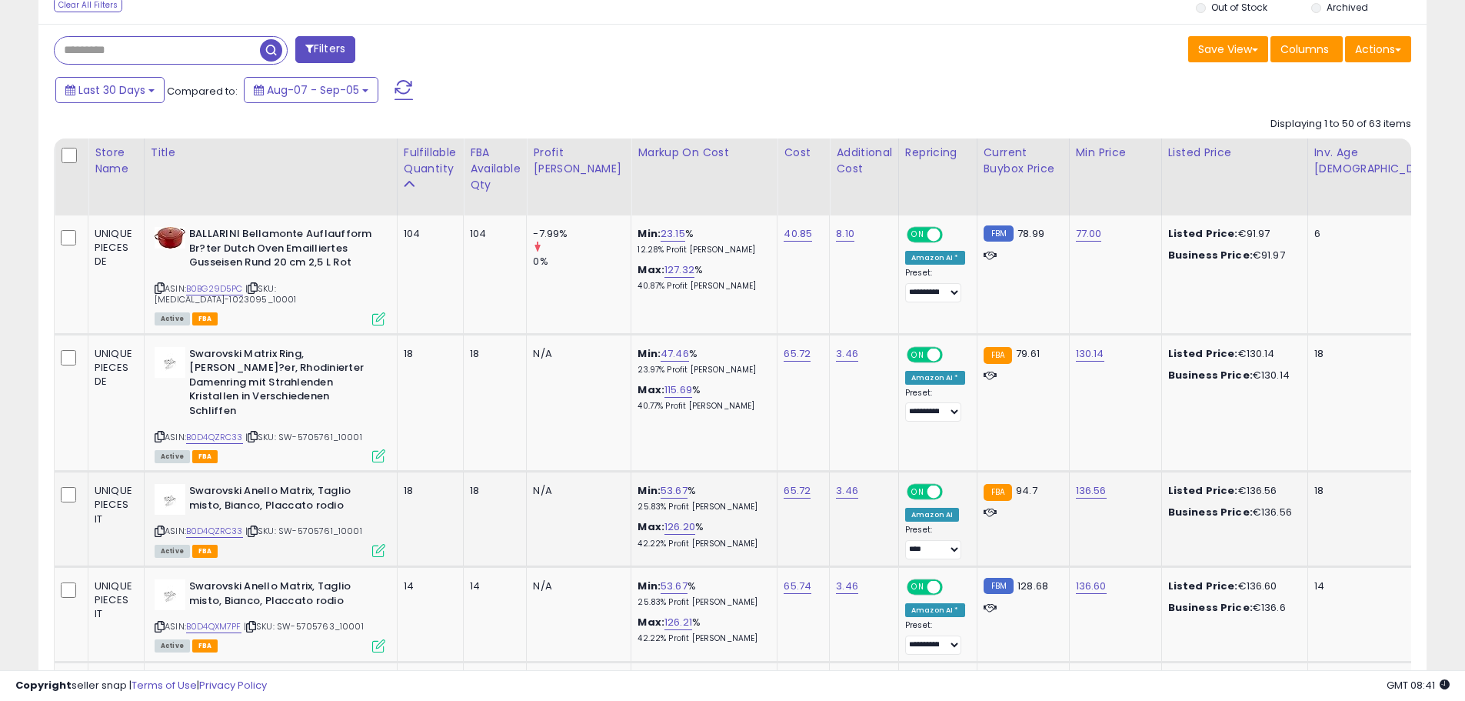
scroll to position [885, 0]
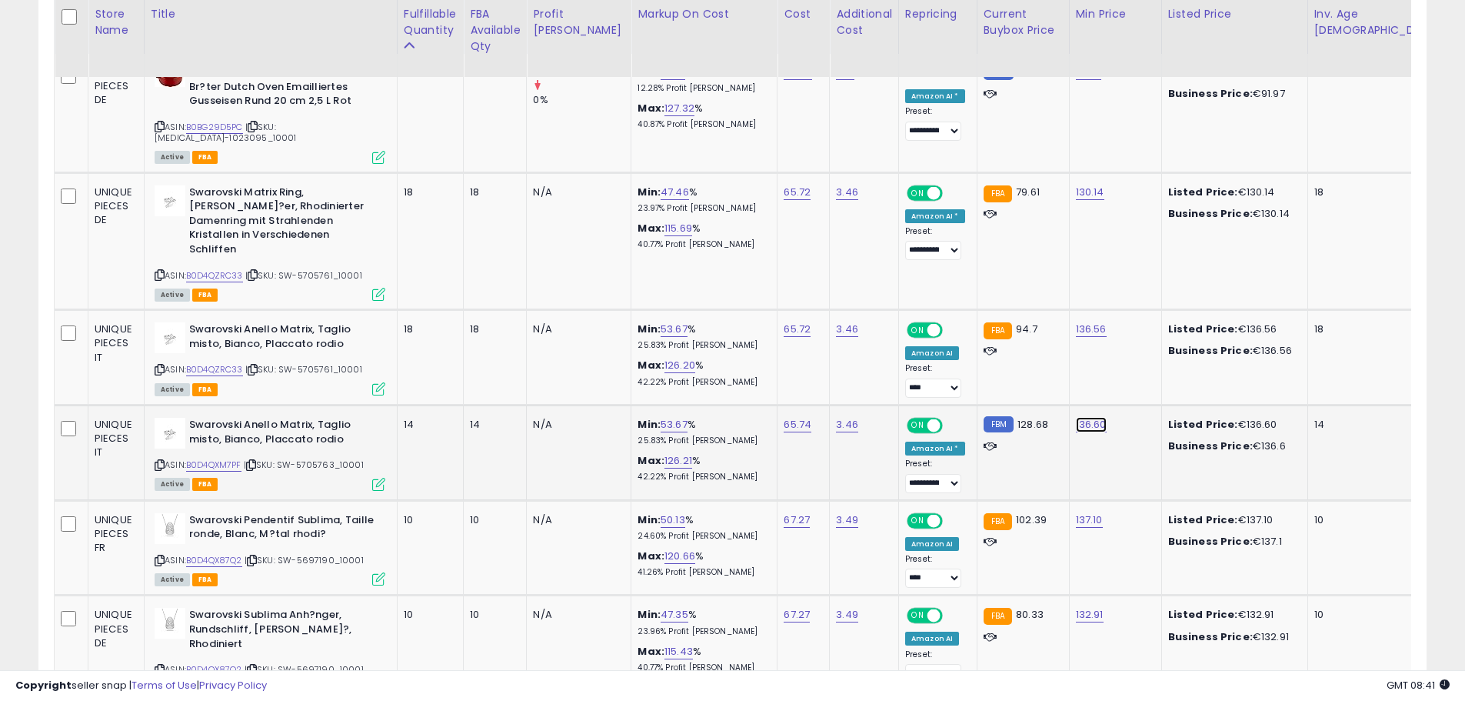
click at [1076, 417] on link "136.60" at bounding box center [1091, 424] width 31 height 15
drag, startPoint x: 1005, startPoint y: 363, endPoint x: 673, endPoint y: 352, distance: 332.5
type input "***"
click button "submit" at bounding box center [1098, 359] width 26 height 23
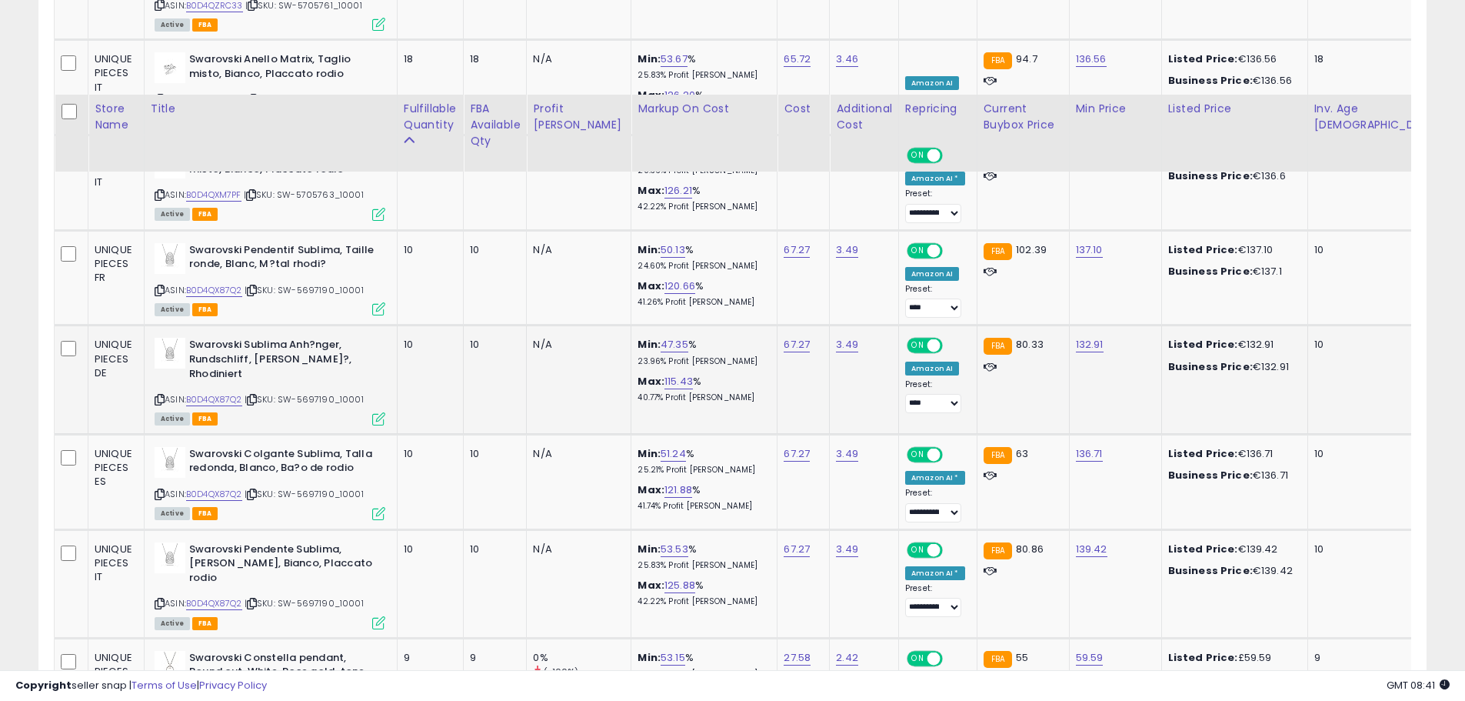
scroll to position [1270, 0]
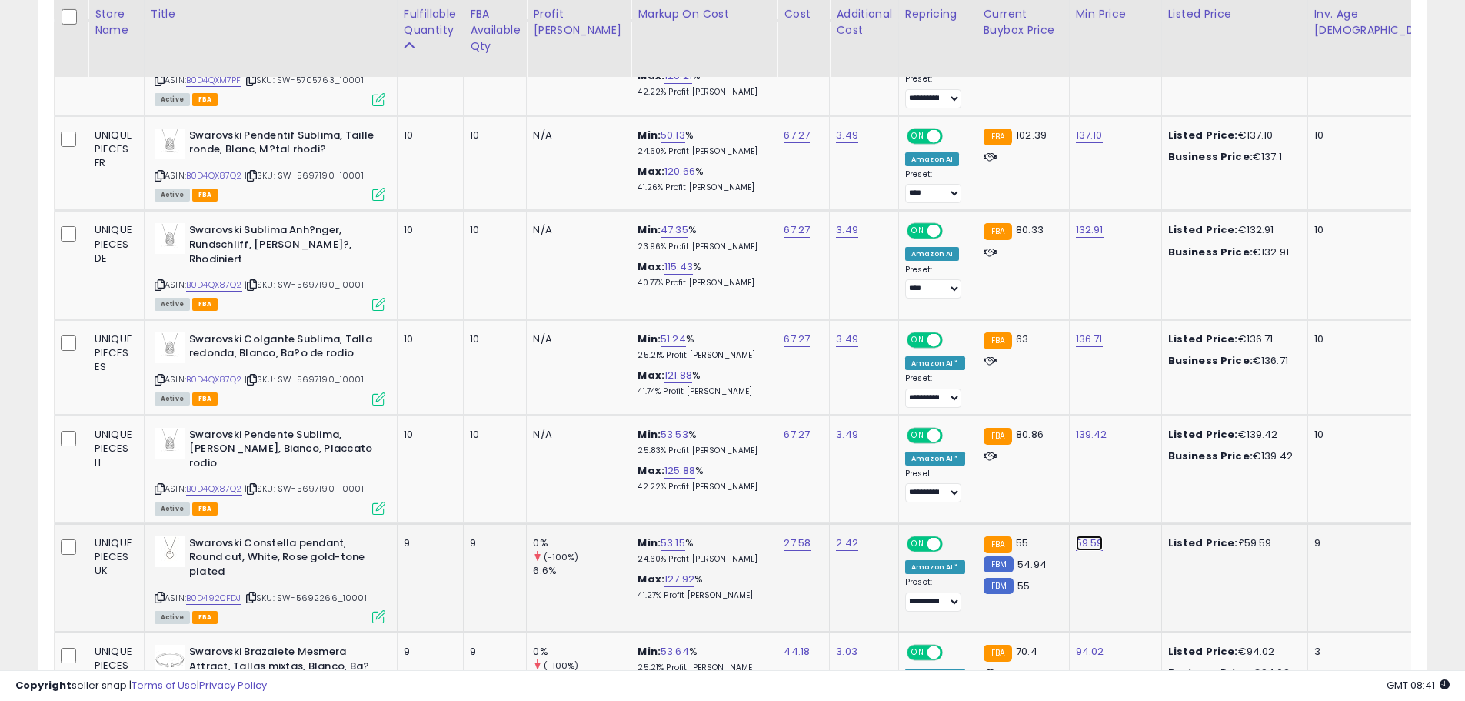
click at [1076, 535] on link "59.59" at bounding box center [1090, 542] width 28 height 15
drag, startPoint x: 1008, startPoint y: 470, endPoint x: 610, endPoint y: 434, distance: 400.1
type input "**"
click button "submit" at bounding box center [1097, 464] width 26 height 23
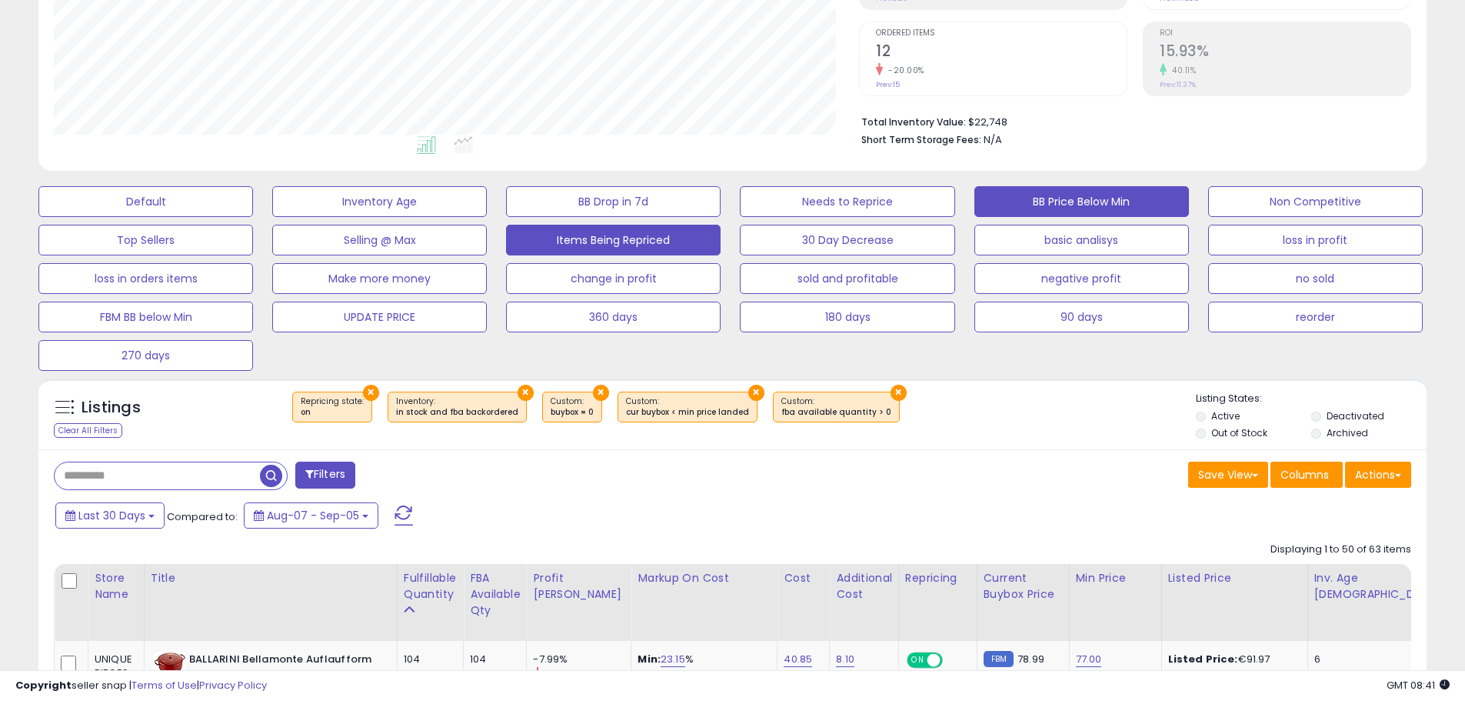
scroll to position [347, 0]
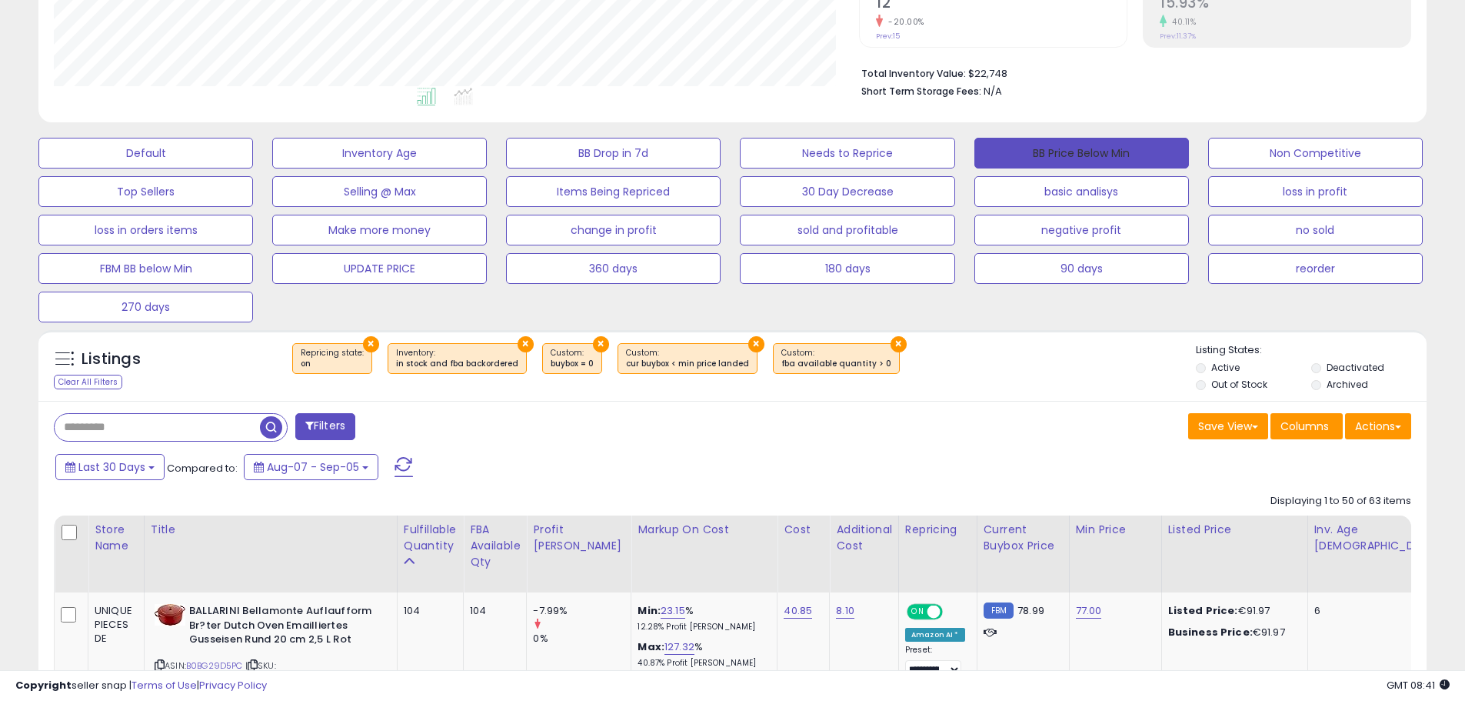
click at [1052, 153] on button "BB Price Below Min" at bounding box center [1082, 153] width 215 height 31
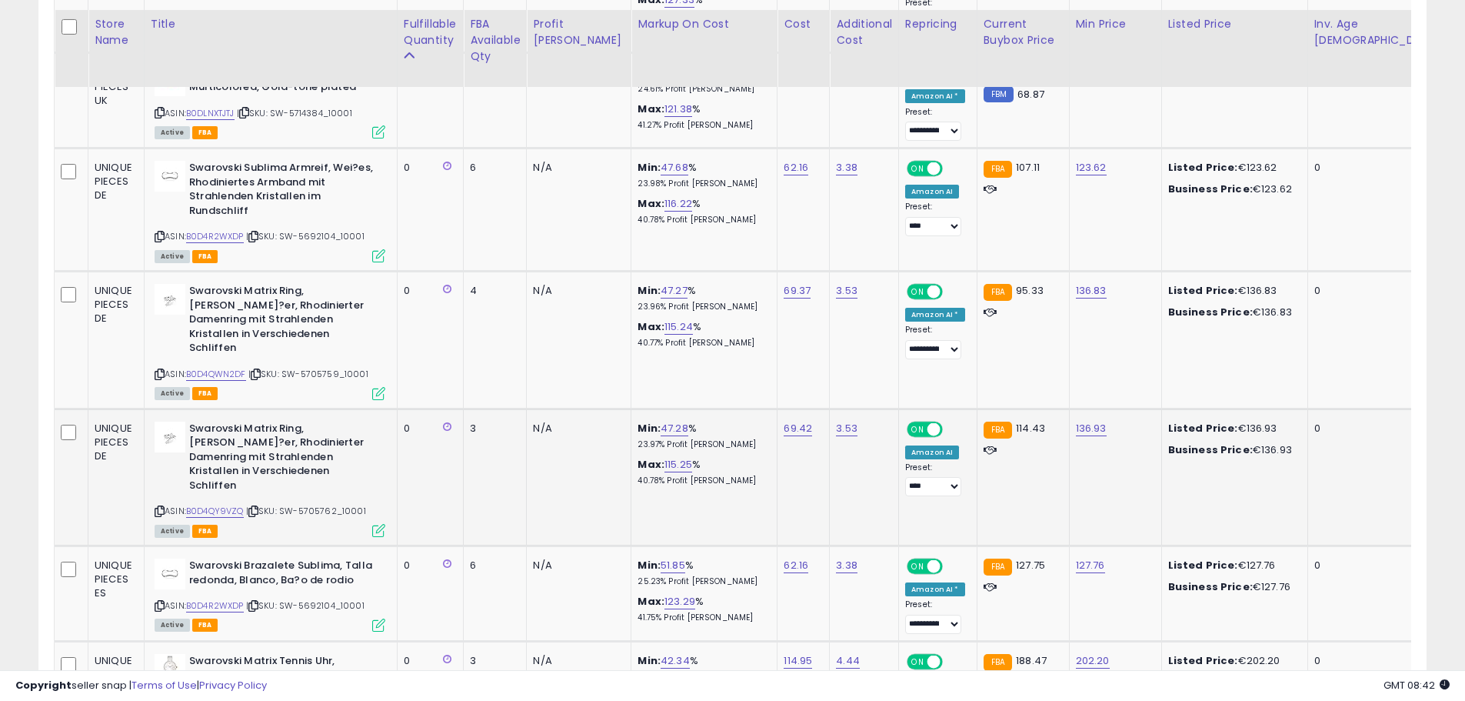
scroll to position [3769, 0]
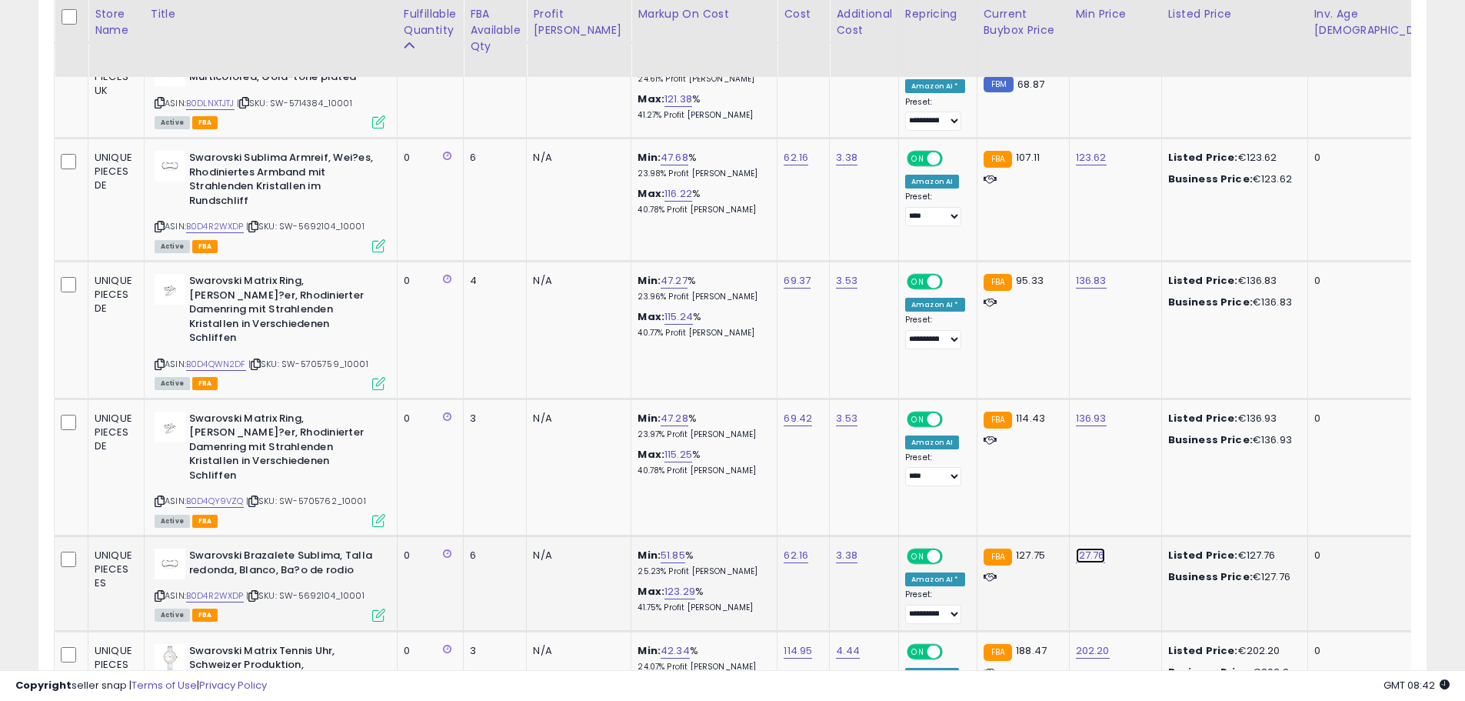
click at [1076, 548] on link "127.76" at bounding box center [1090, 555] width 29 height 15
drag, startPoint x: 1020, startPoint y: 468, endPoint x: 802, endPoint y: 463, distance: 218.5
type input "***"
click button "submit" at bounding box center [1098, 459] width 26 height 23
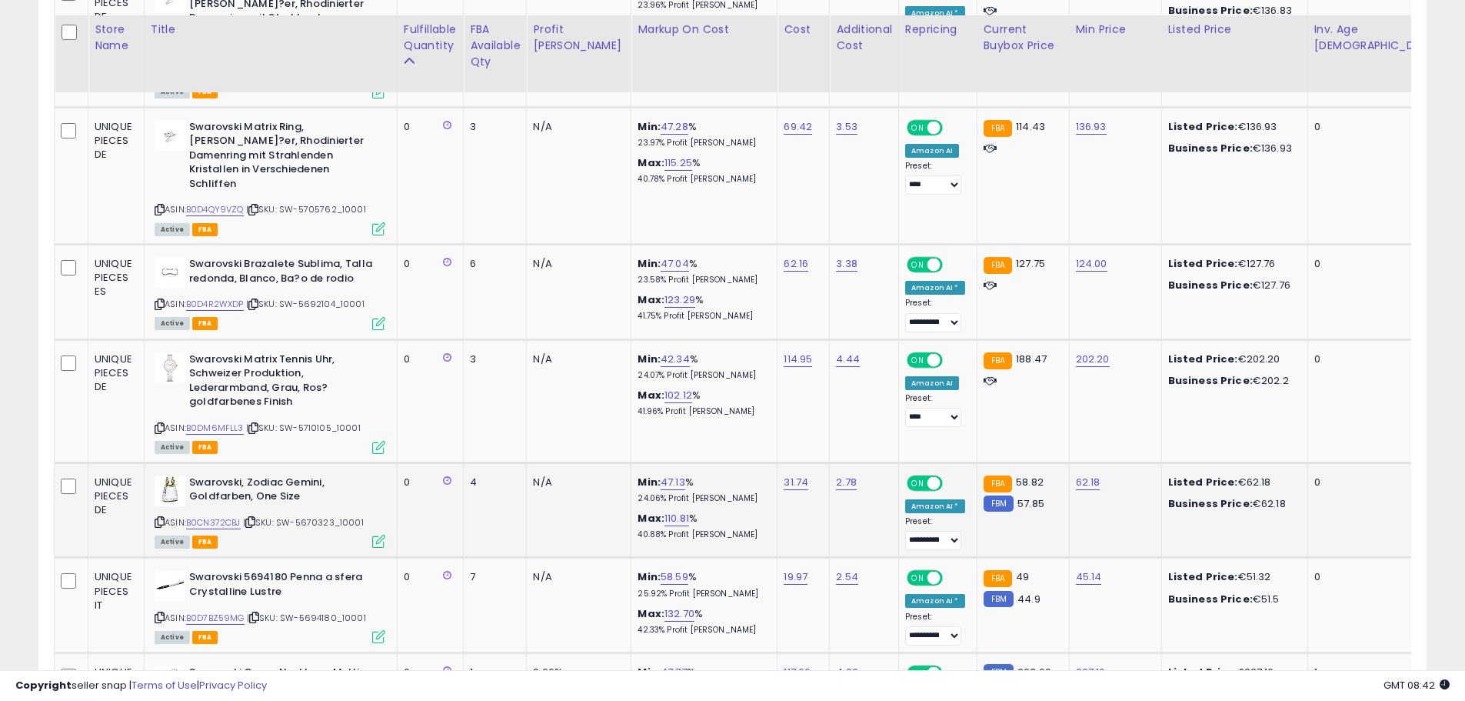
scroll to position [4077, 0]
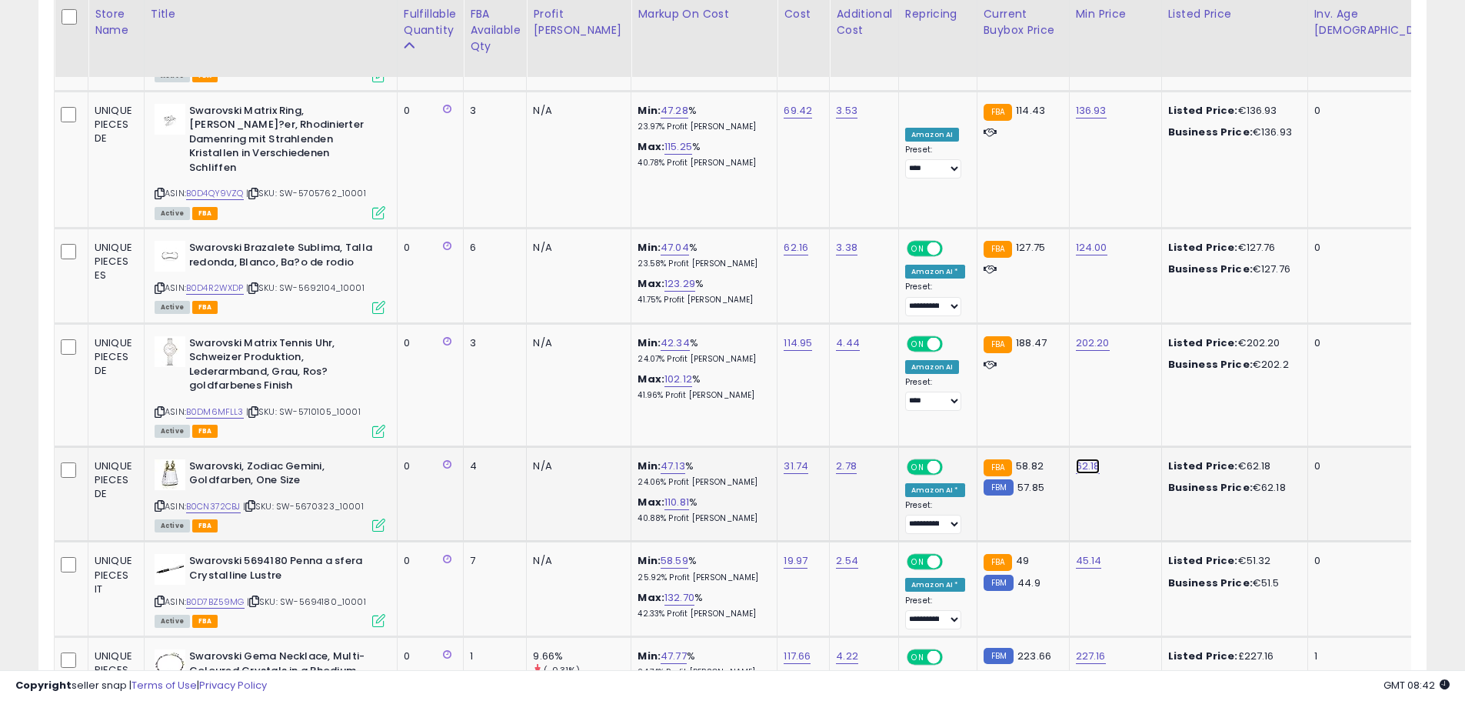
click at [1076, 458] on link "62.18" at bounding box center [1088, 465] width 25 height 15
drag, startPoint x: 995, startPoint y: 368, endPoint x: 718, endPoint y: 358, distance: 277.1
type input "**"
click button "submit" at bounding box center [1095, 369] width 26 height 23
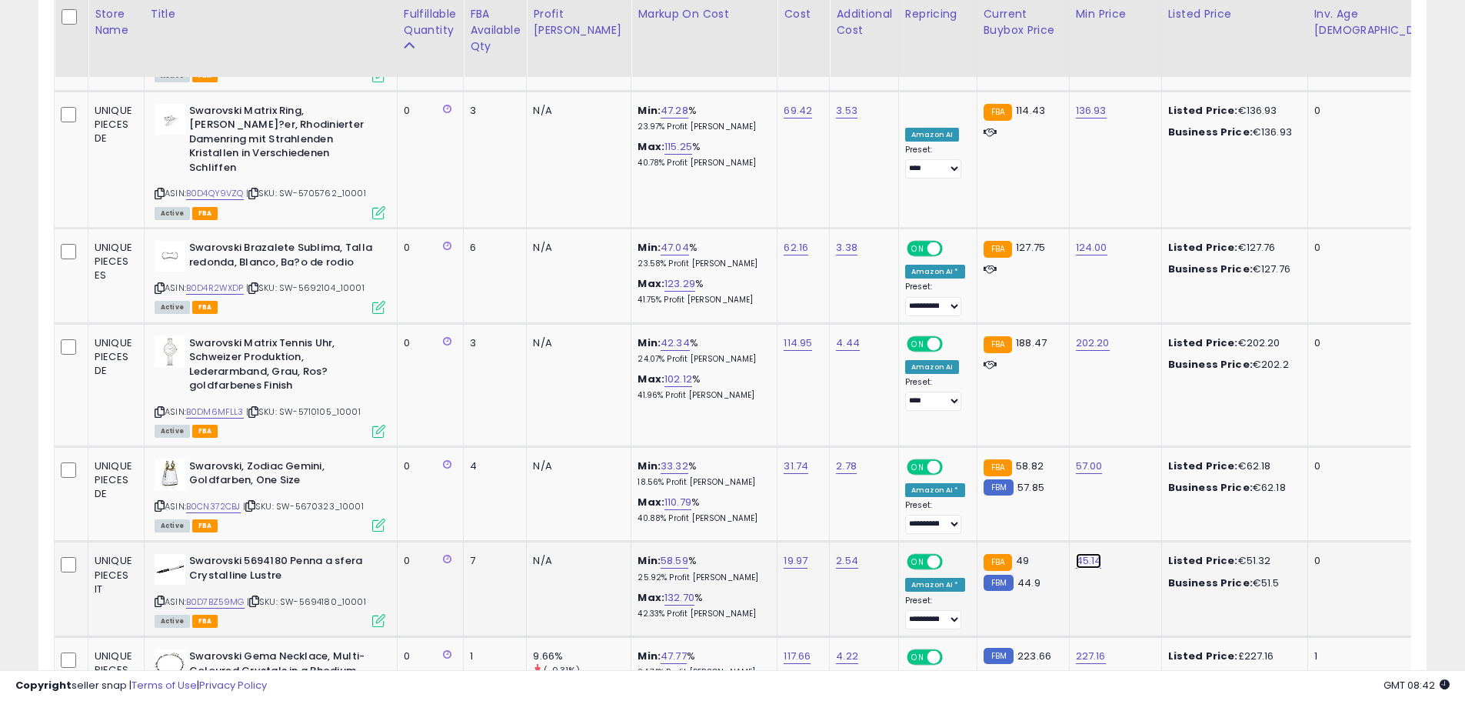
click at [1076, 553] on link "45.14" at bounding box center [1089, 560] width 26 height 15
drag, startPoint x: 988, startPoint y: 469, endPoint x: 850, endPoint y: 476, distance: 137.9
type input "**"
click button "submit" at bounding box center [1095, 465] width 26 height 23
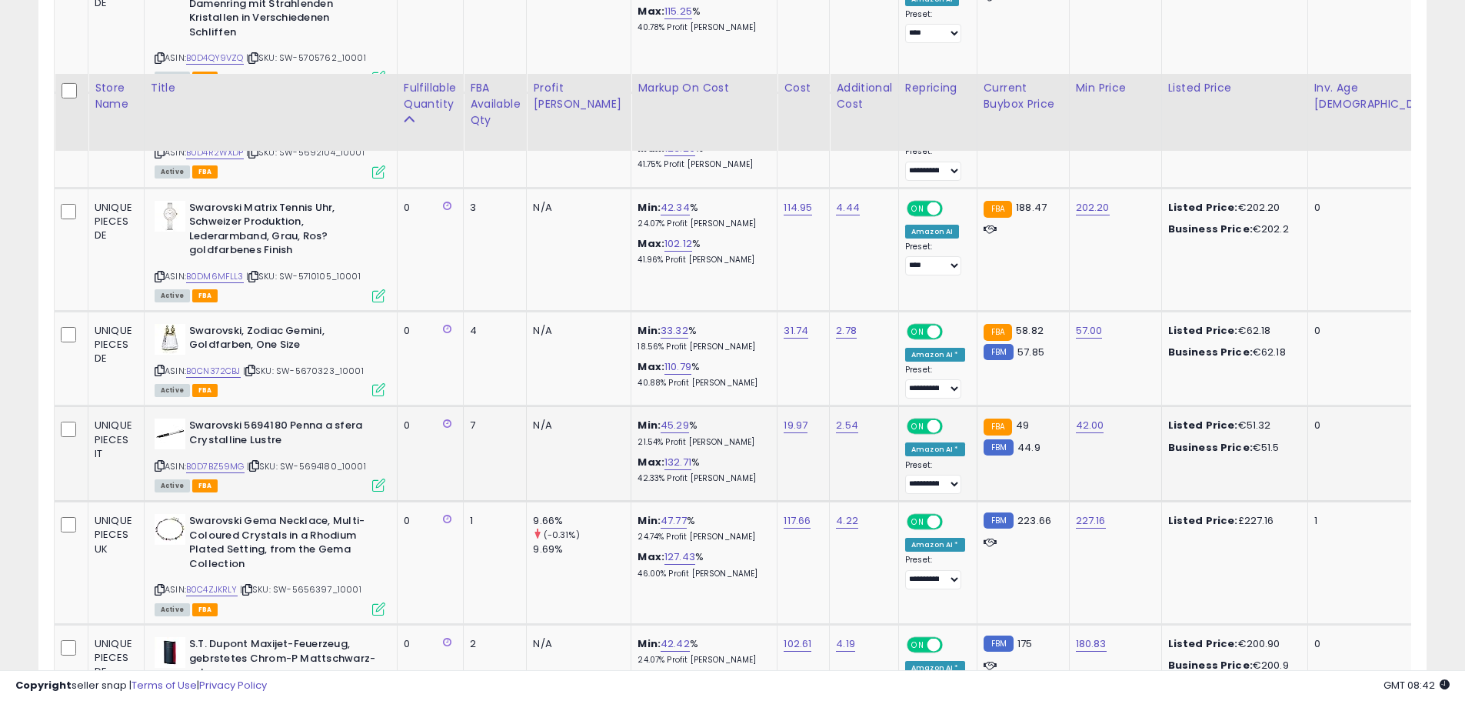
scroll to position [4308, 0]
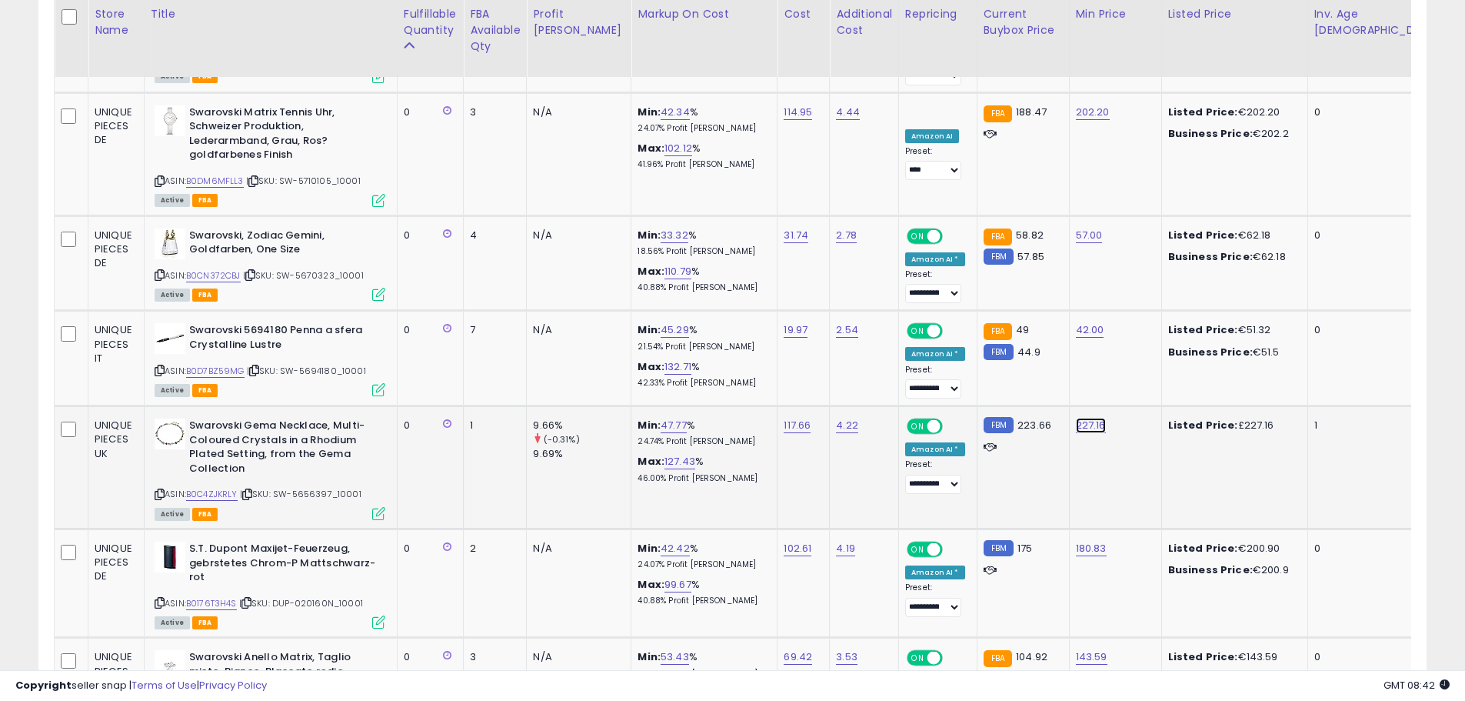
click at [1076, 418] on link "227.16" at bounding box center [1091, 425] width 30 height 15
drag, startPoint x: 992, startPoint y: 332, endPoint x: 665, endPoint y: 342, distance: 327.1
type input "***"
click button "submit" at bounding box center [1098, 329] width 26 height 23
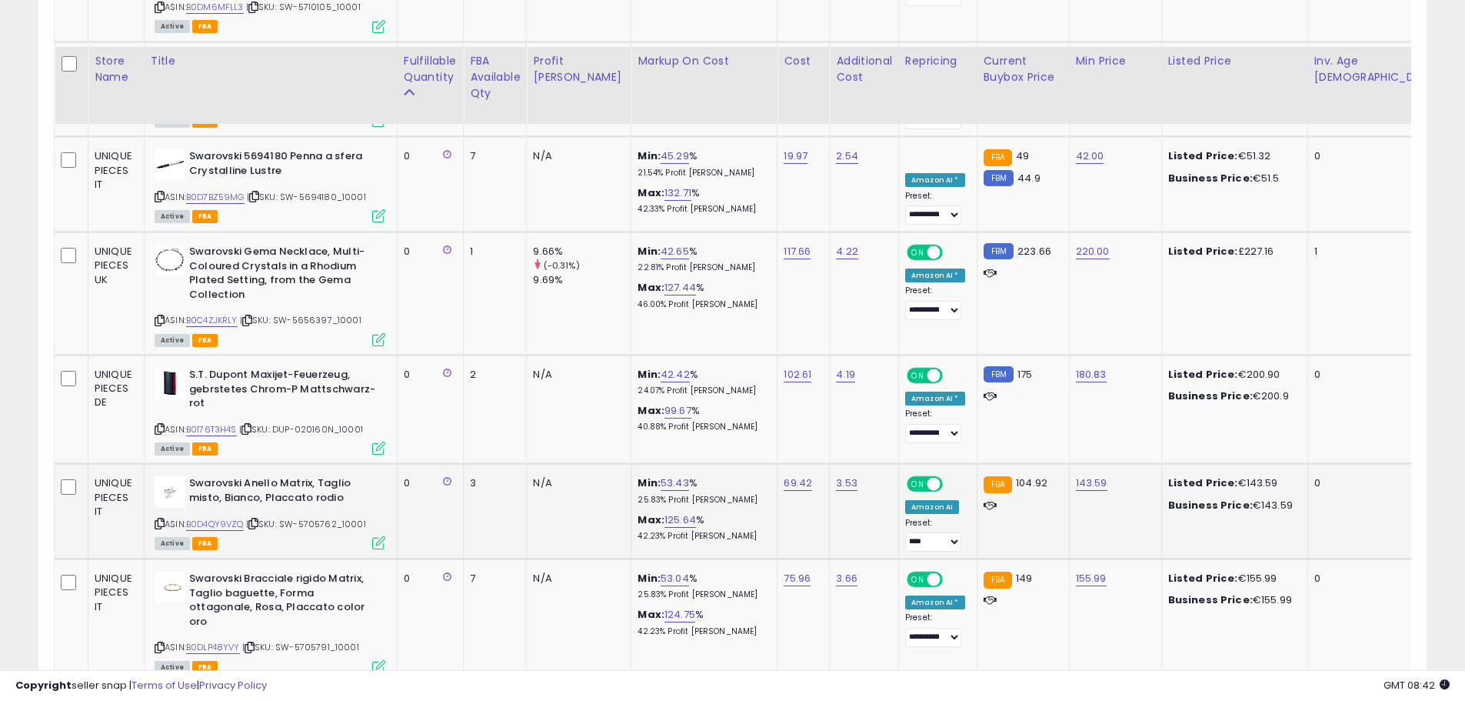
scroll to position [4538, 0]
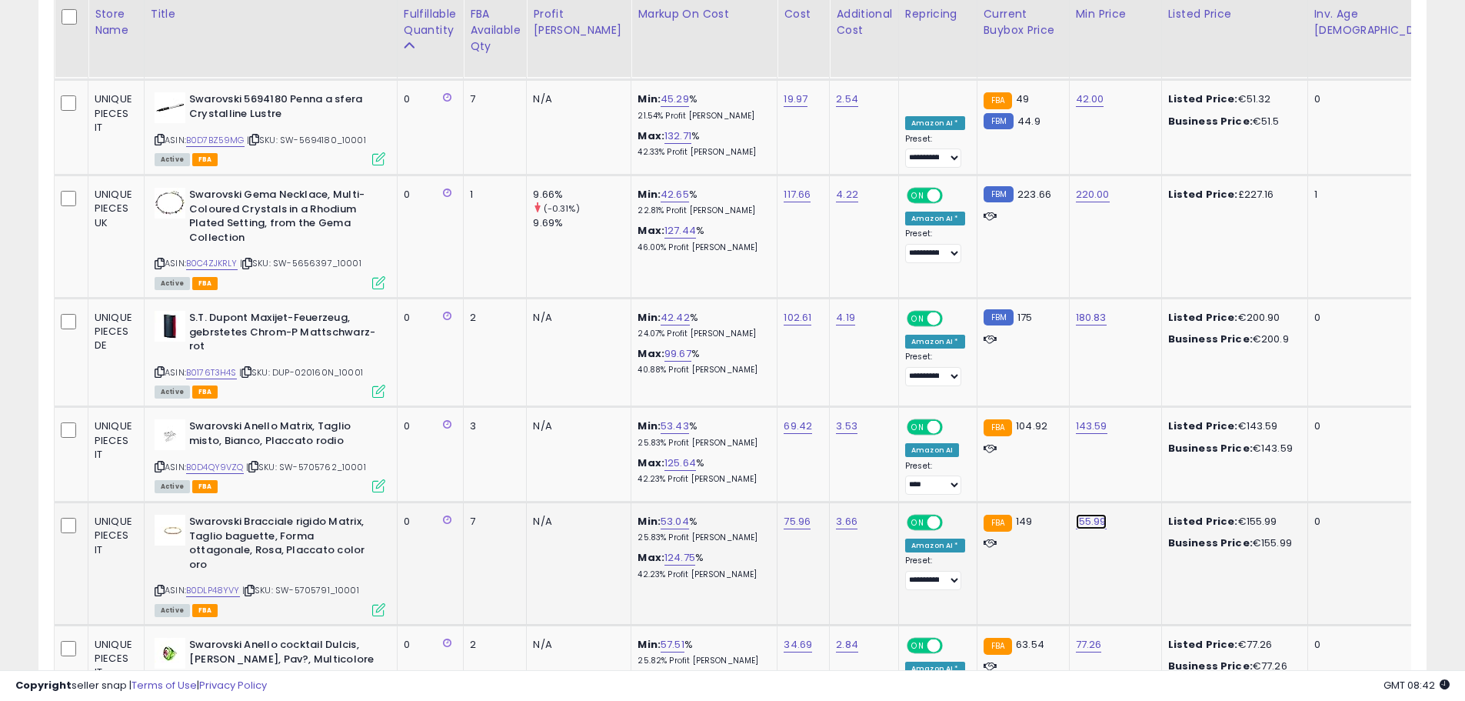
click at [1076, 514] on link "155.99" at bounding box center [1091, 521] width 31 height 15
drag, startPoint x: 1007, startPoint y: 435, endPoint x: 658, endPoint y: 427, distance: 349.3
type input "***"
click button "submit" at bounding box center [1098, 426] width 26 height 23
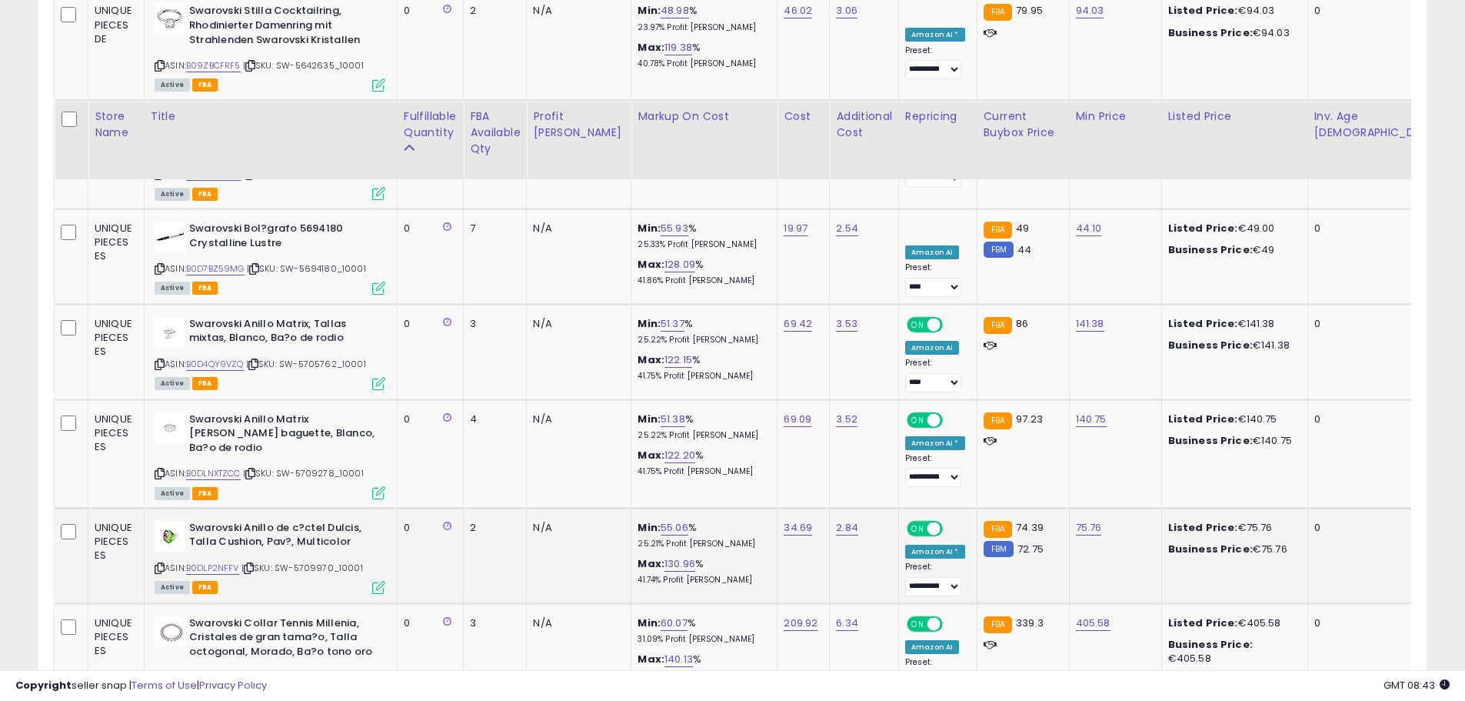
scroll to position [5491, 0]
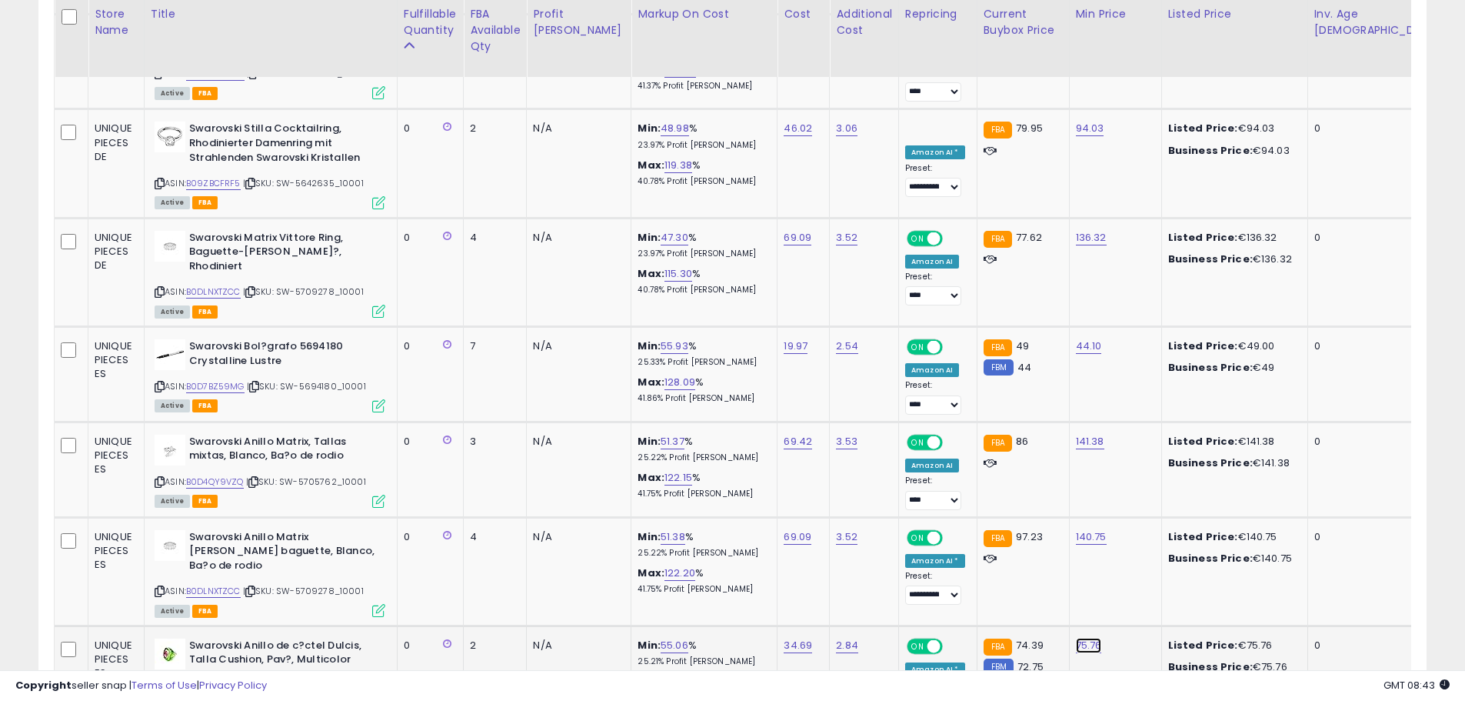
click at [1076, 638] on link "75.76" at bounding box center [1089, 645] width 26 height 15
drag, startPoint x: 1001, startPoint y: 468, endPoint x: 324, endPoint y: 372, distance: 683.7
type input "**"
click button "submit" at bounding box center [1096, 466] width 26 height 23
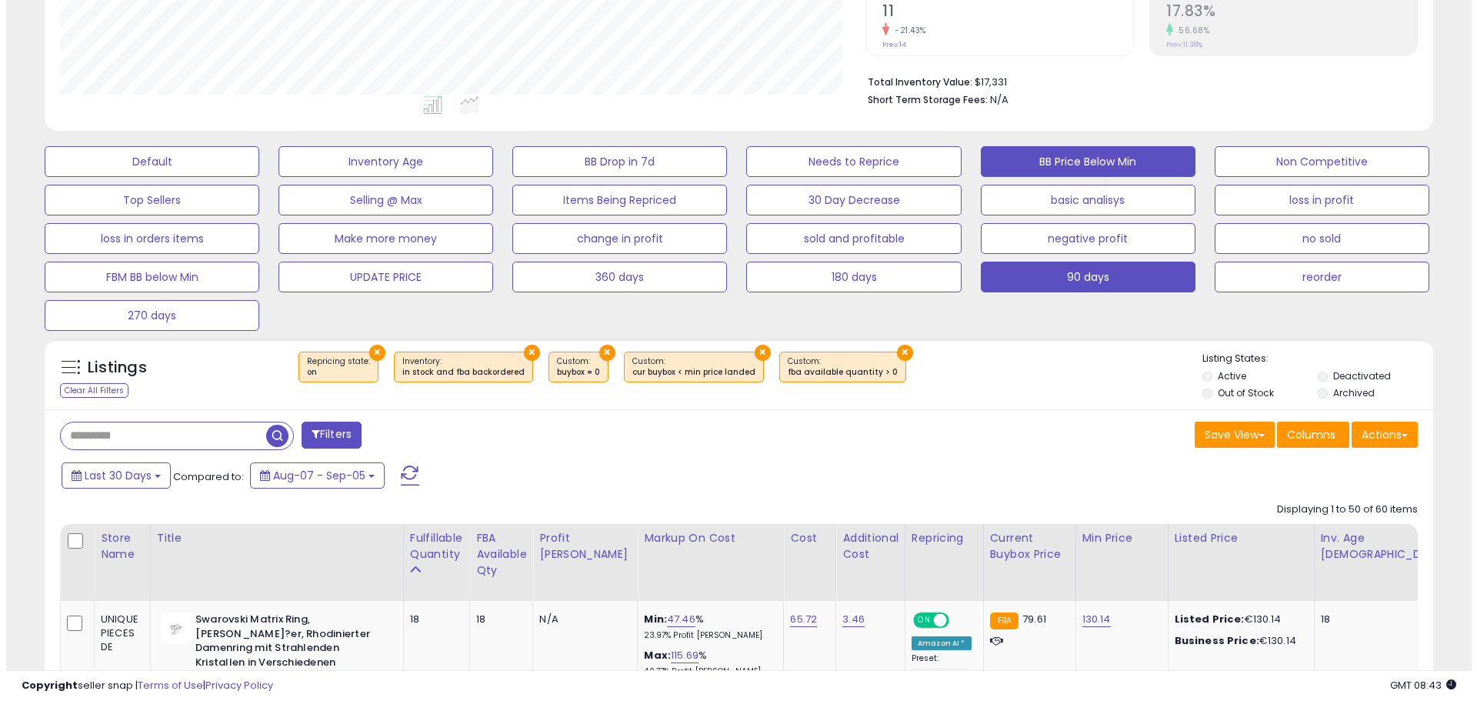
scroll to position [154, 0]
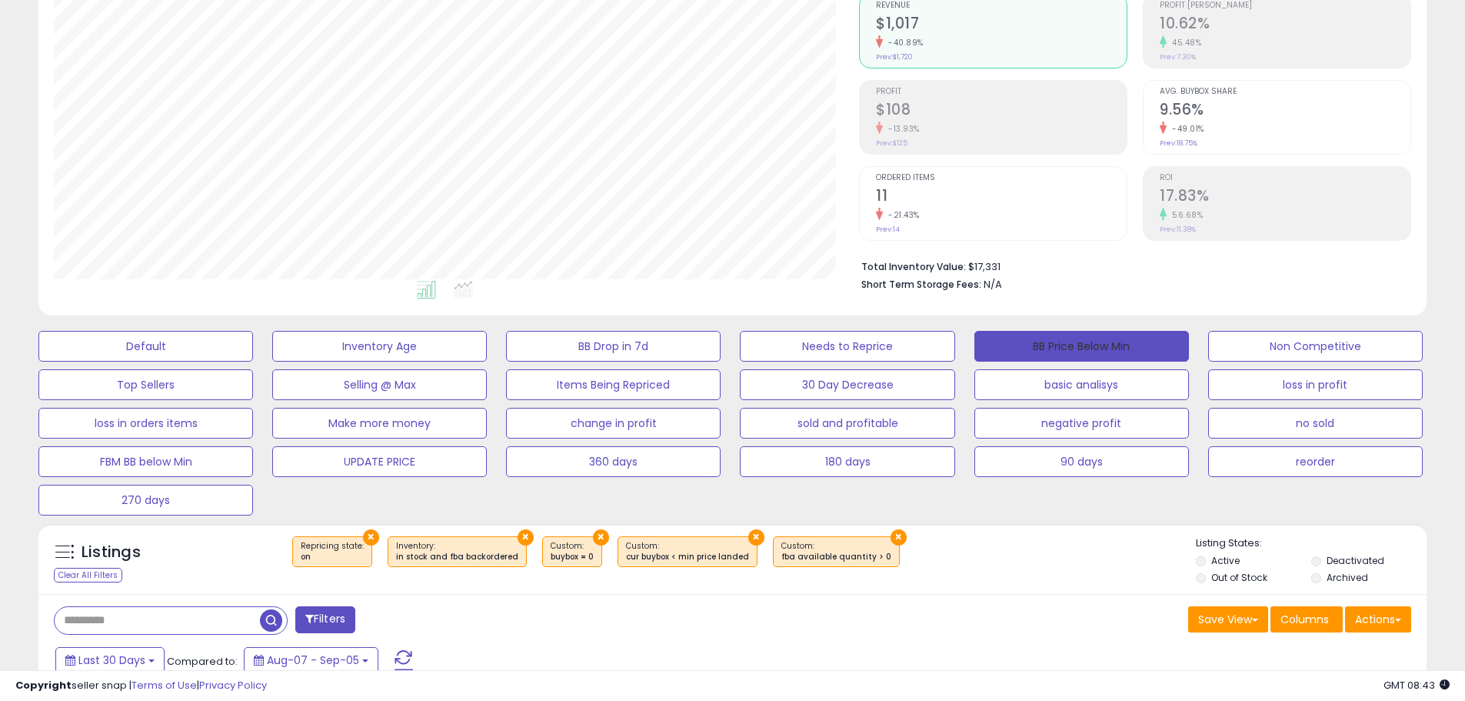
click at [1075, 335] on button "BB Price Below Min" at bounding box center [1082, 346] width 215 height 31
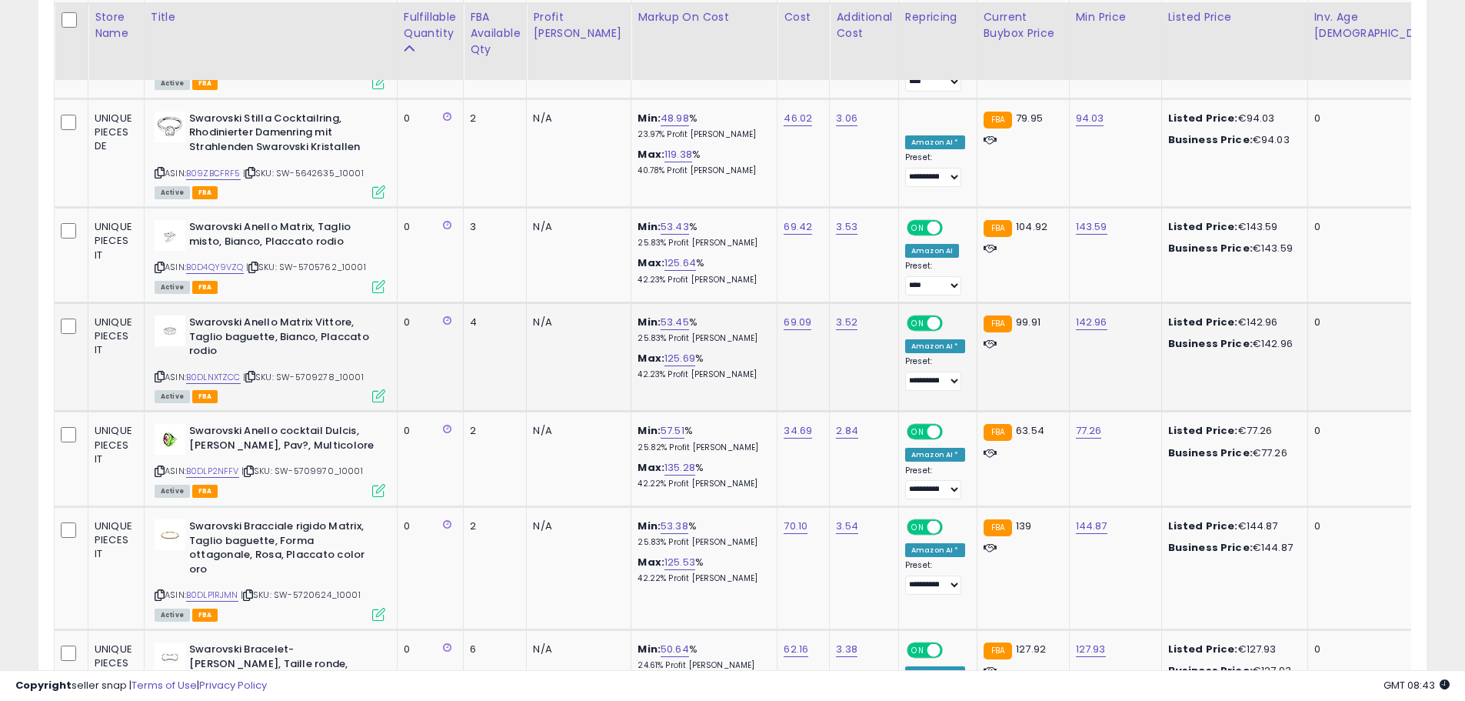
scroll to position [4385, 0]
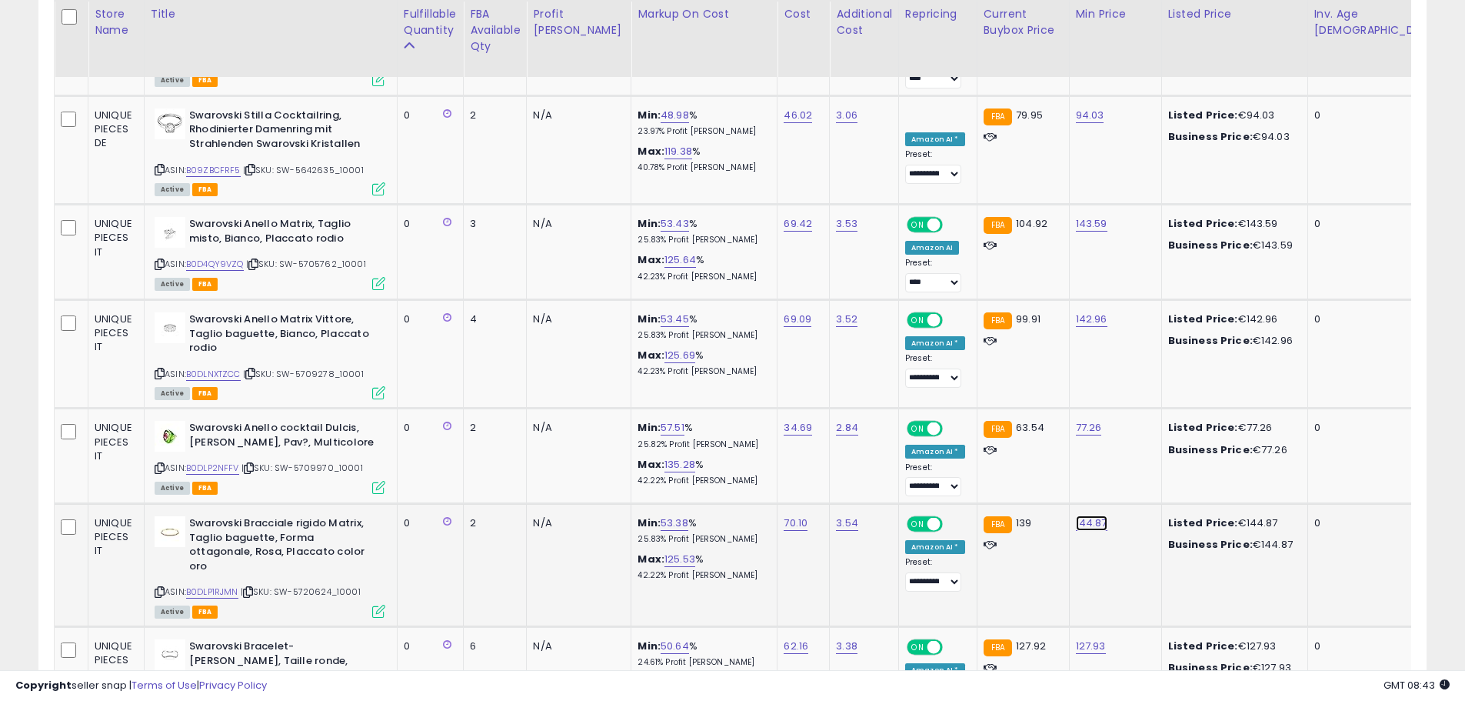
click at [1076, 515] on link "144.87" at bounding box center [1092, 522] width 32 height 15
drag, startPoint x: 1008, startPoint y: 433, endPoint x: 585, endPoint y: 410, distance: 422.9
type input "***"
click button "submit" at bounding box center [1098, 428] width 26 height 23
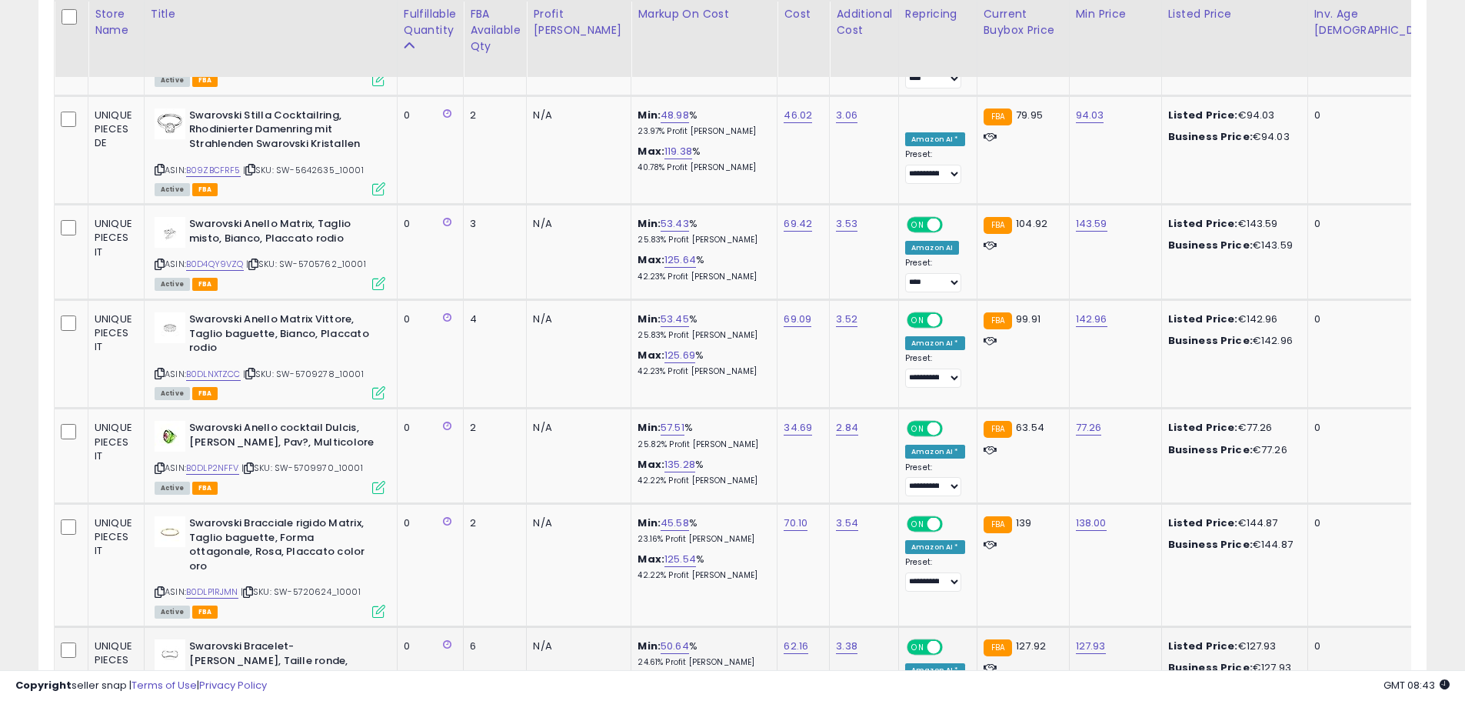
click at [1069, 626] on td "127.93" at bounding box center [1115, 680] width 92 height 108
click at [1076, 638] on link "127.93" at bounding box center [1091, 645] width 30 height 15
drag, startPoint x: 1011, startPoint y: 538, endPoint x: 658, endPoint y: 529, distance: 352.4
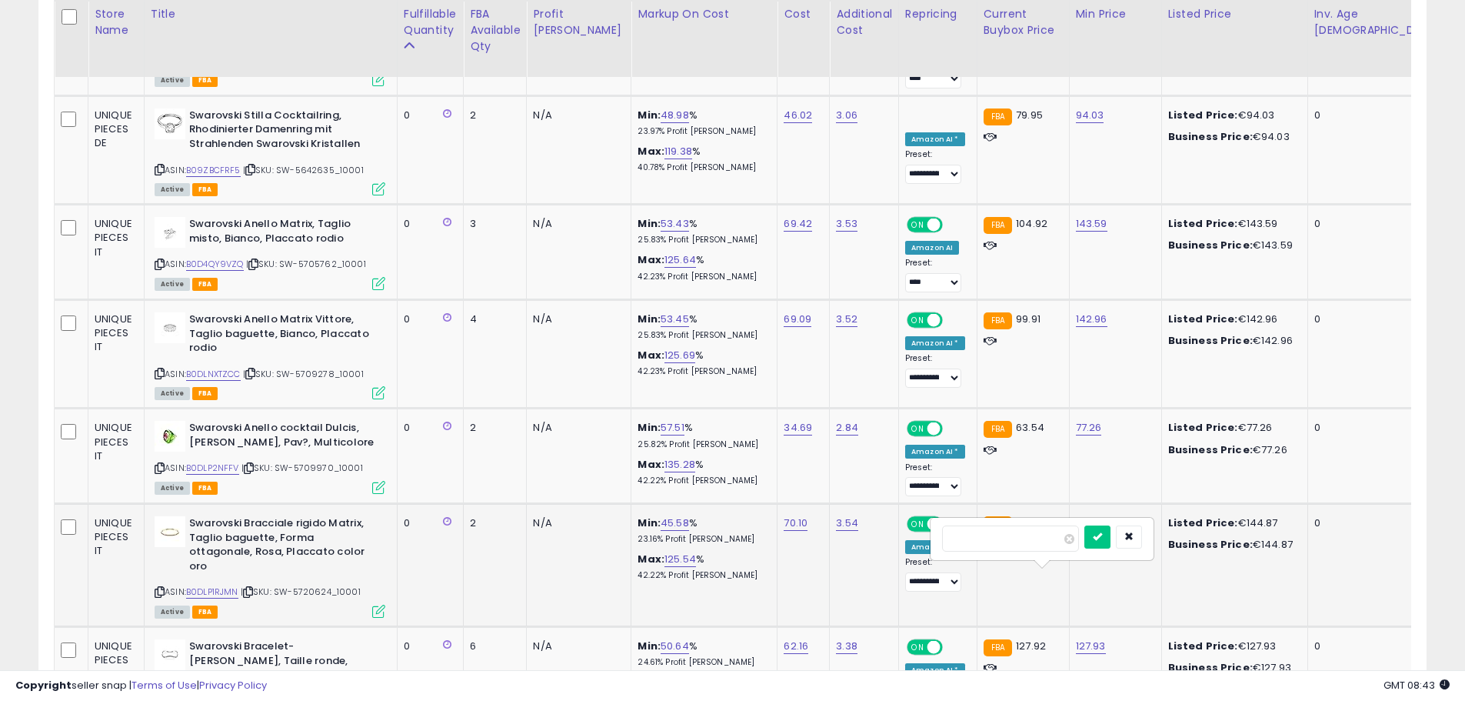
type input "***"
click button "submit" at bounding box center [1098, 536] width 26 height 23
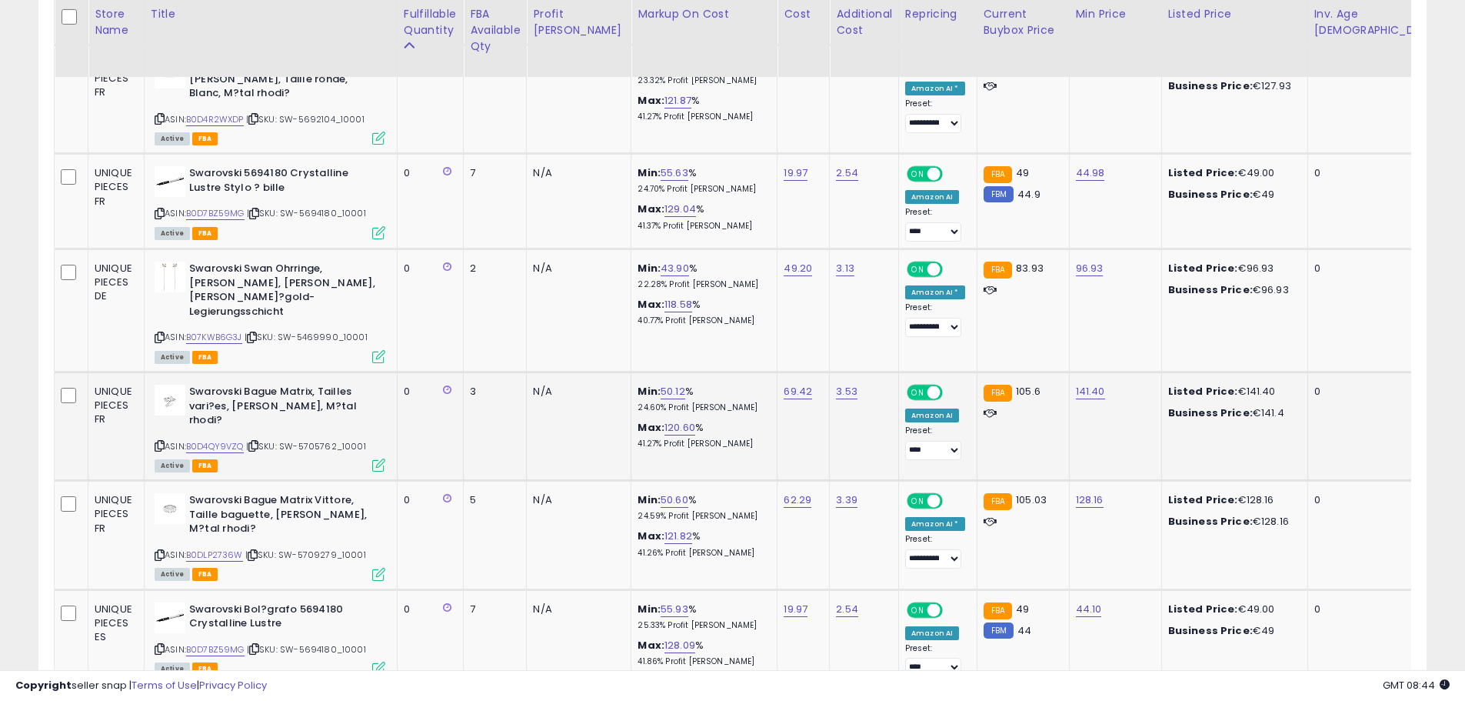
scroll to position [5000, 0]
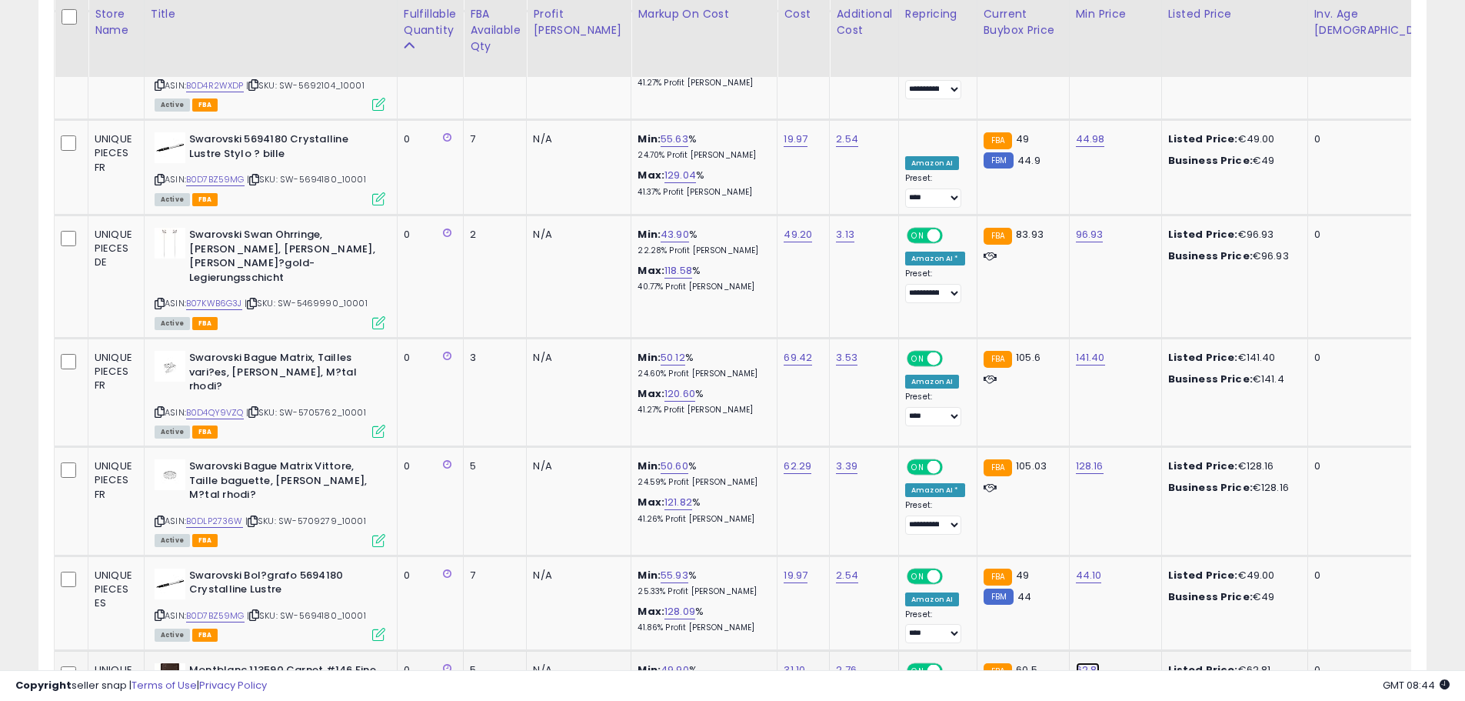
click at [1076, 662] on link "62.81" at bounding box center [1088, 669] width 25 height 15
drag, startPoint x: 1005, startPoint y: 508, endPoint x: 661, endPoint y: 475, distance: 346.1
type input "**"
click button "submit" at bounding box center [1095, 506] width 26 height 23
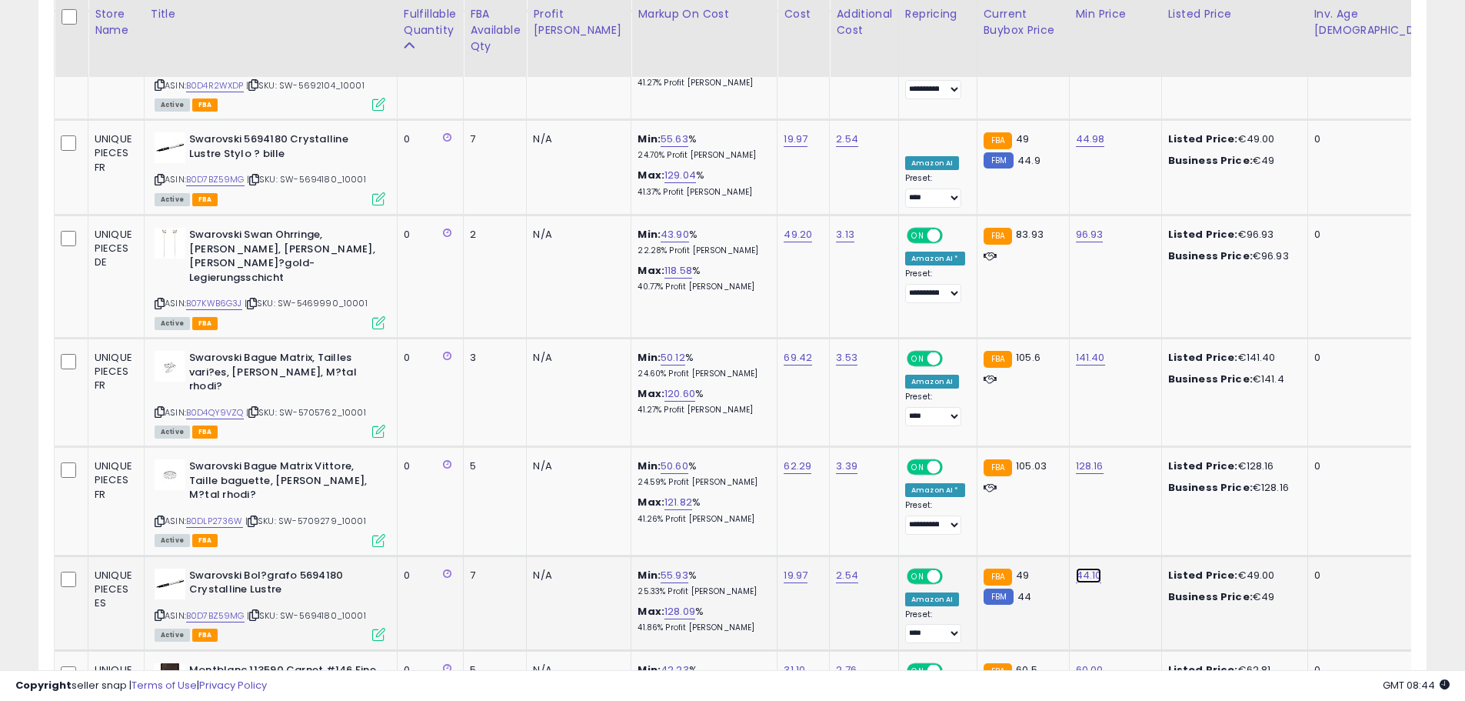
click at [1076, 568] on link "44.10" at bounding box center [1089, 575] width 26 height 15
drag, startPoint x: 1022, startPoint y: 416, endPoint x: 834, endPoint y: 414, distance: 187.7
type input "**"
click button "submit" at bounding box center [1095, 410] width 26 height 23
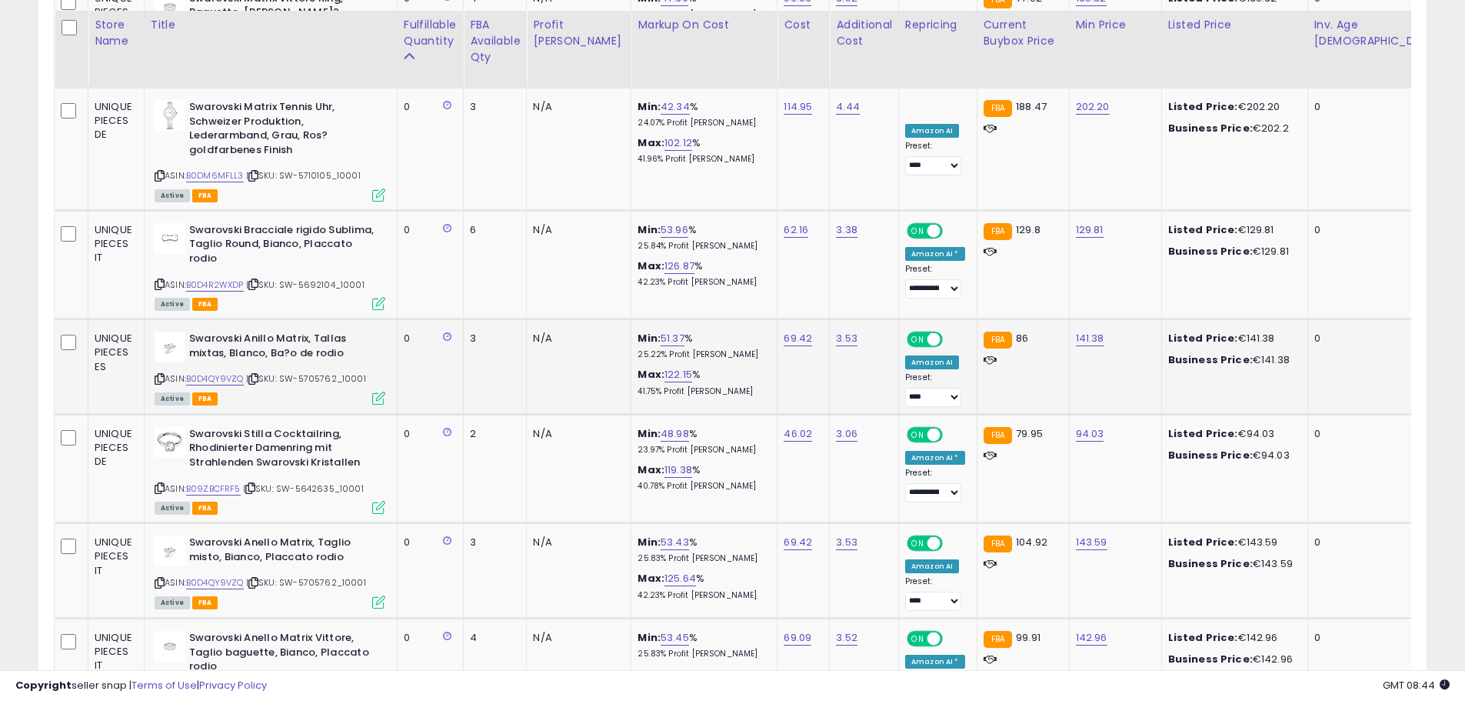
scroll to position [4000, 0]
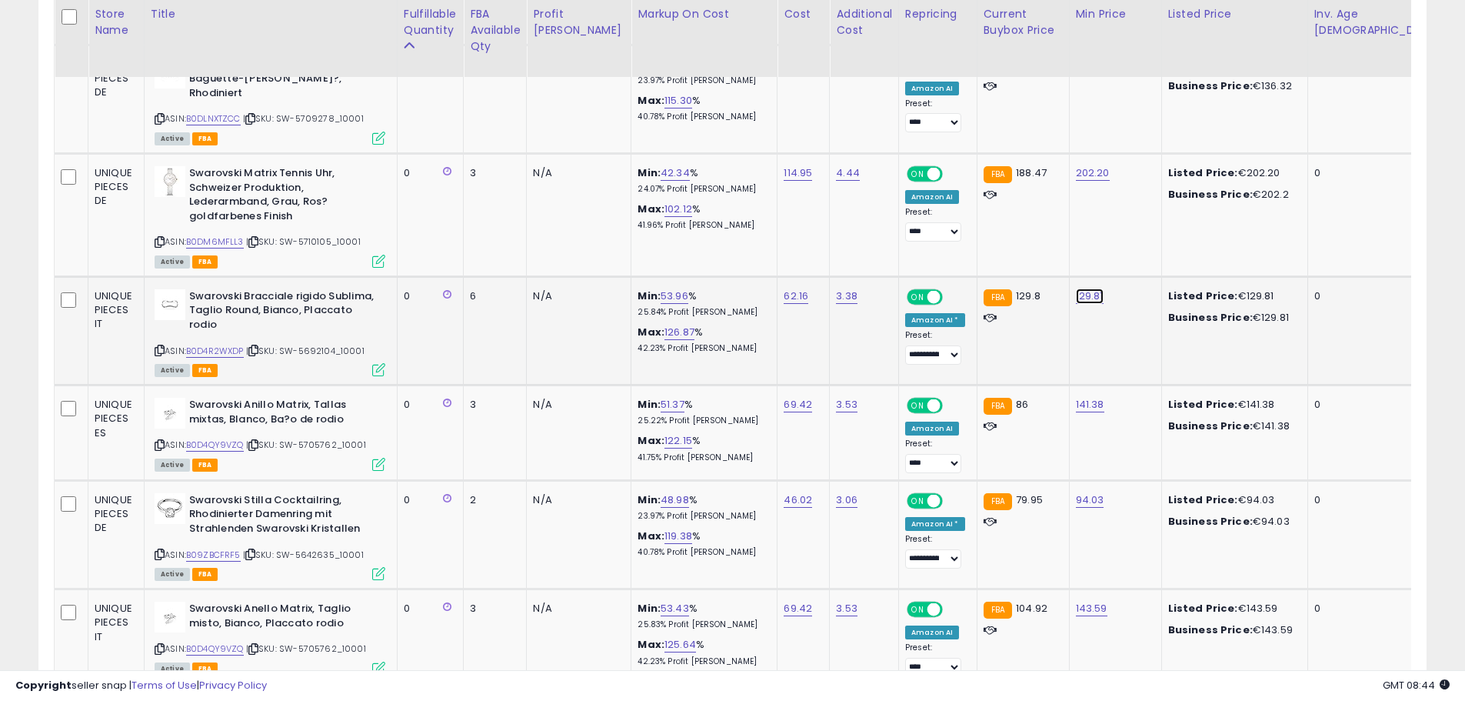
click at [1076, 288] on link "129.81" at bounding box center [1090, 295] width 28 height 15
drag, startPoint x: 992, startPoint y: 207, endPoint x: 801, endPoint y: 215, distance: 191.7
type input "***"
click button "submit" at bounding box center [1097, 201] width 26 height 23
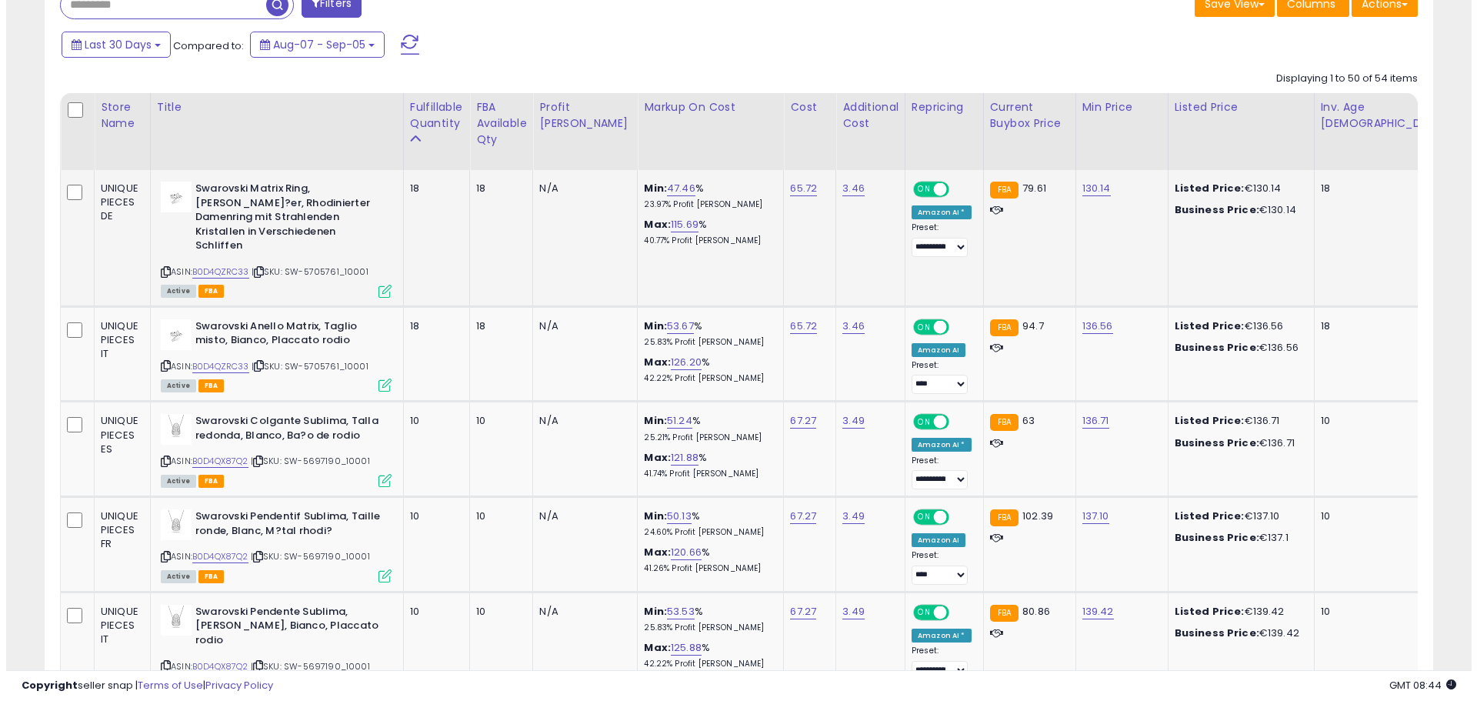
scroll to position [77, 0]
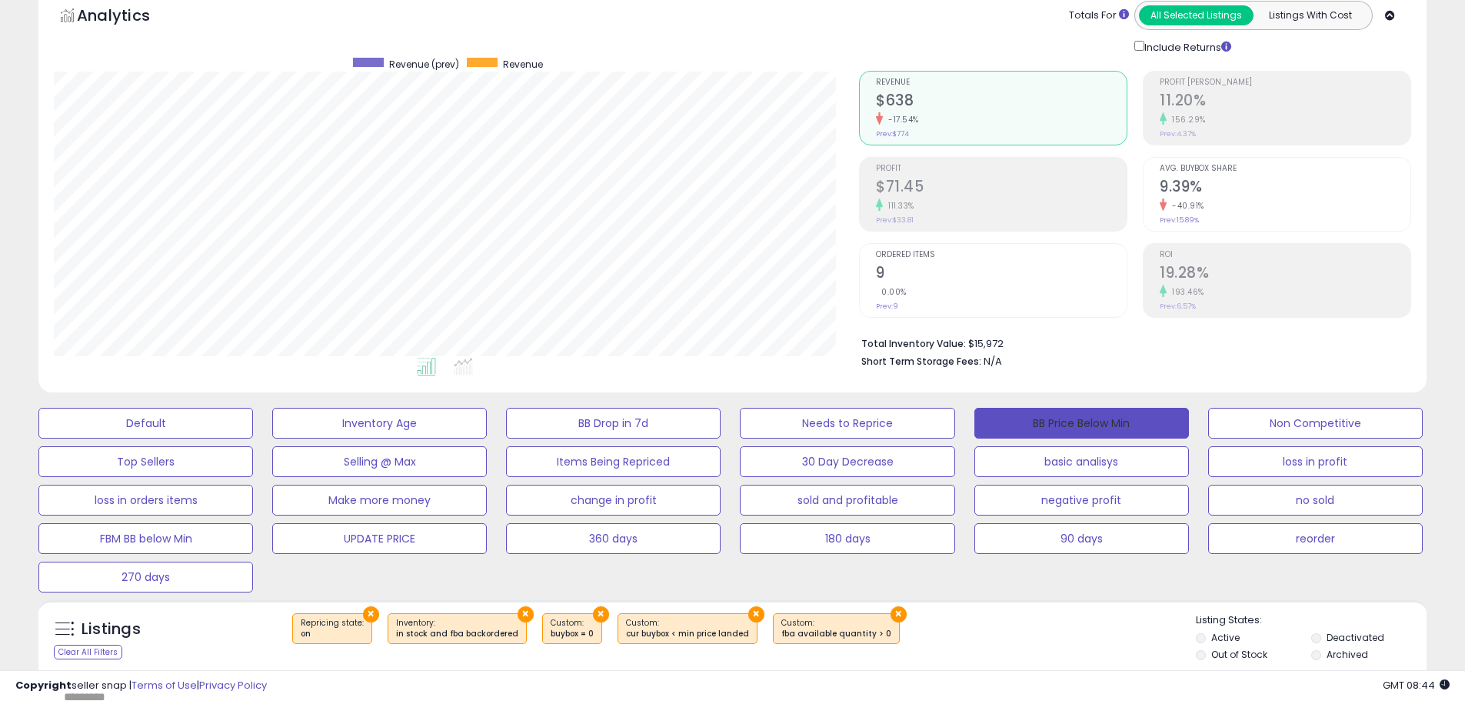
click at [1143, 424] on button "BB Price Below Min" at bounding box center [1082, 423] width 215 height 31
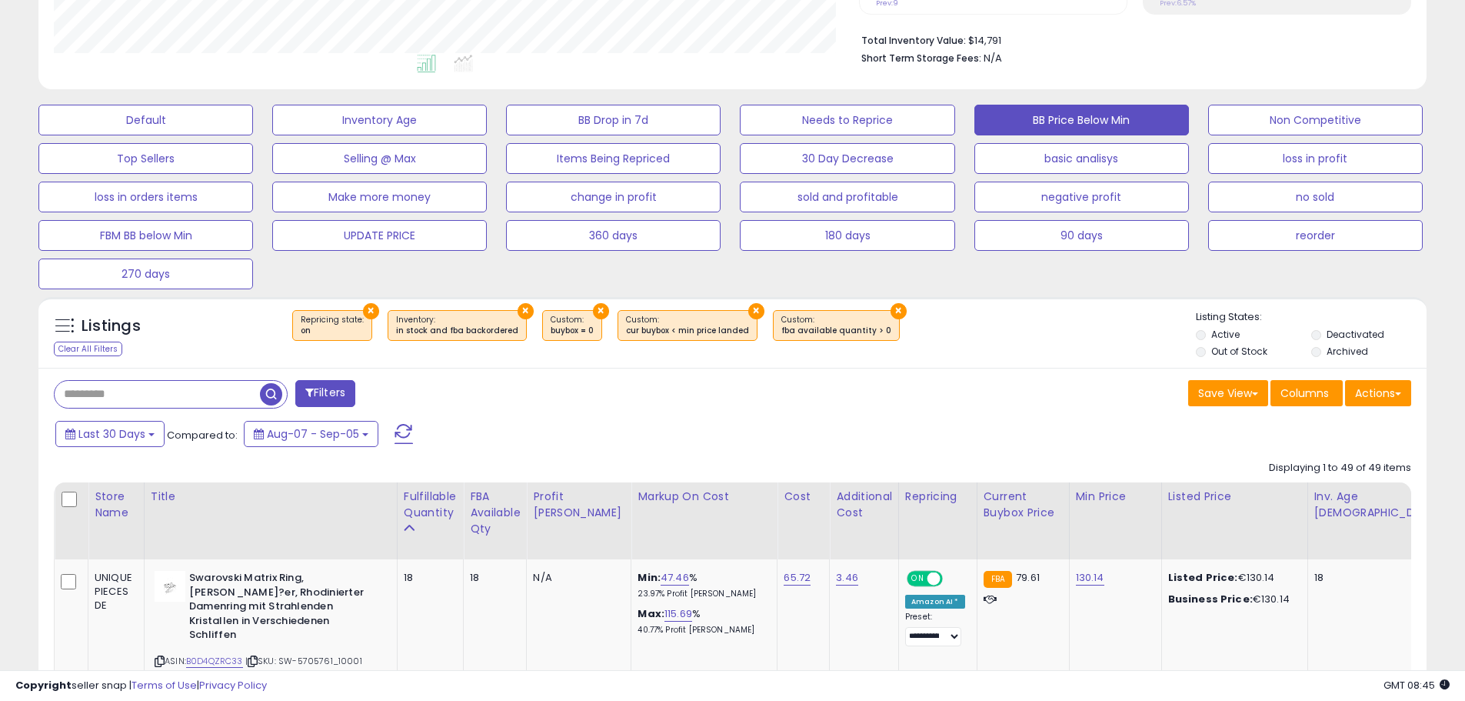
scroll to position [385, 0]
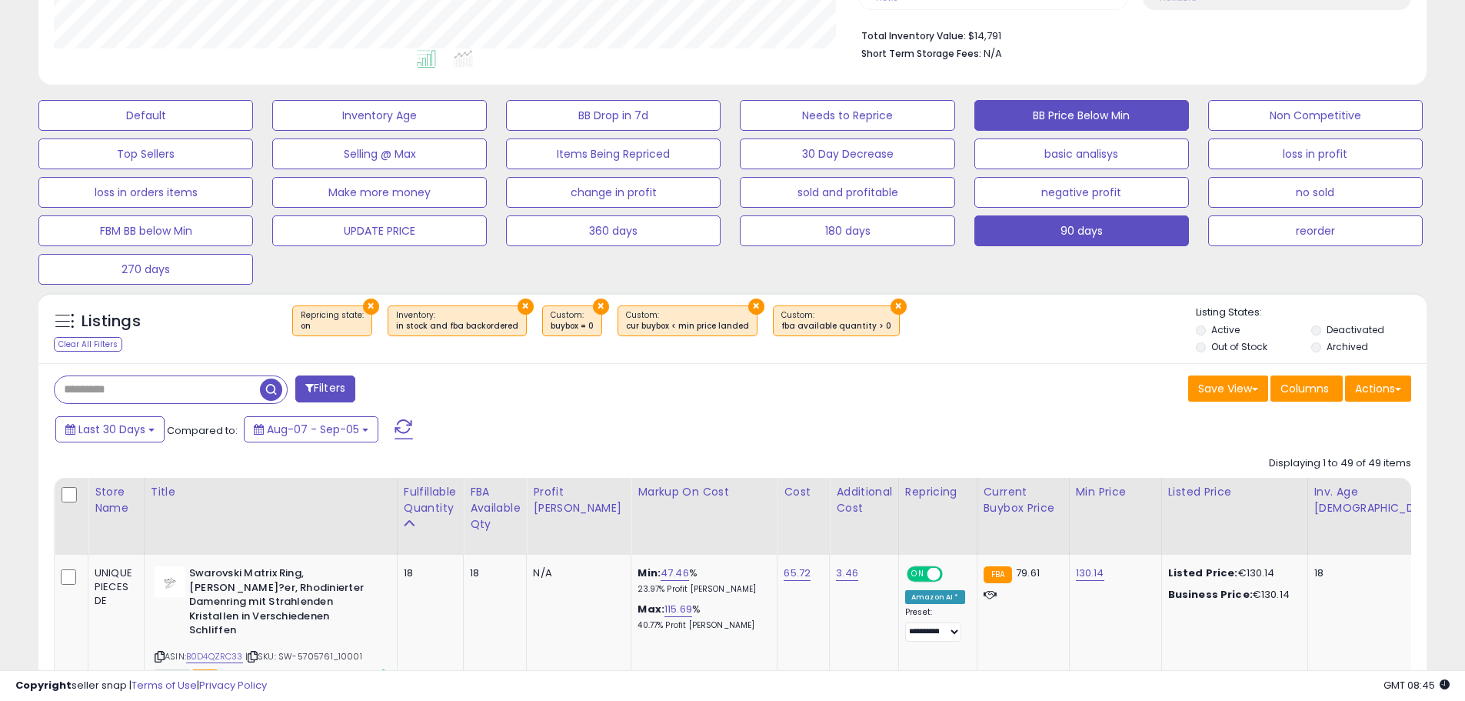
click at [1085, 221] on button "90 days" at bounding box center [1082, 230] width 215 height 31
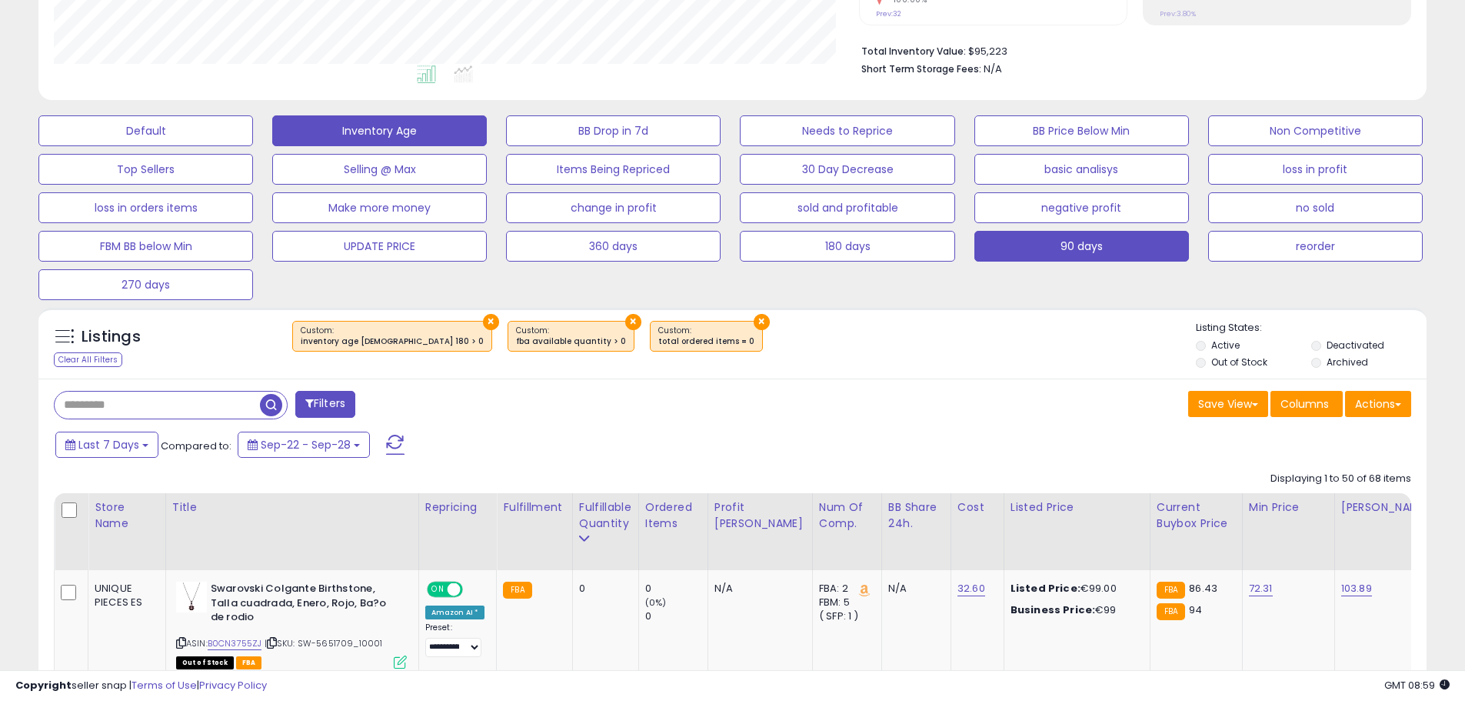
scroll to position [315, 805]
